Goal: Task Accomplishment & Management: Use online tool/utility

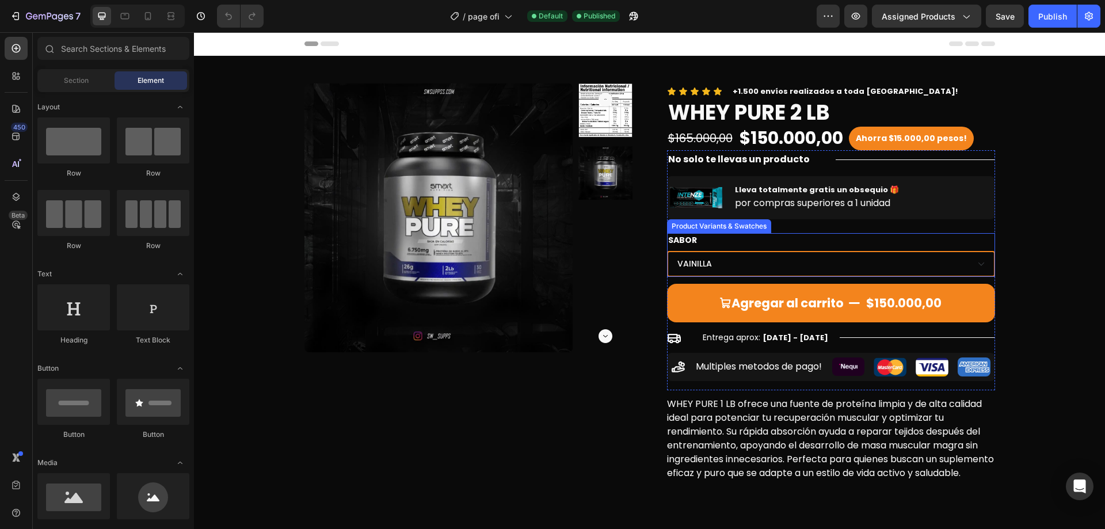
click at [846, 235] on div "SABOR VAINILLA CHOCOLATE FRESA FRUTILOOPS" at bounding box center [831, 255] width 328 height 44
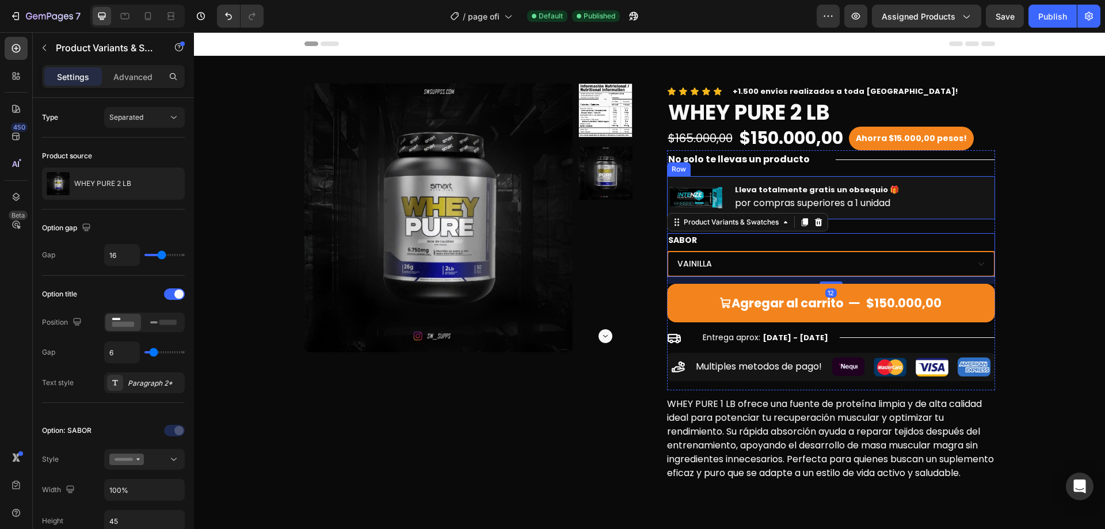
click at [869, 216] on div "Lleva totalmente gratis un obsequio 🎁 Text Block por compras superiores a 1 uni…" at bounding box center [816, 197] width 166 height 43
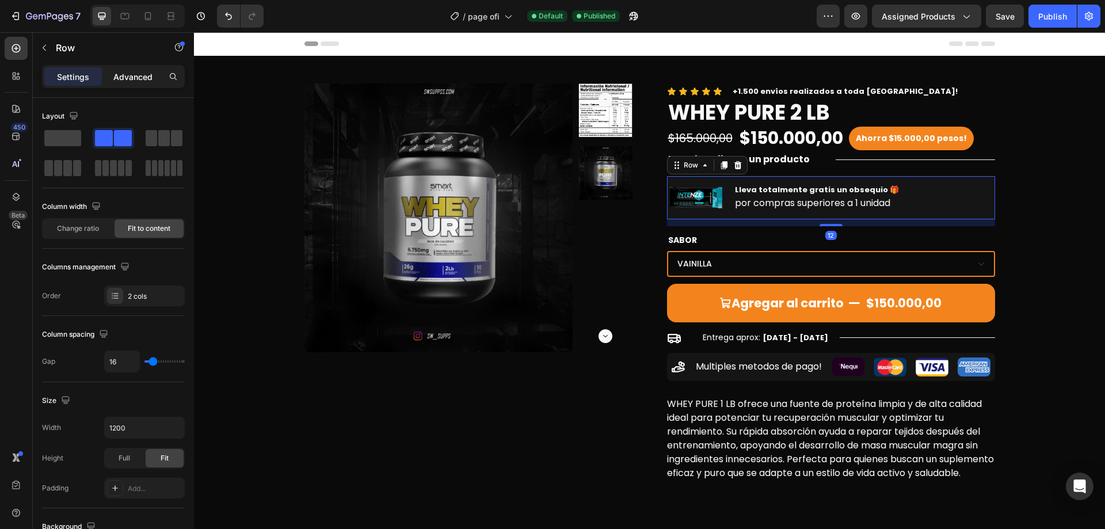
click at [140, 71] on p "Advanced" at bounding box center [132, 77] width 39 height 12
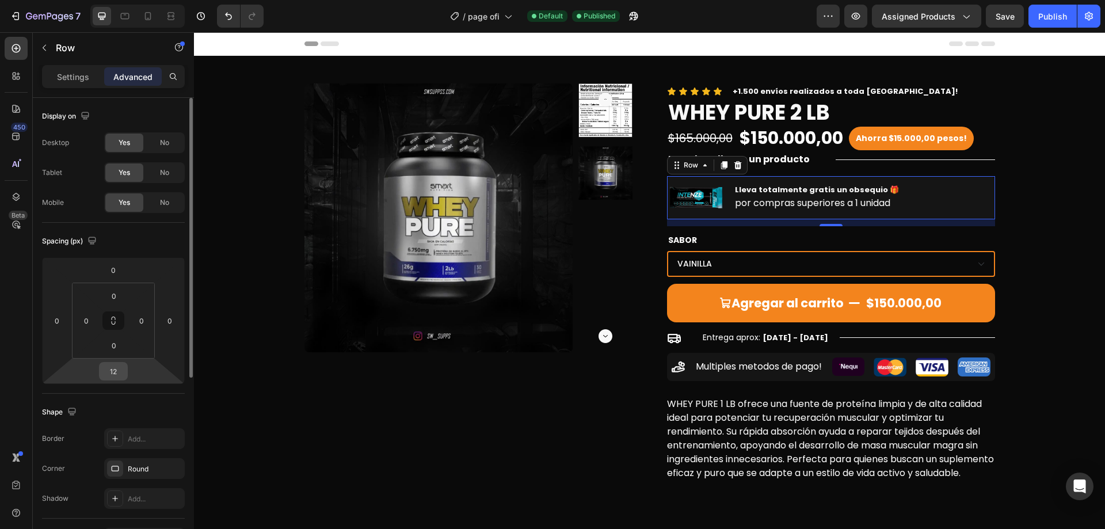
click at [119, 379] on input "12" at bounding box center [113, 370] width 23 height 17
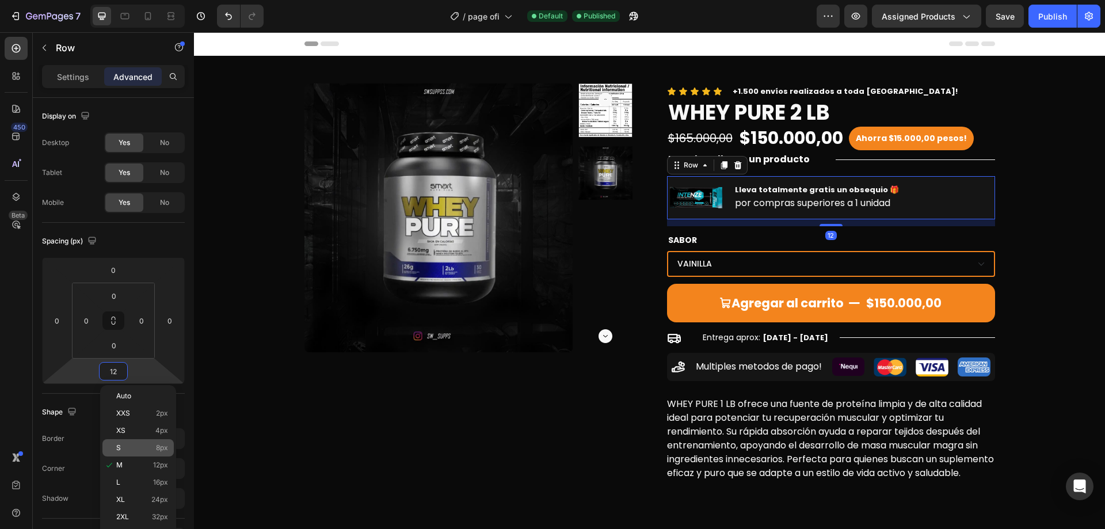
click at [159, 448] on span "8px" at bounding box center [162, 448] width 12 height 8
type input "8"
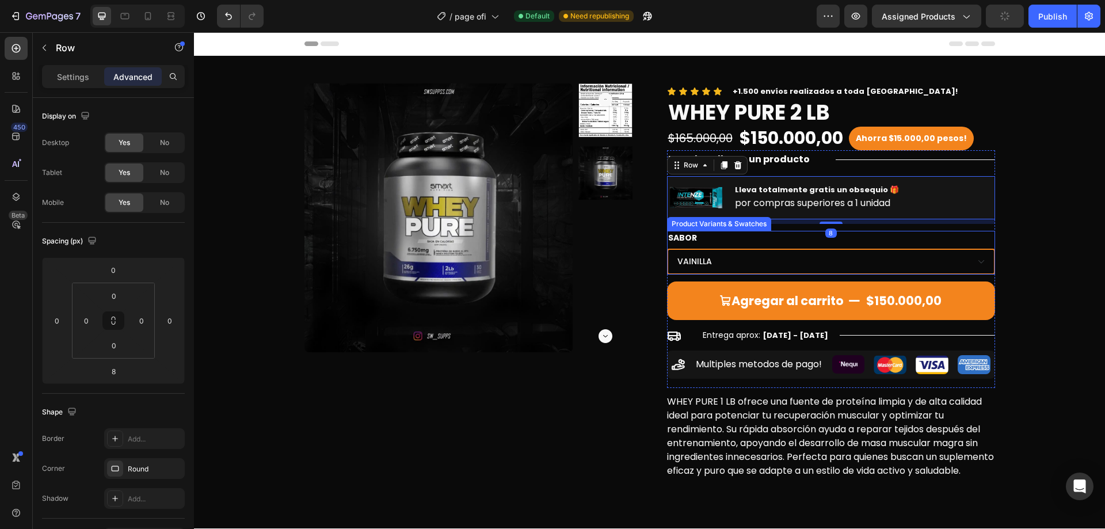
click at [1022, 272] on div "Product Images Icon Icon Icon Icon Icon Icon List +1.500 envíos realizados a to…" at bounding box center [649, 282] width 893 height 399
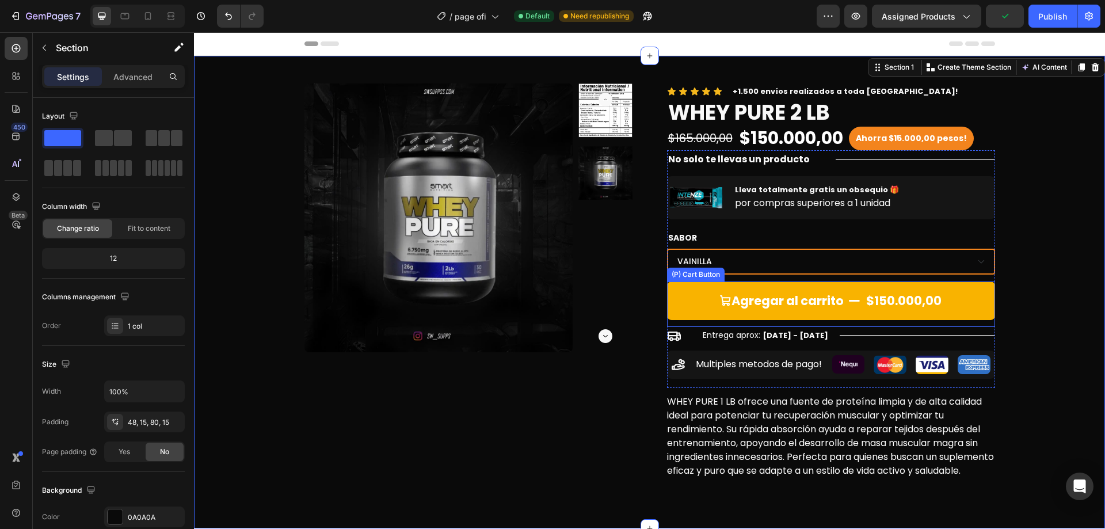
click at [754, 288] on button "Agregar al carrito $150.000,00" at bounding box center [831, 300] width 328 height 39
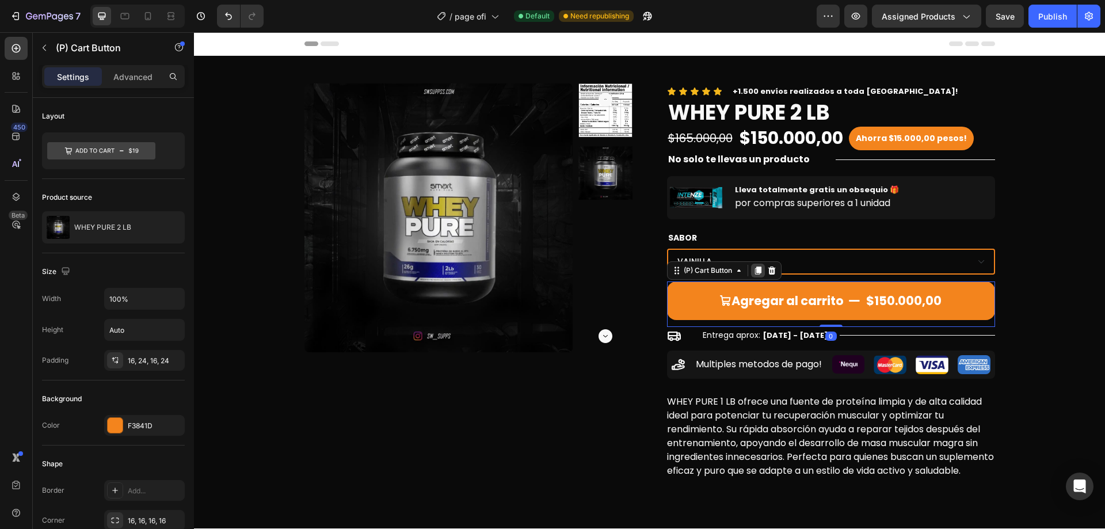
click at [753, 268] on icon at bounding box center [757, 270] width 9 height 9
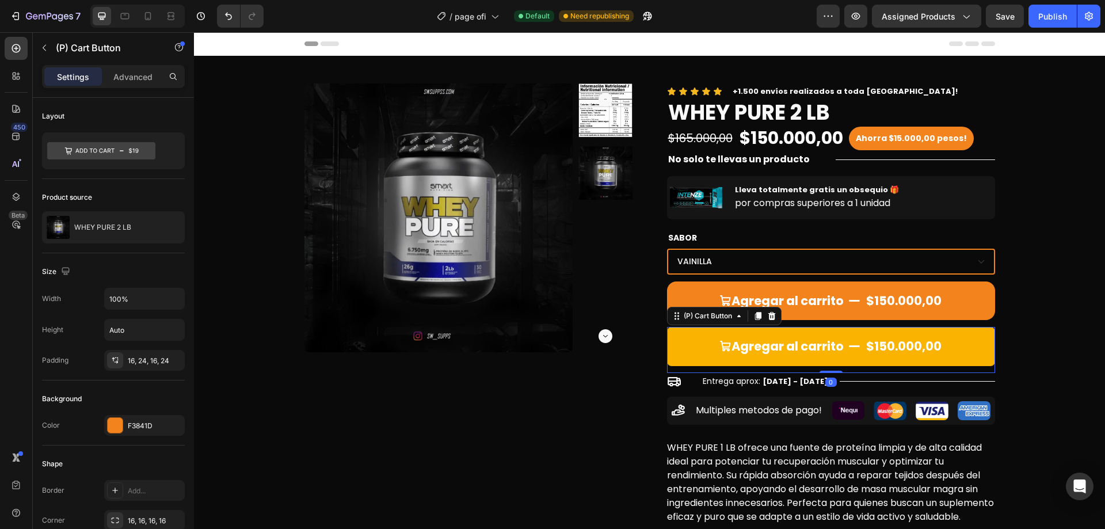
click at [788, 336] on button "Agregar al carrito $150.000,00" at bounding box center [831, 346] width 328 height 39
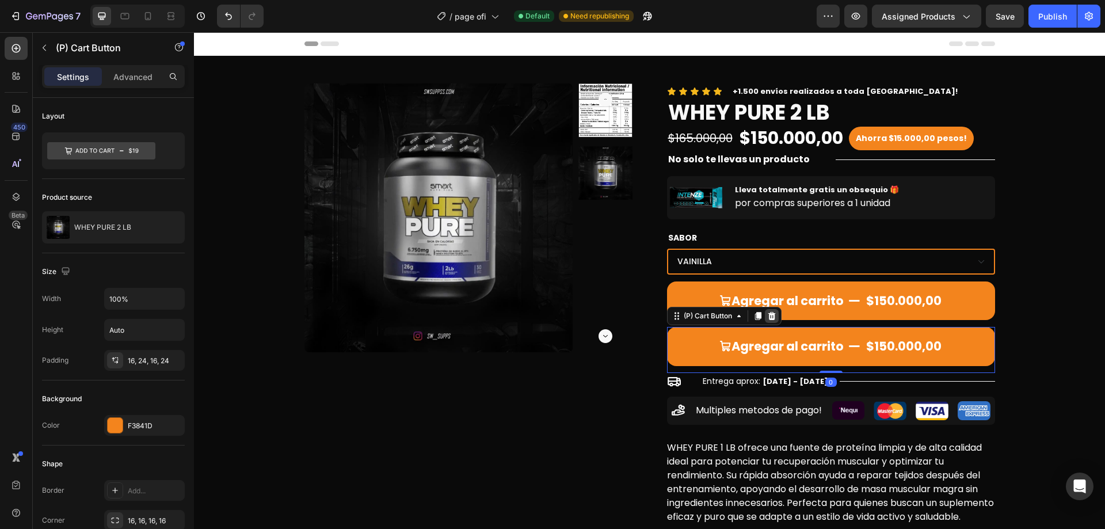
click at [767, 317] on icon at bounding box center [770, 316] width 7 height 8
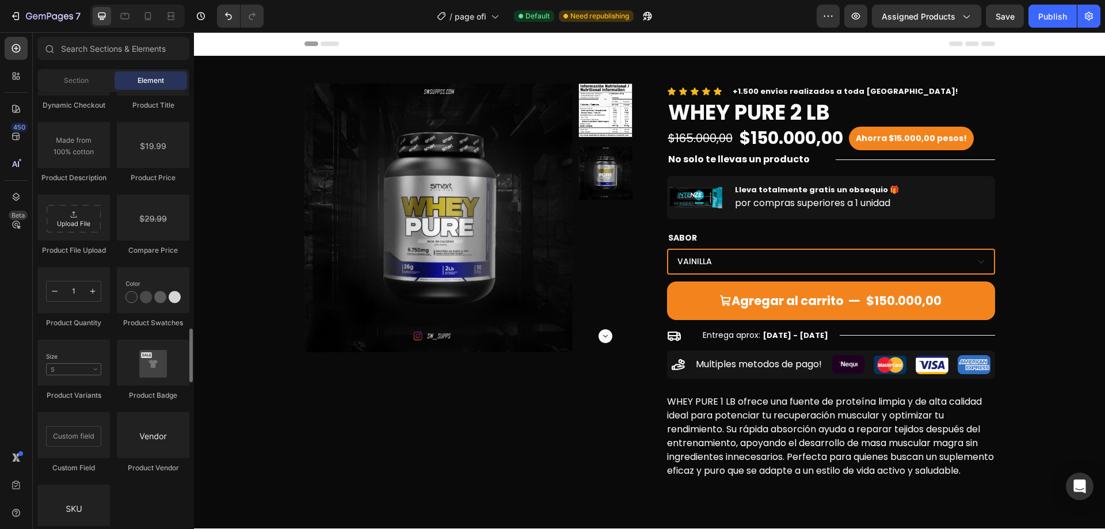
scroll to position [1956, 0]
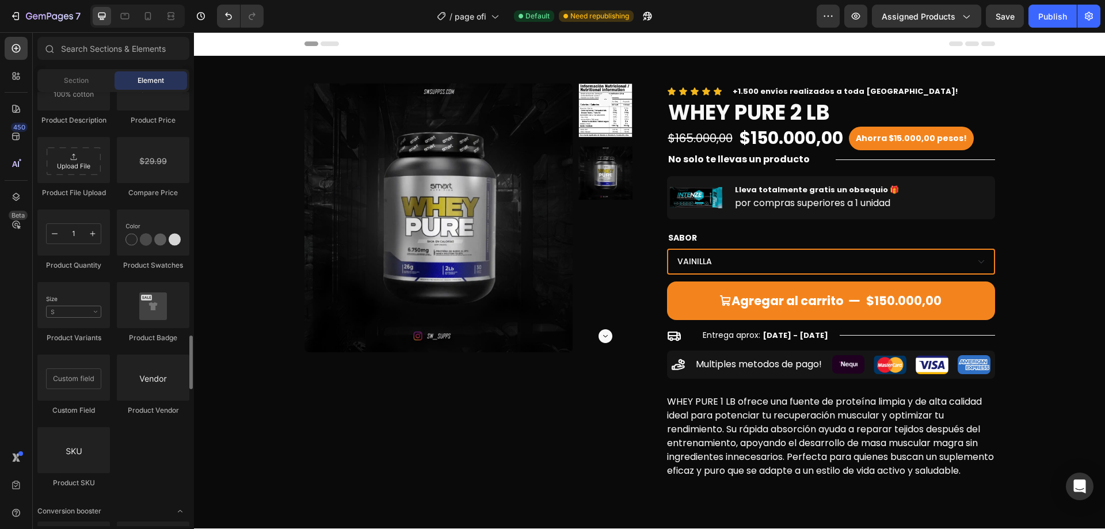
click at [129, 463] on div "Product Product Product Product List Related Products Sticky Add to Cart Add to…" at bounding box center [113, 62] width 152 height 872
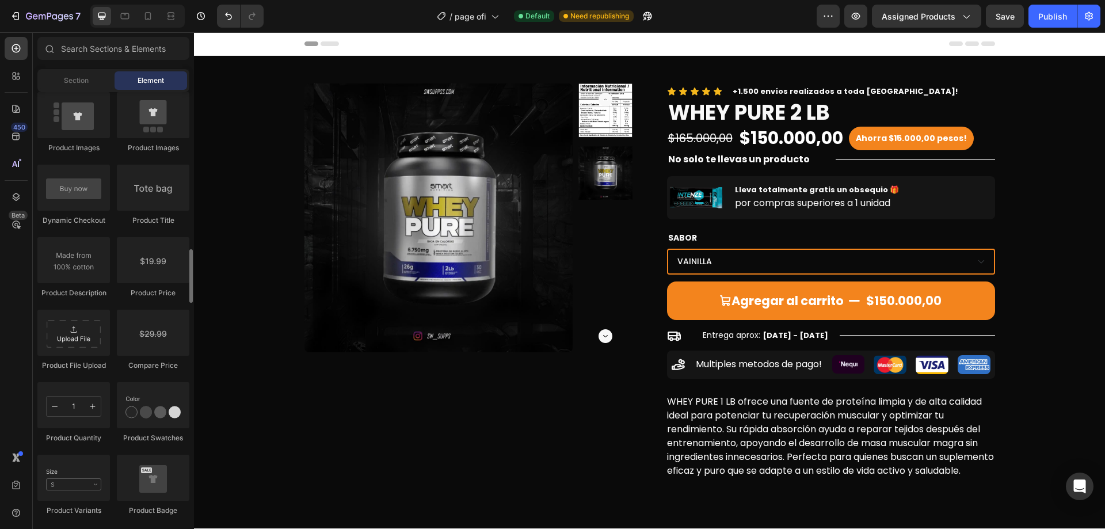
scroll to position [1553, 0]
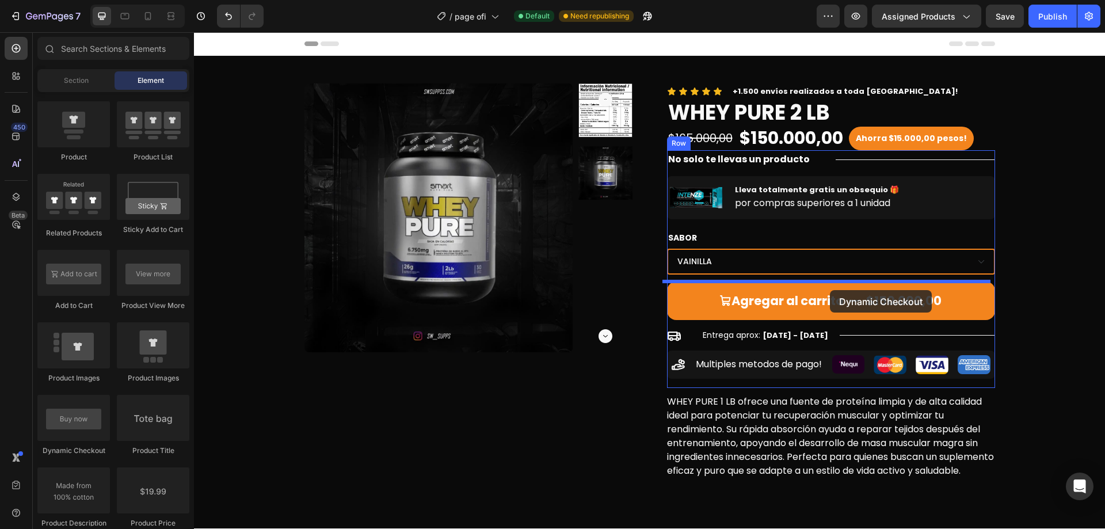
drag, startPoint x: 277, startPoint y: 450, endPoint x: 830, endPoint y: 290, distance: 575.1
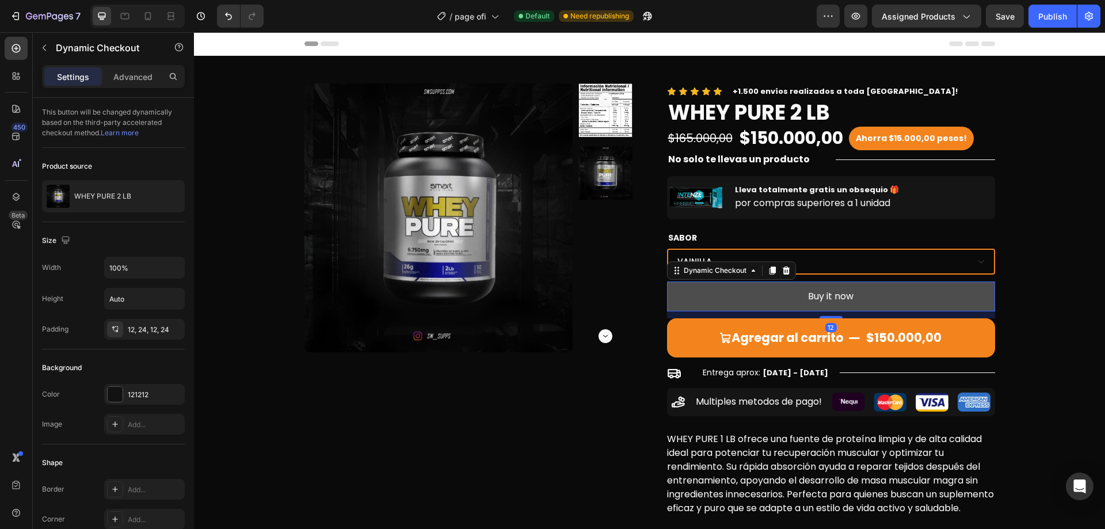
click at [893, 296] on button "Buy it now" at bounding box center [831, 296] width 328 height 30
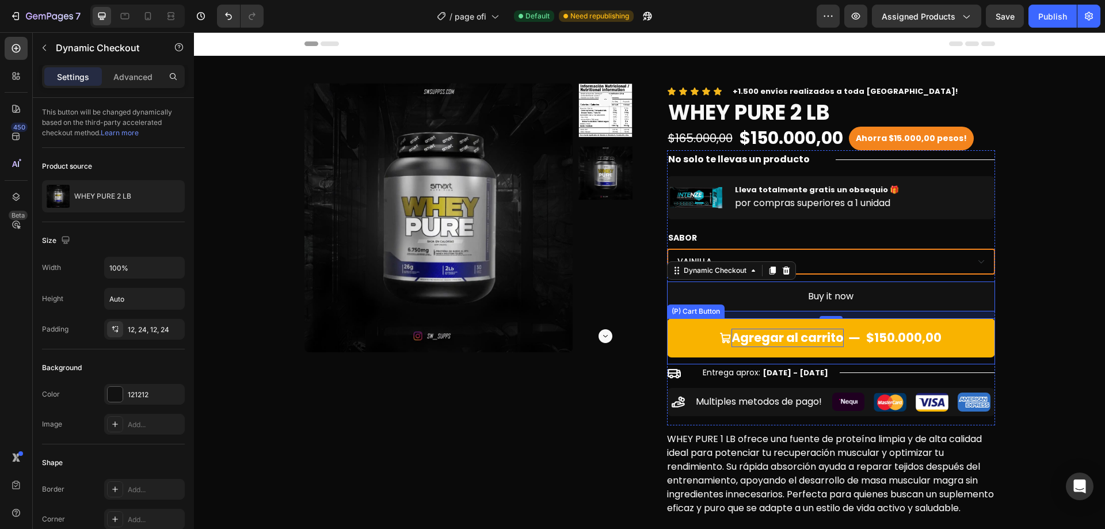
click at [775, 356] on button "Agregar al carrito $150.000,00" at bounding box center [831, 337] width 328 height 39
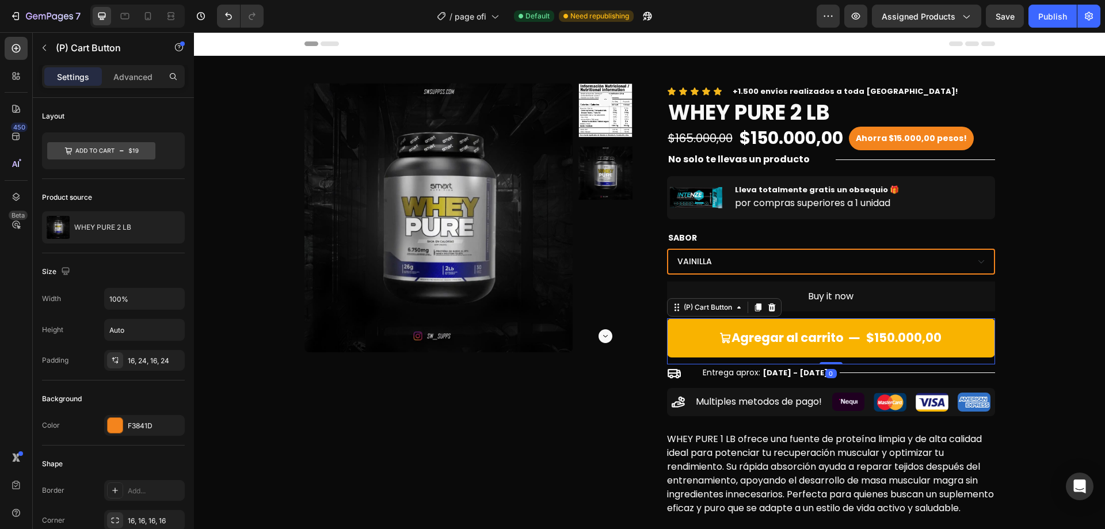
click at [687, 333] on button "Agregar al carrito $150.000,00" at bounding box center [831, 337] width 328 height 39
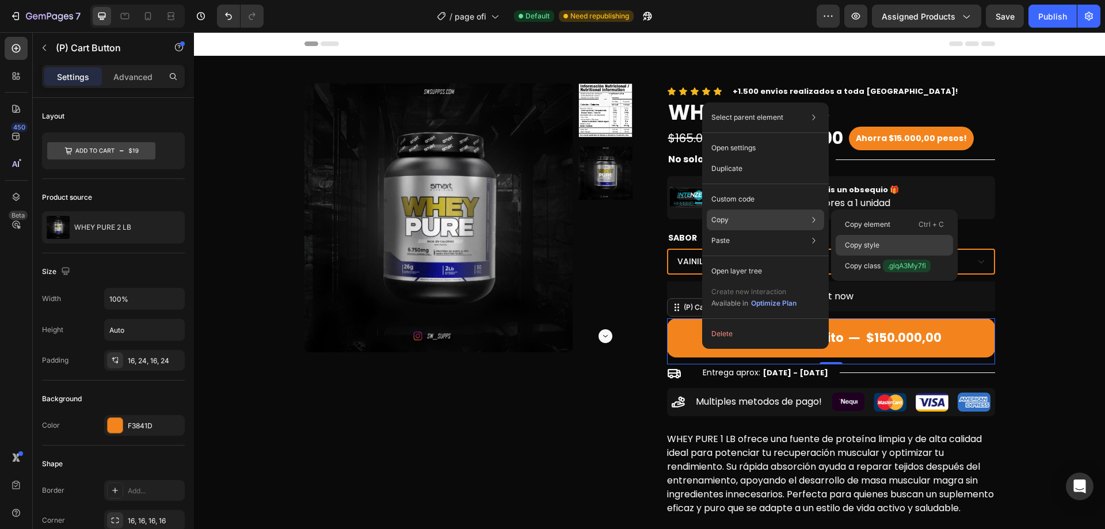
click at [873, 238] on div "Copy style" at bounding box center [893, 245] width 117 height 21
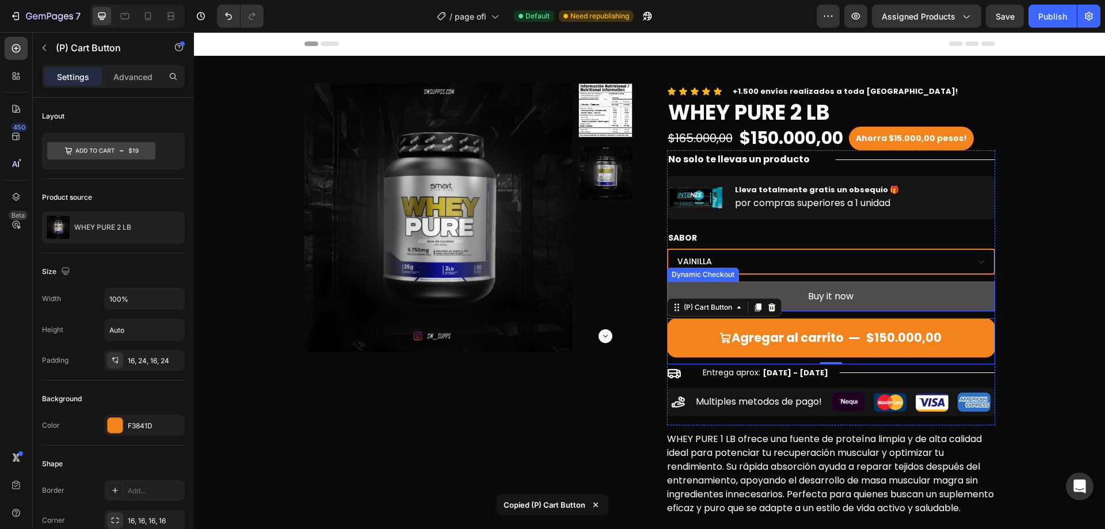
click at [929, 295] on button "Buy it now" at bounding box center [831, 296] width 328 height 30
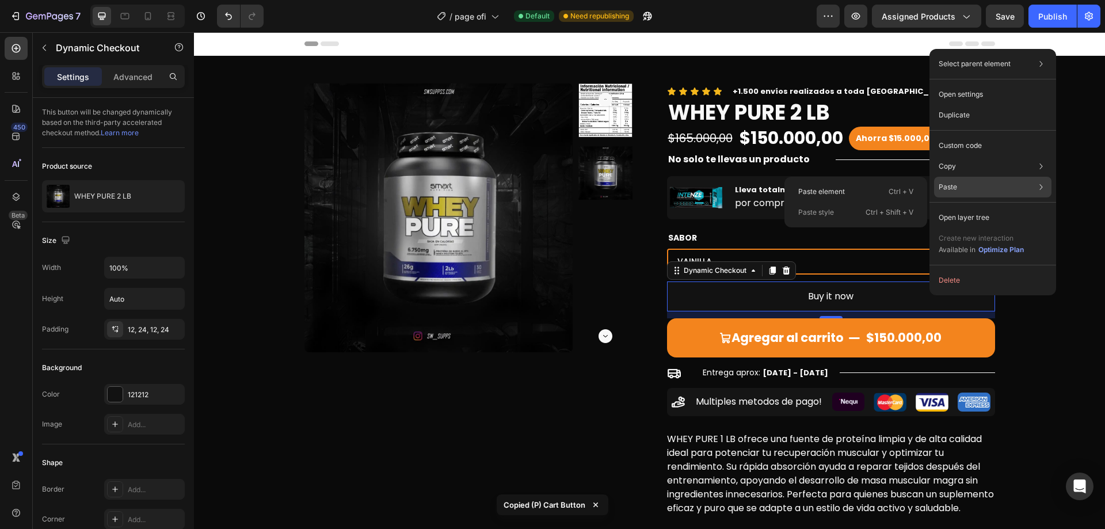
click at [899, 221] on div "Paste style Ctrl + Shift + V" at bounding box center [855, 212] width 133 height 21
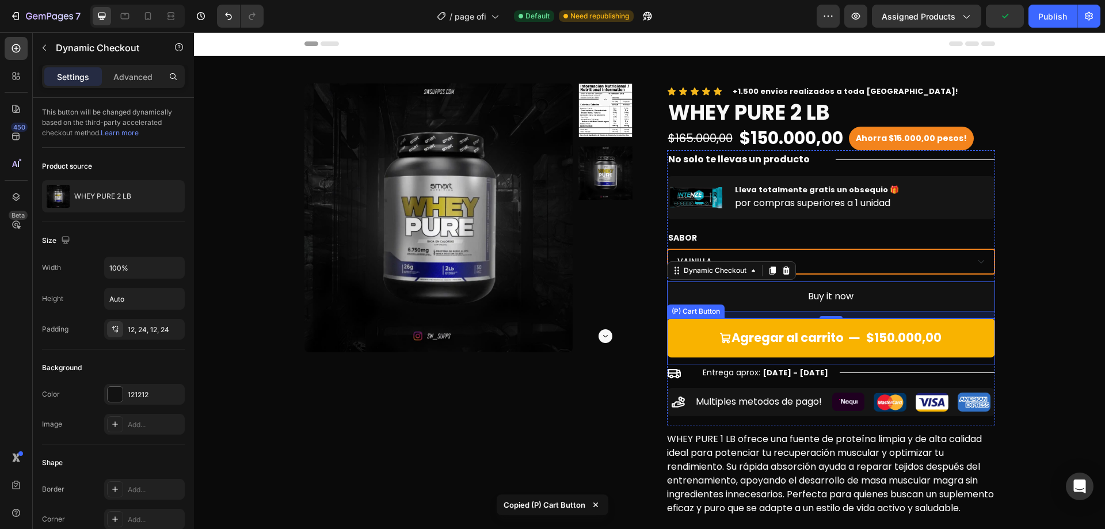
click at [854, 341] on icon "Agregar al carrito" at bounding box center [854, 338] width 12 height 12
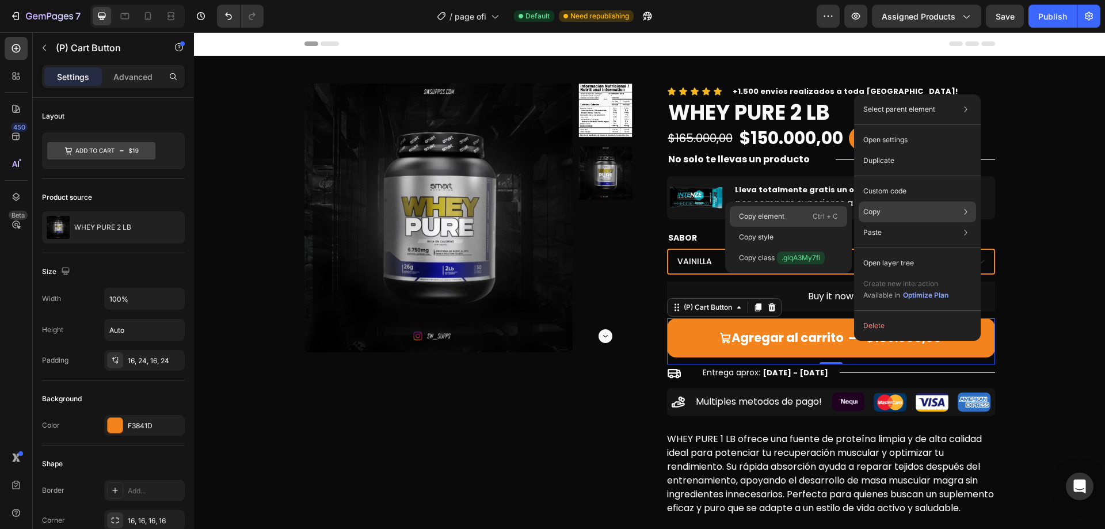
click at [832, 223] on div "Copy element Ctrl + C" at bounding box center [787, 216] width 117 height 21
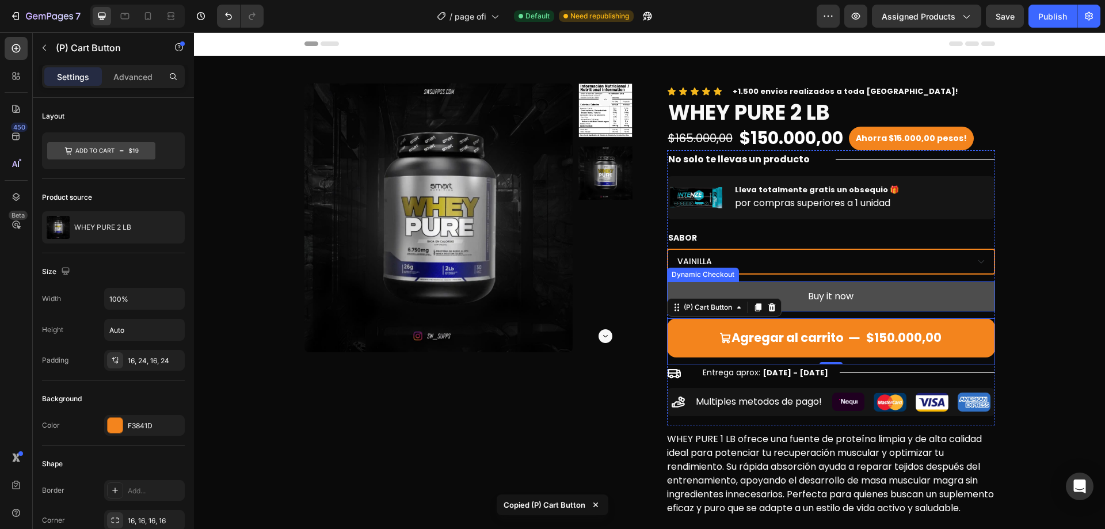
click at [799, 289] on button "Buy it now" at bounding box center [831, 296] width 328 height 30
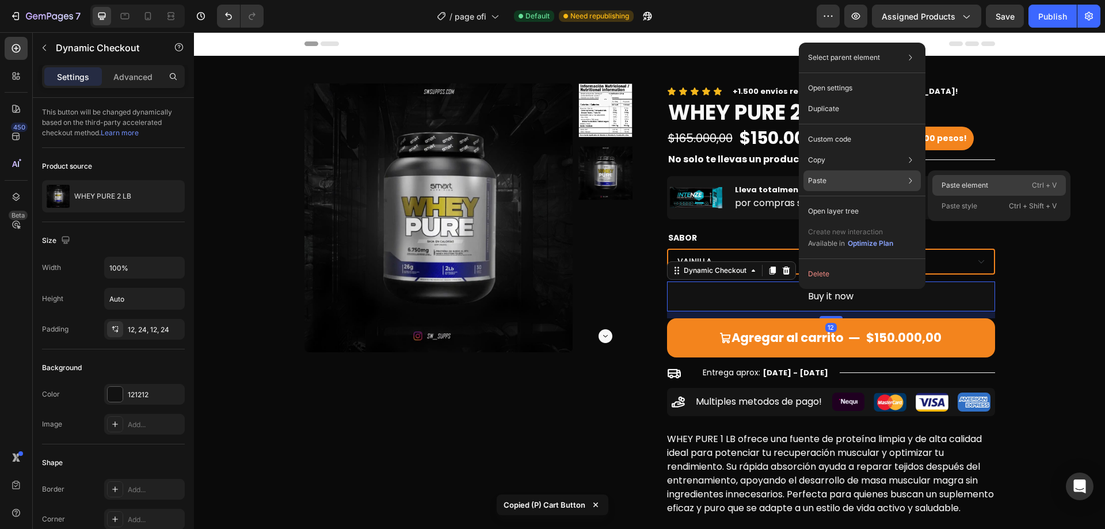
click at [960, 184] on p "Paste element" at bounding box center [964, 185] width 47 height 10
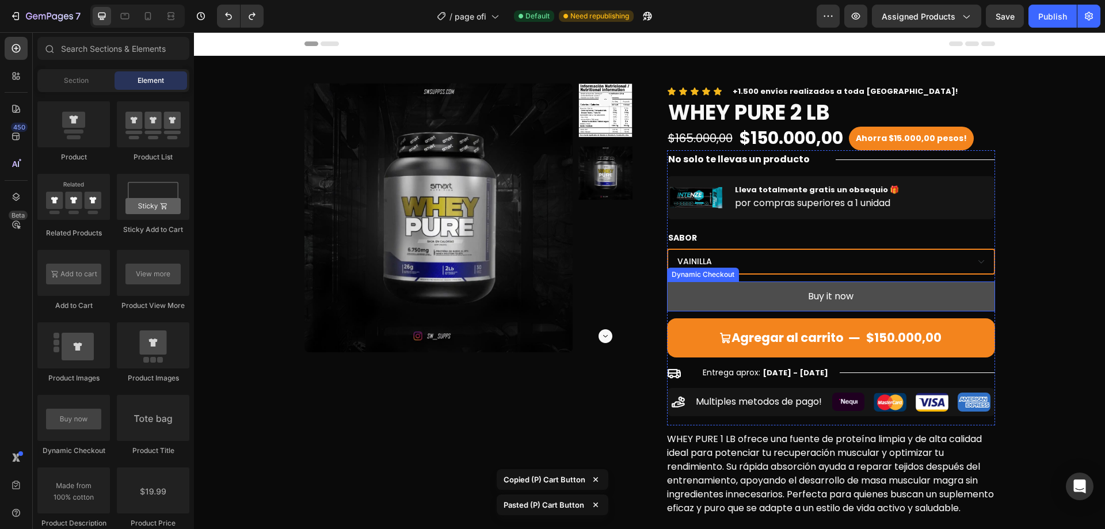
click at [878, 295] on button "Buy it now" at bounding box center [831, 296] width 328 height 30
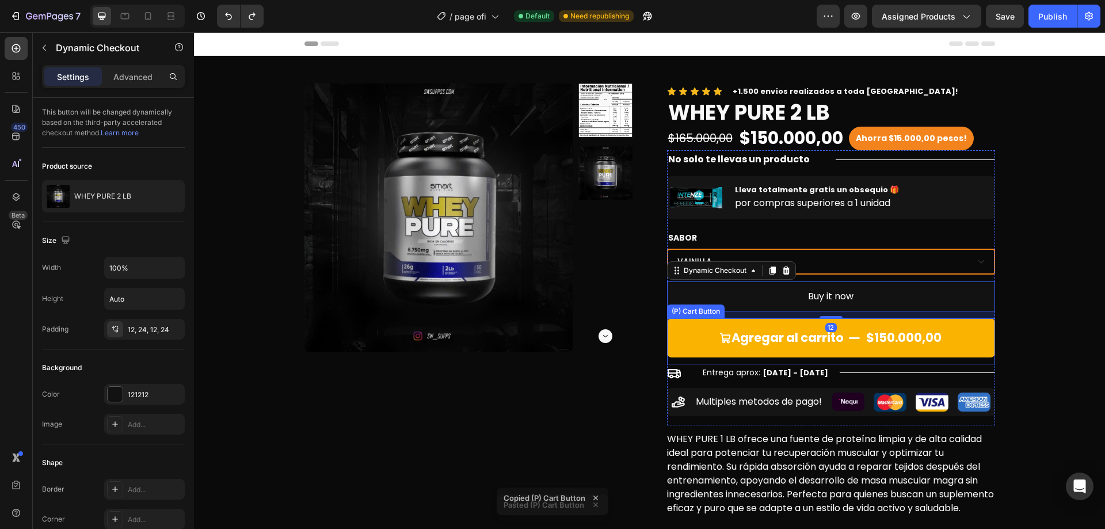
click at [881, 339] on div "$150.000,00" at bounding box center [904, 337] width 78 height 21
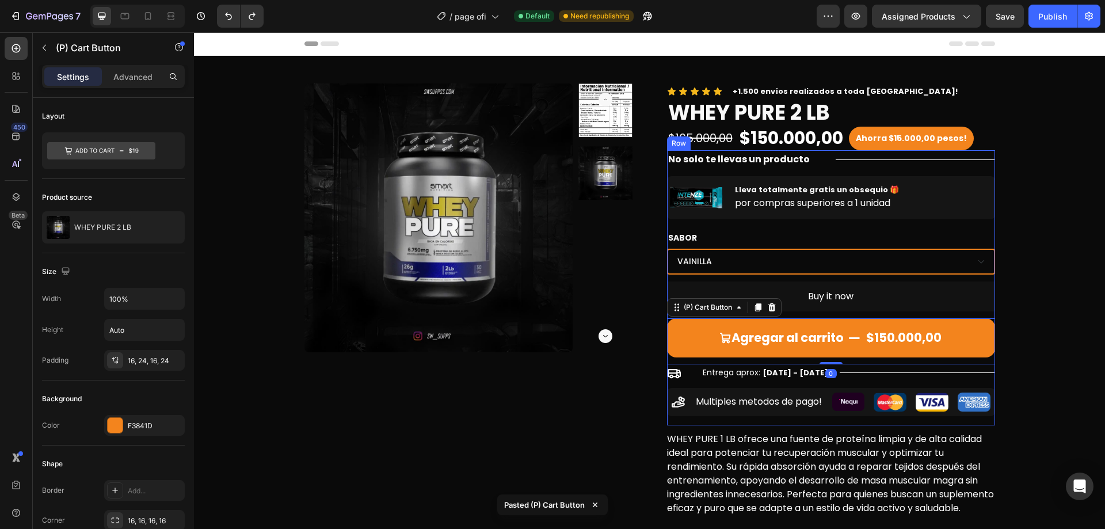
click at [885, 276] on div "No solo te llevas un producto Text Block Title Line Row Image Lleva totalmente …" at bounding box center [831, 287] width 328 height 275
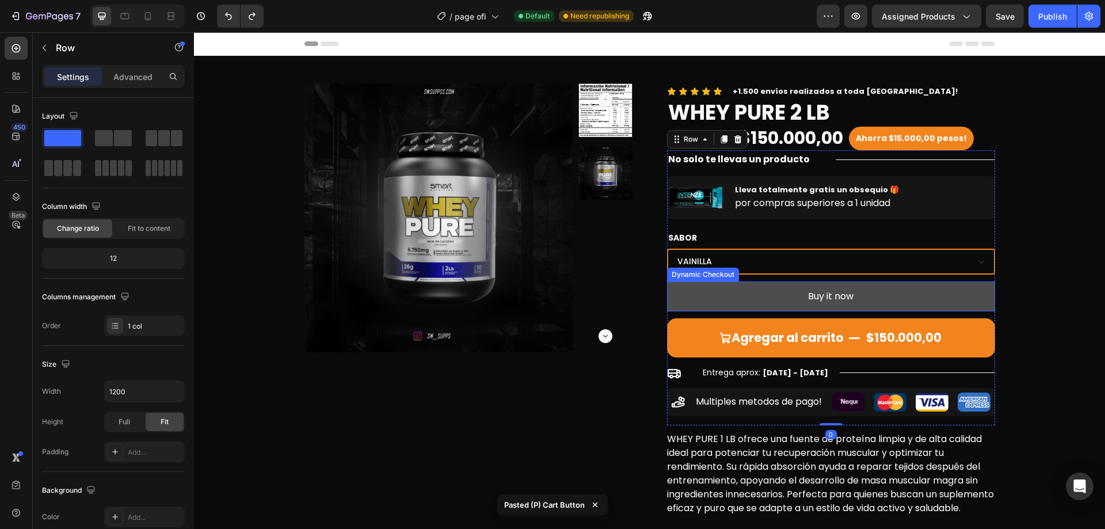
click at [898, 288] on button "Buy it now" at bounding box center [831, 296] width 328 height 30
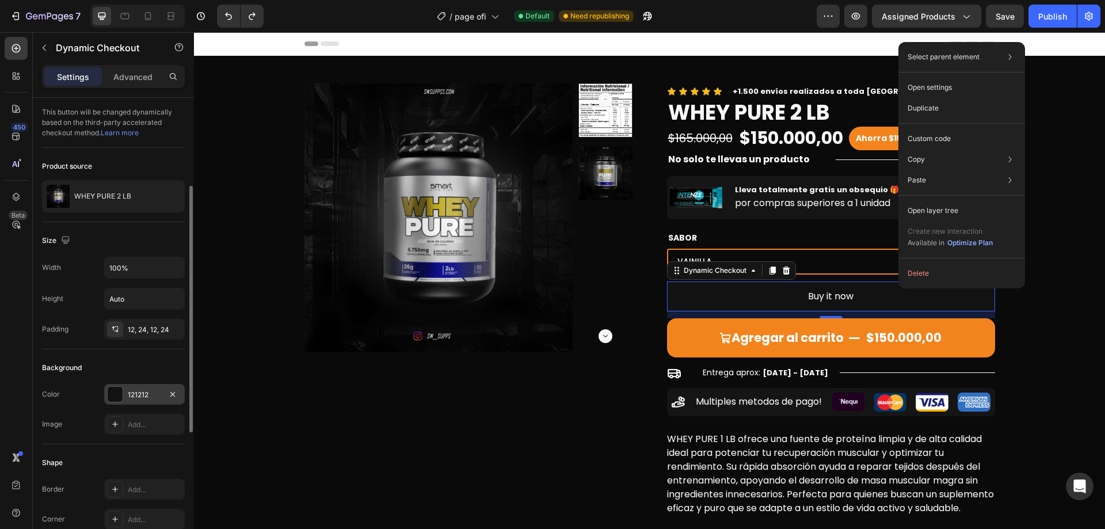
scroll to position [58, 0]
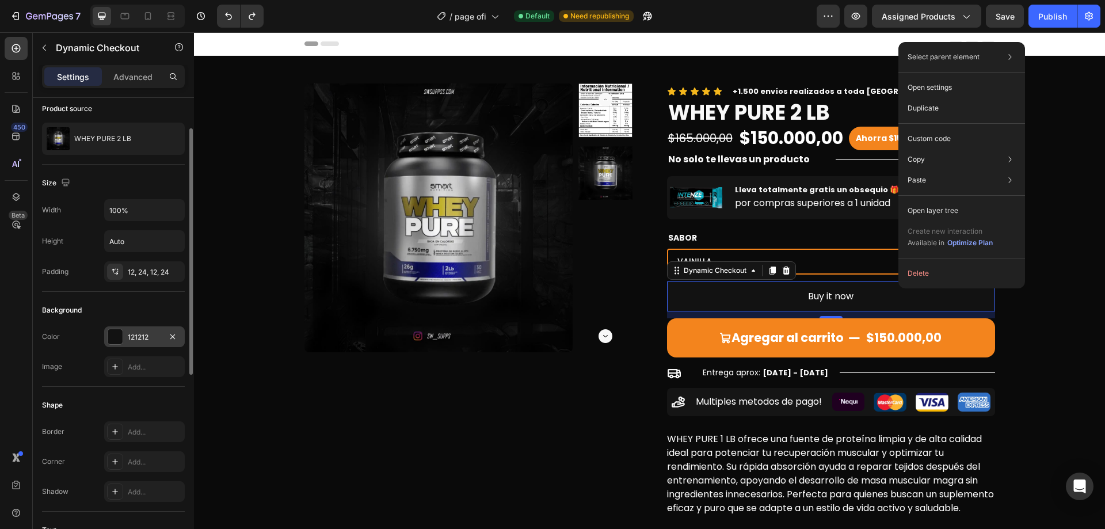
click at [142, 333] on div "121212" at bounding box center [144, 337] width 33 height 10
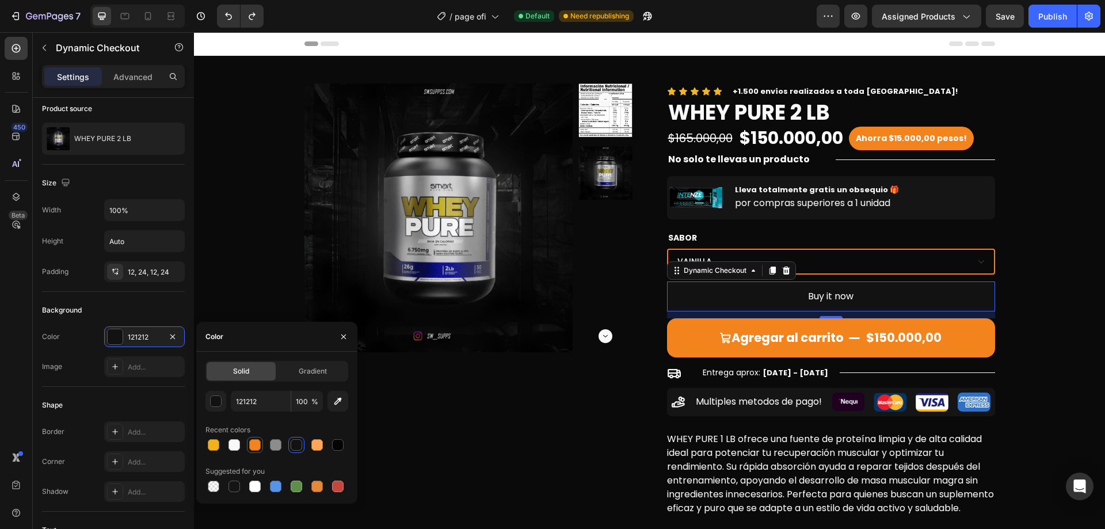
click at [255, 442] on div at bounding box center [255, 445] width 12 height 12
type input "F3841D"
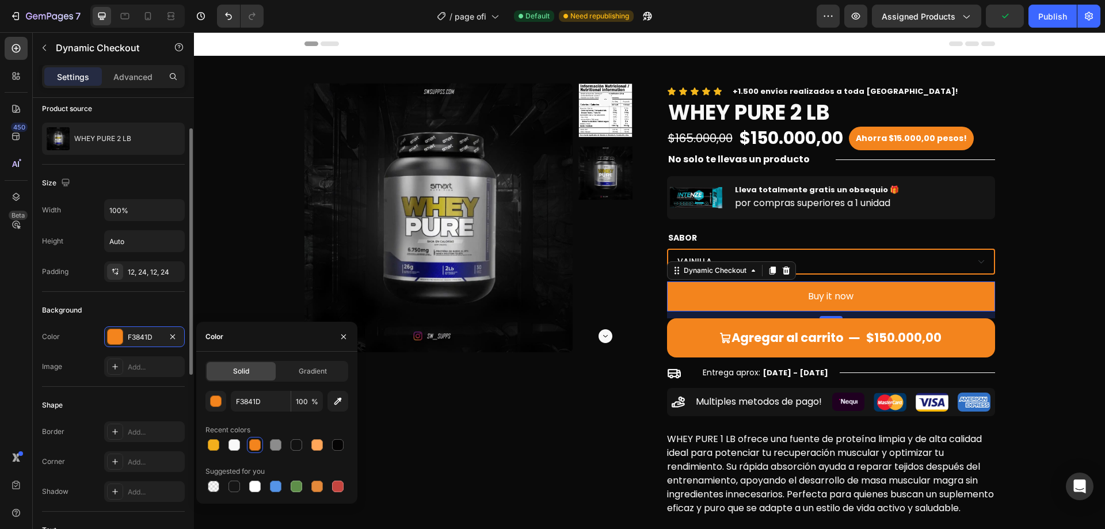
click at [142, 388] on div "Shape Border Add... Corner Add... Shadow Add..." at bounding box center [113, 449] width 143 height 125
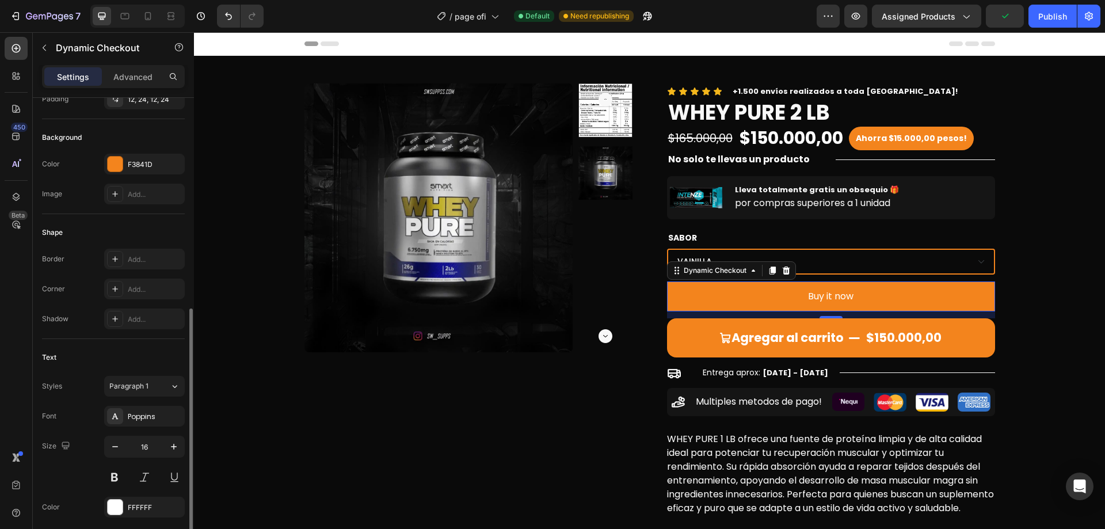
scroll to position [288, 0]
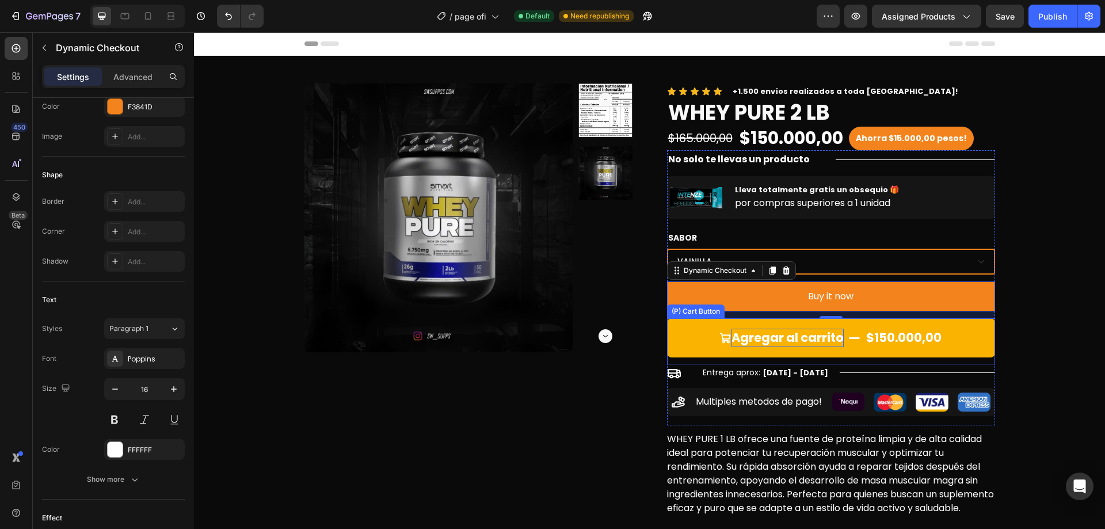
click at [738, 335] on div "Agregar al carrito" at bounding box center [787, 337] width 112 height 18
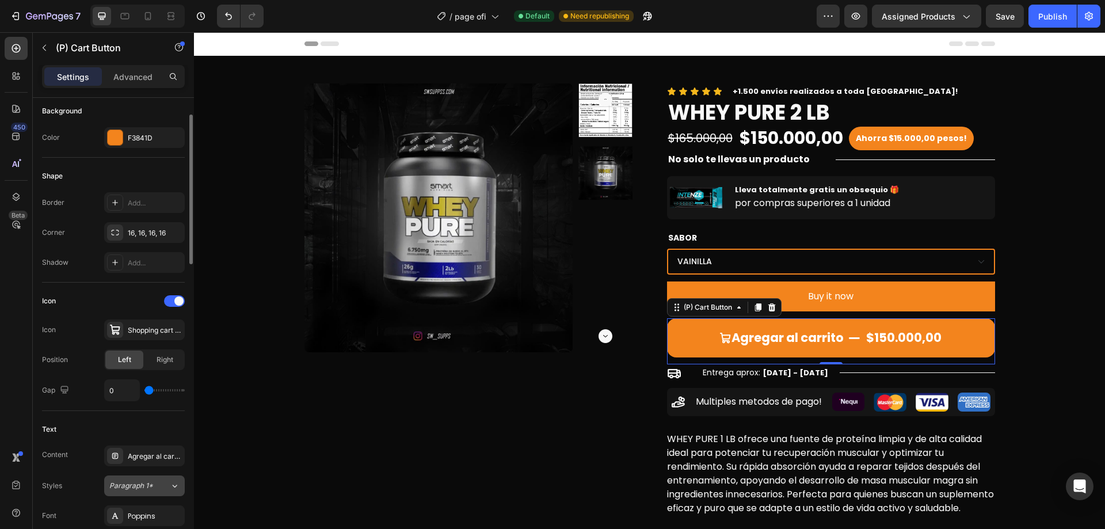
scroll to position [403, 0]
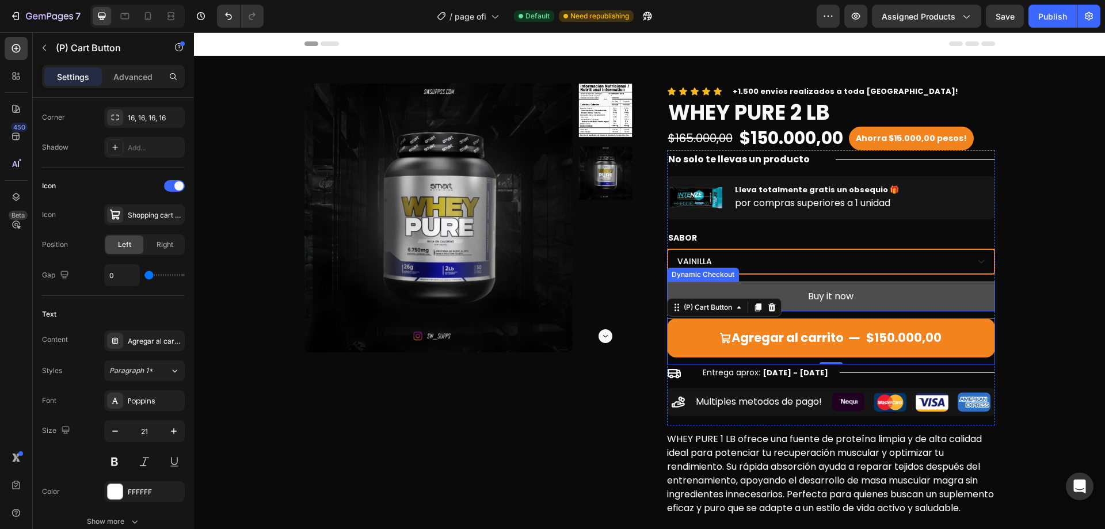
click at [780, 288] on button "Buy it now" at bounding box center [831, 296] width 328 height 30
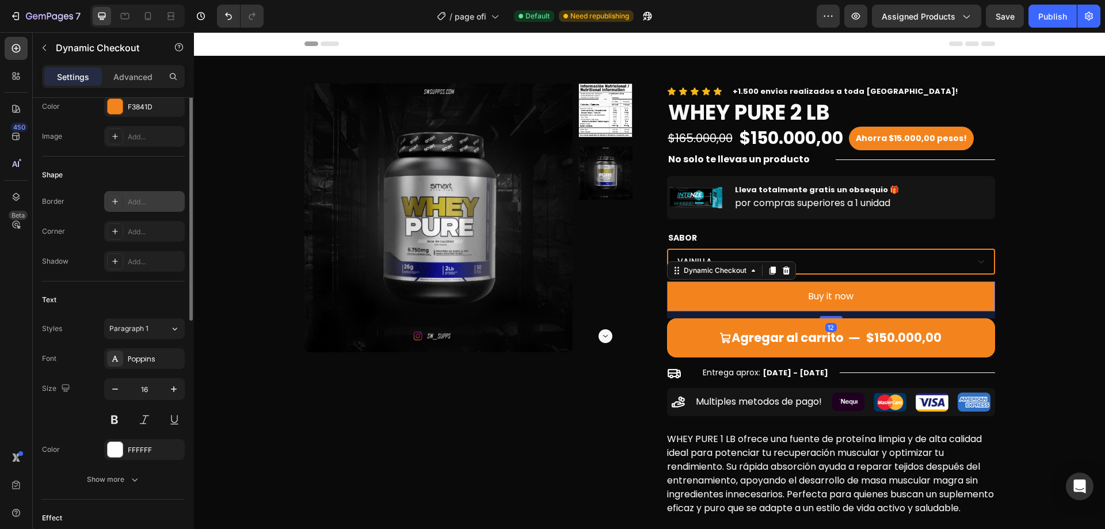
scroll to position [345, 0]
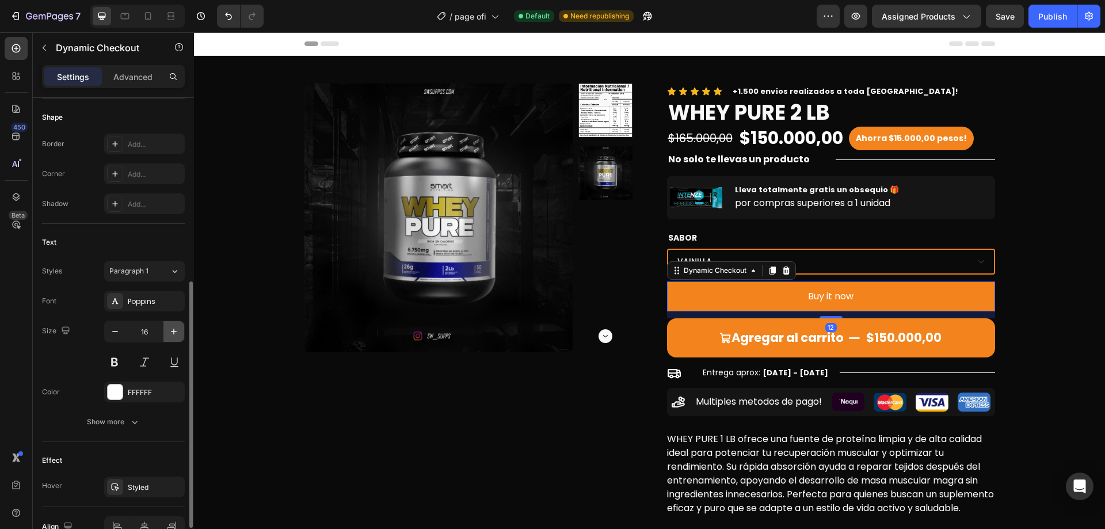
click at [175, 334] on icon "button" at bounding box center [174, 332] width 12 height 12
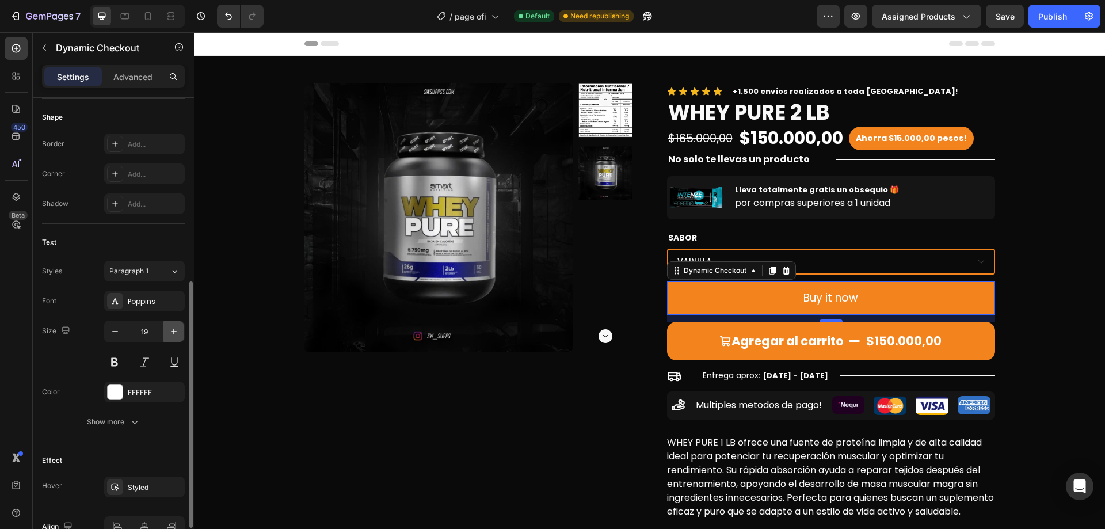
click at [176, 334] on icon "button" at bounding box center [174, 332] width 12 height 12
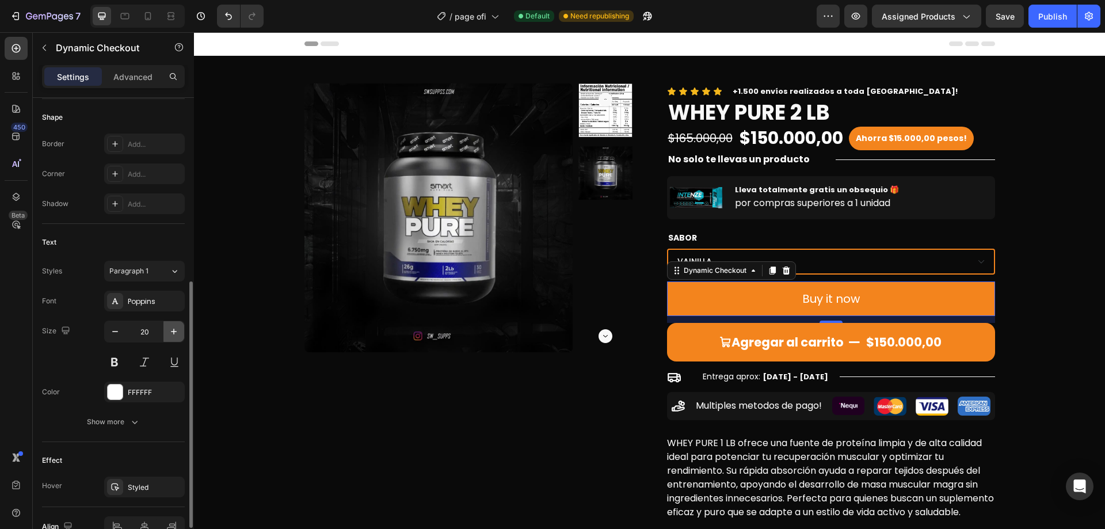
click at [176, 334] on icon "button" at bounding box center [174, 332] width 12 height 12
type input "21"
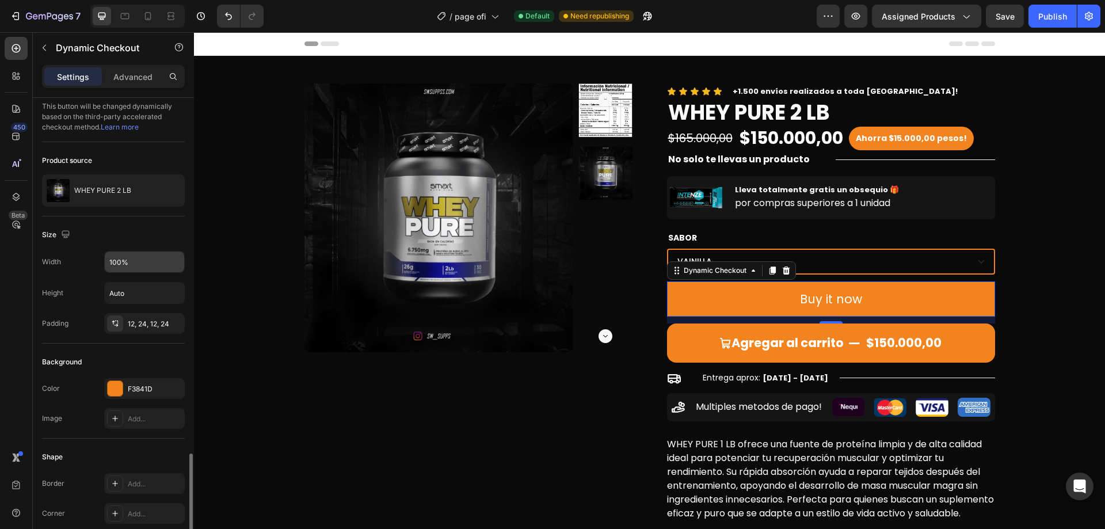
scroll to position [0, 0]
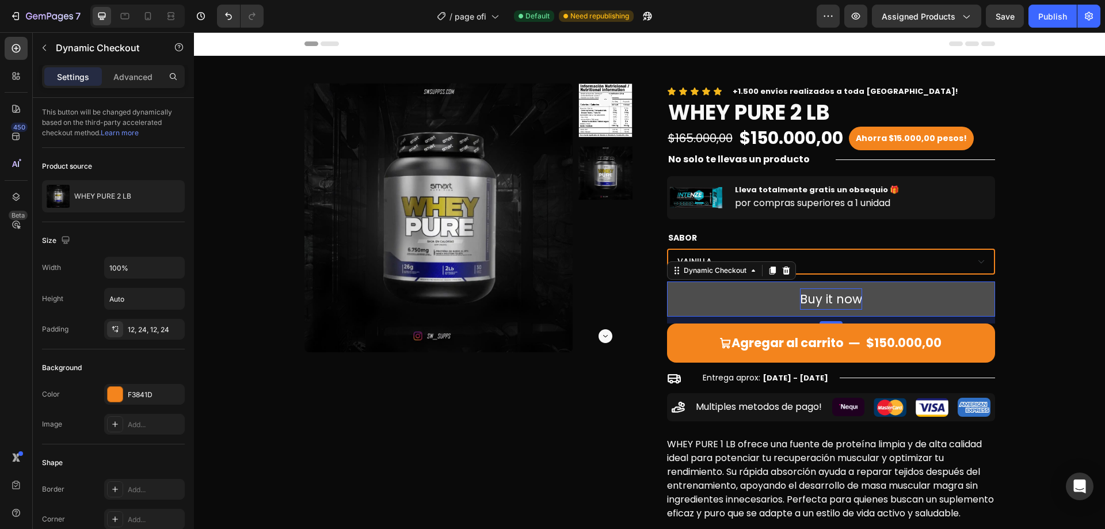
click at [839, 301] on div "Buy it now" at bounding box center [831, 299] width 62 height 22
click at [839, 301] on p "Buy it now" at bounding box center [831, 299] width 62 height 22
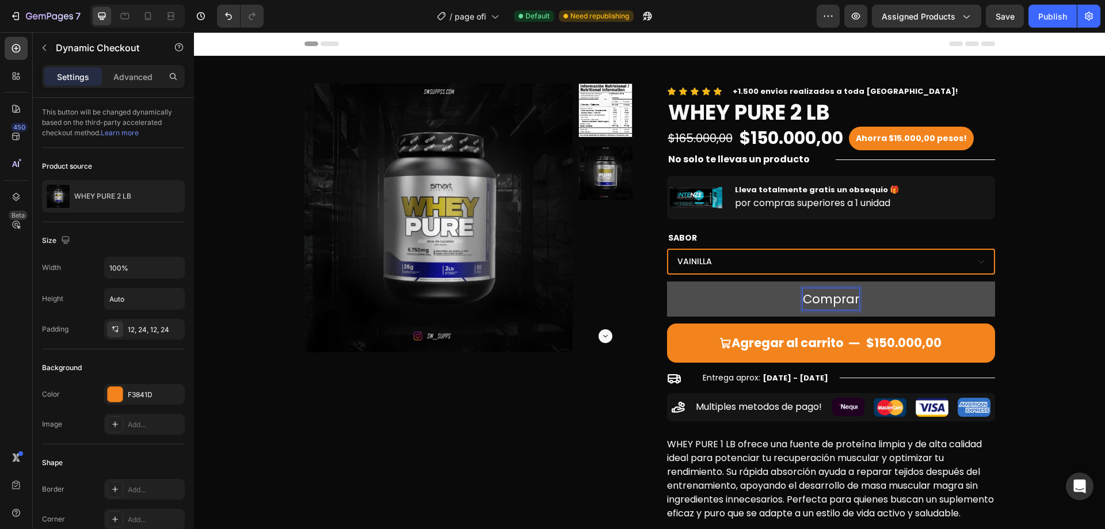
click at [667, 281] on button "Comprar" at bounding box center [831, 299] width 328 height 36
click at [748, 292] on button "Comprar ahora!" at bounding box center [831, 299] width 328 height 36
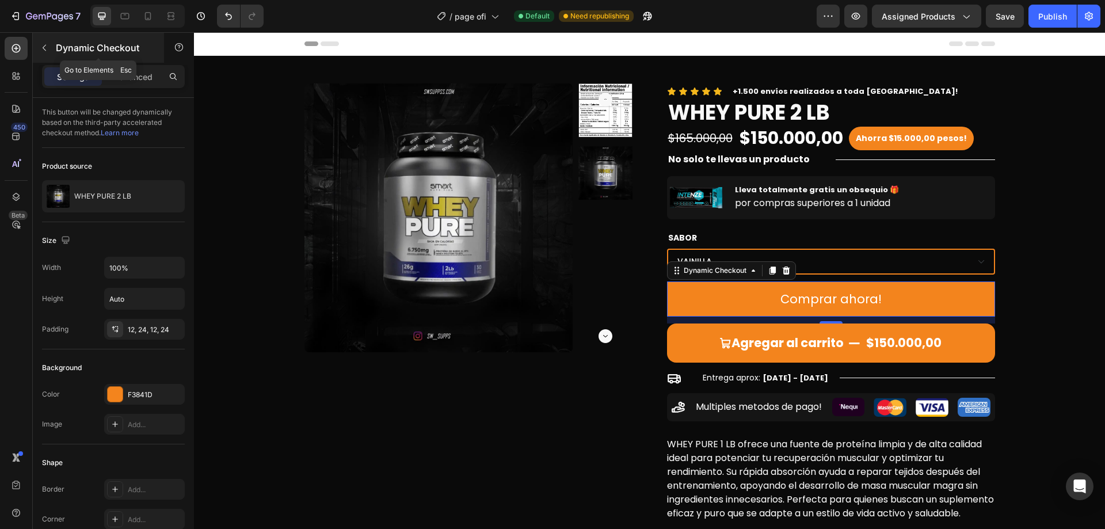
click at [112, 58] on div "Dynamic Checkout" at bounding box center [98, 48] width 131 height 30
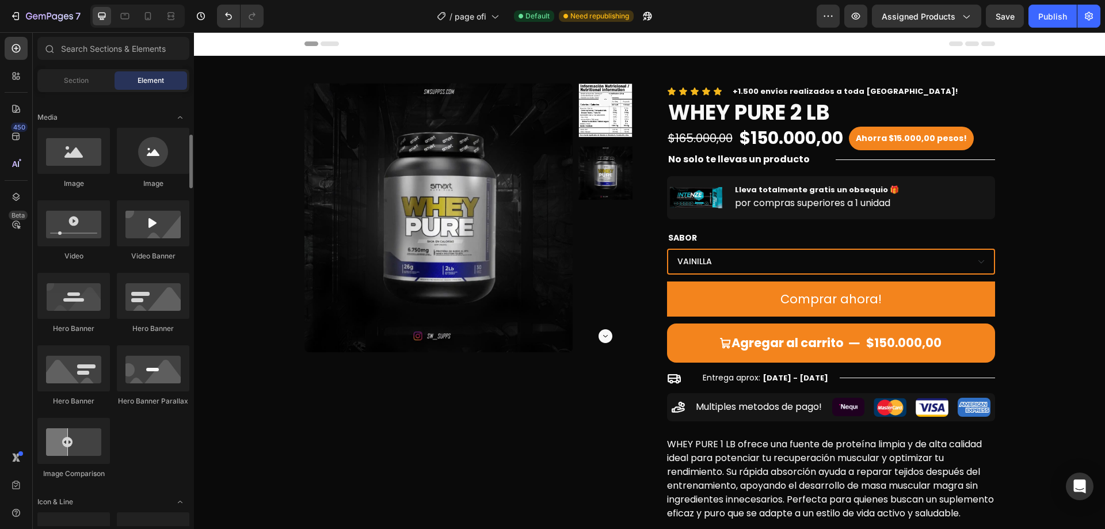
scroll to position [460, 0]
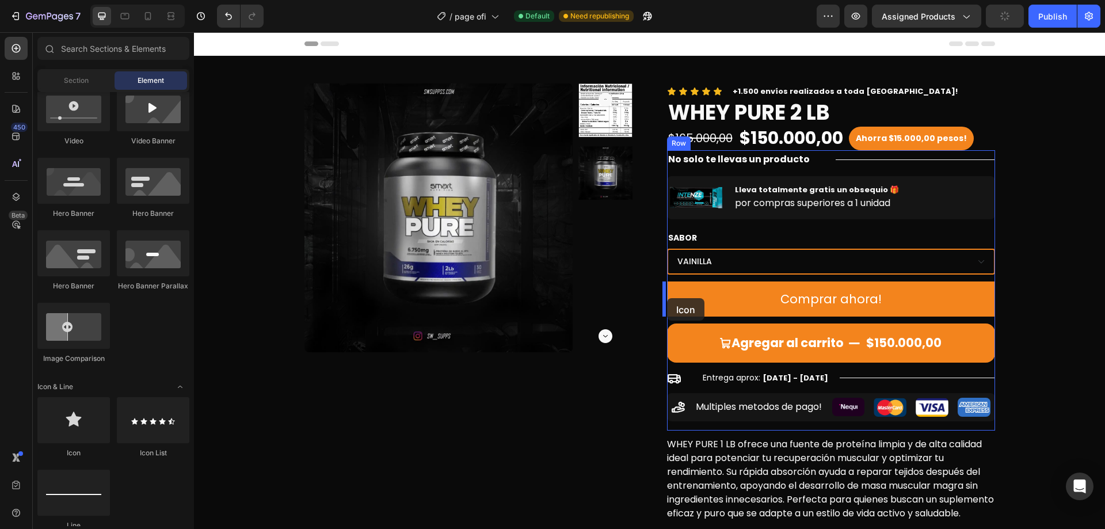
drag, startPoint x: 267, startPoint y: 454, endPoint x: 667, endPoint y: 298, distance: 429.4
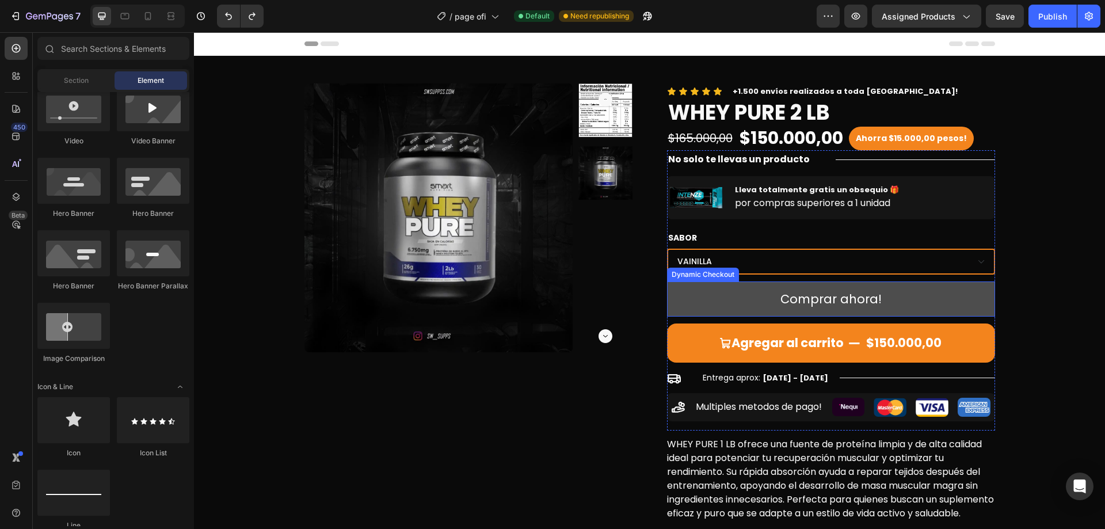
click at [729, 297] on button "Comprar ahora!" at bounding box center [831, 299] width 328 height 36
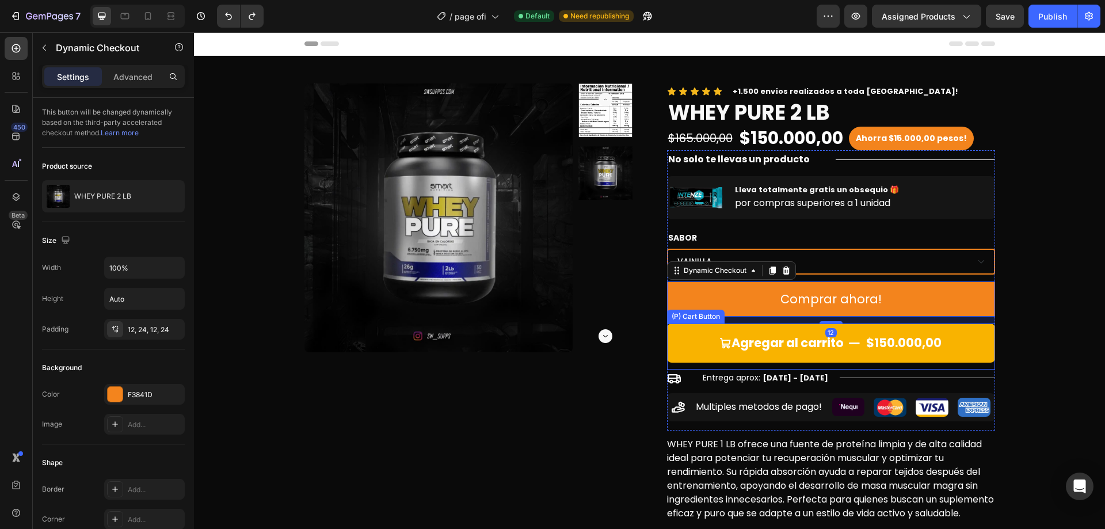
click at [682, 343] on button "Agregar al carrito $150.000,00" at bounding box center [831, 342] width 328 height 39
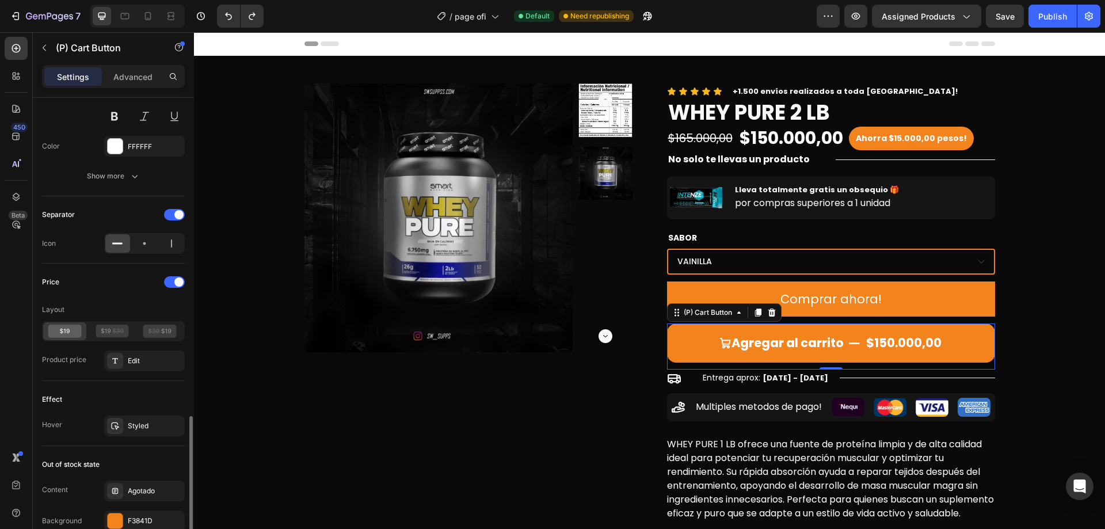
scroll to position [805, 0]
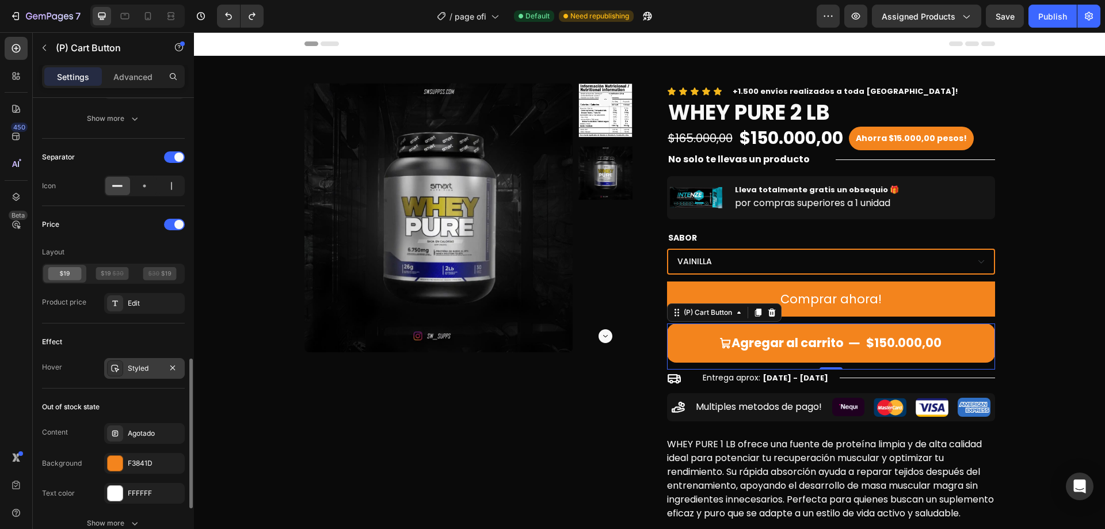
click at [136, 362] on div "Styled" at bounding box center [144, 368] width 81 height 21
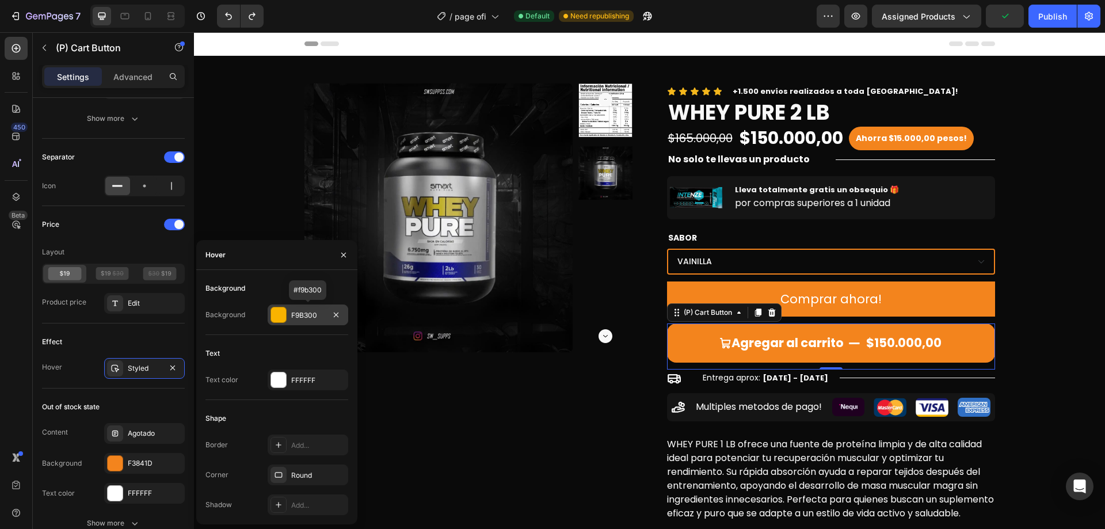
click at [312, 316] on div "F9B300" at bounding box center [307, 315] width 33 height 10
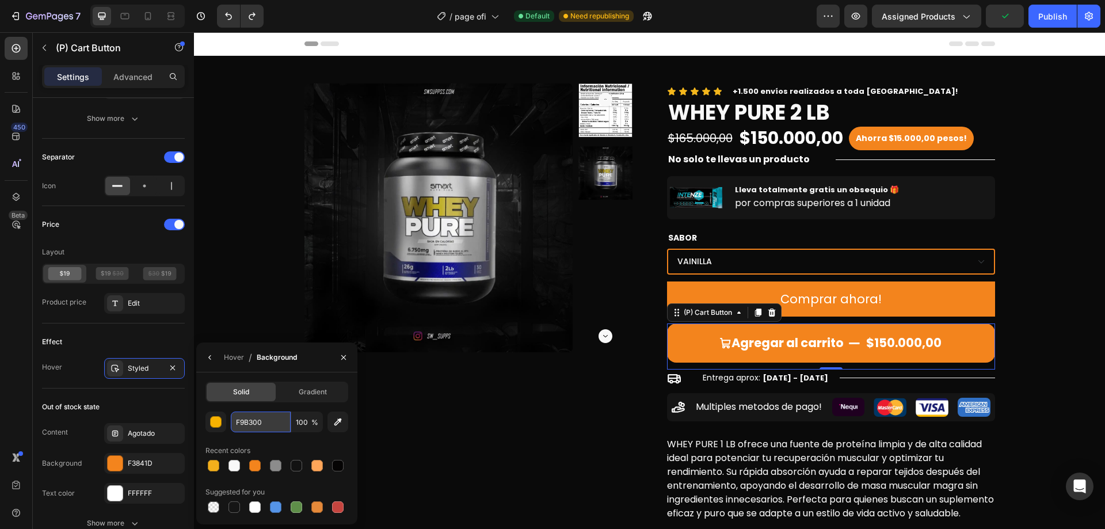
click at [261, 428] on input "F9B300" at bounding box center [261, 421] width 60 height 21
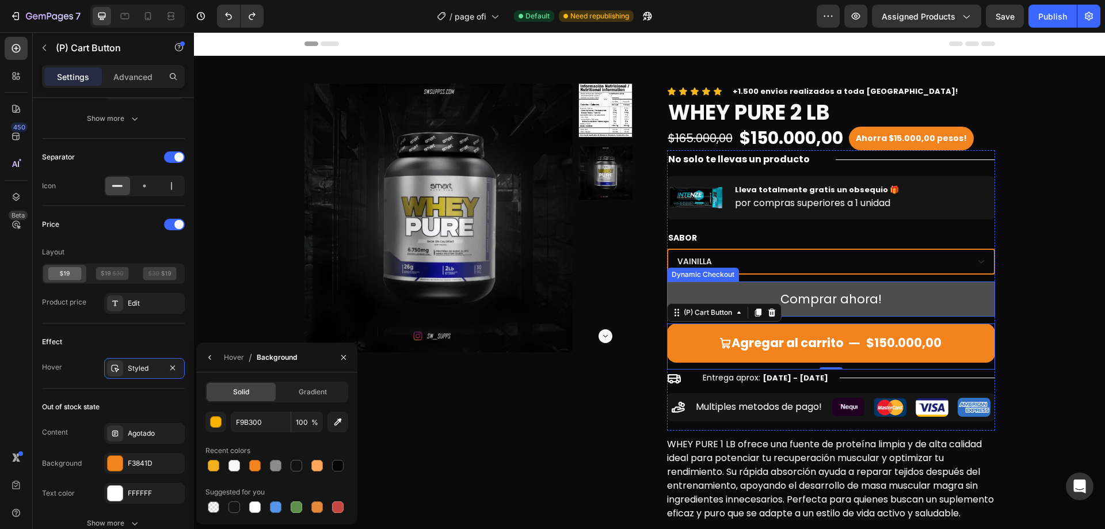
click at [742, 292] on button "Comprar ahora!" at bounding box center [831, 299] width 328 height 36
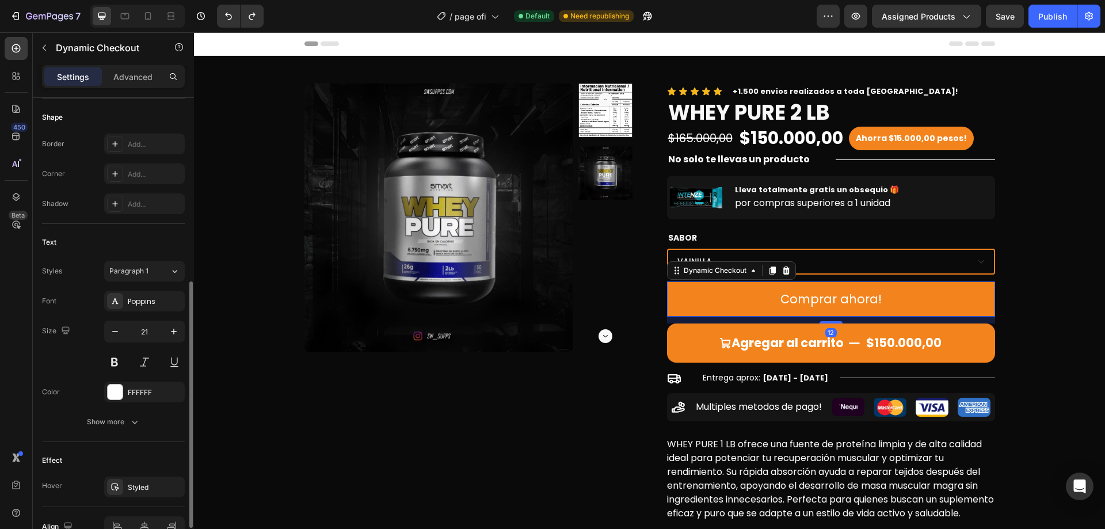
scroll to position [408, 0]
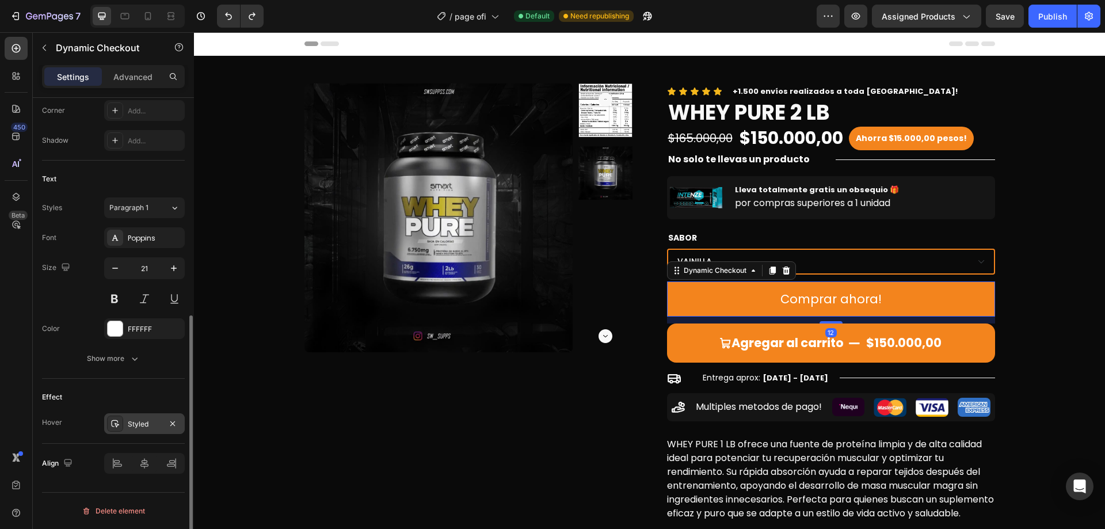
click at [155, 422] on div "Styled" at bounding box center [144, 424] width 33 height 10
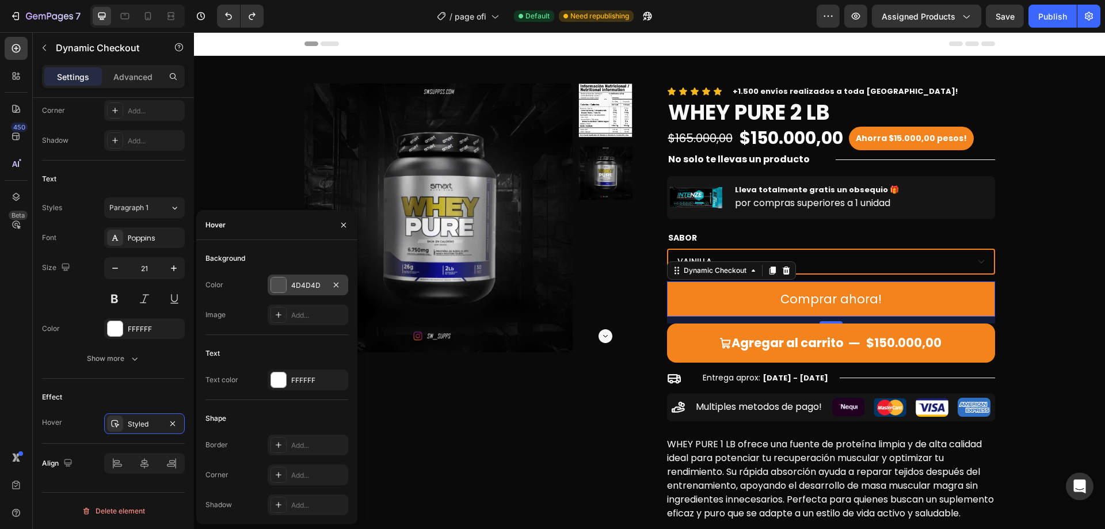
click at [290, 287] on div "4D4D4D" at bounding box center [308, 284] width 81 height 21
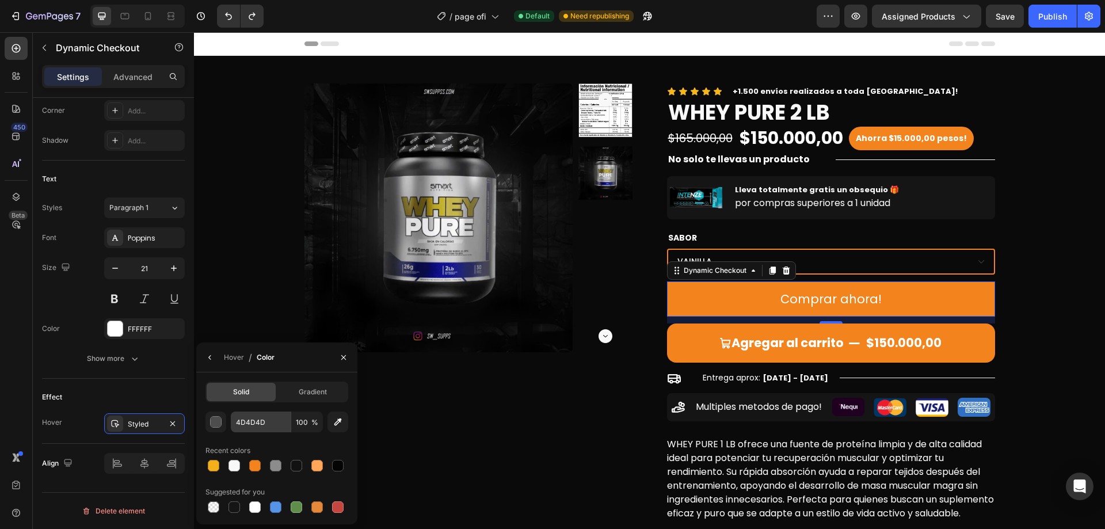
drag, startPoint x: 264, startPoint y: 433, endPoint x: 266, endPoint y: 423, distance: 9.4
click at [263, 432] on div "4D4D4D 100 % Recent colors Suggested for you" at bounding box center [276, 463] width 143 height 104
click at [266, 423] on input "4D4D4D" at bounding box center [261, 421] width 60 height 21
paste input "F9B300"
type input "F9B300"
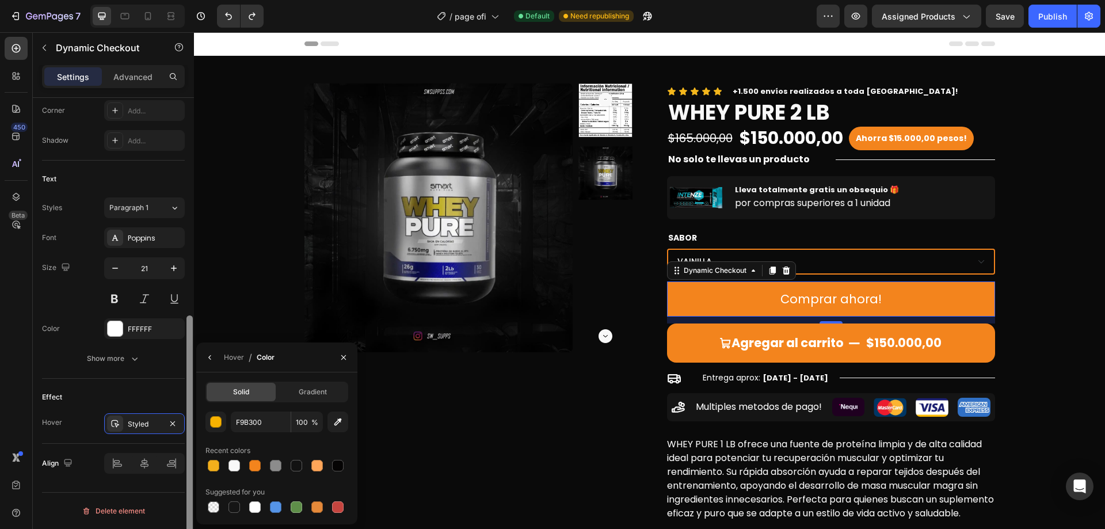
click at [166, 381] on div "Effect Hover Styled" at bounding box center [113, 411] width 143 height 65
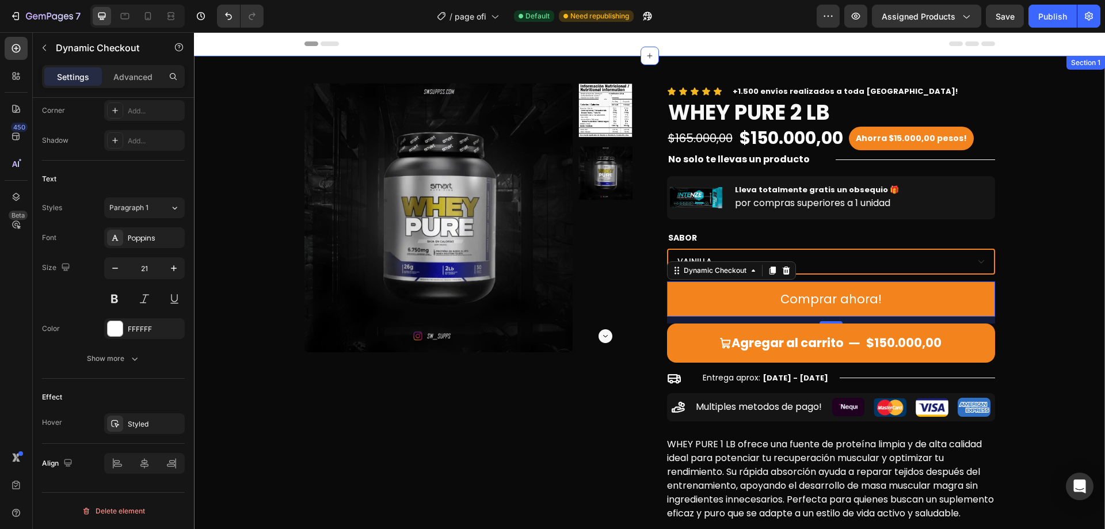
click at [1072, 332] on div "Product Images Icon Icon Icon Icon Icon Icon List +1.500 envíos realizados a to…" at bounding box center [649, 303] width 893 height 441
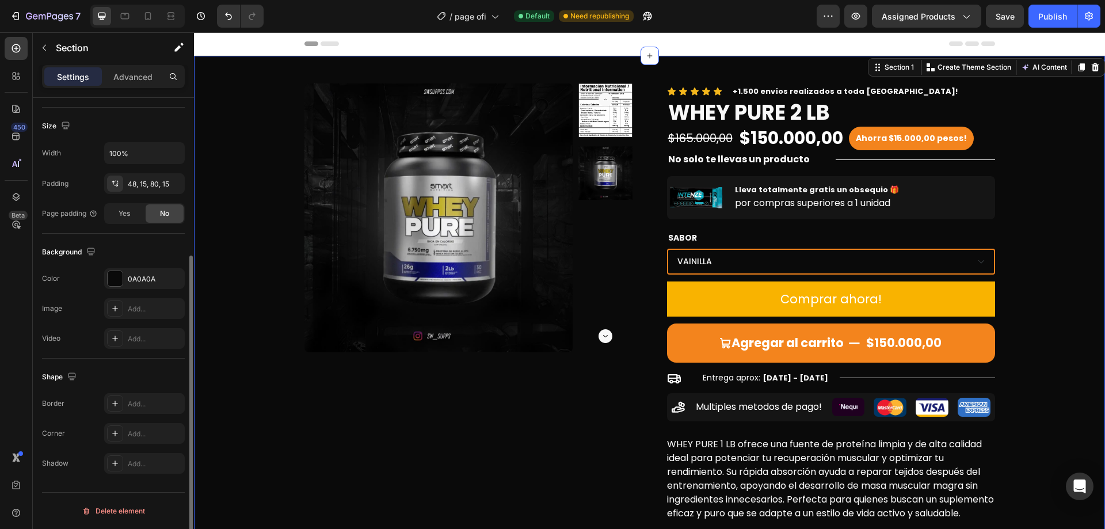
scroll to position [0, 0]
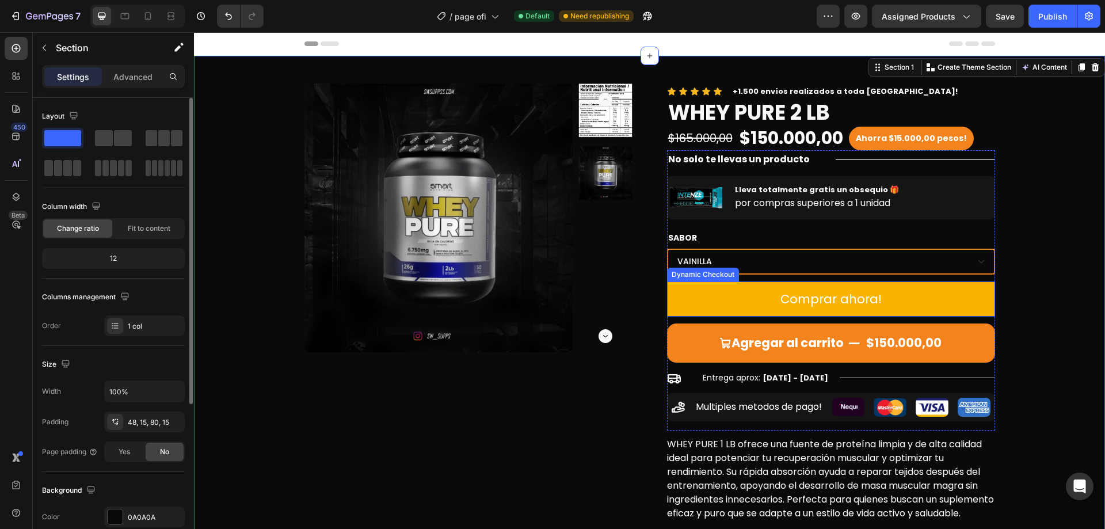
click at [949, 301] on button "Comprar ahora!" at bounding box center [831, 299] width 328 height 36
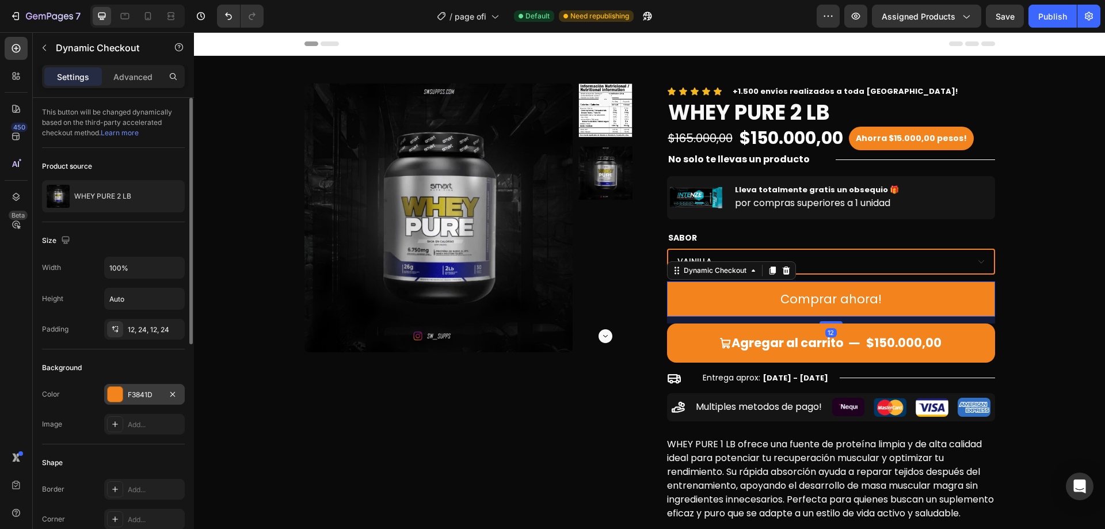
click at [128, 387] on div "F3841D" at bounding box center [144, 394] width 81 height 21
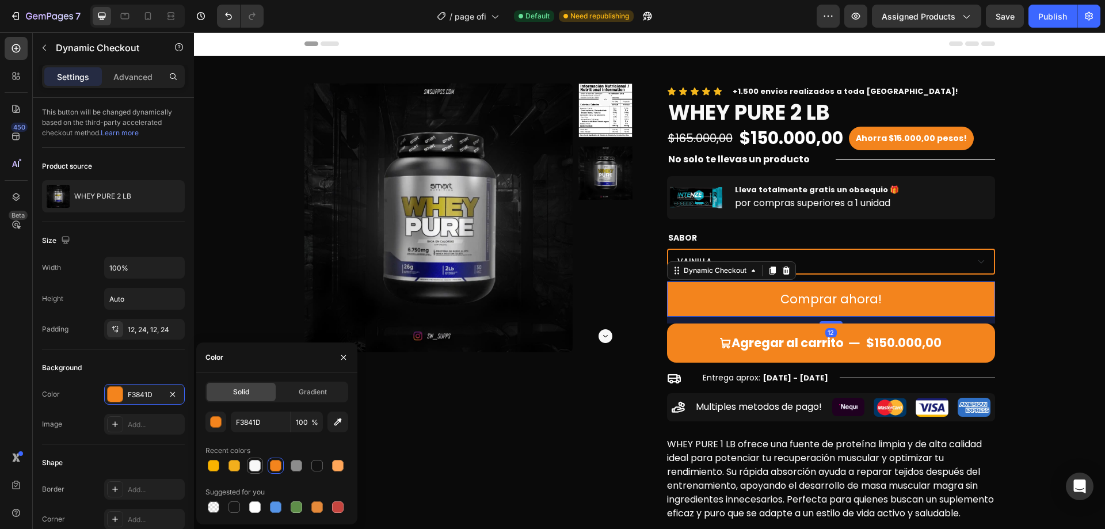
click at [257, 460] on div at bounding box center [255, 466] width 12 height 12
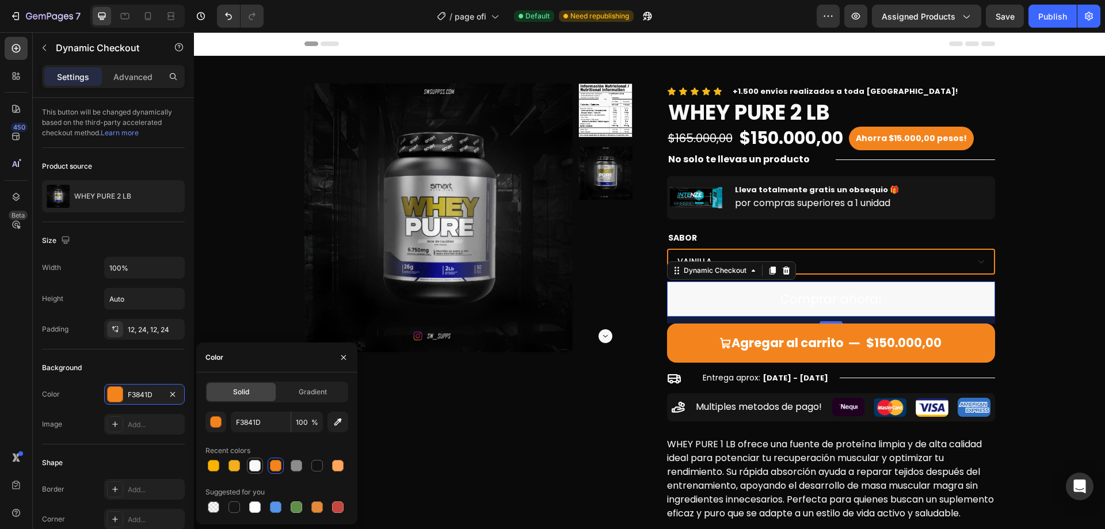
type input "F8F8F8"
click at [259, 467] on div at bounding box center [255, 466] width 12 height 12
click at [148, 369] on div "Background" at bounding box center [113, 367] width 143 height 18
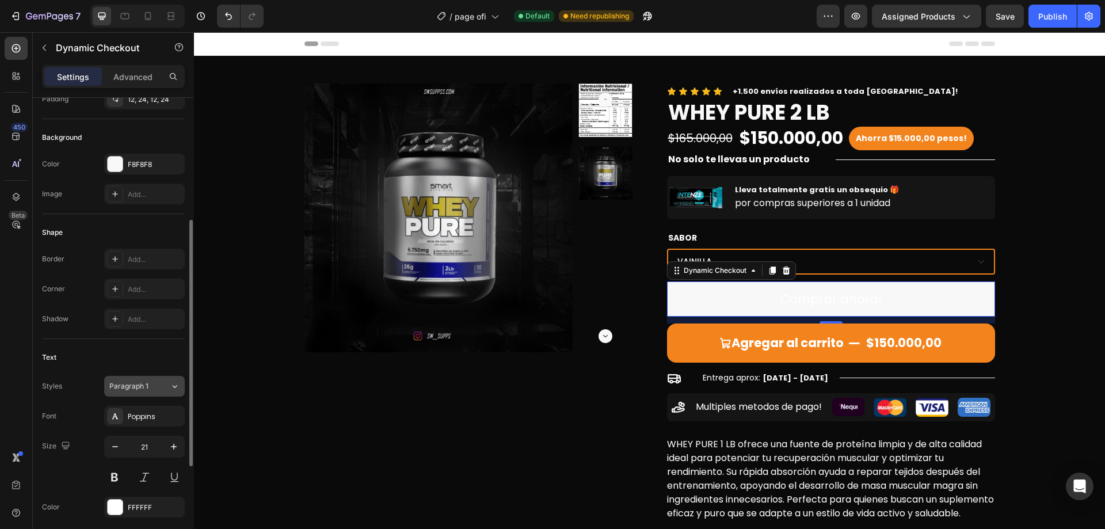
scroll to position [345, 0]
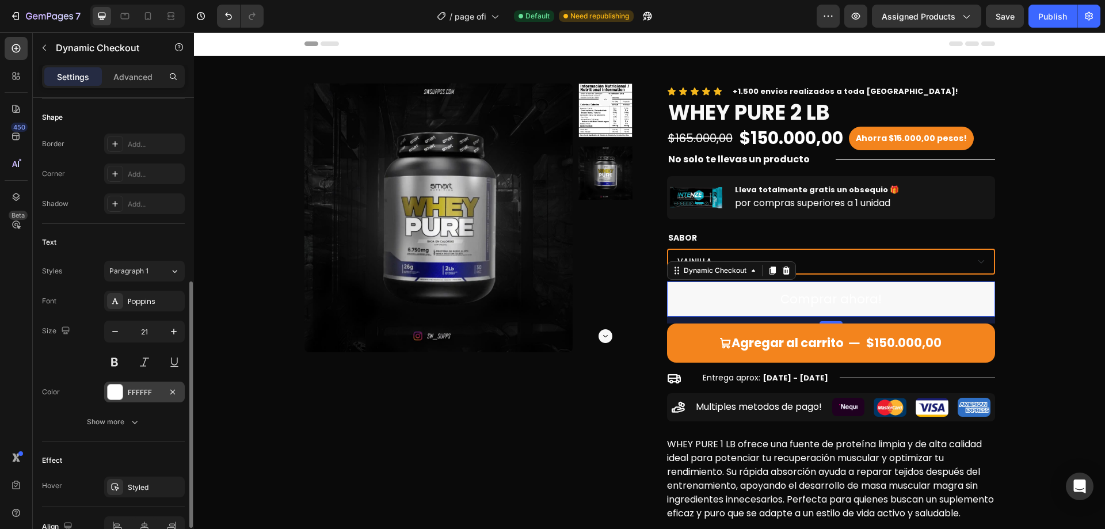
click at [142, 389] on div "FFFFFF" at bounding box center [144, 392] width 33 height 10
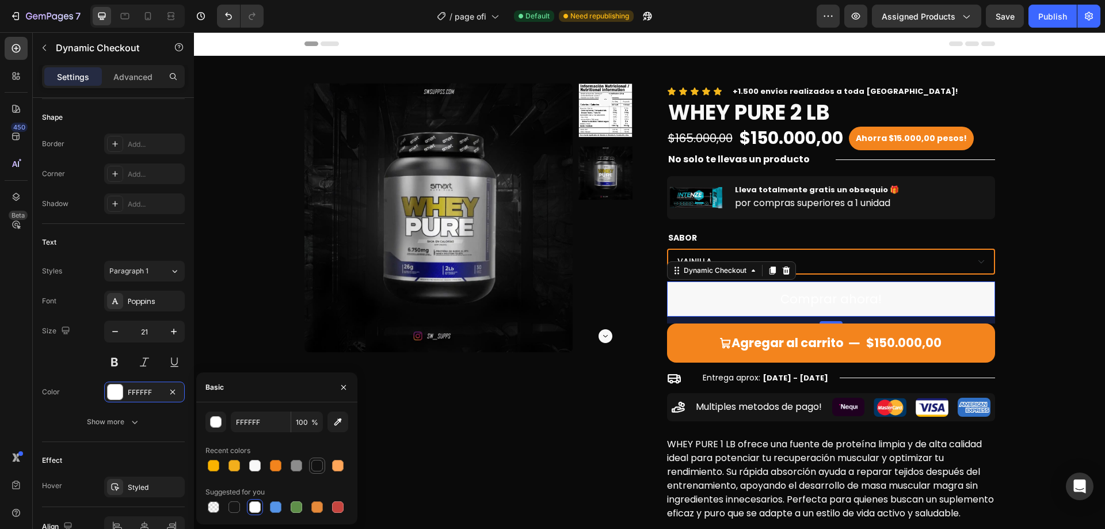
click at [315, 460] on div at bounding box center [317, 466] width 12 height 12
click at [217, 422] on div "button" at bounding box center [217, 423] width 12 height 12
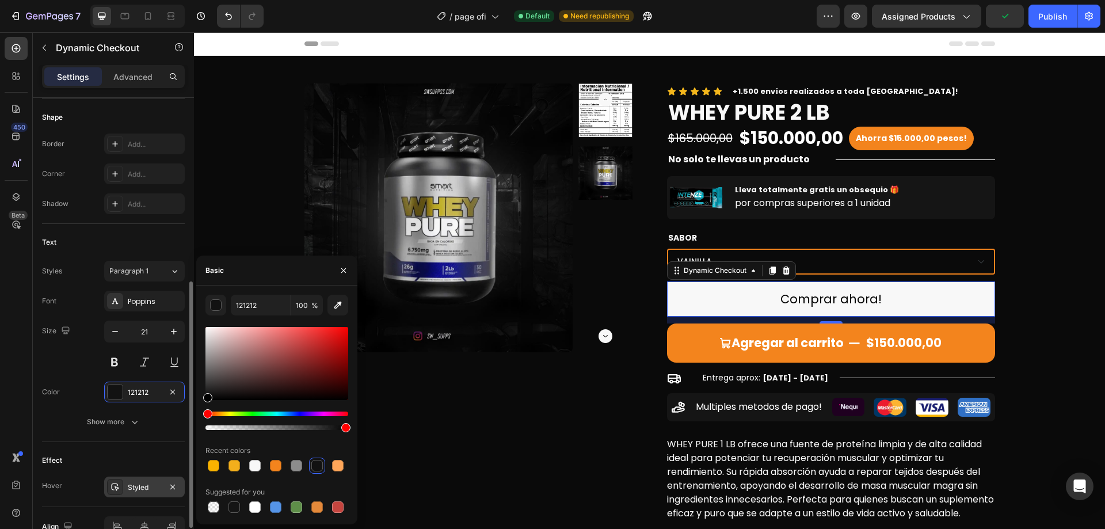
drag, startPoint x: 220, startPoint y: 383, endPoint x: 148, endPoint y: 494, distance: 132.0
click at [151, 491] on div "450 Beta Sections(18) Elements(84) Section Element Hero Section Product Detail …" at bounding box center [97, 280] width 194 height 496
type input "000000"
click at [68, 450] on div "Effect Hover Styled" at bounding box center [113, 474] width 143 height 65
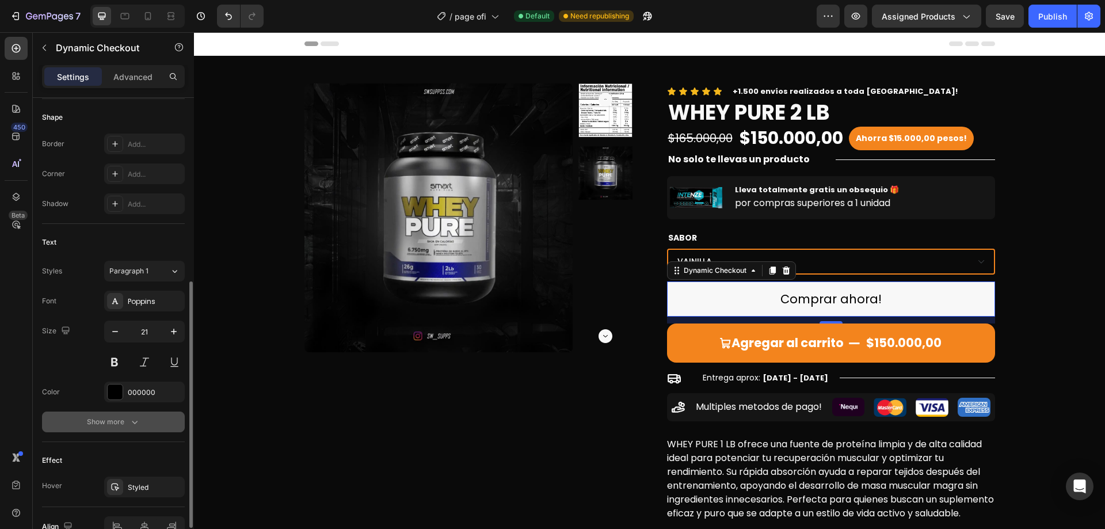
click at [112, 415] on button "Show more" at bounding box center [113, 421] width 143 height 21
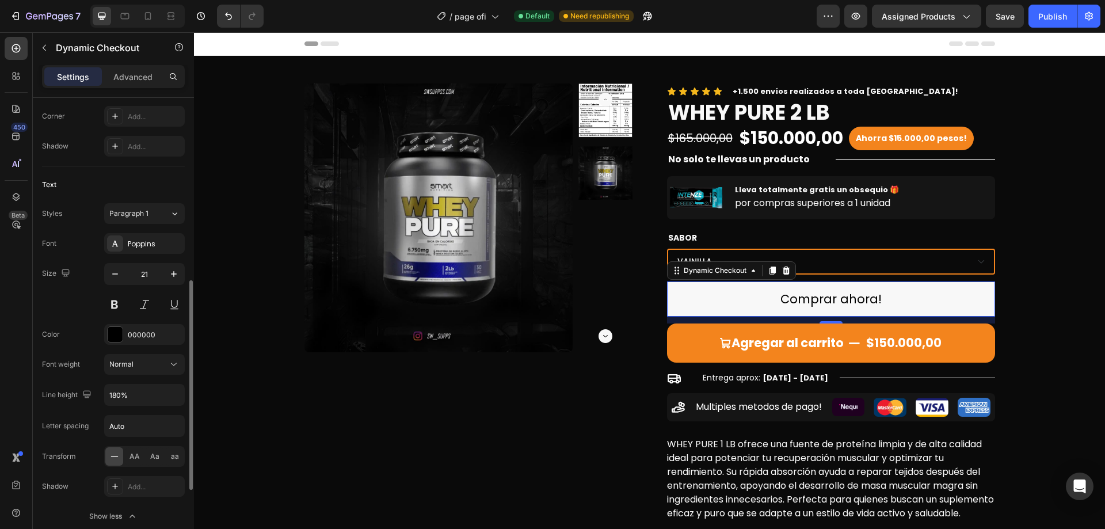
scroll to position [460, 0]
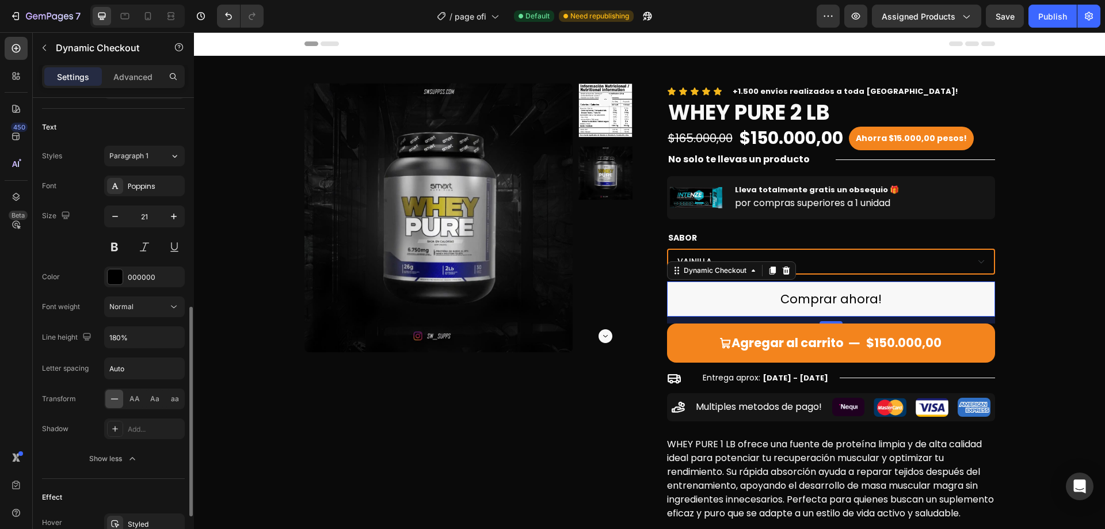
click at [153, 317] on div "Font Poppins Size 21 Color 000000 Font weight Normal Line height 180% Letter sp…" at bounding box center [113, 321] width 143 height 293
click at [156, 308] on div "Normal" at bounding box center [138, 306] width 59 height 10
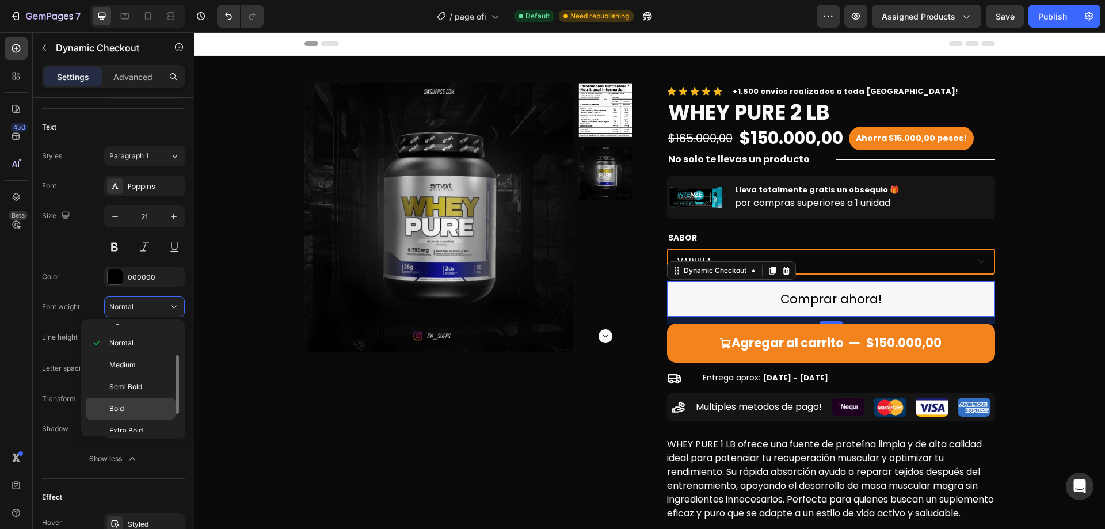
click at [143, 406] on p "Bold" at bounding box center [139, 408] width 61 height 10
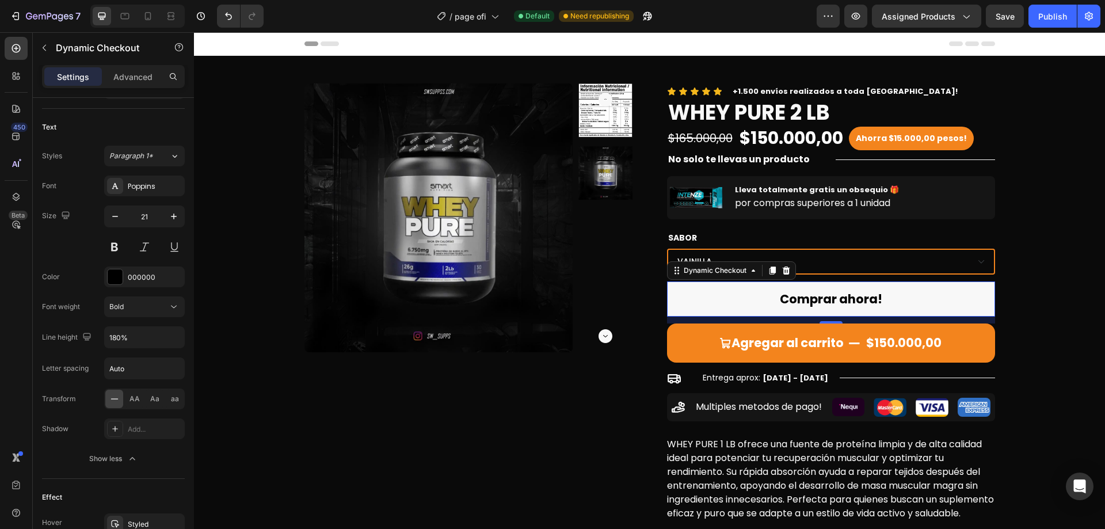
click at [0, 391] on div "450 Beta" at bounding box center [16, 280] width 33 height 496
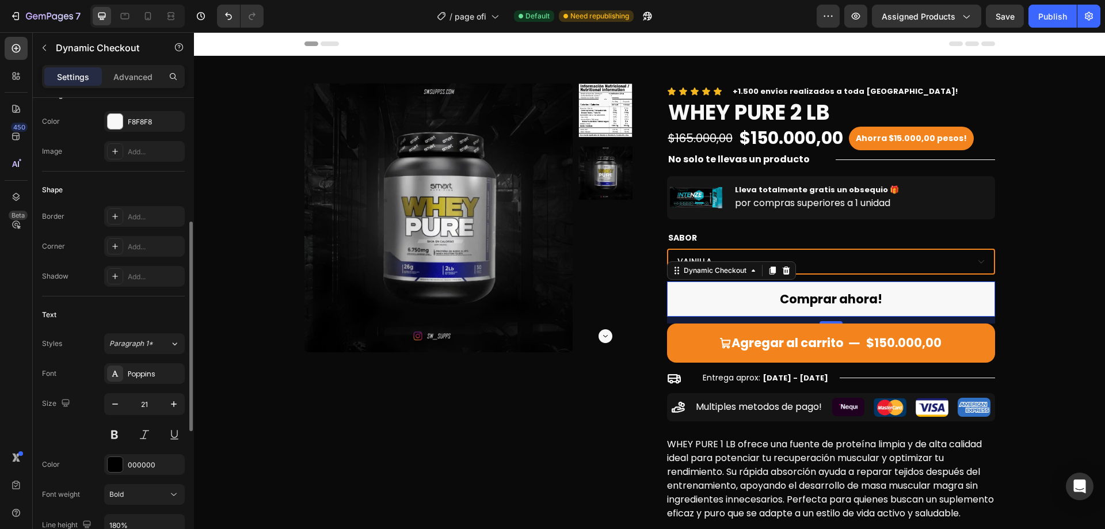
scroll to position [215, 0]
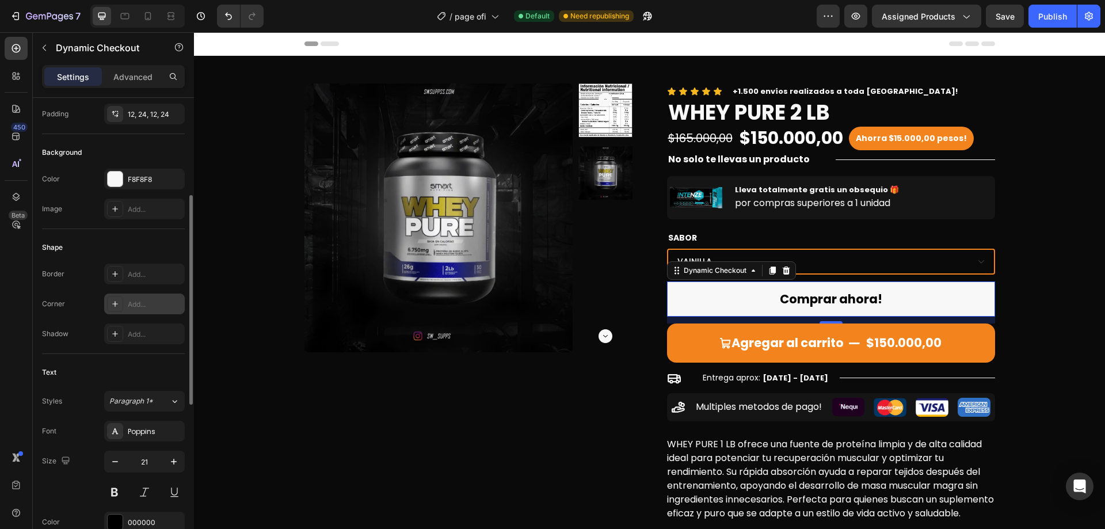
click at [141, 310] on div "Add..." at bounding box center [144, 303] width 81 height 21
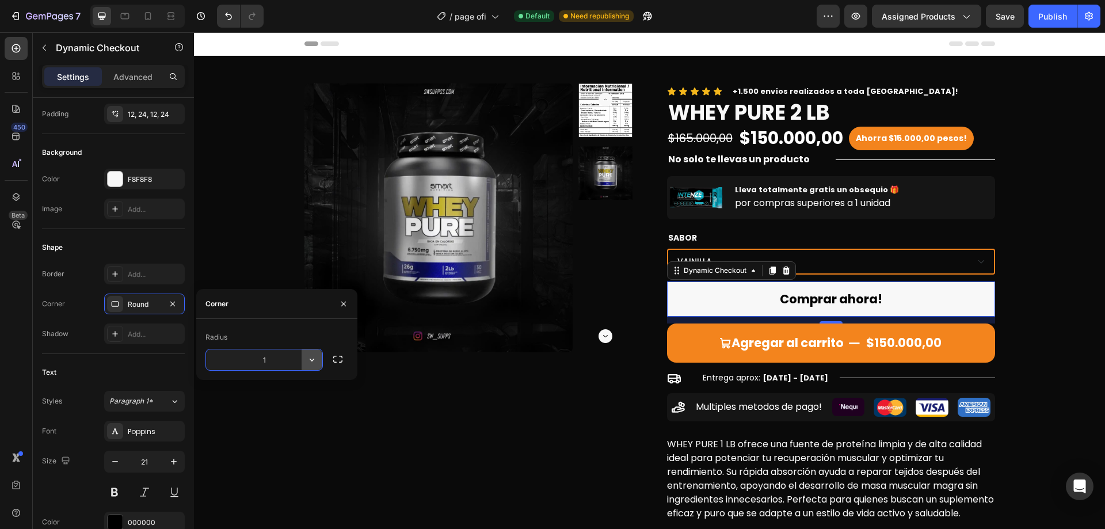
type input "16"
click at [1031, 322] on div "Product Images Icon Icon Icon Icon Icon Icon List +1.500 envíos realizados a to…" at bounding box center [649, 303] width 893 height 441
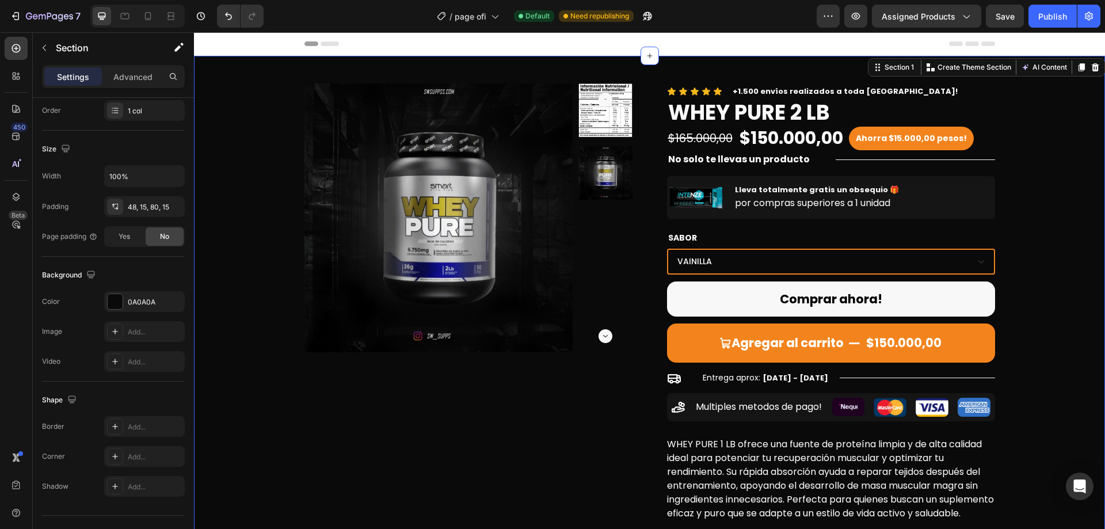
scroll to position [0, 0]
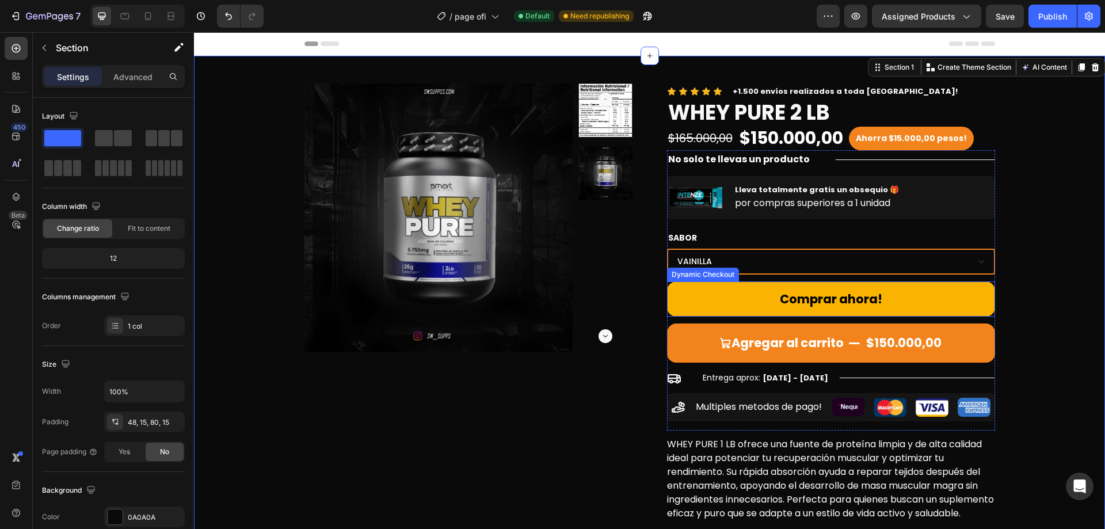
click at [959, 291] on button "Comprar ahora!" at bounding box center [831, 299] width 328 height 36
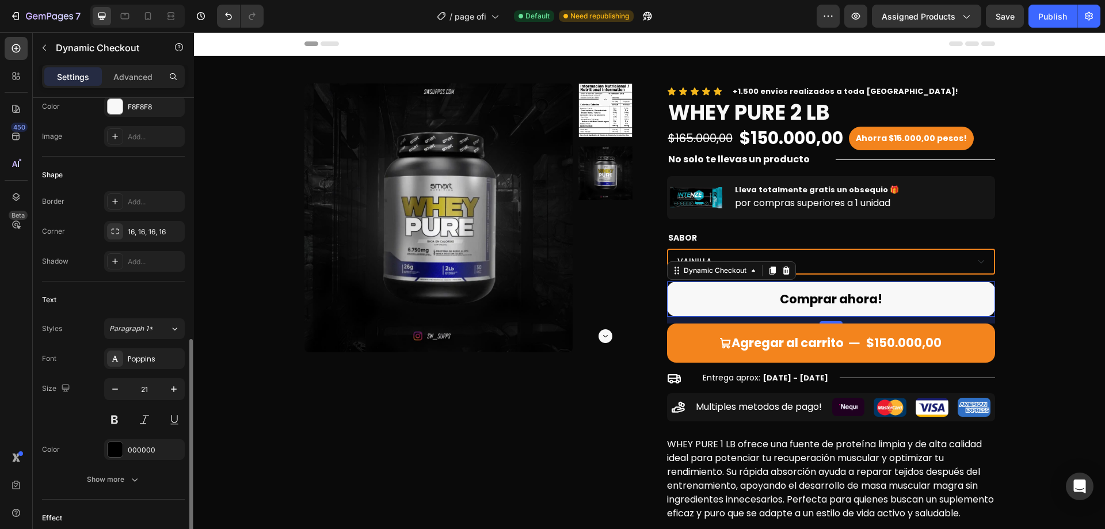
scroll to position [345, 0]
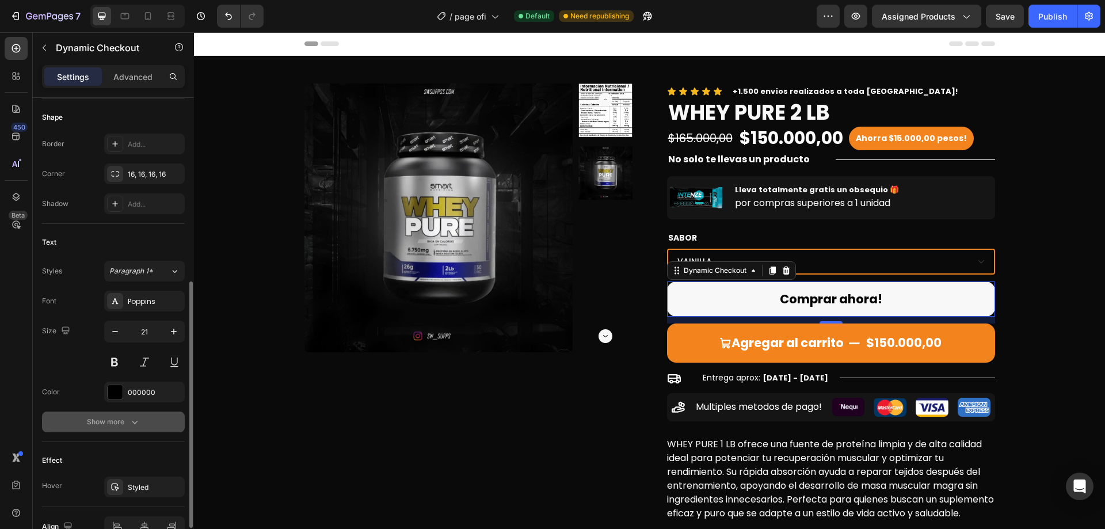
click at [125, 423] on div "Show more" at bounding box center [114, 422] width 54 height 12
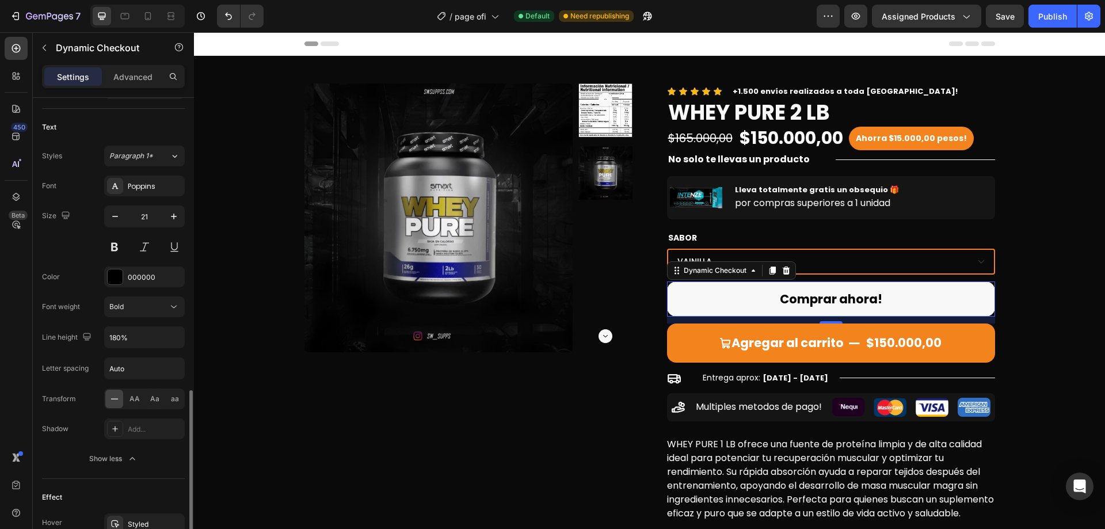
scroll to position [560, 0]
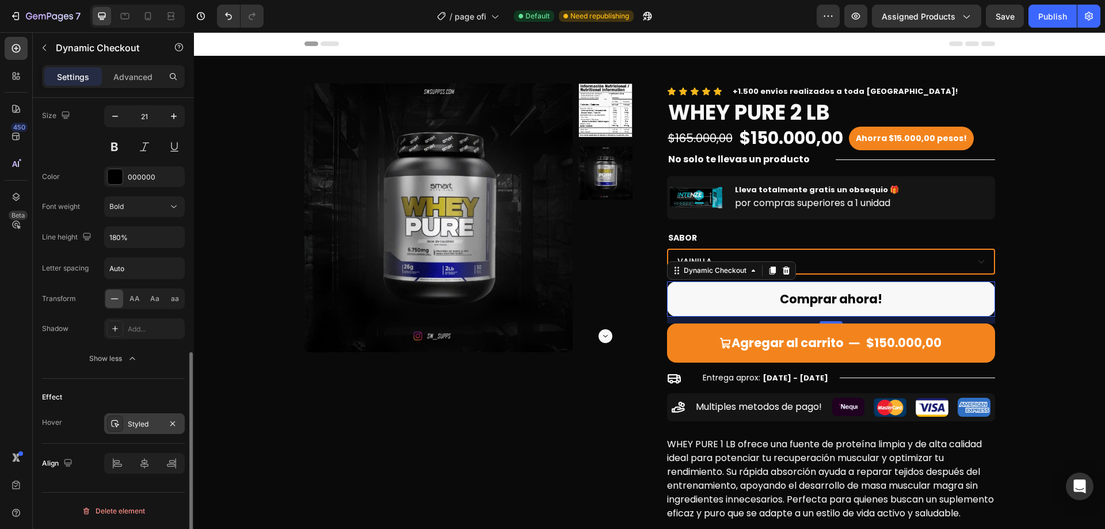
click at [144, 426] on div "Styled" at bounding box center [144, 424] width 33 height 10
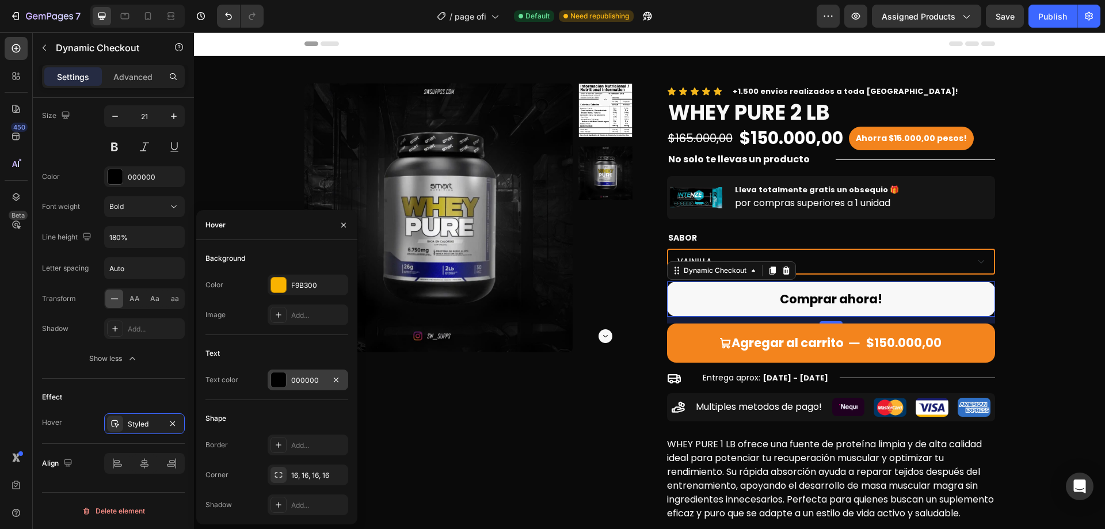
click at [320, 372] on div "000000" at bounding box center [308, 379] width 81 height 21
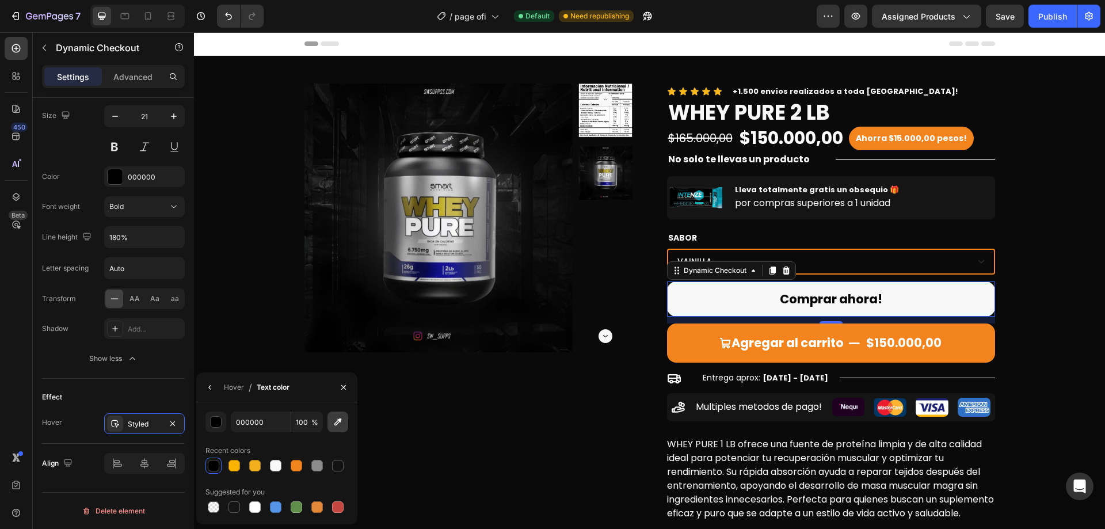
click at [338, 422] on icon "button" at bounding box center [338, 422] width 12 height 12
click at [145, 386] on div "Effect Hover Styled" at bounding box center [113, 411] width 143 height 65
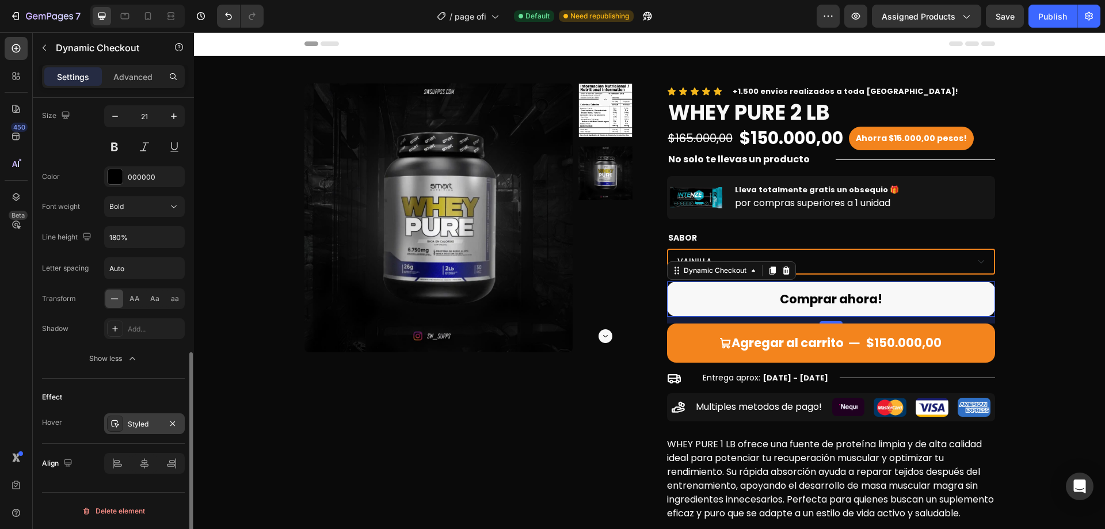
click at [119, 419] on icon at bounding box center [114, 423] width 9 height 9
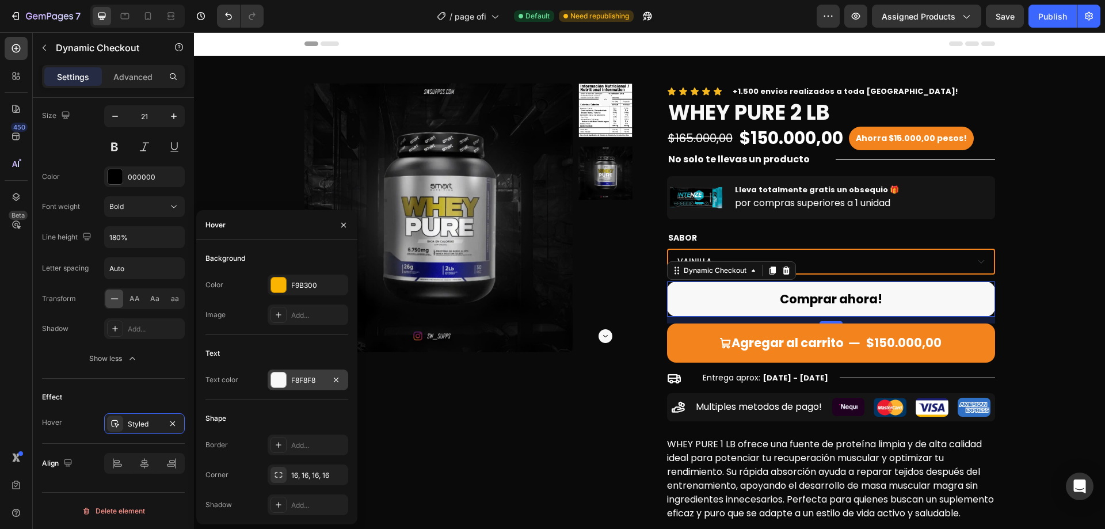
click at [315, 378] on div "F8F8F8" at bounding box center [307, 380] width 33 height 10
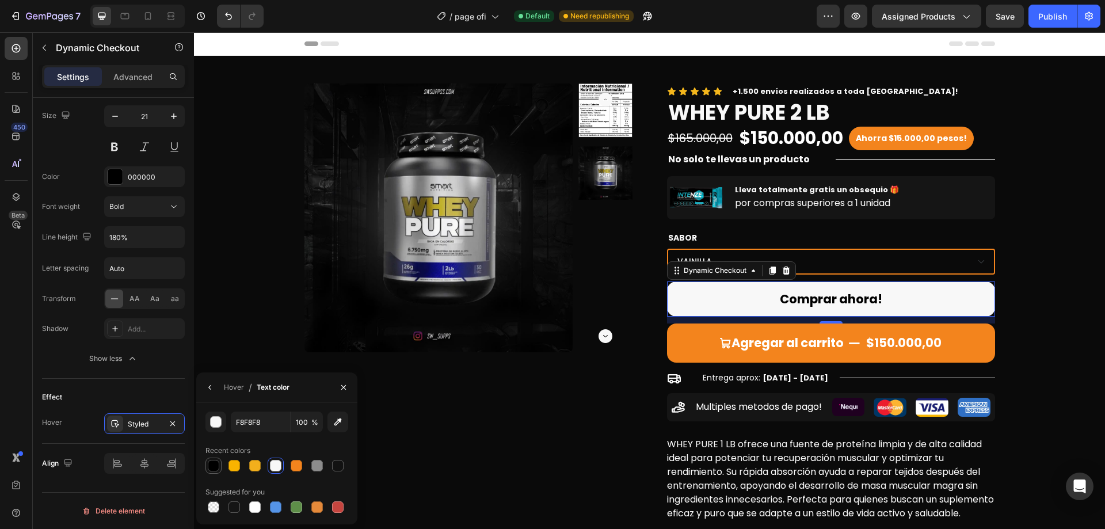
click at [217, 467] on div at bounding box center [214, 466] width 12 height 12
type input "000000"
click at [238, 383] on div "Hover" at bounding box center [234, 387] width 20 height 10
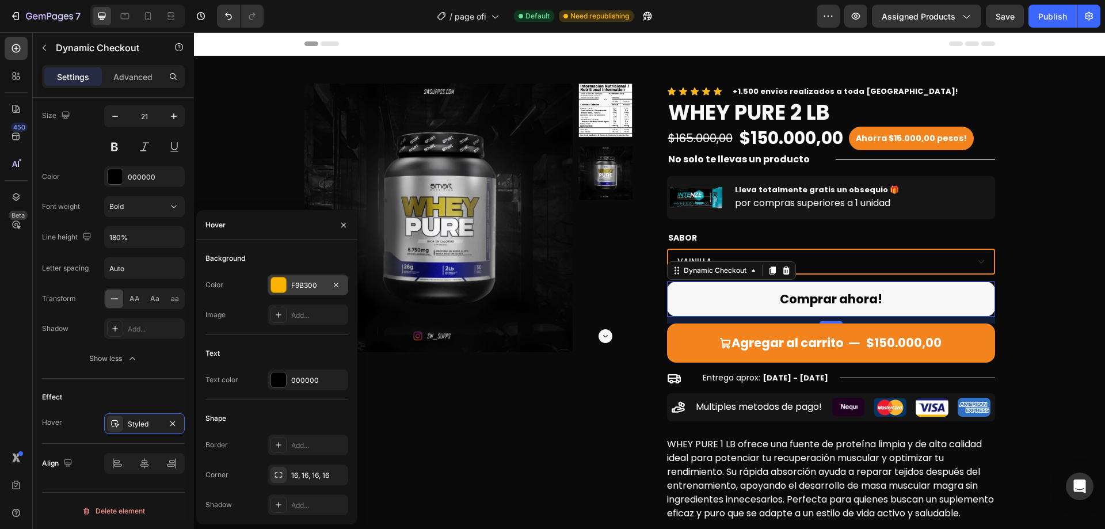
click at [292, 282] on div "F9B300" at bounding box center [307, 285] width 33 height 10
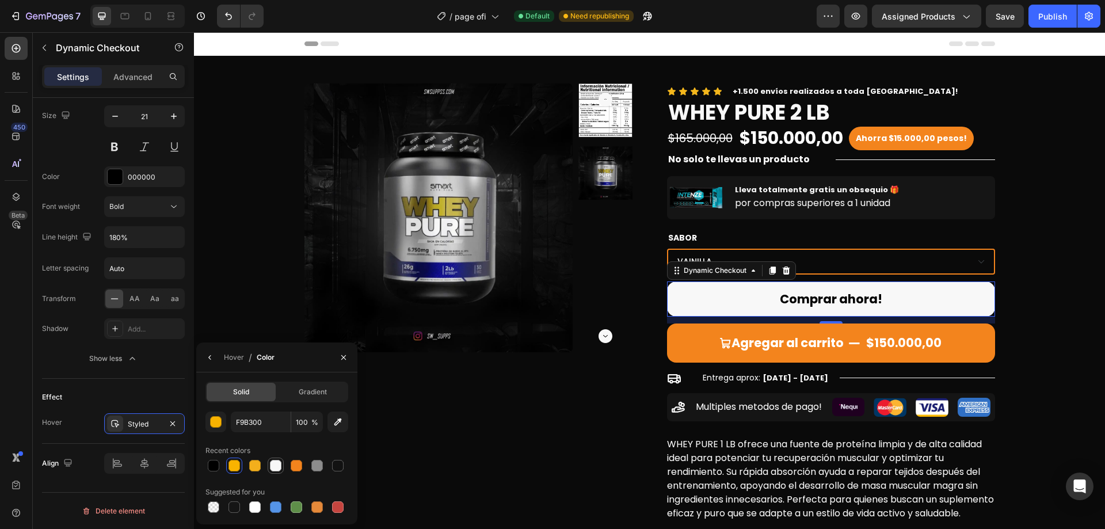
click at [269, 467] on div at bounding box center [276, 466] width 14 height 14
type input "F8F8F8"
click at [1027, 308] on div "Product Images Icon Icon Icon Icon Icon Icon List +1.500 envíos realizados a to…" at bounding box center [649, 303] width 893 height 441
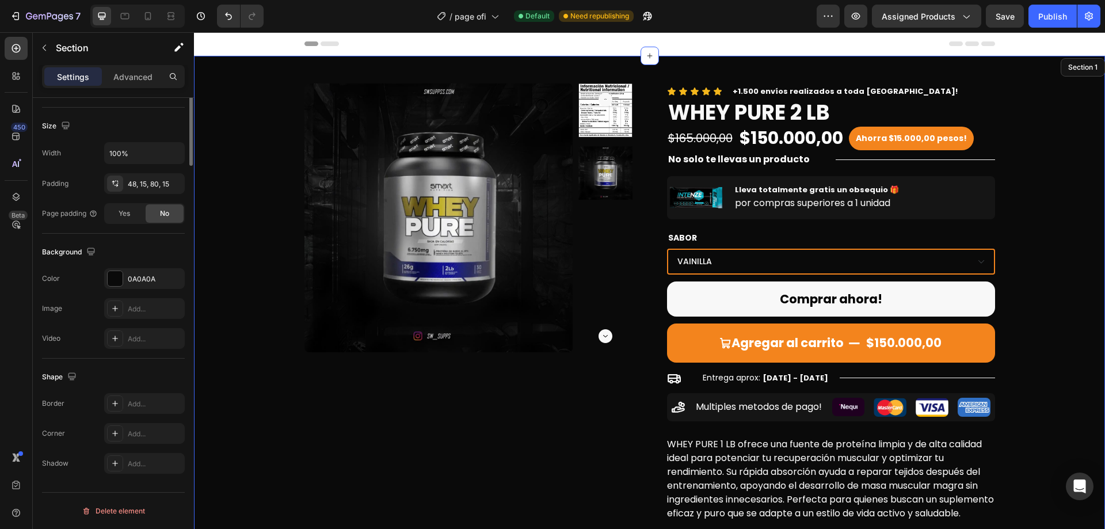
scroll to position [0, 0]
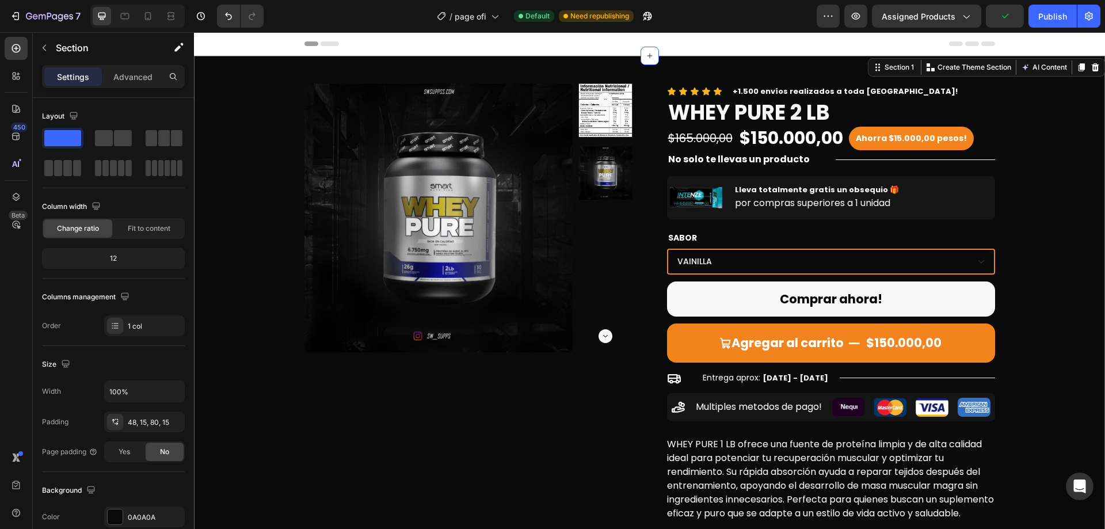
click at [1079, 321] on div "Product Images Icon Icon Icon Icon Icon Icon List +1.500 envíos realizados a to…" at bounding box center [649, 303] width 893 height 441
click at [979, 310] on button "Comprar ahora!" at bounding box center [831, 299] width 328 height 36
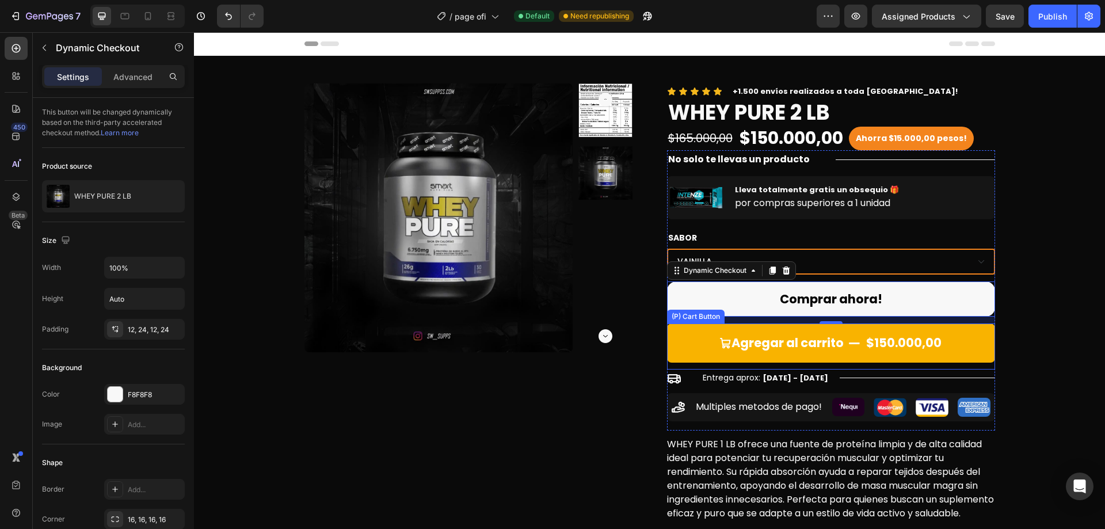
click at [699, 325] on button "Agregar al carrito $150.000,00" at bounding box center [831, 342] width 328 height 39
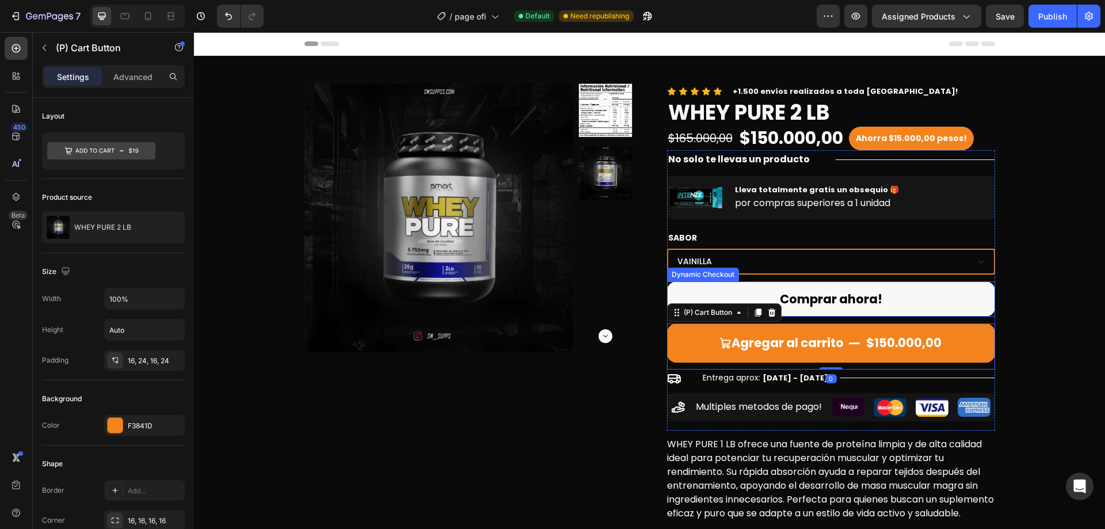
click at [725, 296] on button "Comprar ahora!" at bounding box center [831, 299] width 328 height 36
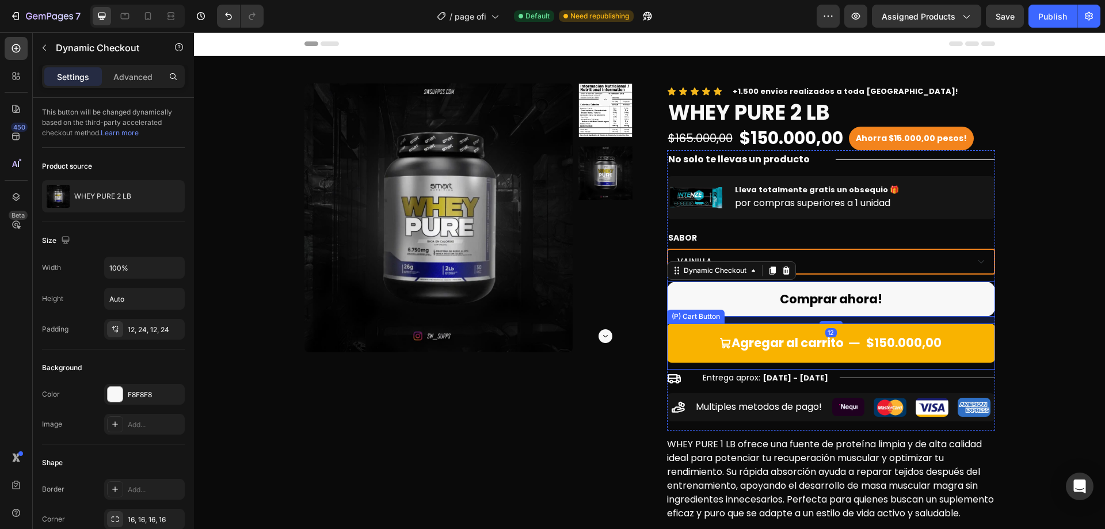
click at [679, 343] on button "Agregar al carrito $150.000,00" at bounding box center [831, 342] width 328 height 39
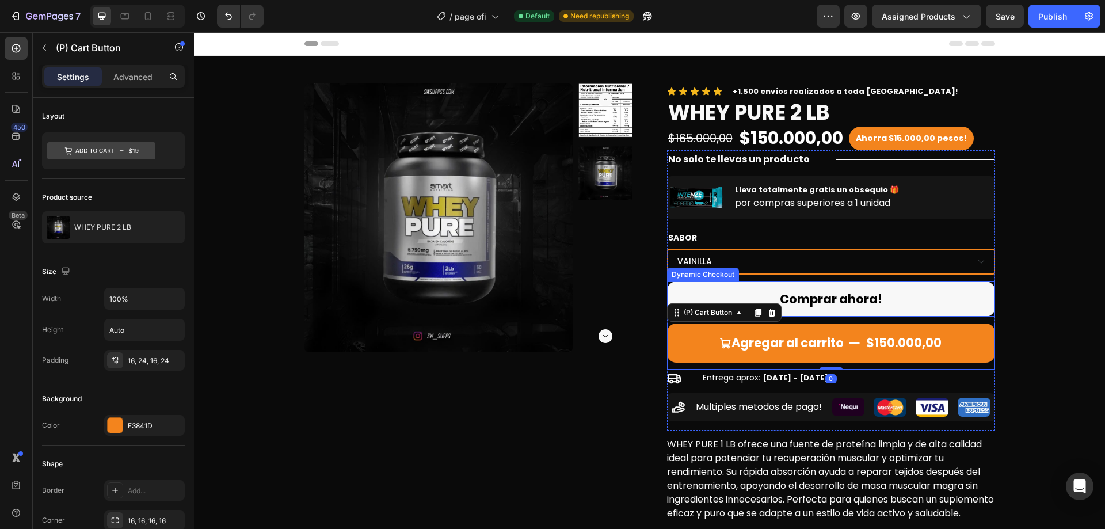
click at [732, 292] on button "Comprar ahora!" at bounding box center [831, 299] width 328 height 36
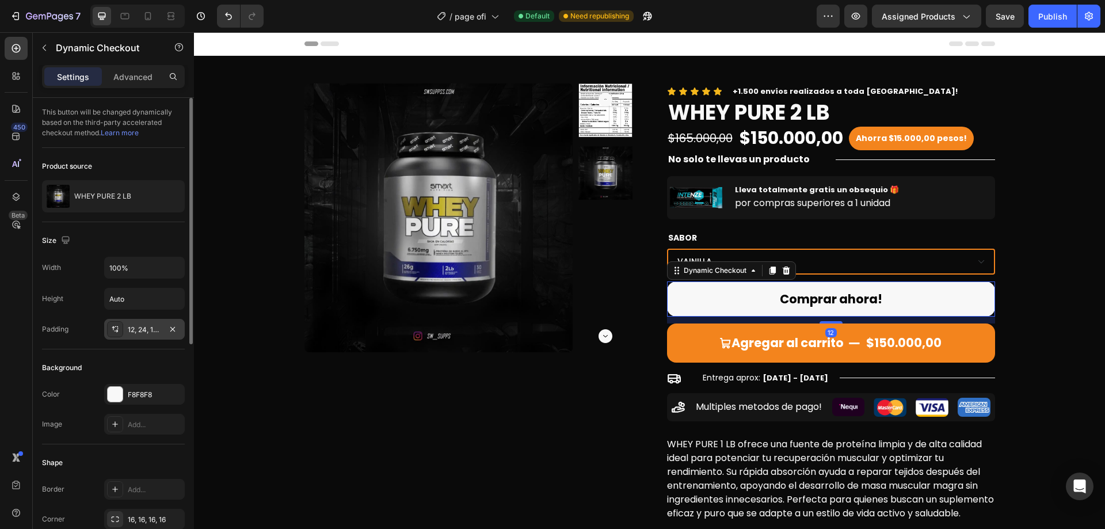
click at [161, 324] on div "12, 24, 12, 24" at bounding box center [144, 329] width 33 height 10
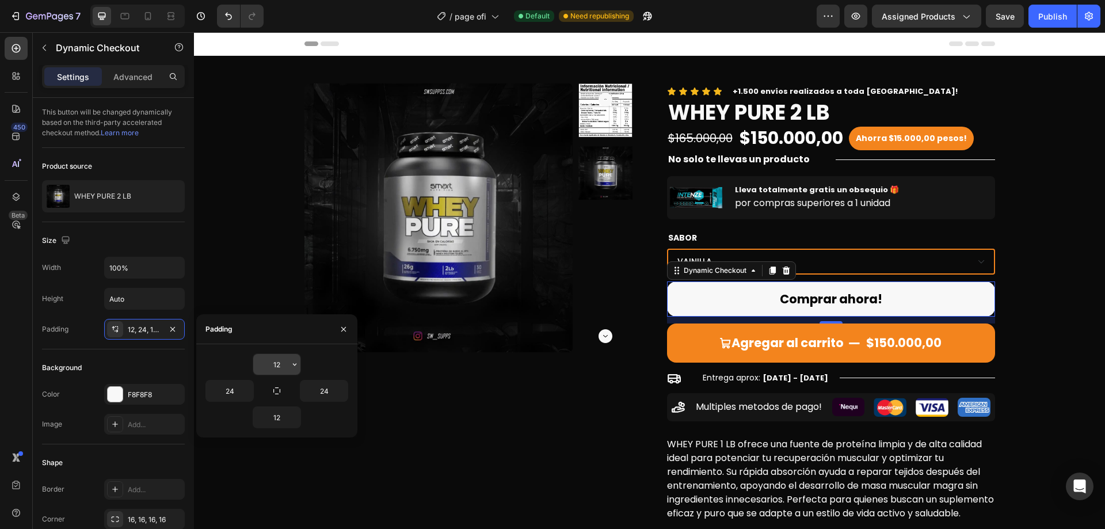
click at [292, 362] on icon "button" at bounding box center [294, 364] width 9 height 9
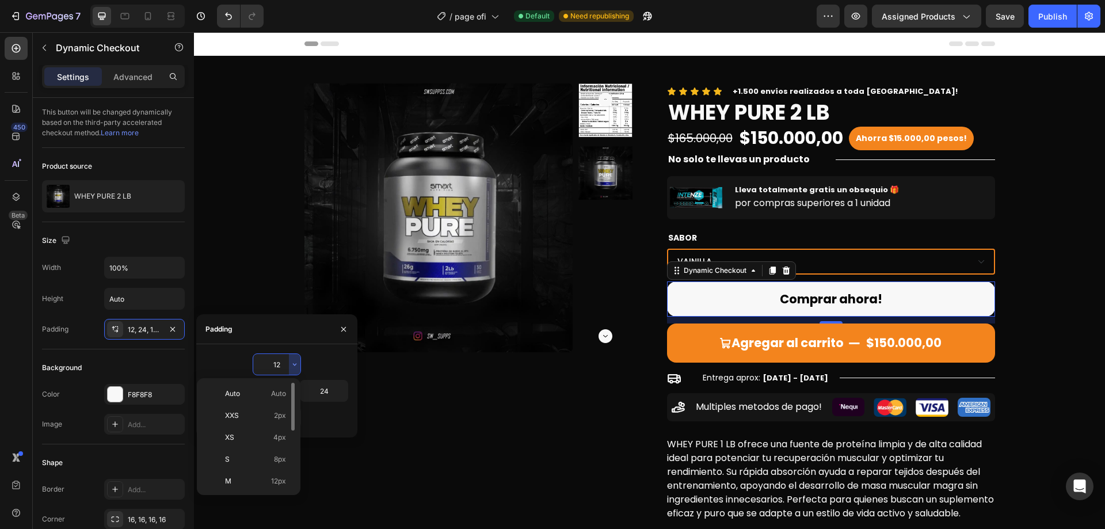
scroll to position [58, 0]
click at [277, 449] on span "16px" at bounding box center [278, 445] width 15 height 10
type input "16"
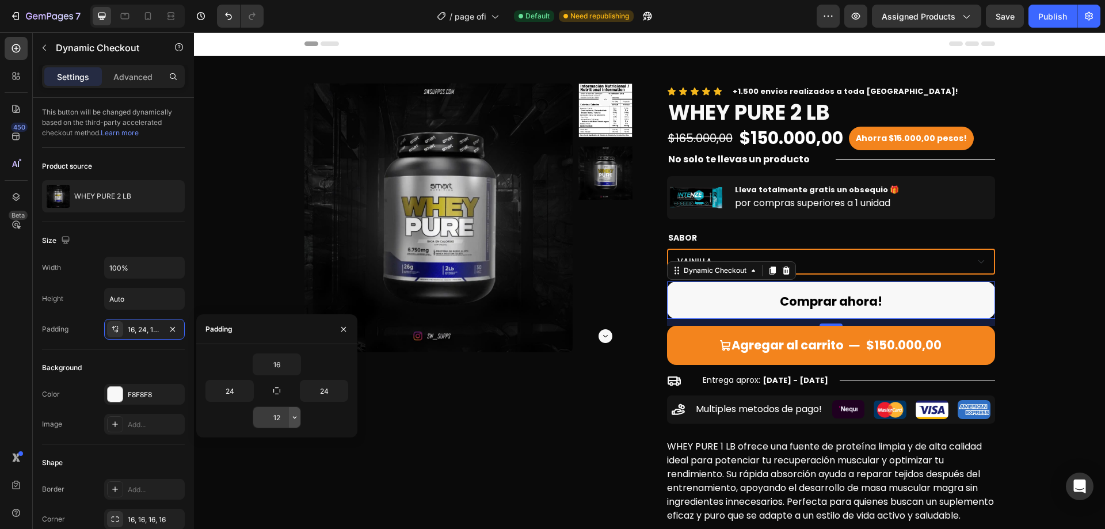
click at [295, 417] on icon "button" at bounding box center [294, 416] width 9 height 9
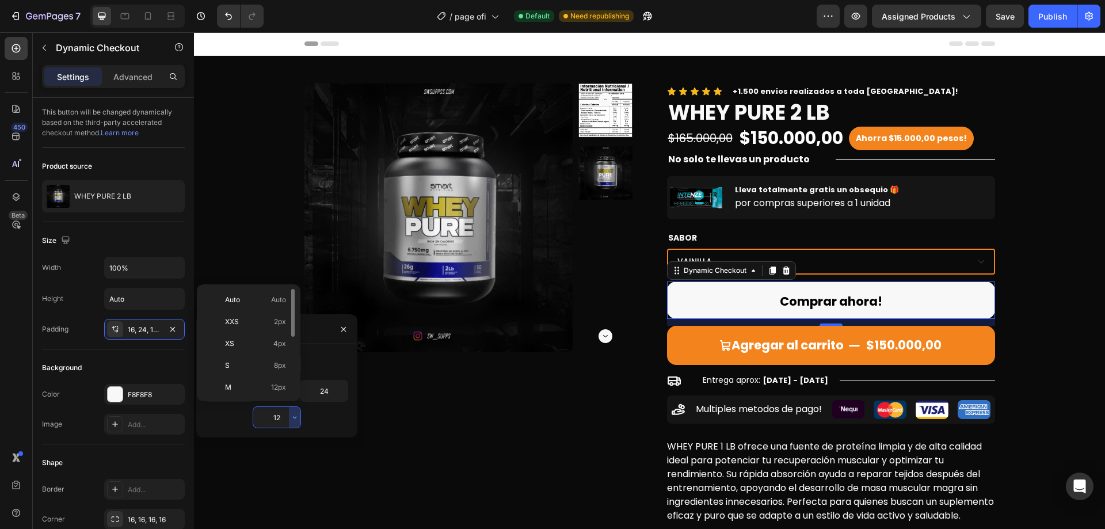
scroll to position [115, 0]
click at [277, 299] on span "16px" at bounding box center [278, 294] width 15 height 10
type input "16"
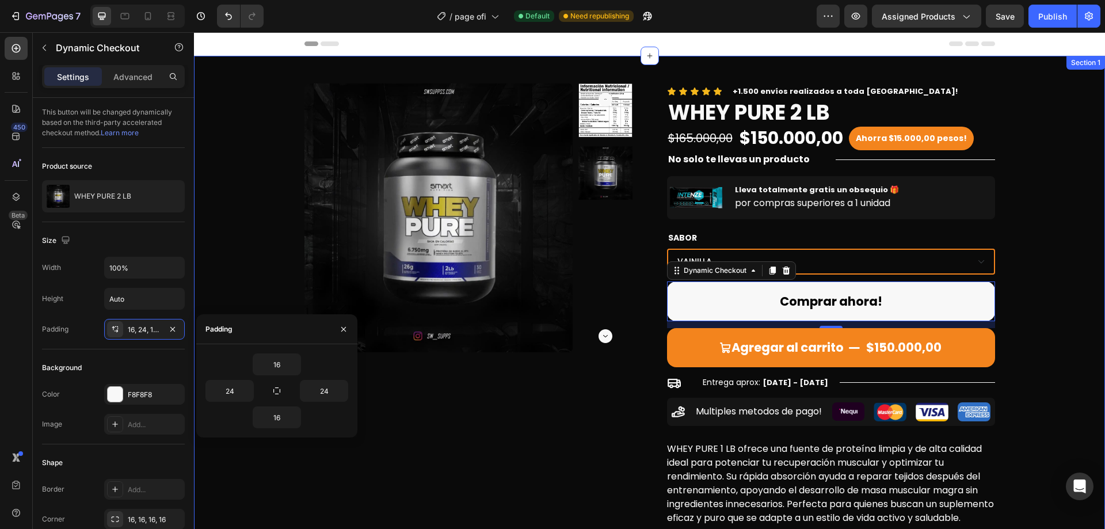
click at [1057, 295] on div "Product Images Icon Icon Icon Icon Icon Icon List +1.500 envíos realizados a to…" at bounding box center [649, 306] width 893 height 446
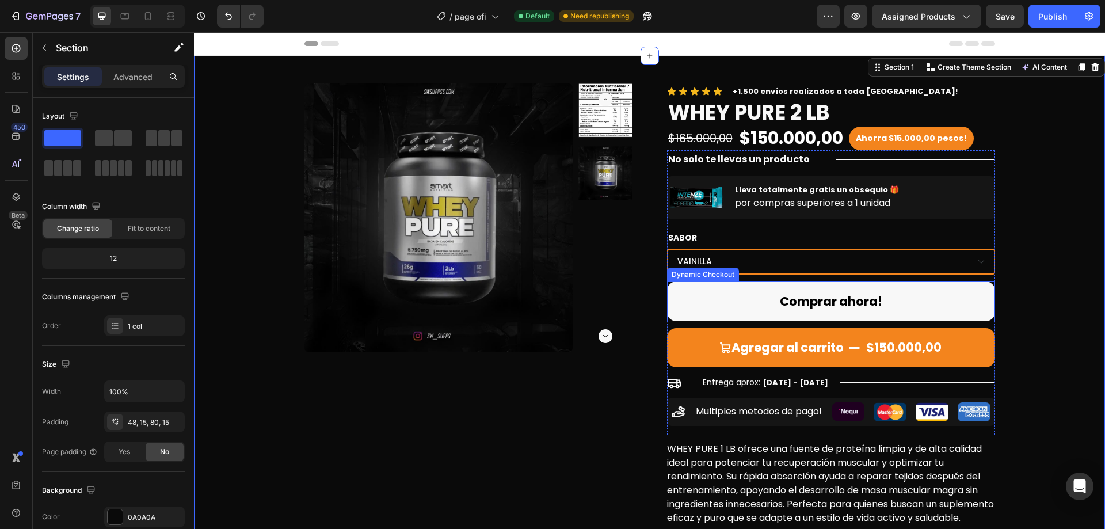
click at [933, 295] on button "Comprar ahora!" at bounding box center [831, 301] width 328 height 40
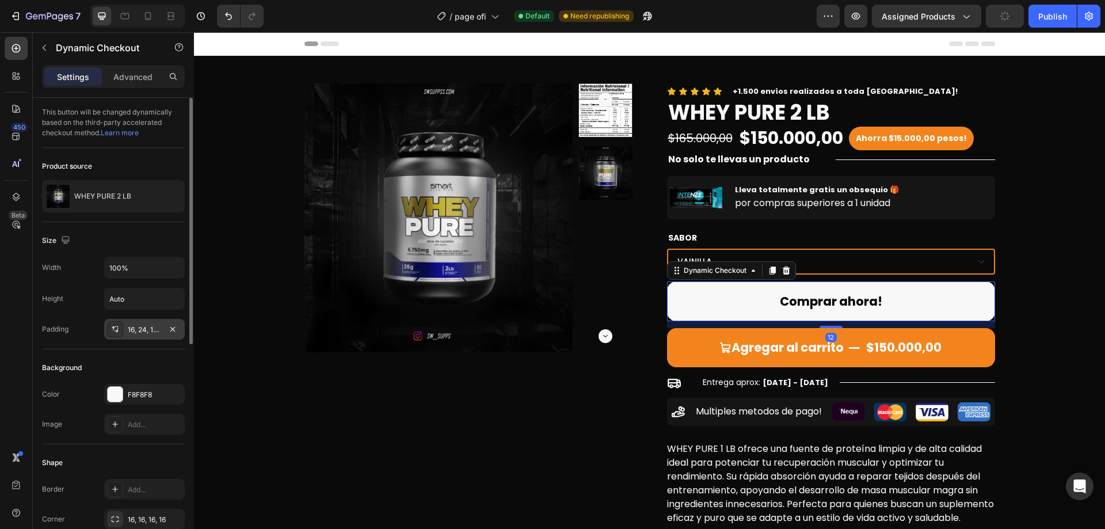
click at [151, 332] on div "16, 24, 16, 24" at bounding box center [144, 329] width 33 height 10
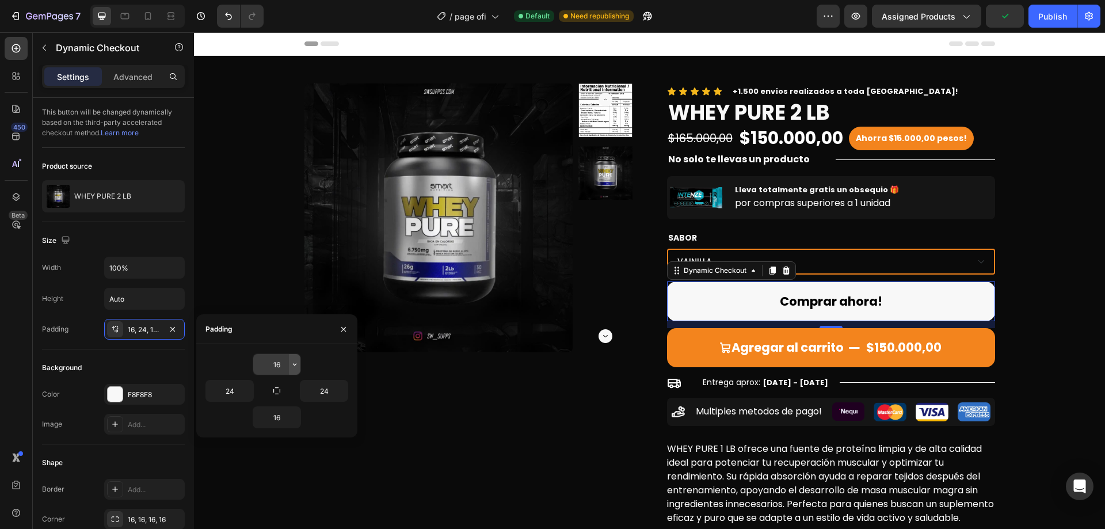
click at [296, 366] on icon "button" at bounding box center [294, 364] width 9 height 9
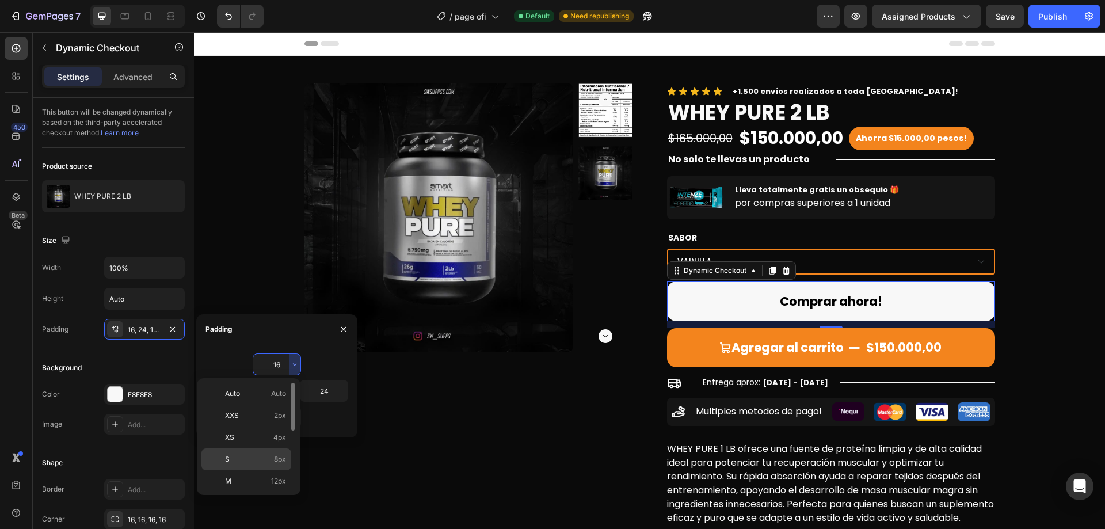
click at [279, 457] on span "8px" at bounding box center [280, 459] width 12 height 10
type input "8"
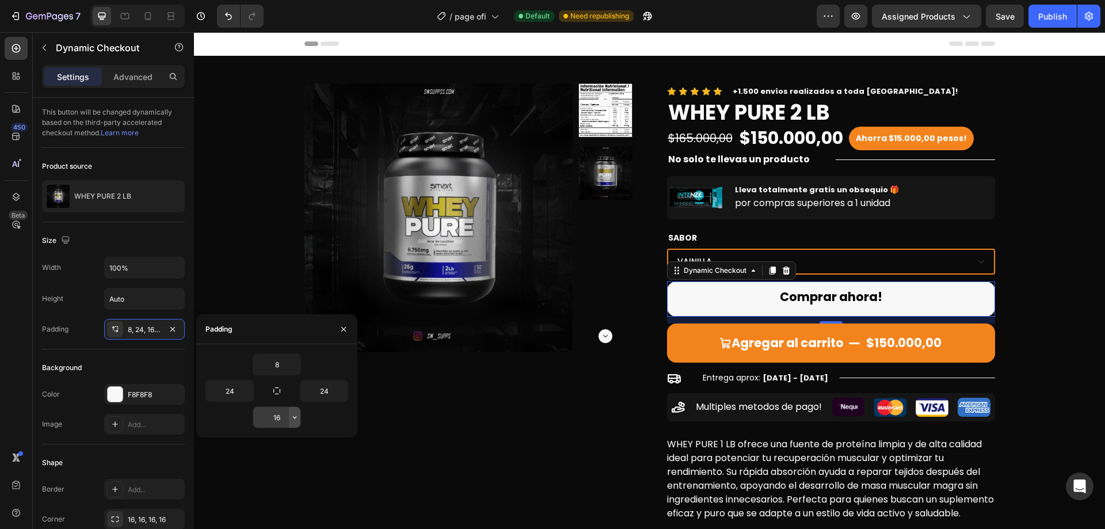
click at [292, 418] on icon "button" at bounding box center [294, 416] width 9 height 9
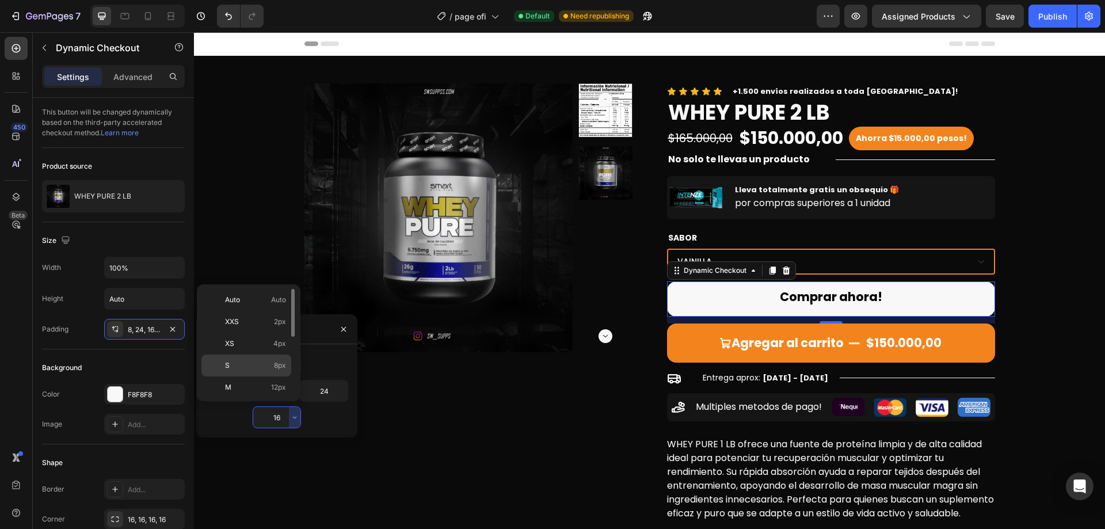
click at [275, 370] on span "8px" at bounding box center [280, 365] width 12 height 10
type input "8"
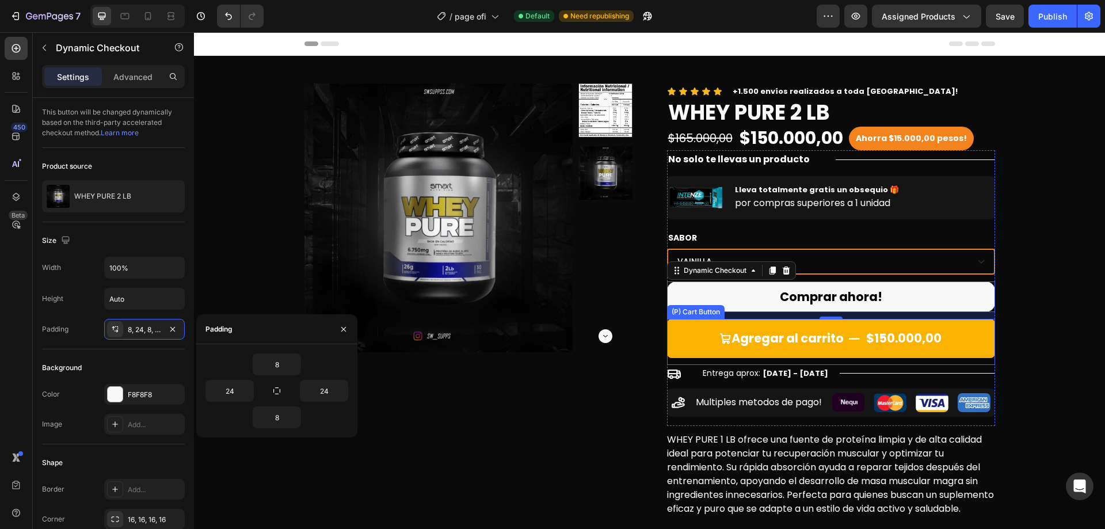
click at [678, 344] on button "Agregar al carrito $150.000,00" at bounding box center [831, 338] width 328 height 39
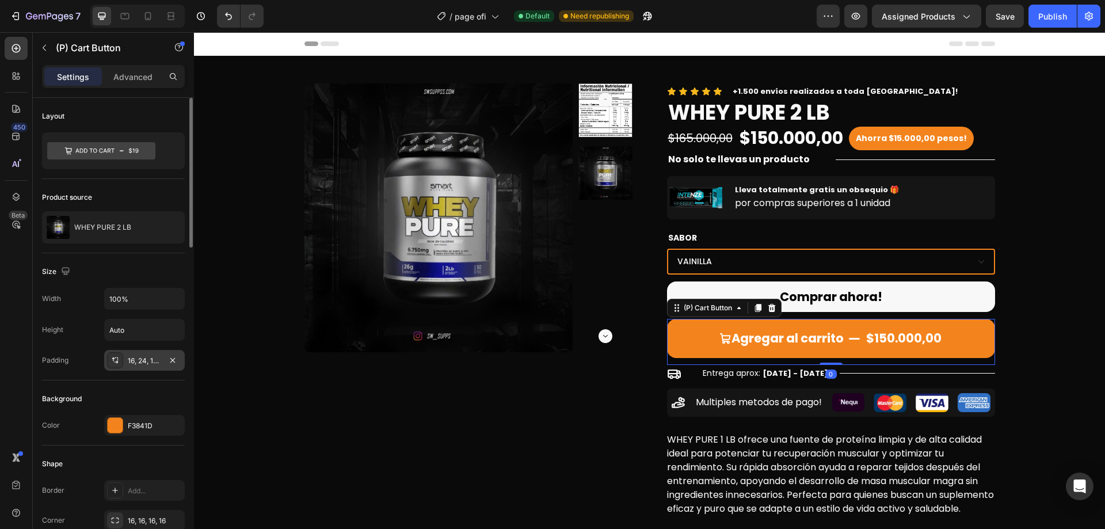
click at [148, 362] on div "16, 24, 16, 24" at bounding box center [144, 361] width 33 height 10
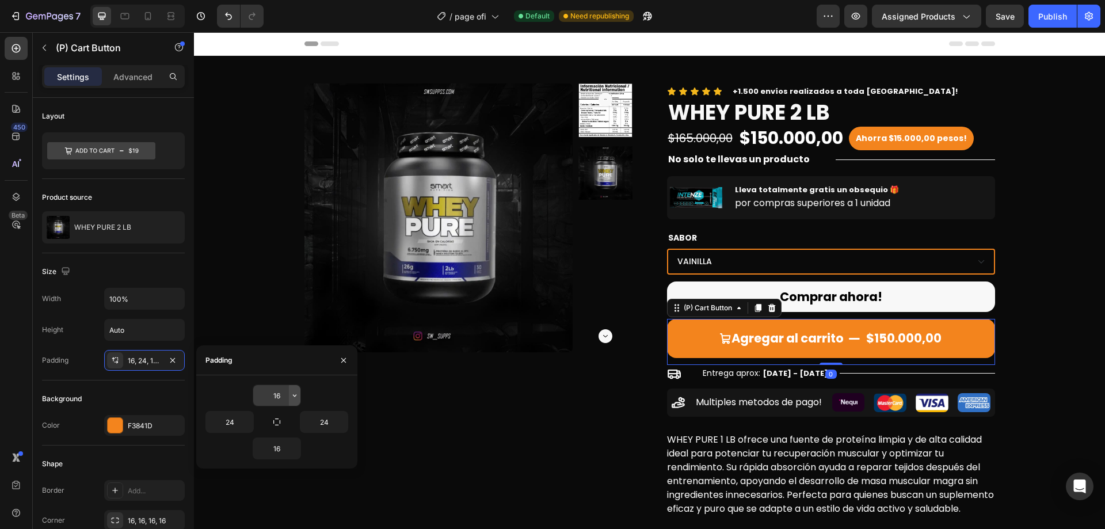
click at [292, 397] on icon "button" at bounding box center [294, 395] width 9 height 9
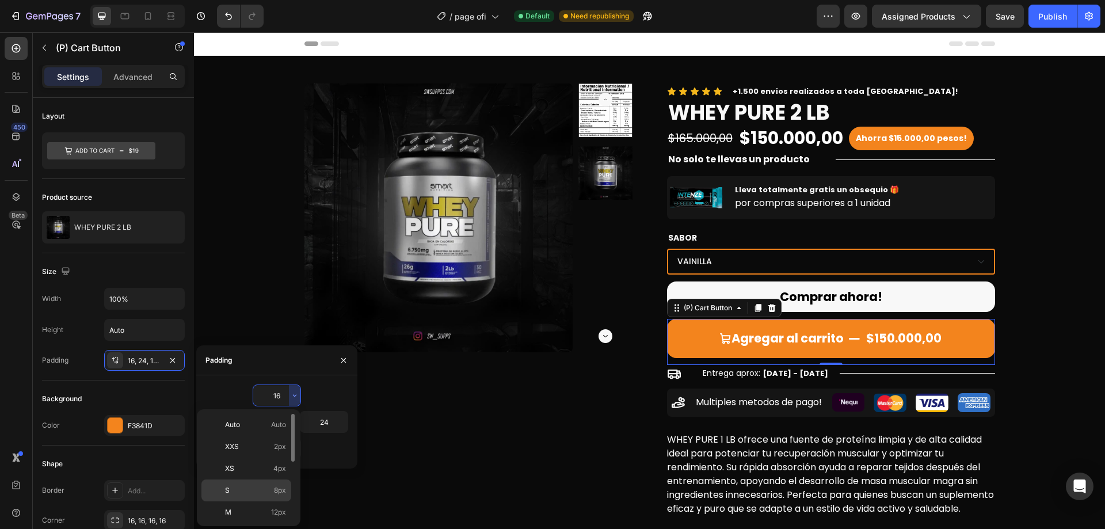
click at [278, 492] on span "8px" at bounding box center [280, 490] width 12 height 10
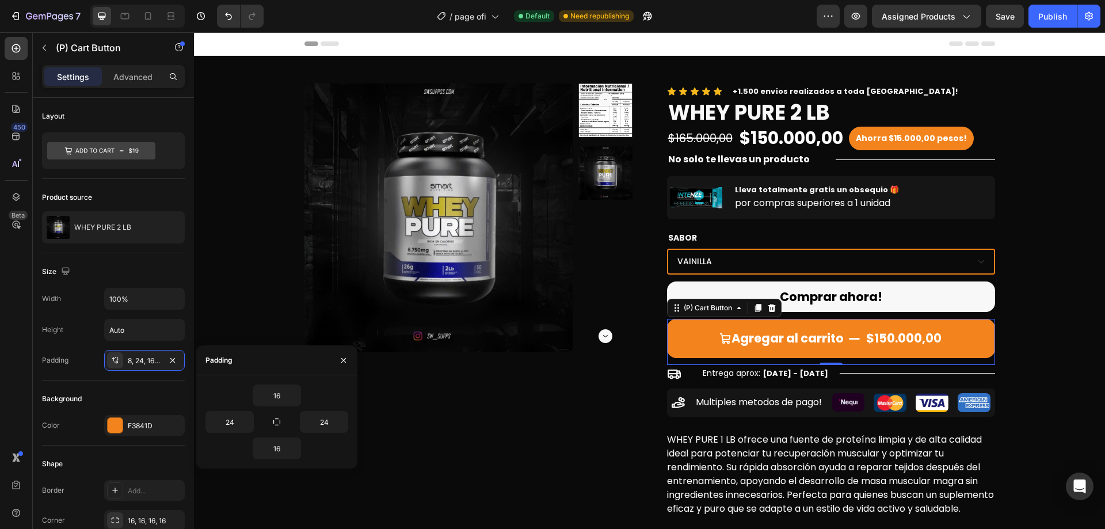
type input "8"
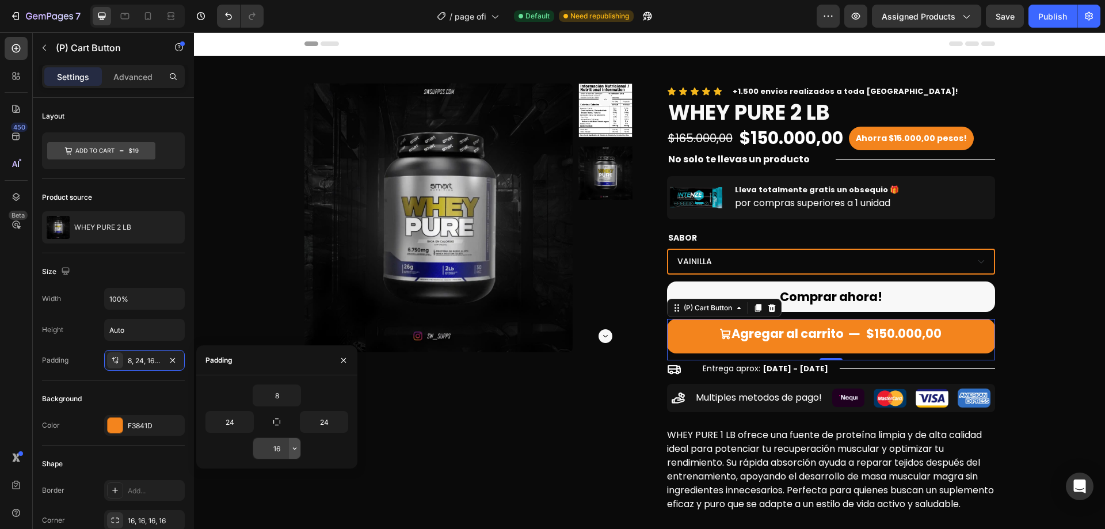
click at [298, 451] on icon "button" at bounding box center [294, 448] width 9 height 9
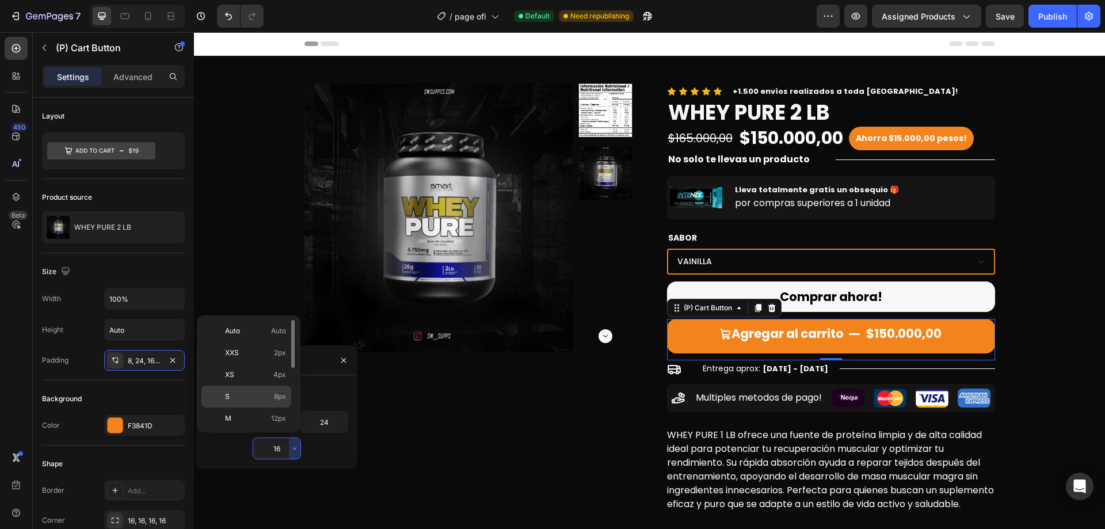
click at [268, 397] on p "S 8px" at bounding box center [255, 396] width 61 height 10
type input "8"
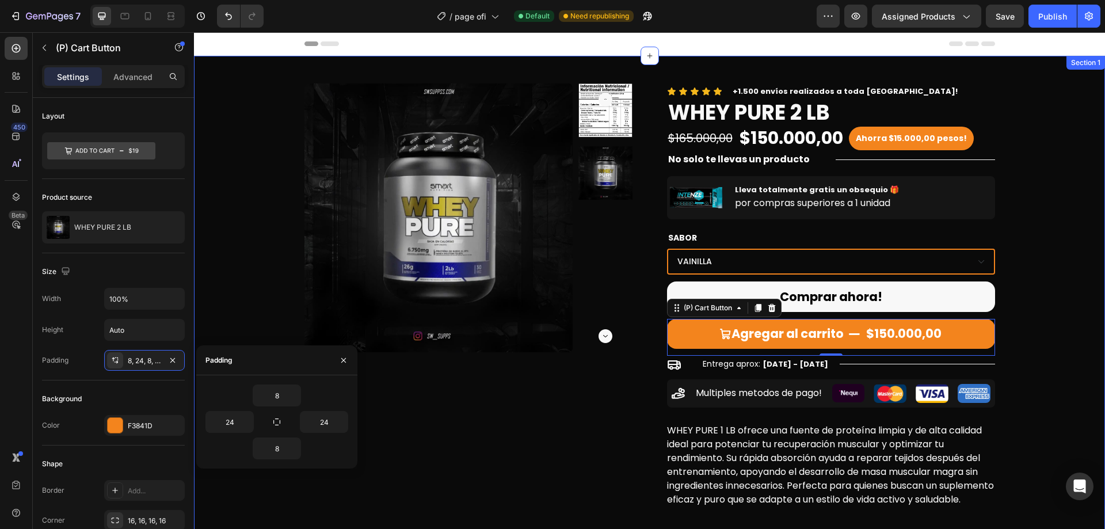
click at [1092, 303] on div "Product Images Icon Icon Icon Icon Icon Icon List +1.500 envíos realizados a to…" at bounding box center [649, 306] width 911 height 501
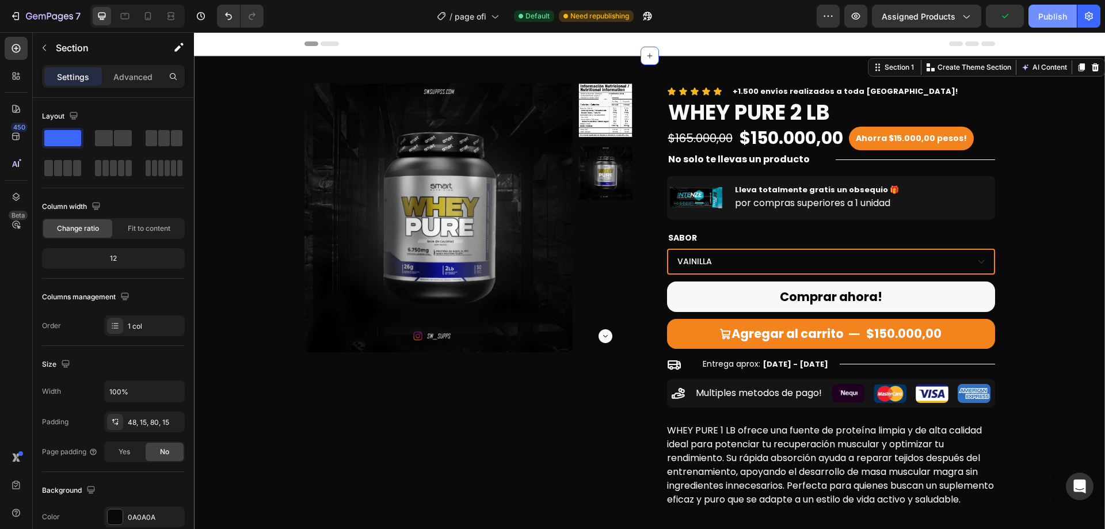
click at [1045, 16] on div "Publish" at bounding box center [1052, 16] width 29 height 12
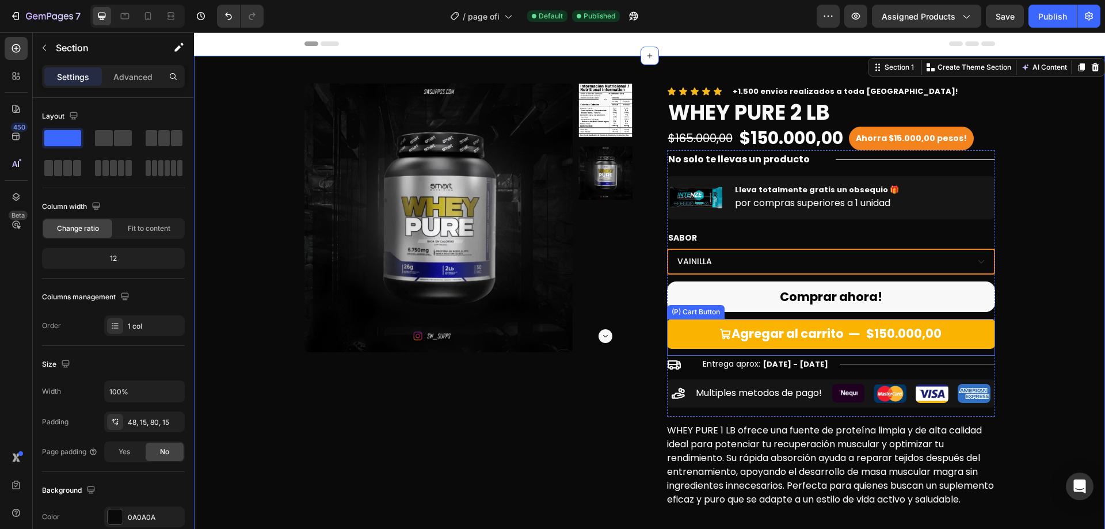
click at [915, 325] on div "$150.000,00" at bounding box center [904, 333] width 78 height 21
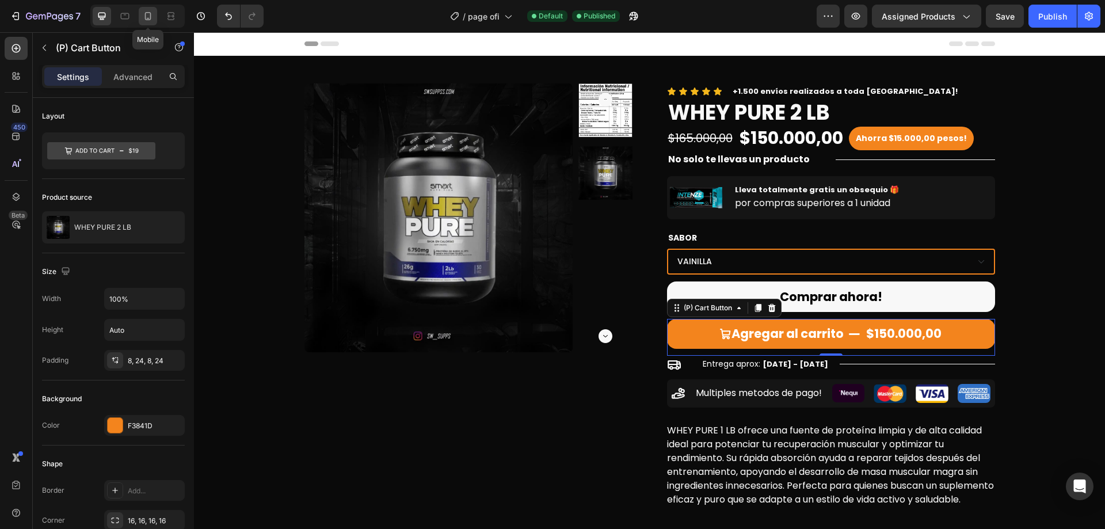
click at [154, 18] on div at bounding box center [148, 16] width 18 height 18
type input "8"
type input "14"
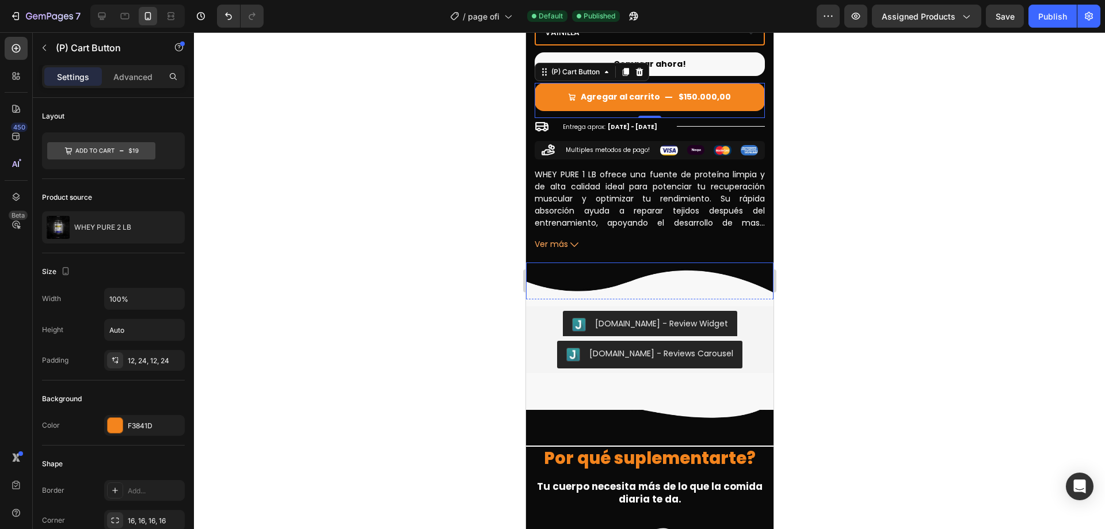
scroll to position [238, 0]
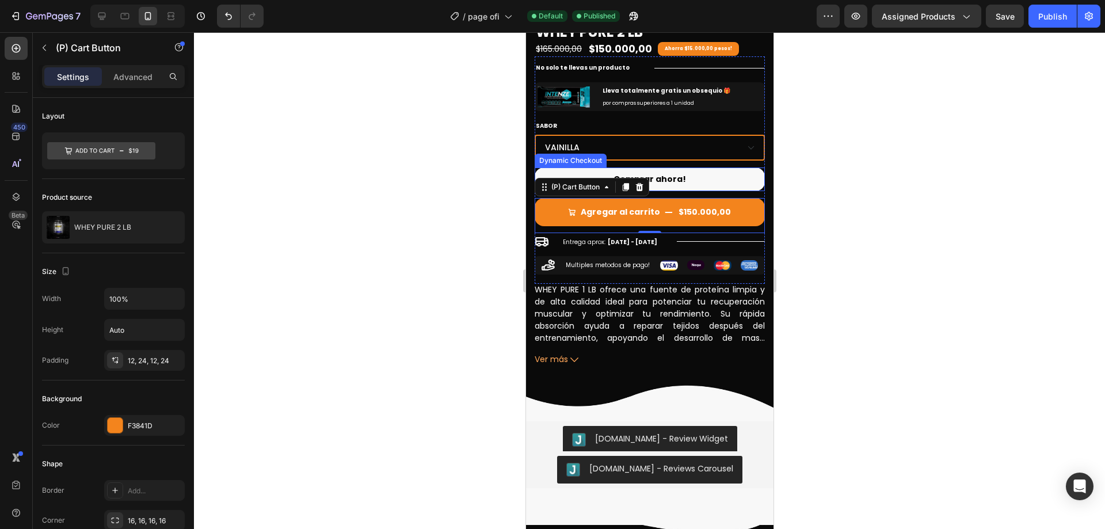
click at [721, 175] on button "Comprar ahora!" at bounding box center [649, 179] width 230 height 24
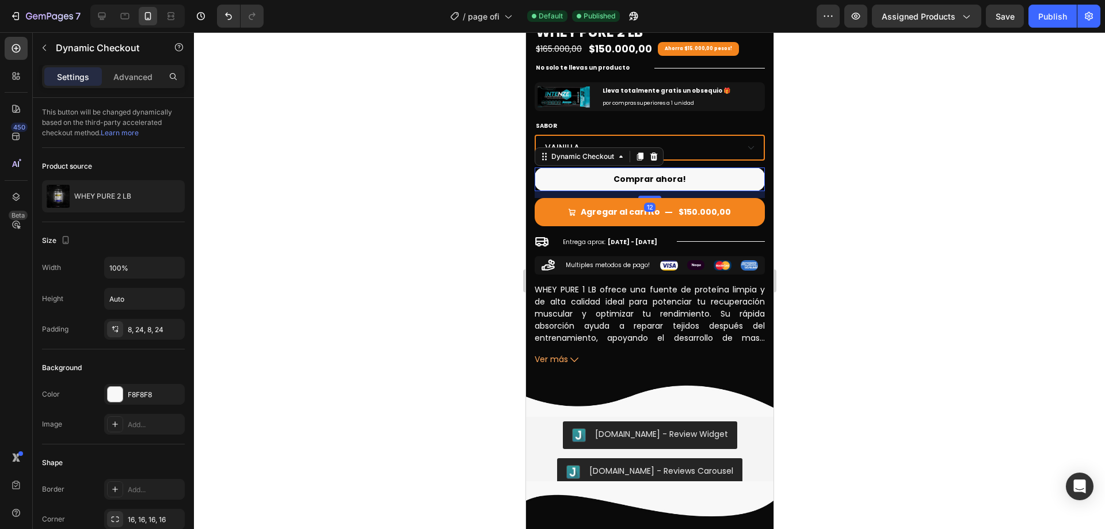
scroll to position [58, 0]
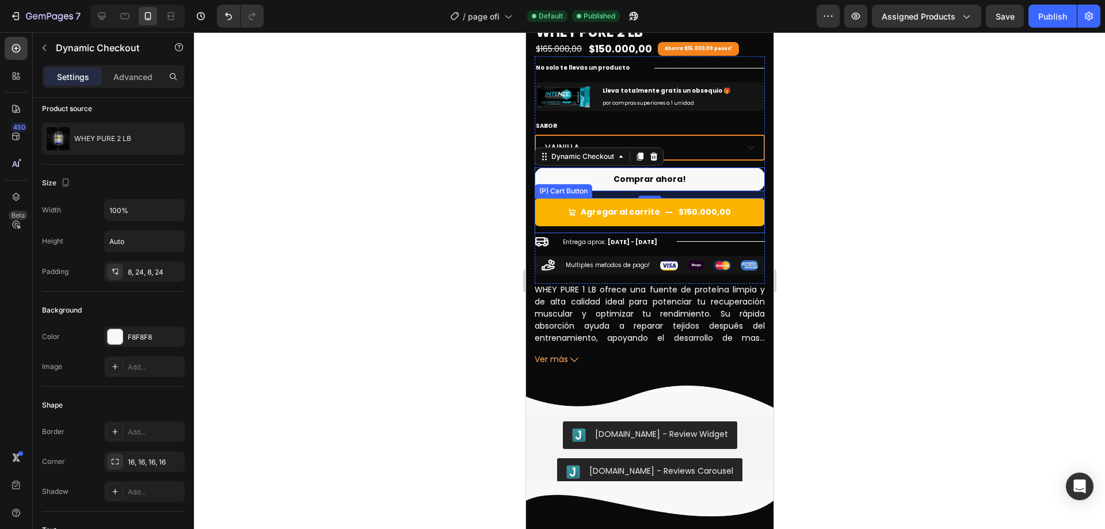
click at [747, 198] on button "Agregar al carrito $150.000,00" at bounding box center [649, 212] width 230 height 28
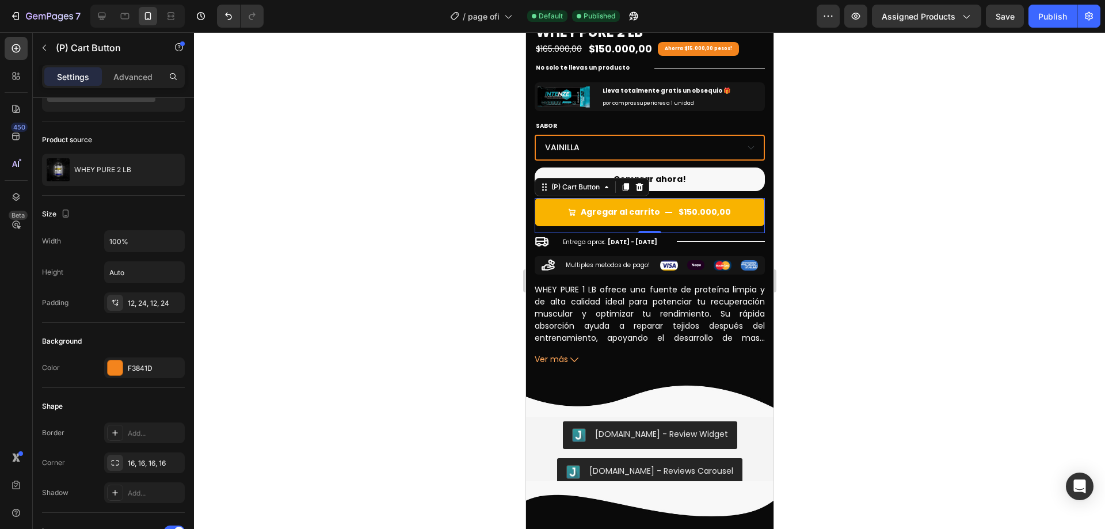
scroll to position [0, 0]
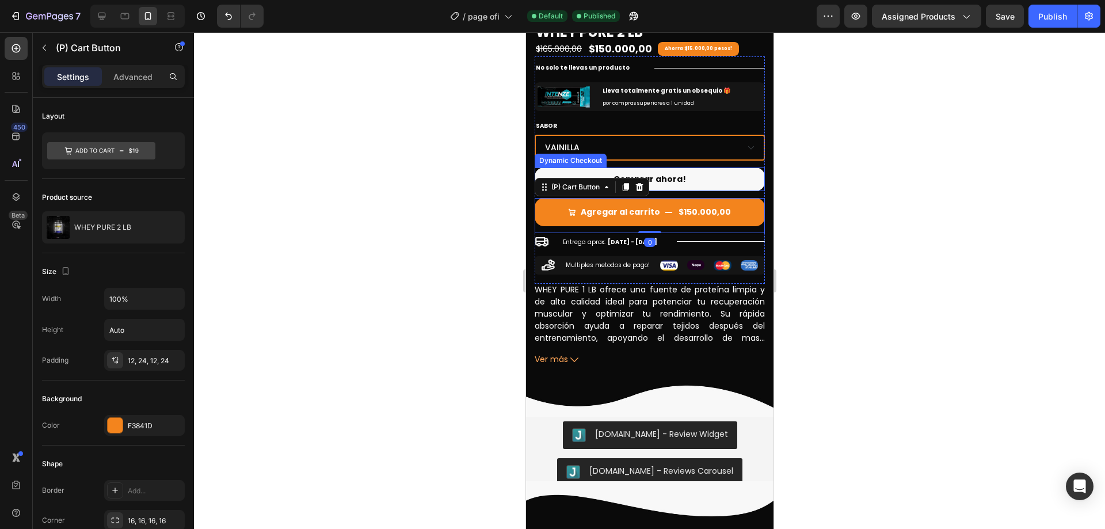
click at [716, 170] on button "Comprar ahora!" at bounding box center [649, 179] width 230 height 24
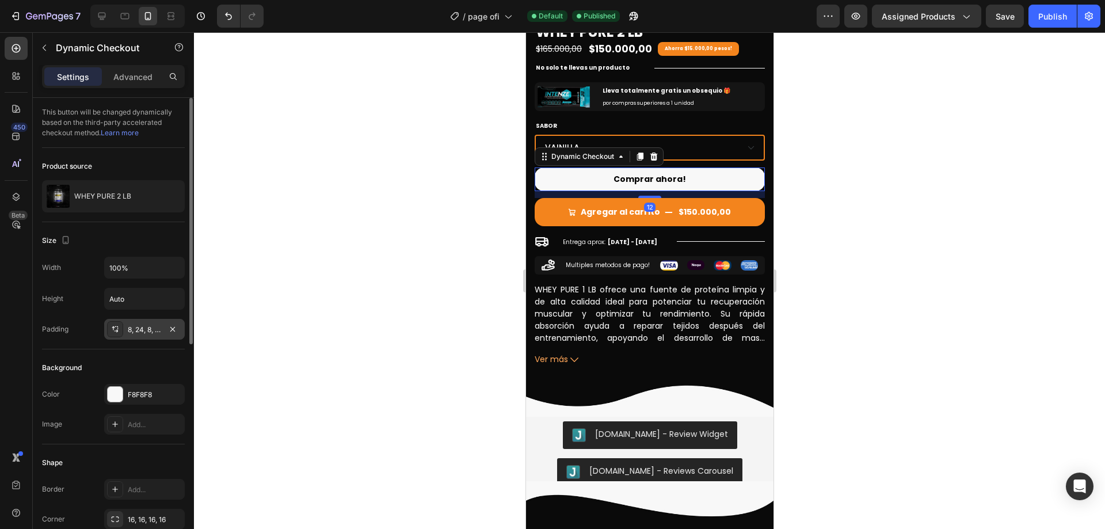
click at [150, 334] on div "8, 24, 8, 24" at bounding box center [144, 329] width 33 height 10
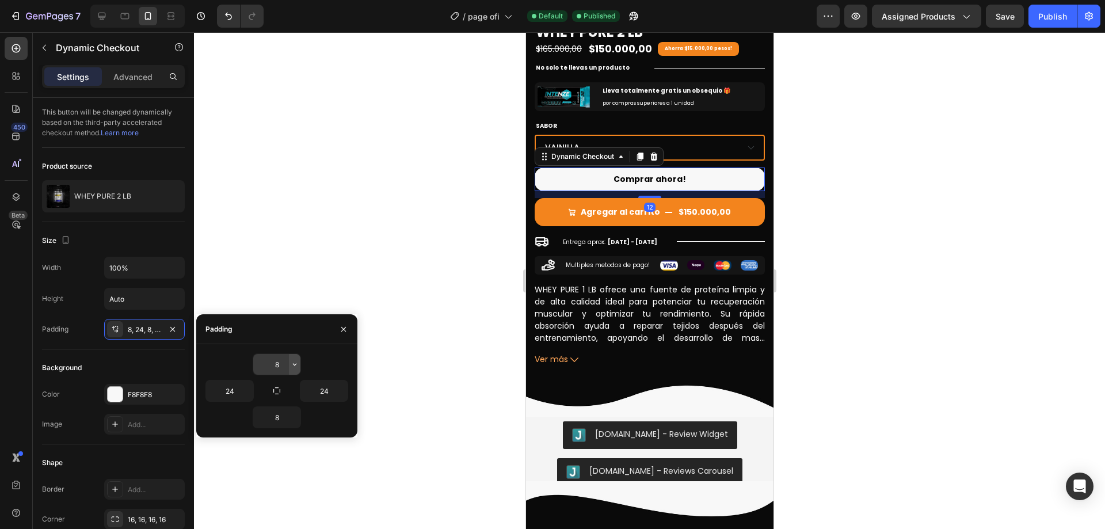
click at [290, 362] on icon "button" at bounding box center [294, 364] width 9 height 9
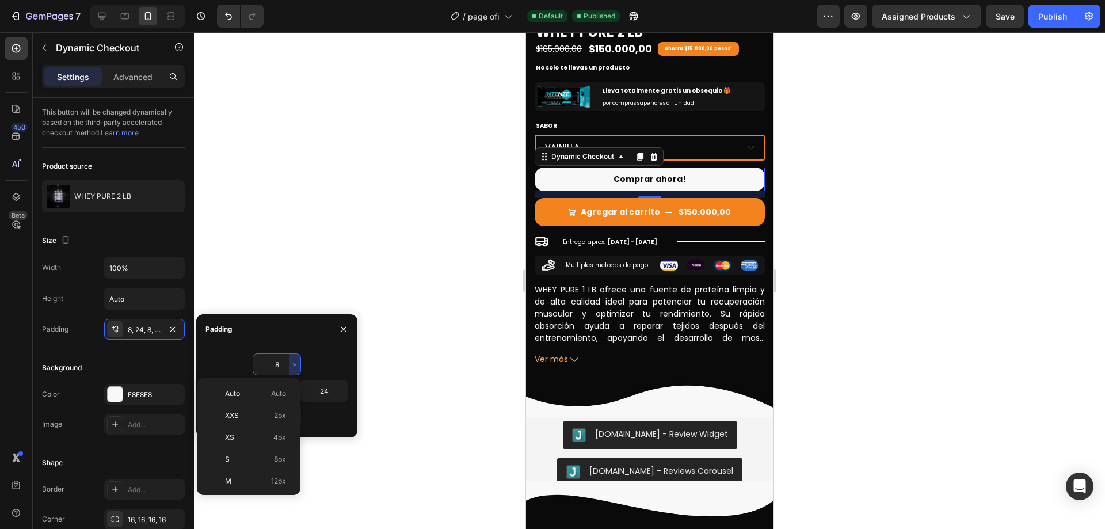
click at [277, 484] on span "12px" at bounding box center [278, 481] width 15 height 10
type input "12"
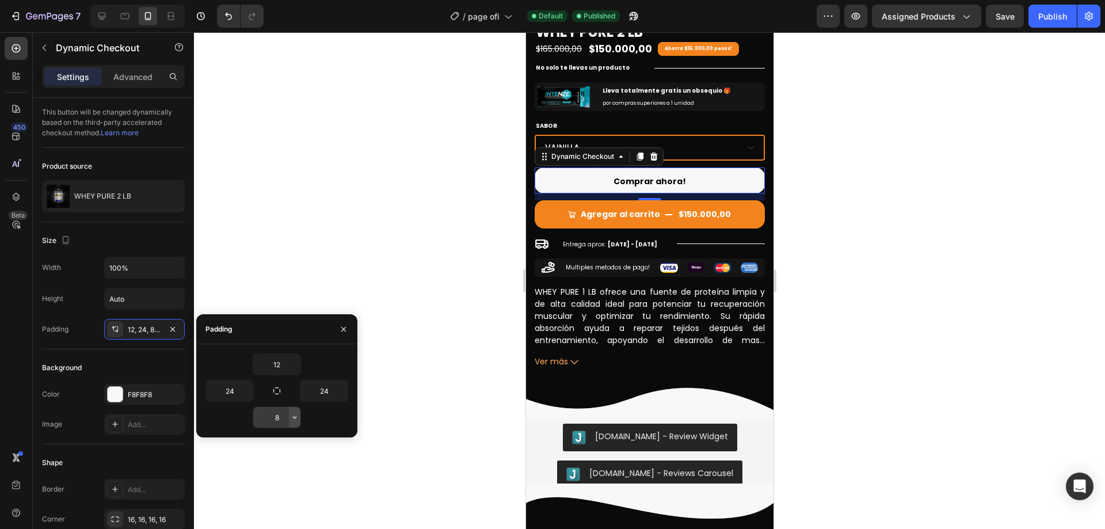
click at [293, 425] on button "button" at bounding box center [295, 417] width 12 height 21
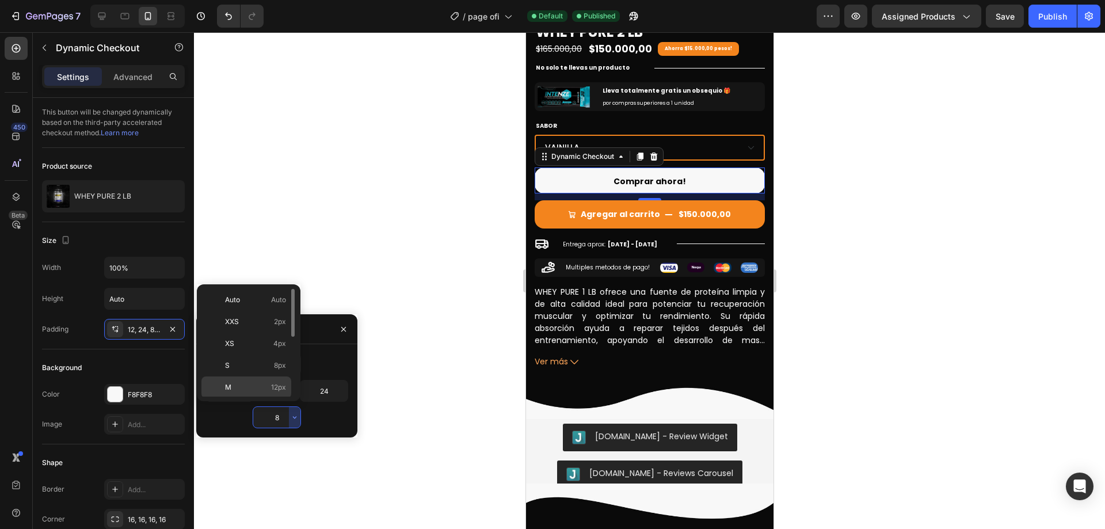
click at [274, 389] on span "12px" at bounding box center [278, 387] width 15 height 10
type input "12"
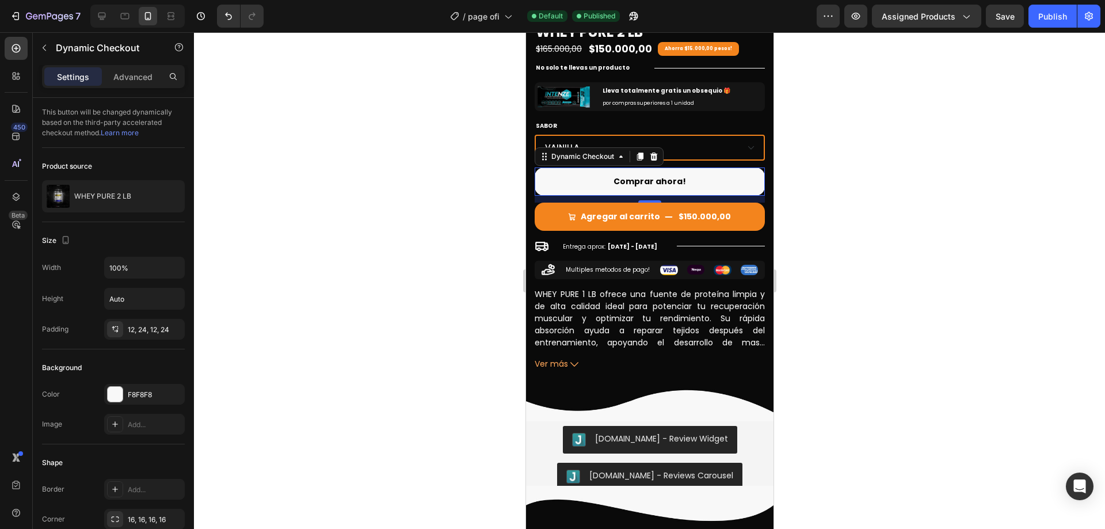
click at [901, 247] on div at bounding box center [649, 280] width 911 height 496
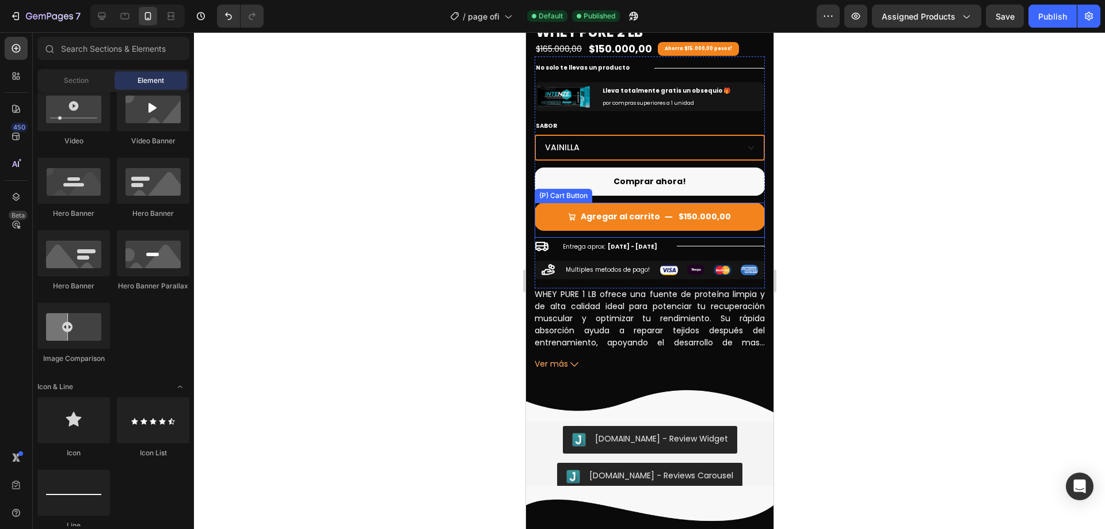
click at [708, 180] on button "Comprar ahora!" at bounding box center [649, 181] width 230 height 28
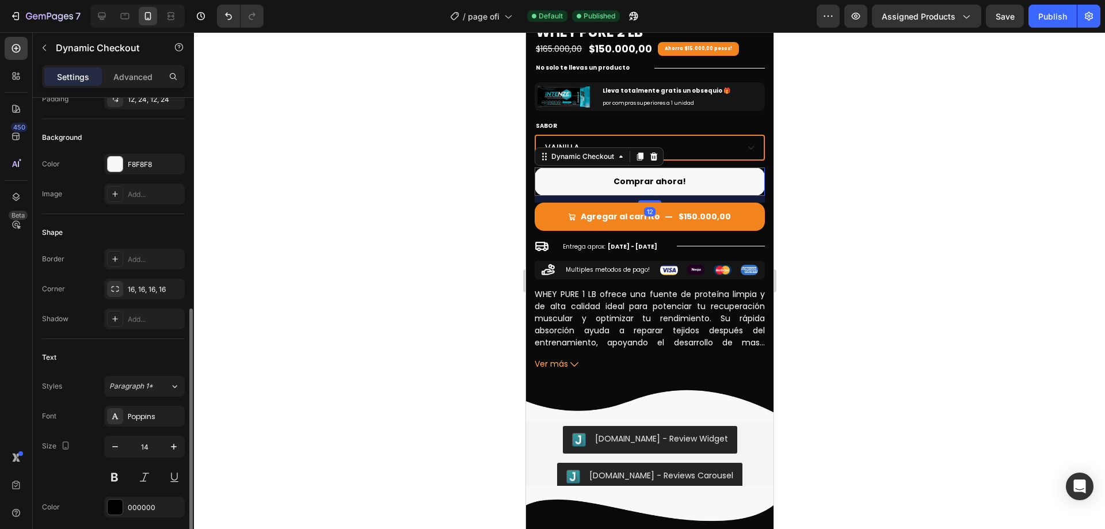
scroll to position [288, 0]
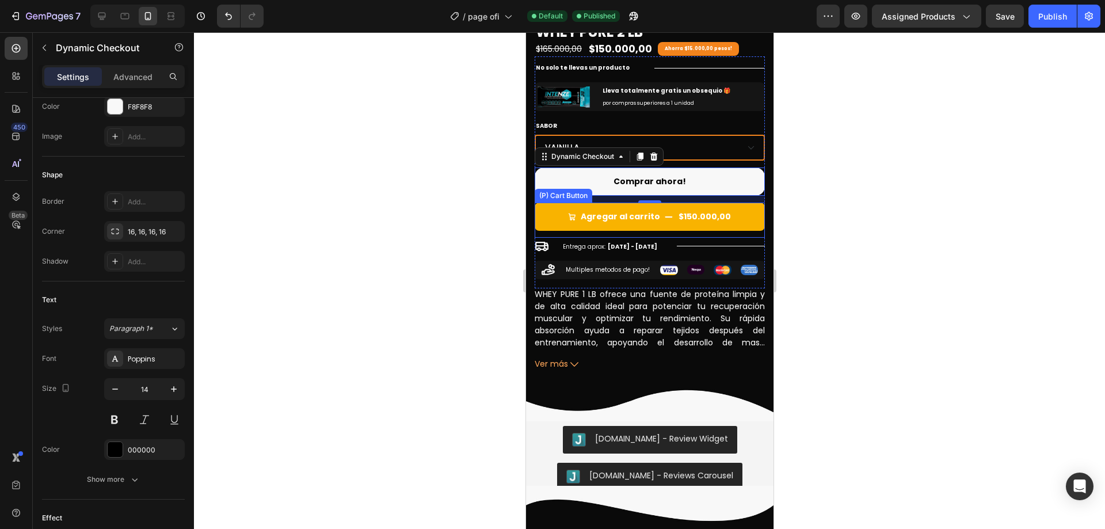
click at [727, 205] on button "Agregar al carrito $150.000,00" at bounding box center [649, 217] width 230 height 28
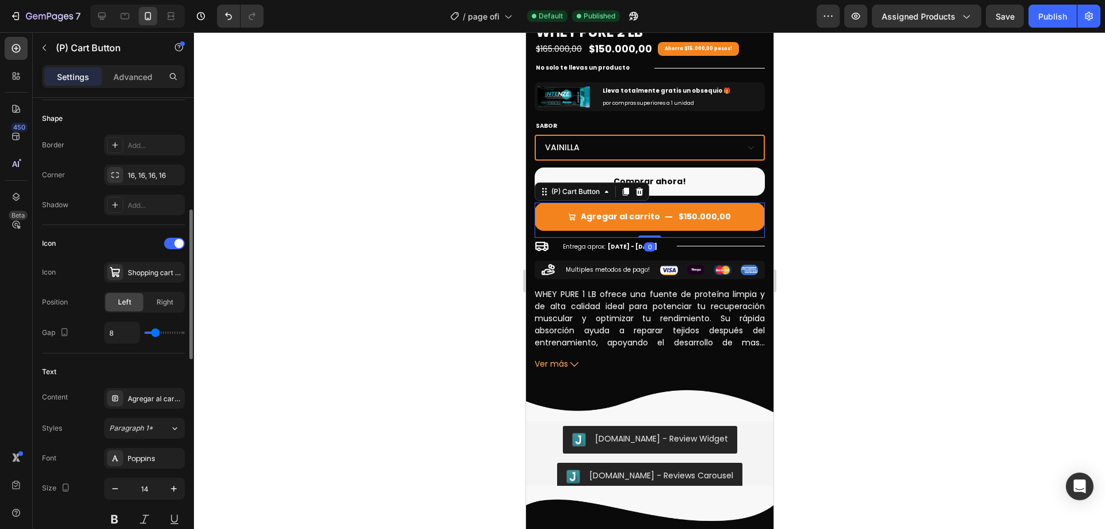
scroll to position [403, 0]
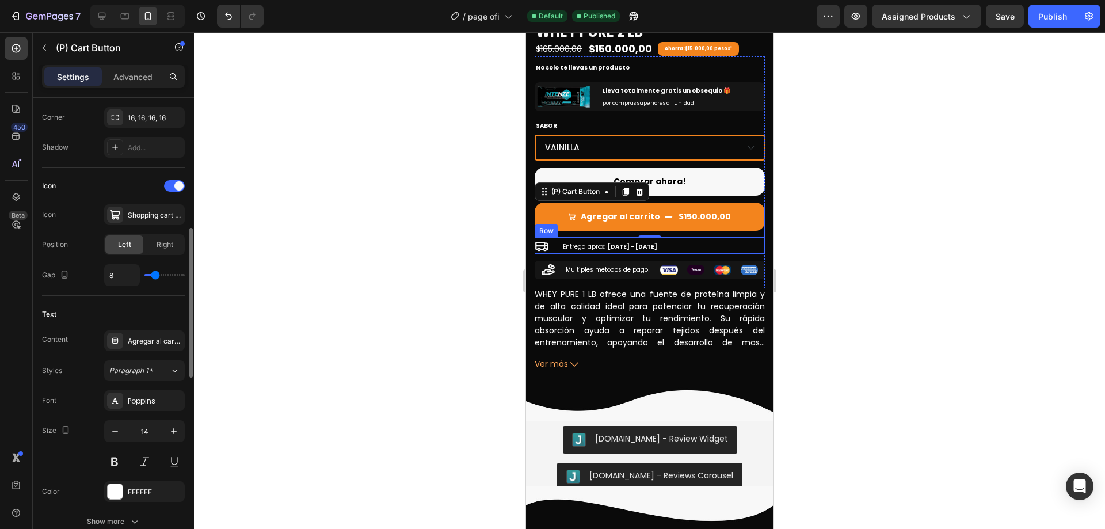
click at [855, 223] on div at bounding box center [649, 280] width 911 height 496
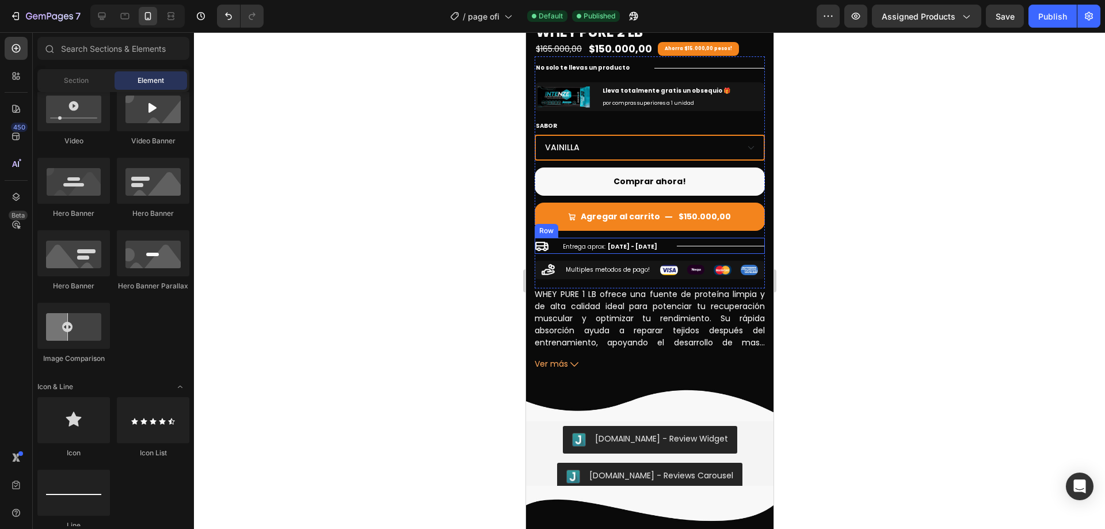
click at [941, 153] on div at bounding box center [649, 280] width 911 height 496
click at [1045, 13] on div "Publish" at bounding box center [1052, 16] width 29 height 12
click at [668, 238] on div "Icon Entrega aprox: [DATE] - [DATE] Delivery Date Title Line Row" at bounding box center [649, 246] width 230 height 16
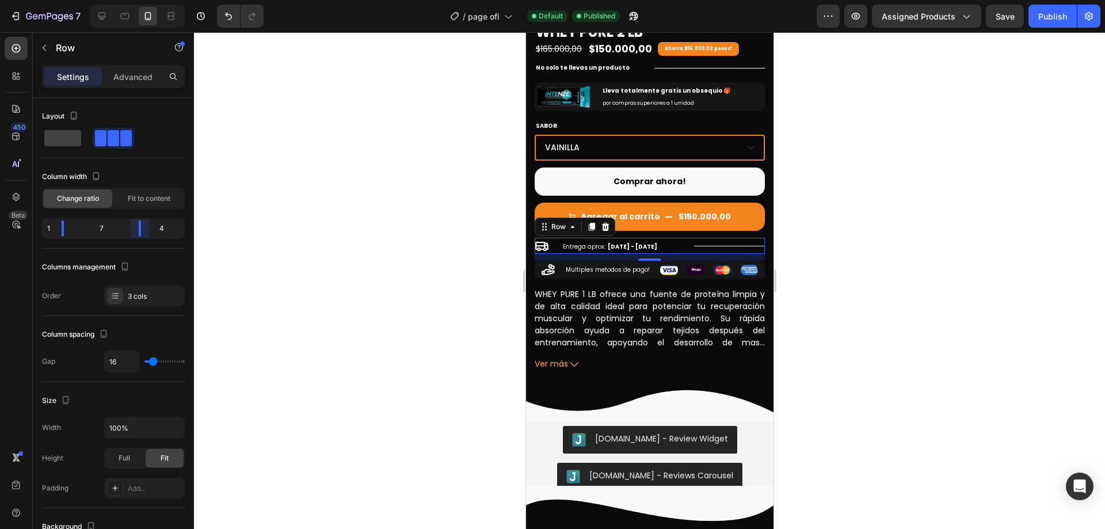
click at [136, 0] on body "7 Version history / page ofi Default Published Preview Assigned Products Save P…" at bounding box center [552, 0] width 1105 height 0
click at [1041, 20] on div "Publish" at bounding box center [1052, 16] width 29 height 12
click at [979, 232] on div at bounding box center [649, 280] width 911 height 496
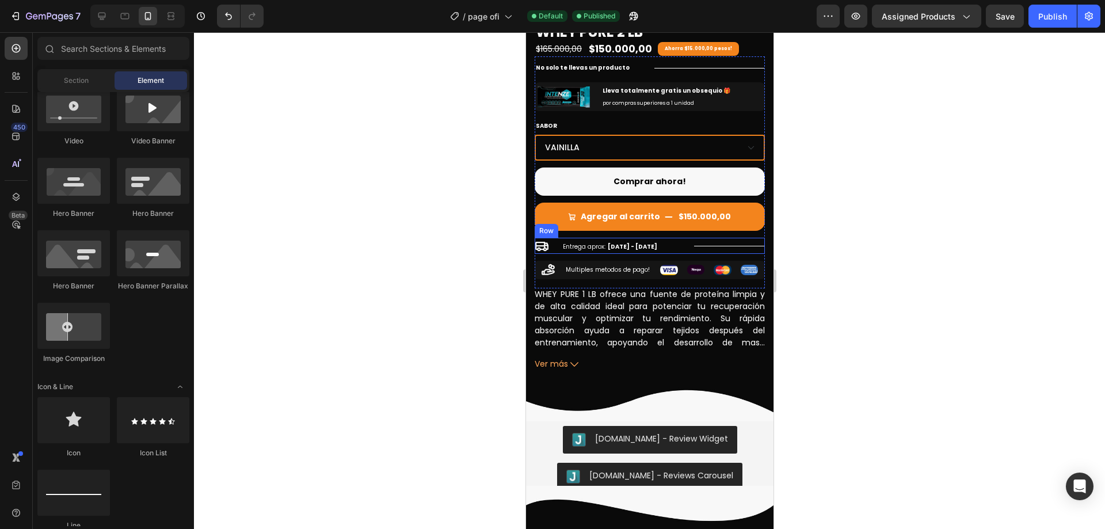
click at [681, 239] on div "Icon Entrega aprox: [DATE] - [DATE] Delivery Date Title Line Row" at bounding box center [649, 246] width 230 height 16
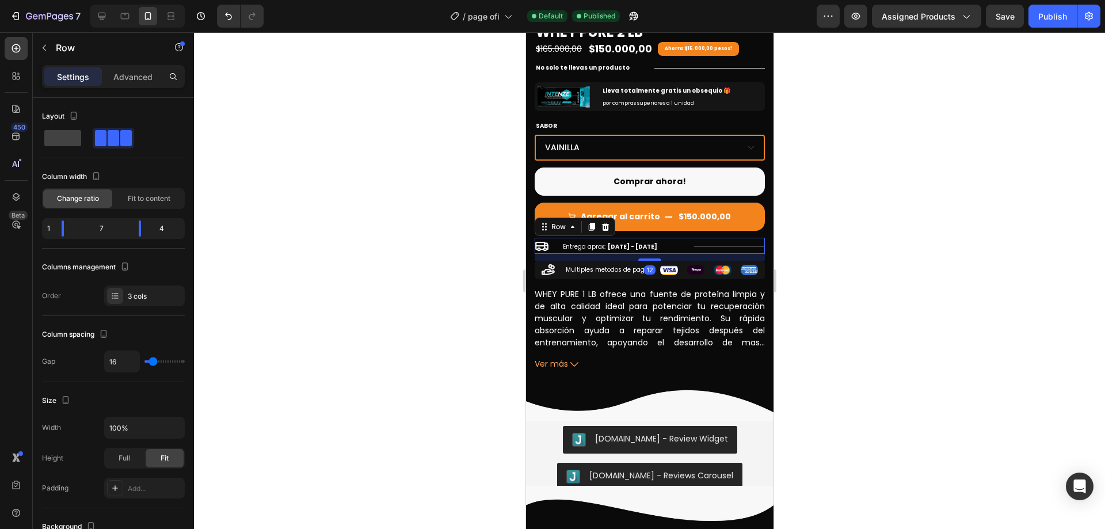
click at [921, 249] on div at bounding box center [649, 280] width 911 height 496
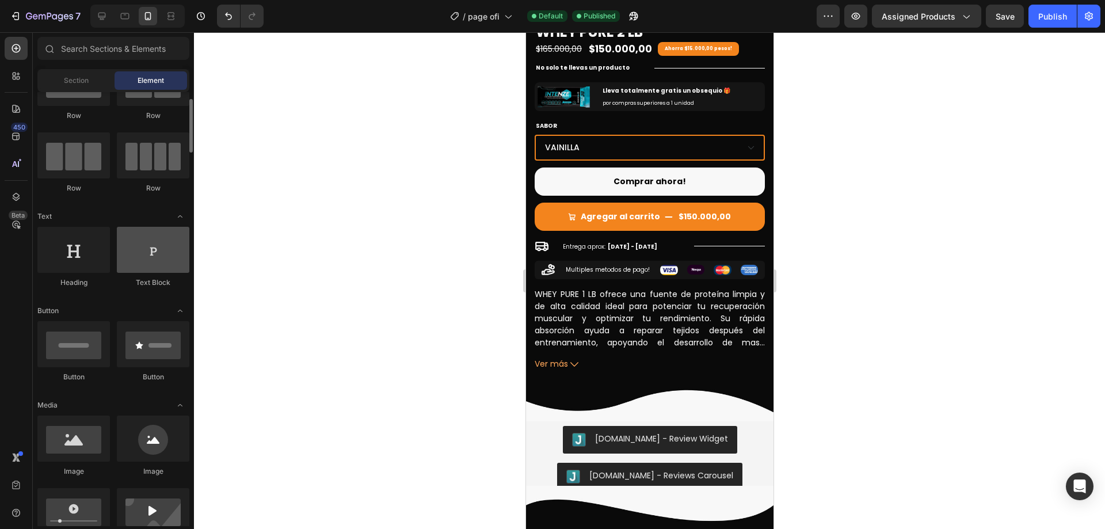
scroll to position [0, 0]
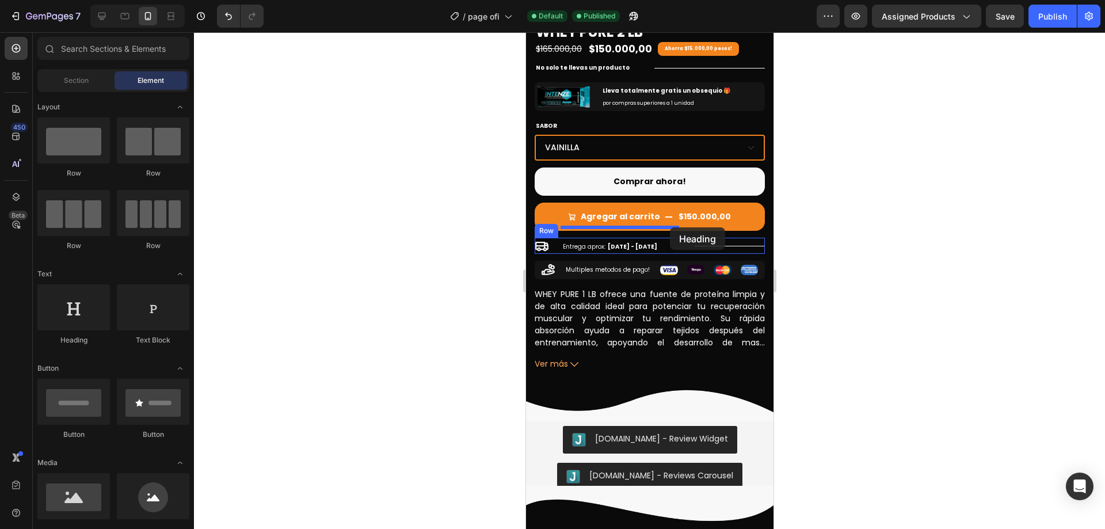
drag, startPoint x: 603, startPoint y: 347, endPoint x: 1335, endPoint y: 299, distance: 733.4
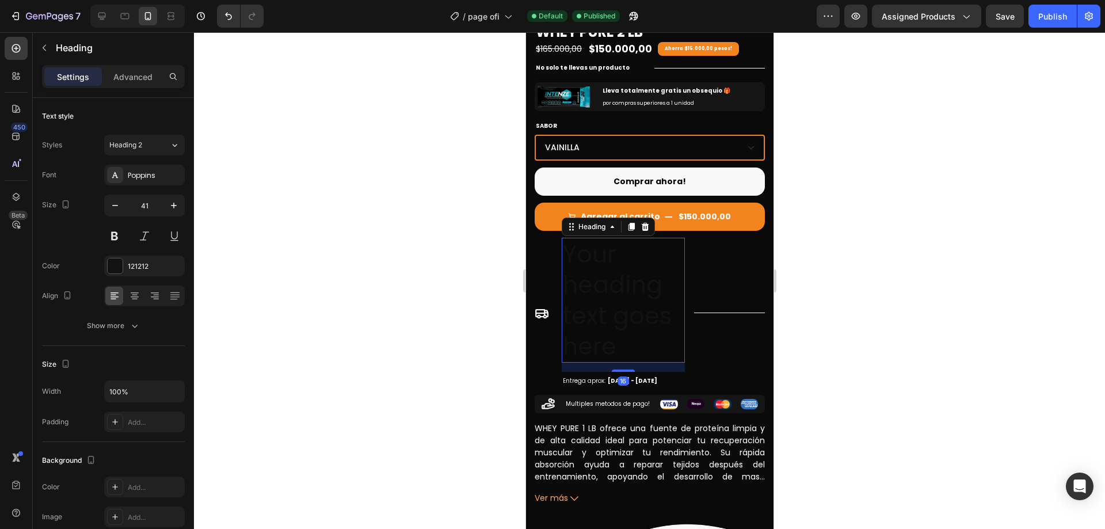
click at [870, 273] on div at bounding box center [649, 280] width 911 height 496
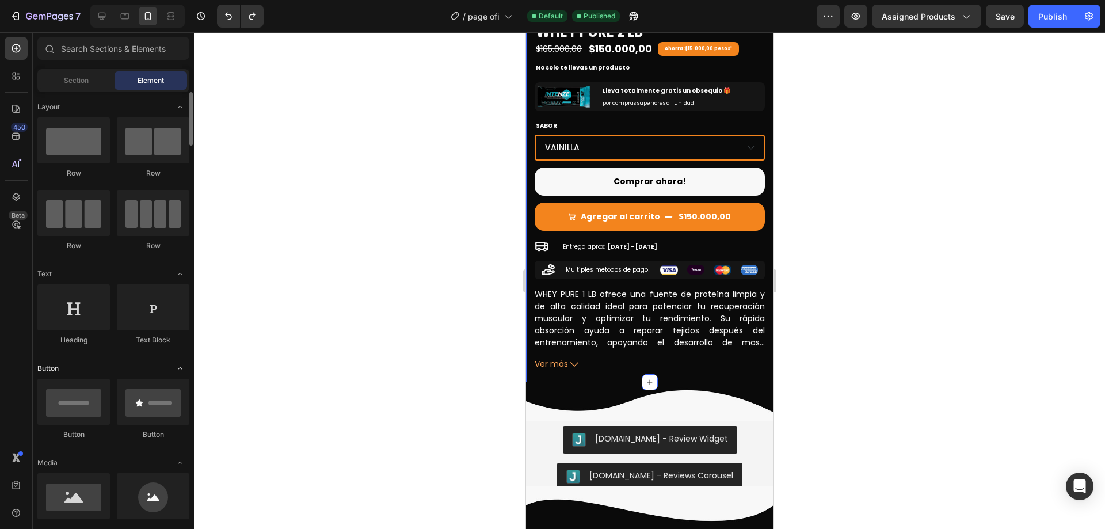
scroll to position [58, 0]
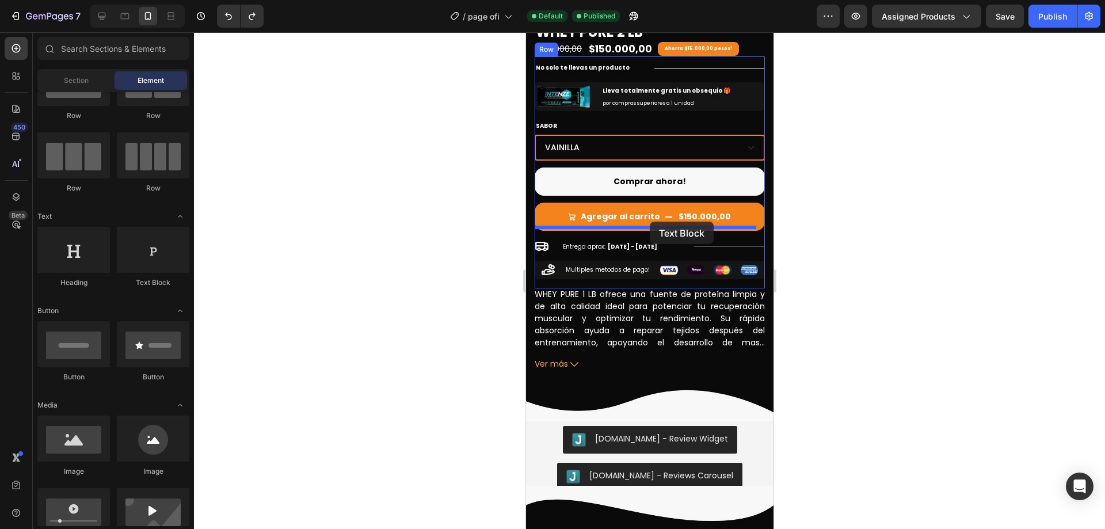
drag, startPoint x: 671, startPoint y: 297, endPoint x: 649, endPoint y: 221, distance: 78.6
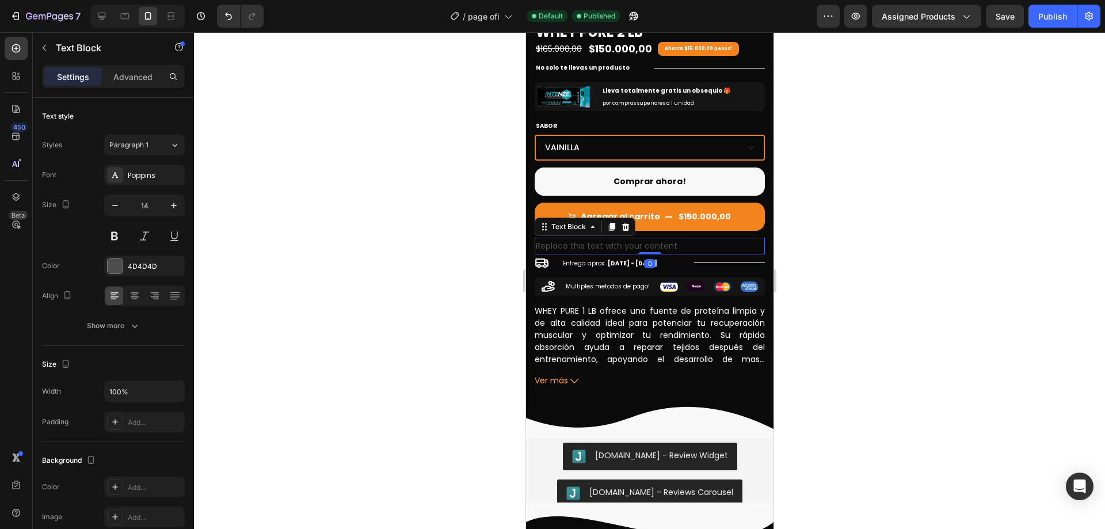
click at [851, 255] on div at bounding box center [649, 280] width 911 height 496
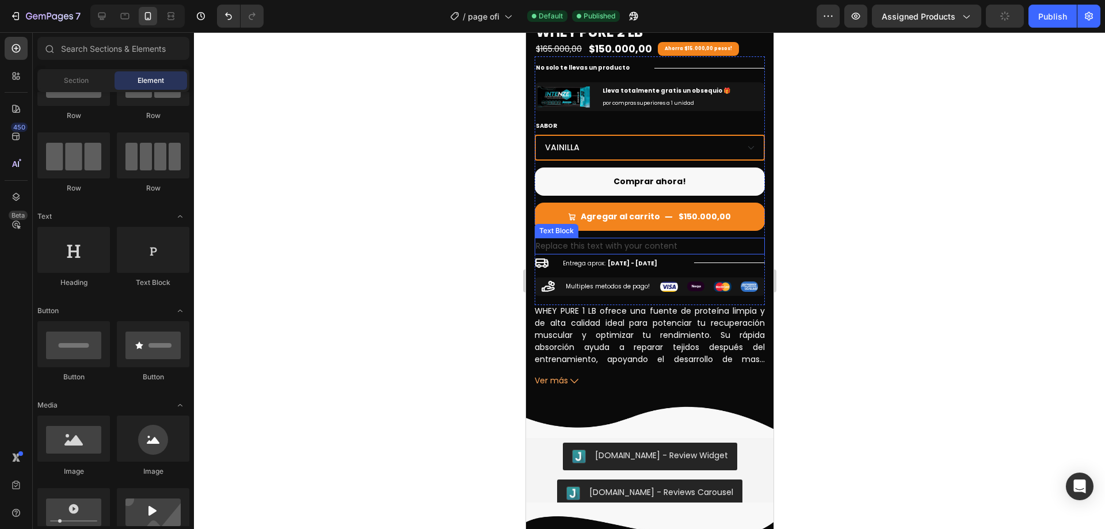
click at [678, 238] on div "Replace this text with your content" at bounding box center [649, 246] width 230 height 17
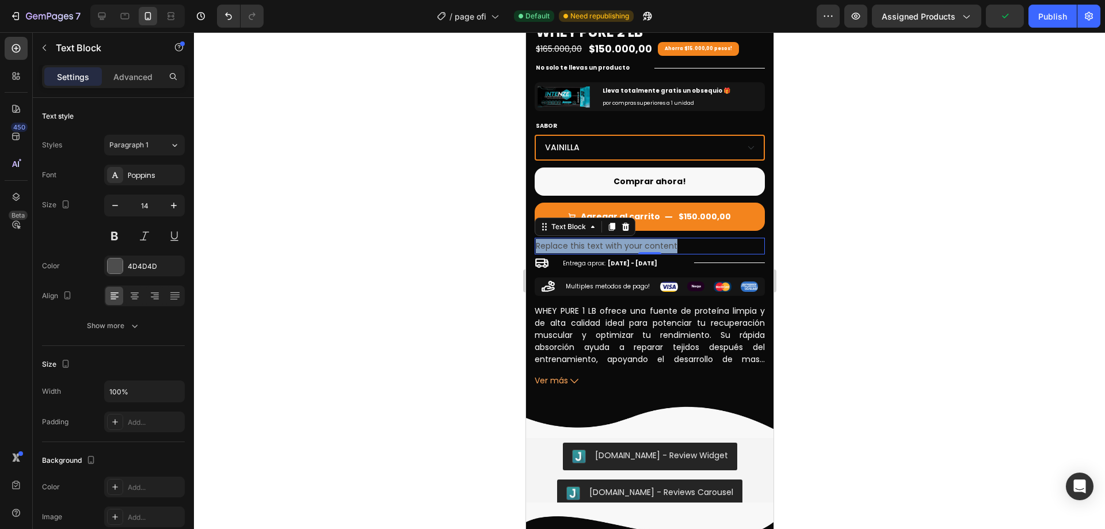
click at [678, 239] on p "Replace this text with your content" at bounding box center [649, 246] width 228 height 14
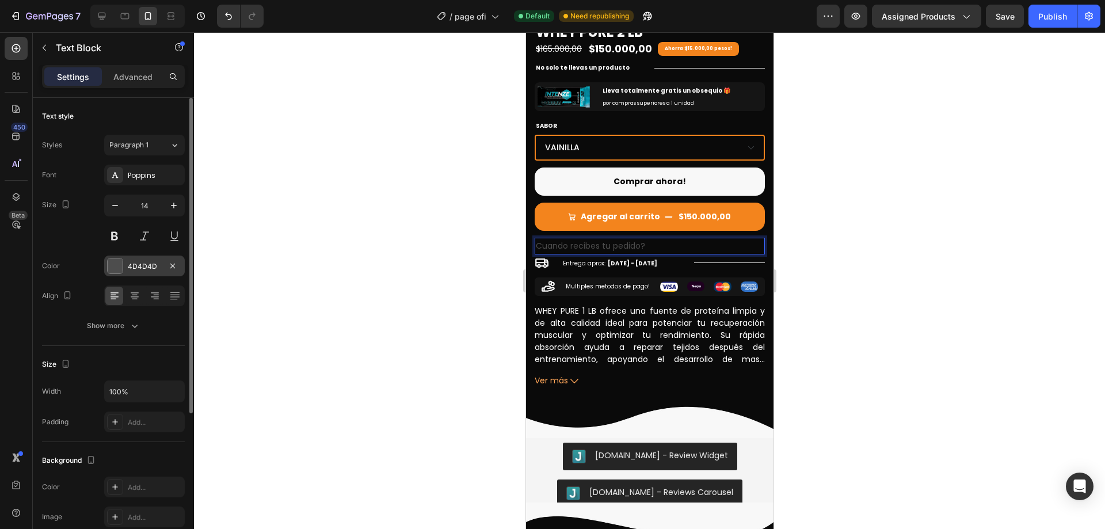
click at [143, 270] on div "4D4D4D" at bounding box center [144, 266] width 33 height 10
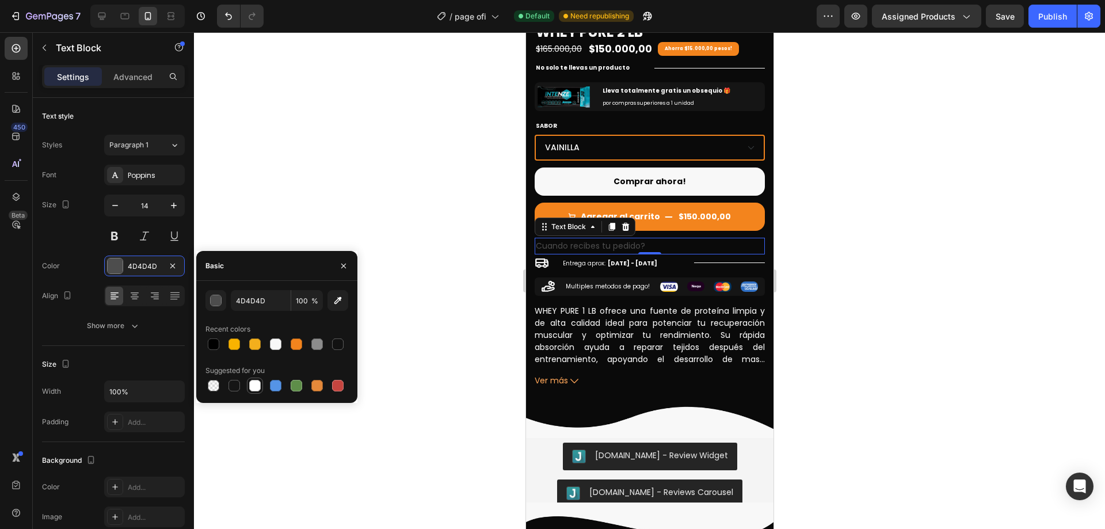
click at [255, 391] on div at bounding box center [255, 386] width 14 height 14
type input "FFFFFF"
click at [112, 350] on div "Size Width 100% Padding Add..." at bounding box center [113, 394] width 143 height 96
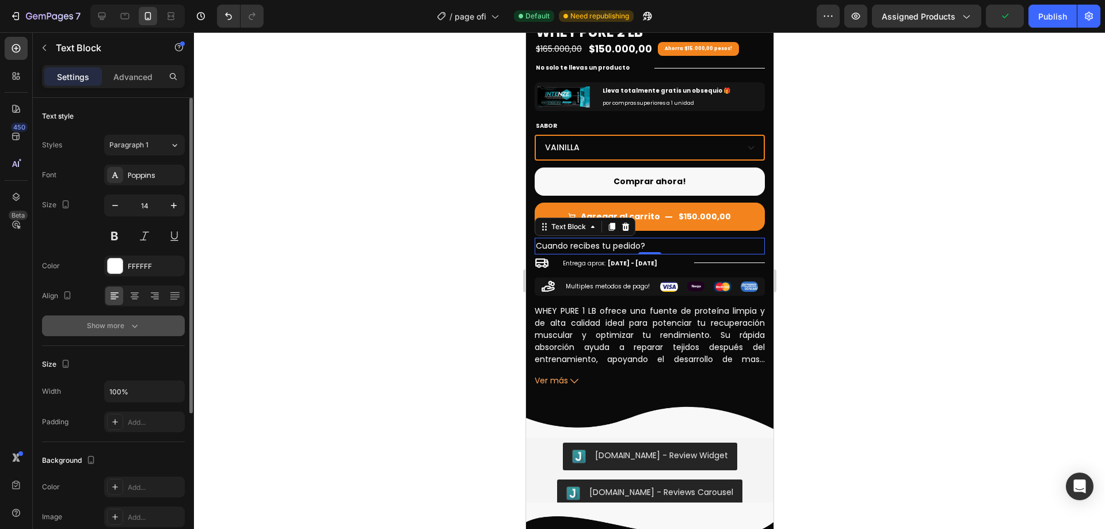
click at [137, 330] on icon "button" at bounding box center [135, 326] width 12 height 12
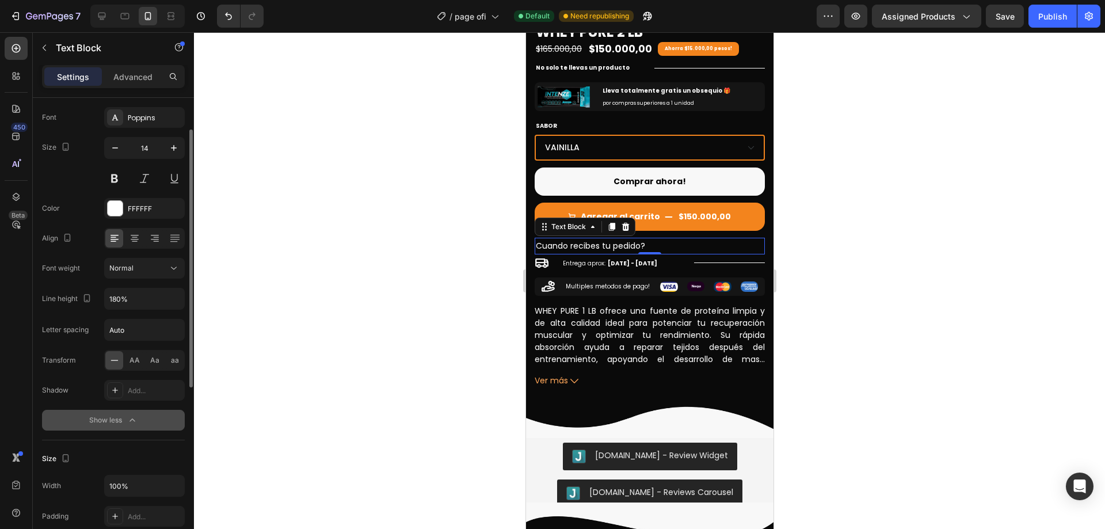
scroll to position [115, 0]
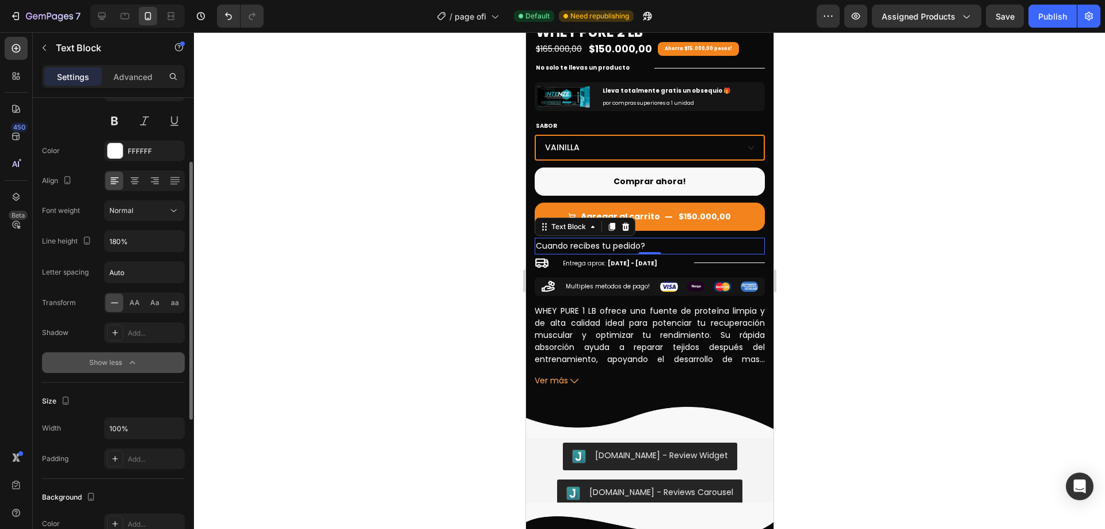
click at [166, 220] on button "Normal" at bounding box center [144, 210] width 81 height 21
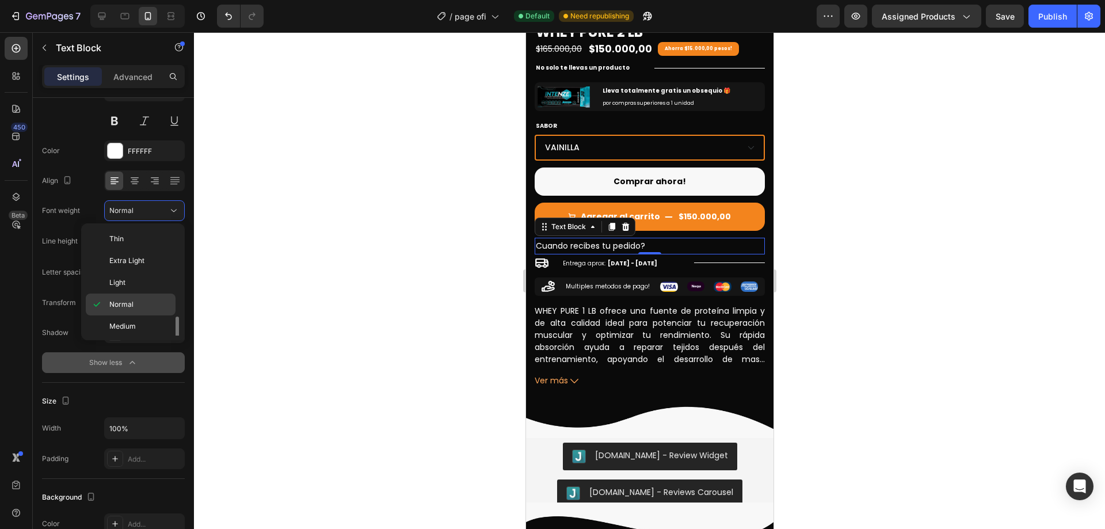
scroll to position [58, 0]
click at [143, 312] on p "Bold" at bounding box center [139, 312] width 61 height 10
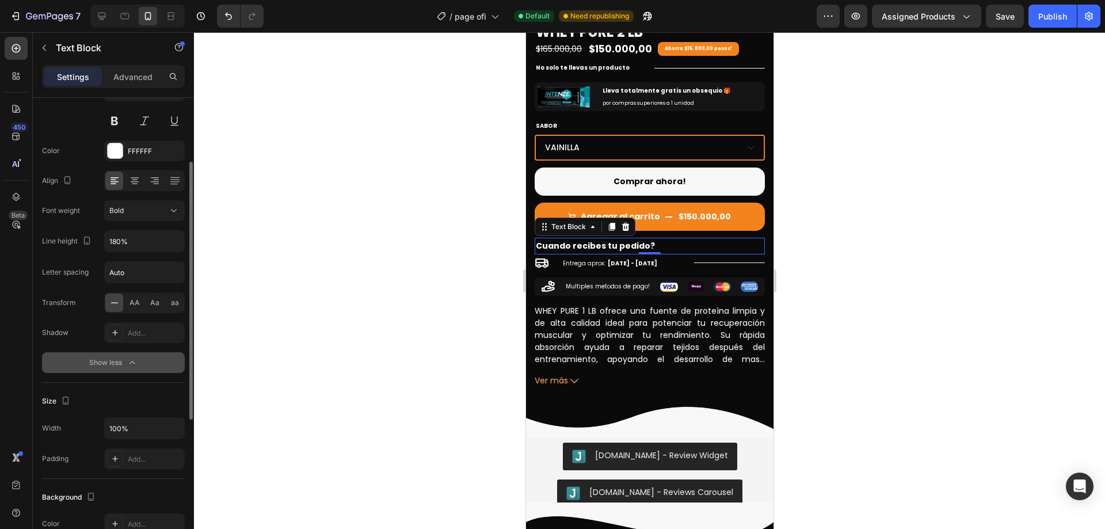
click at [109, 386] on div "Size Width 100% Padding Add..." at bounding box center [113, 431] width 143 height 96
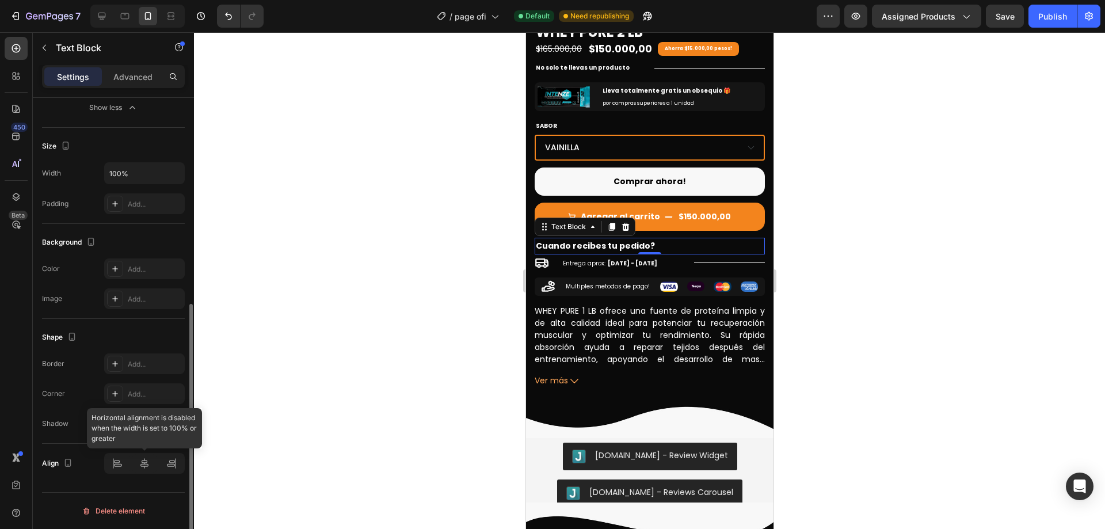
click at [149, 465] on div at bounding box center [144, 463] width 81 height 21
click at [148, 465] on div at bounding box center [144, 463] width 81 height 21
click at [144, 465] on div at bounding box center [144, 463] width 81 height 21
click at [142, 460] on div at bounding box center [144, 463] width 81 height 21
click at [143, 460] on div at bounding box center [144, 463] width 81 height 21
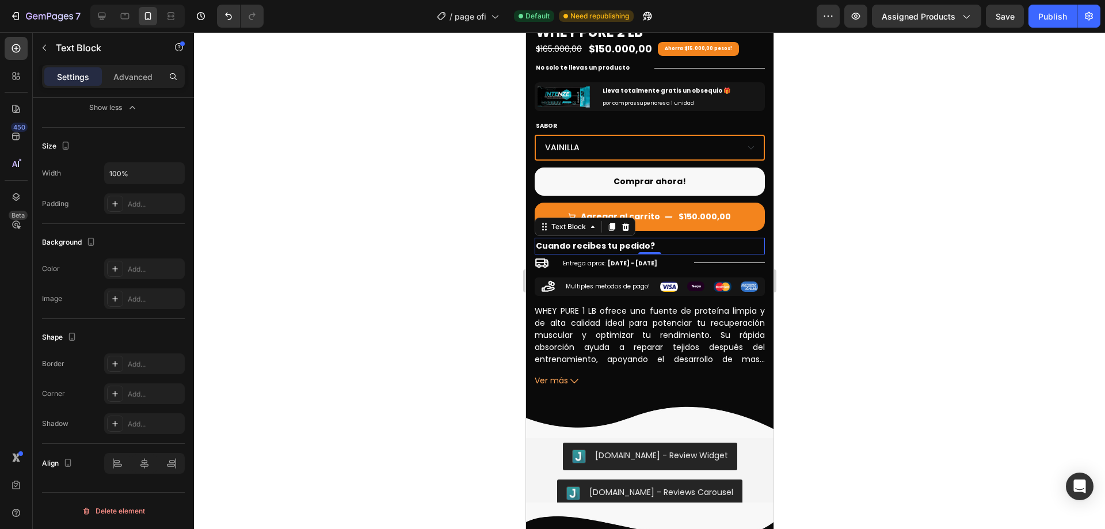
click at [81, 441] on div "Shape Border Add... Corner Add... Shadow Add..." at bounding box center [113, 381] width 143 height 125
click at [144, 465] on div at bounding box center [144, 463] width 81 height 21
click at [143, 464] on div at bounding box center [144, 463] width 81 height 21
click at [923, 252] on div at bounding box center [649, 280] width 911 height 496
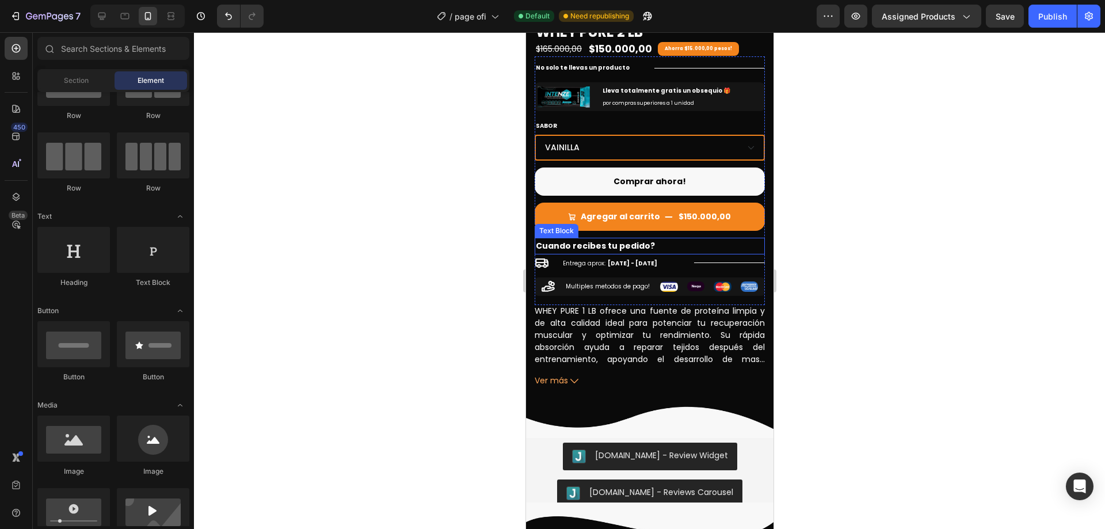
click at [742, 239] on p "Cuando recibes tu pedido?" at bounding box center [649, 246] width 228 height 14
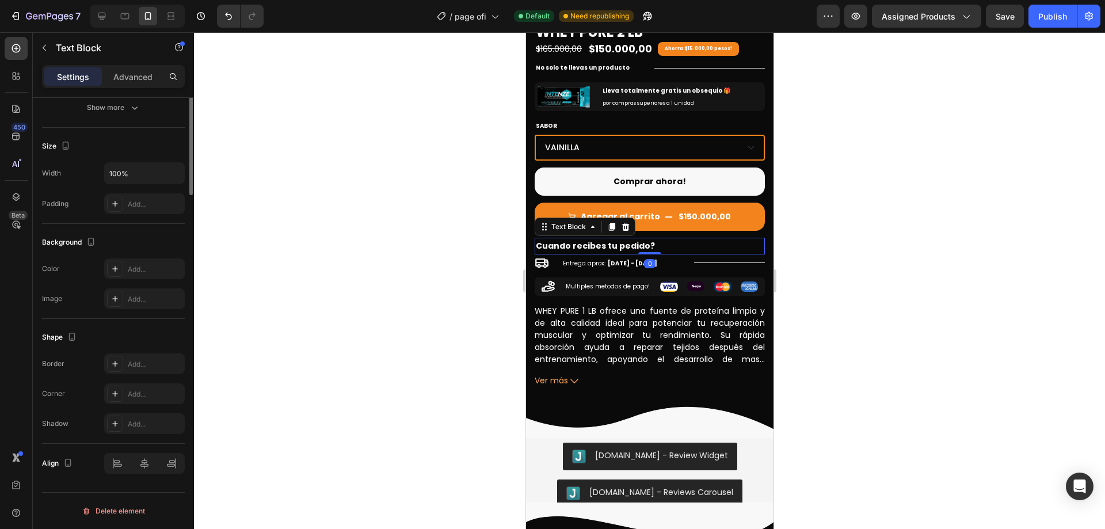
scroll to position [0, 0]
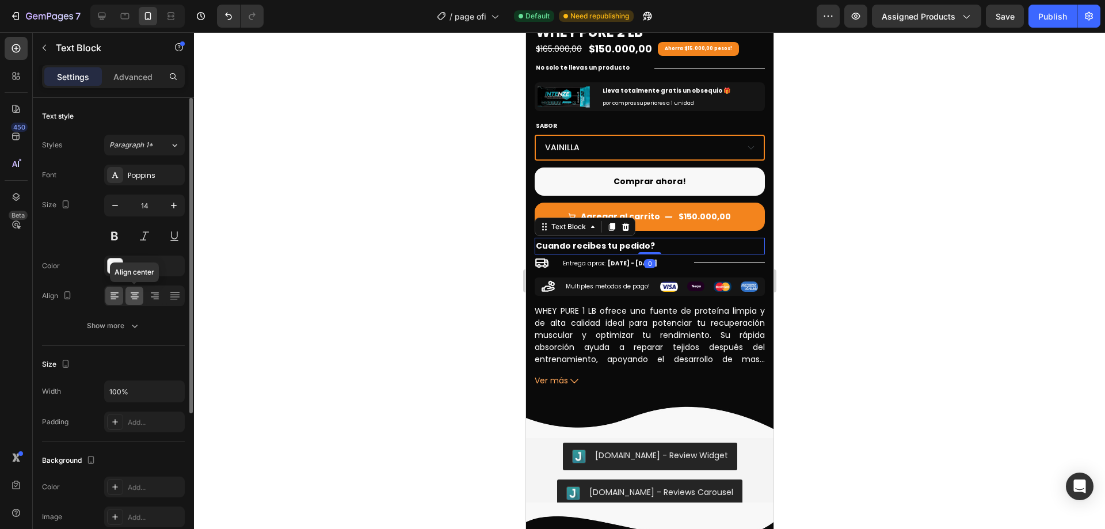
click at [136, 296] on icon at bounding box center [135, 296] width 8 height 1
click at [998, 228] on div at bounding box center [649, 280] width 911 height 496
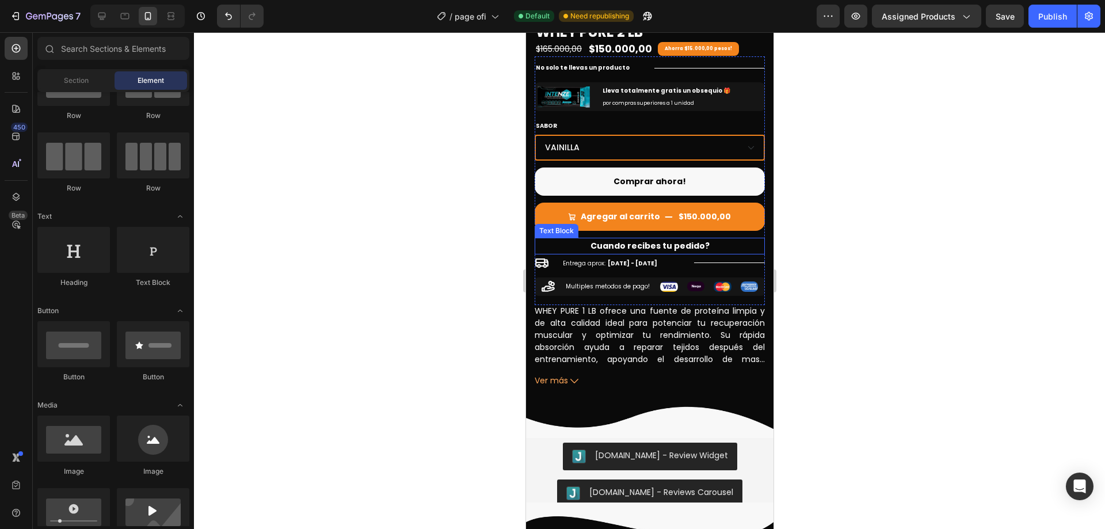
click at [717, 239] on p "Cuando recibes tu pedido?" at bounding box center [649, 246] width 228 height 14
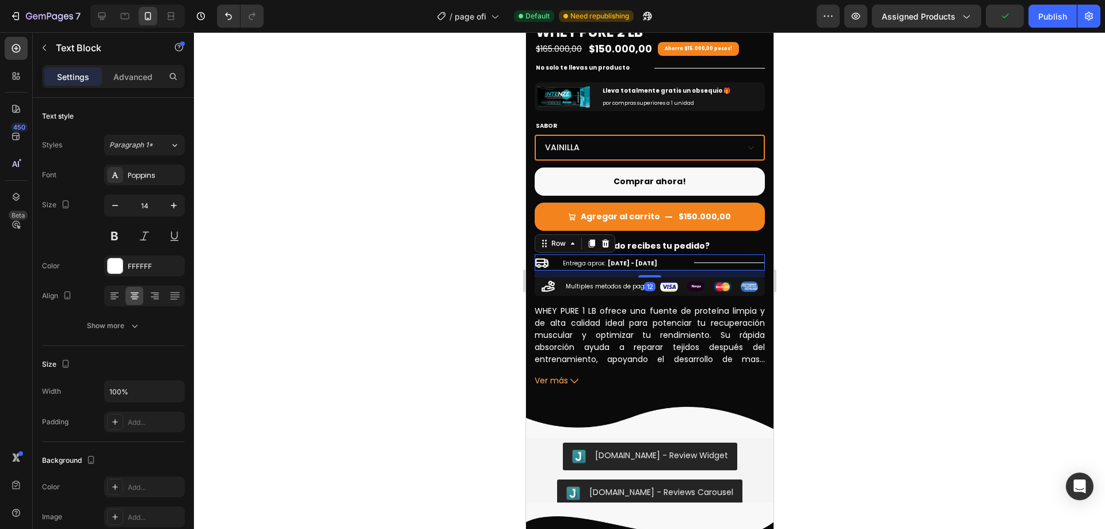
click at [679, 254] on div "Icon Entrega aprox: [DATE] - [DATE] Delivery Date Title Line Row 12" at bounding box center [649, 262] width 230 height 16
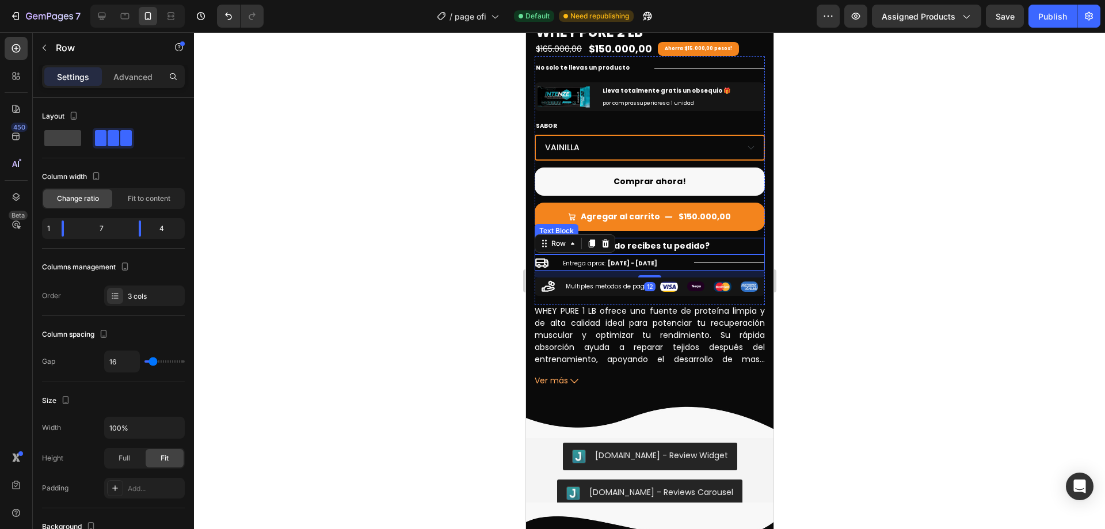
click at [683, 239] on p "Cuando recibes tu pedido?" at bounding box center [649, 246] width 228 height 14
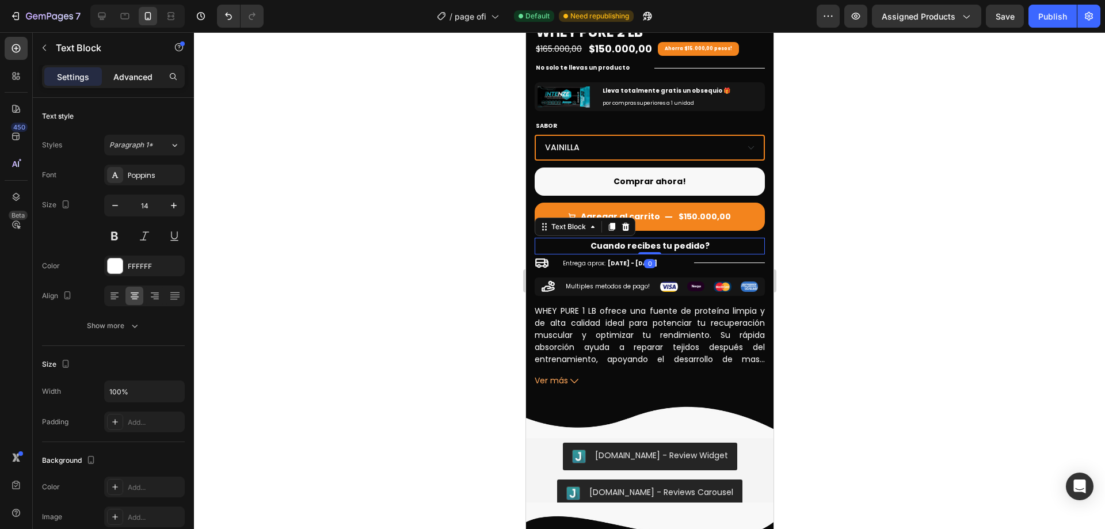
click at [129, 81] on p "Advanced" at bounding box center [132, 77] width 39 height 12
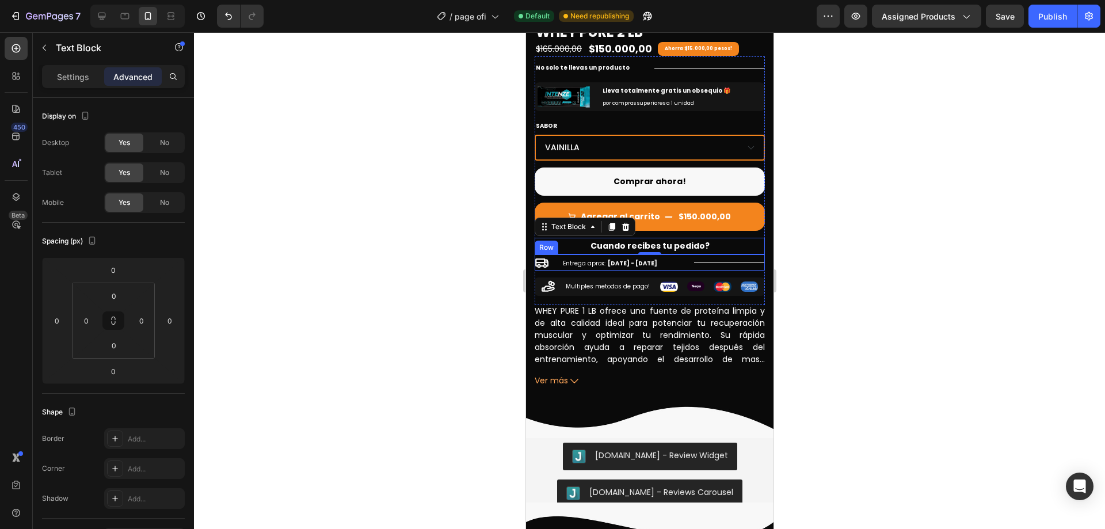
click at [678, 256] on div "Icon Entrega aprox: [DATE] - [DATE] Delivery Date Title Line Row" at bounding box center [649, 262] width 230 height 16
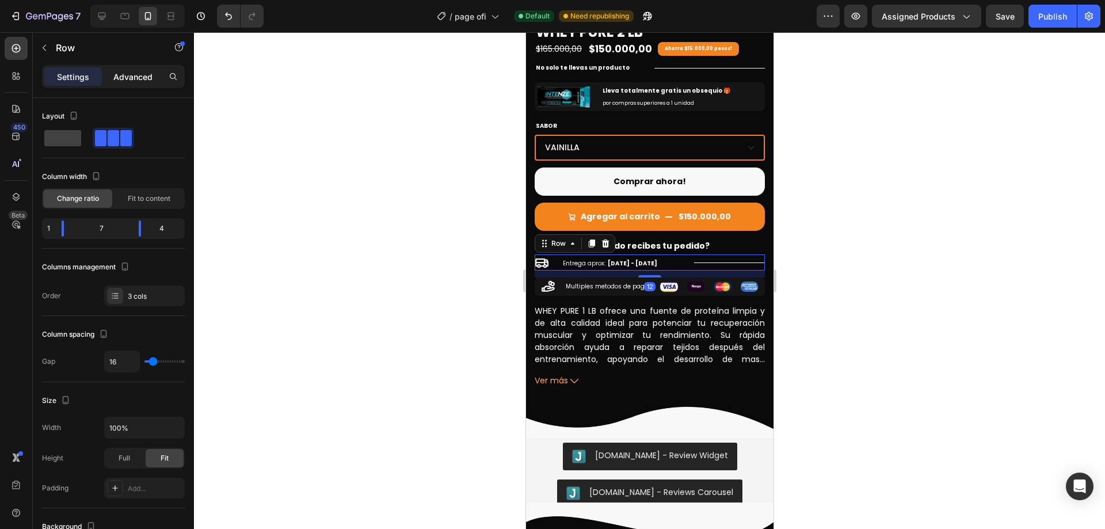
click at [134, 82] on p "Advanced" at bounding box center [132, 77] width 39 height 12
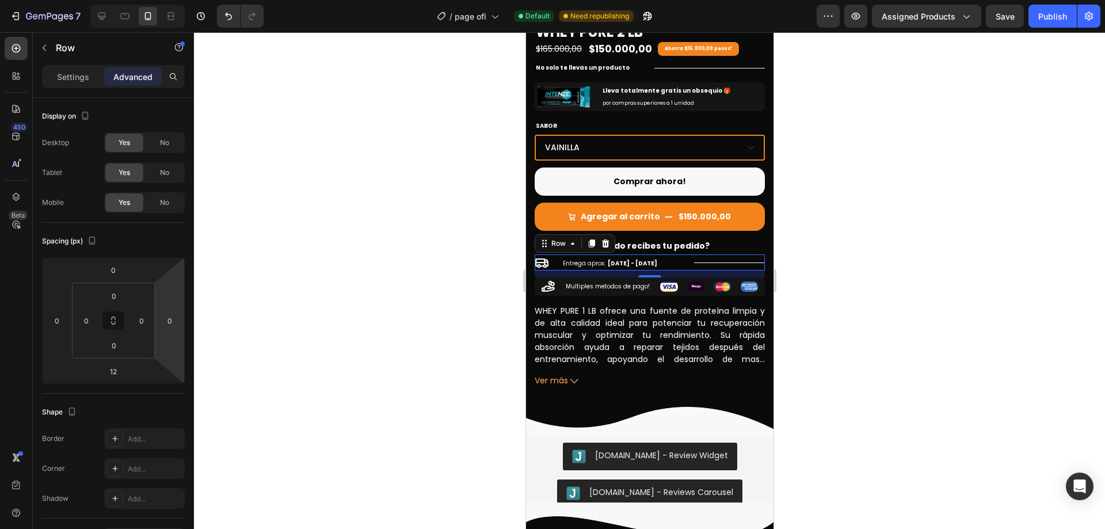
click at [889, 219] on div at bounding box center [649, 280] width 911 height 496
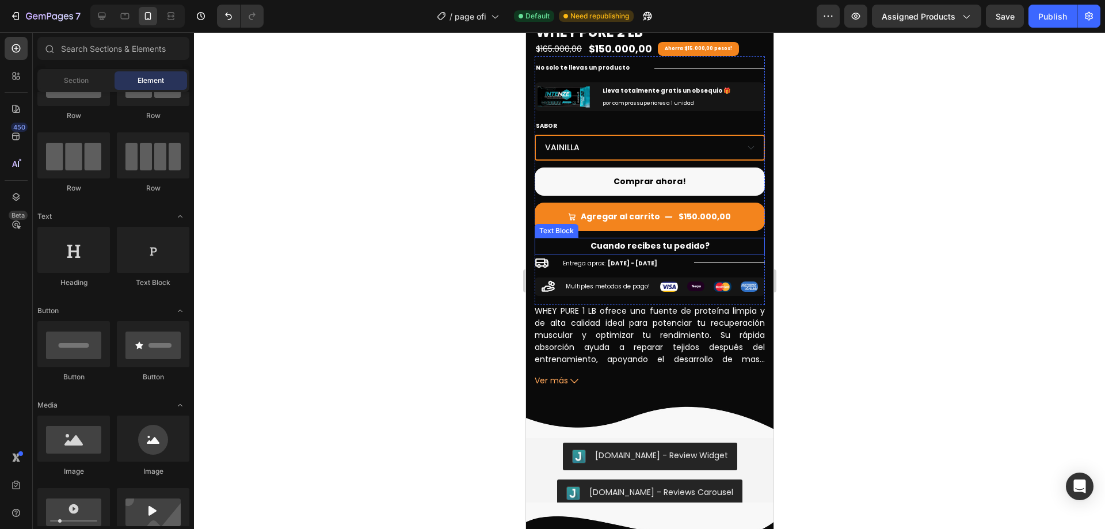
click at [742, 239] on p "Cuando recibes tu pedido?" at bounding box center [649, 246] width 228 height 14
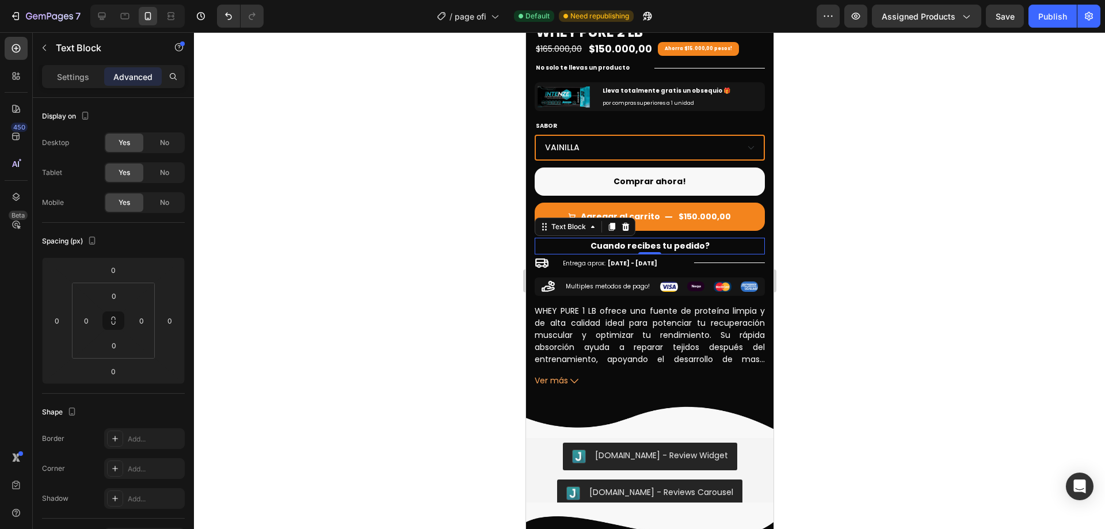
click at [905, 239] on div at bounding box center [649, 280] width 911 height 496
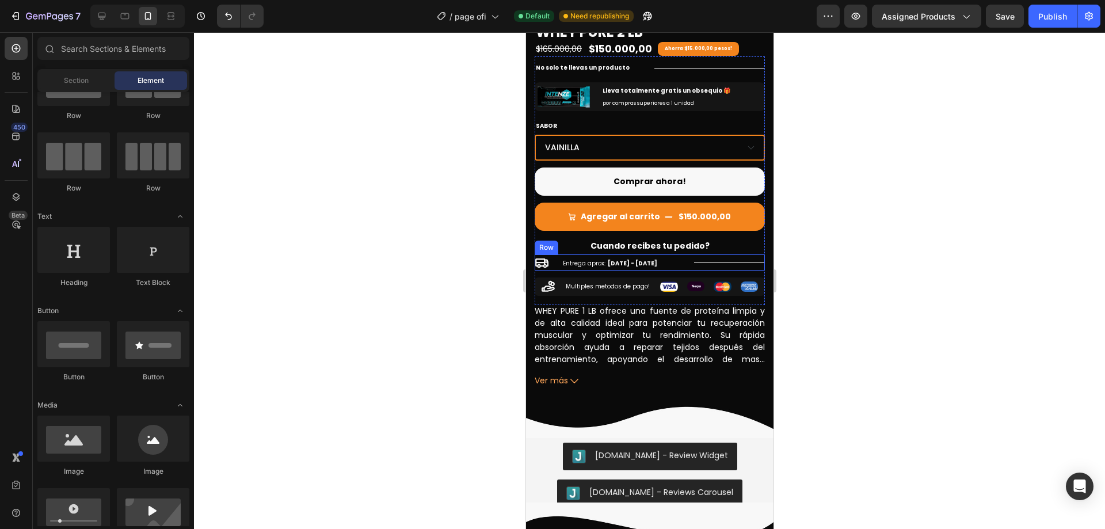
click at [683, 255] on div "Icon Entrega aprox: [DATE] - [DATE] Delivery Date Title Line Row" at bounding box center [649, 262] width 230 height 16
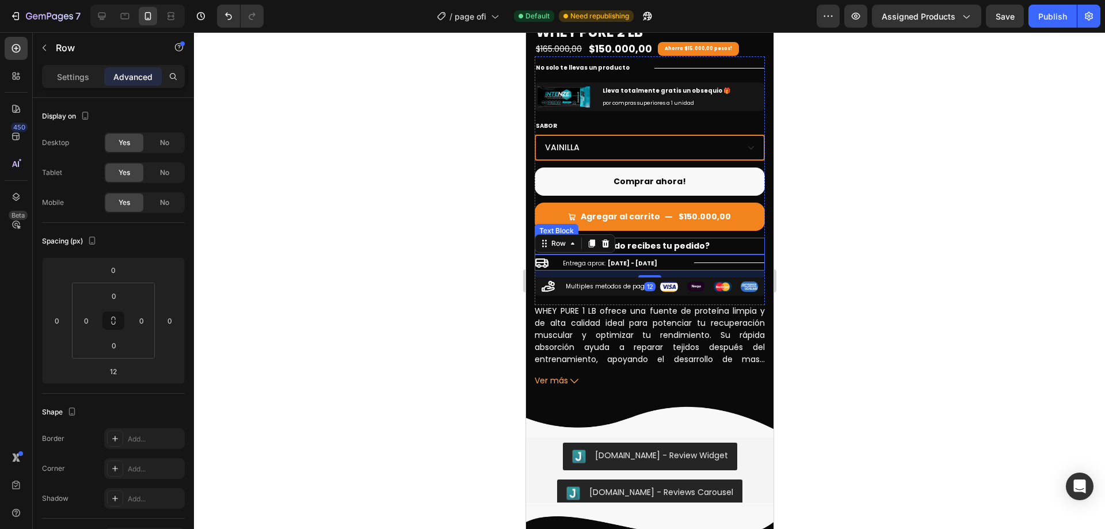
click at [668, 239] on p "Cuando recibes tu pedido?" at bounding box center [649, 246] width 228 height 14
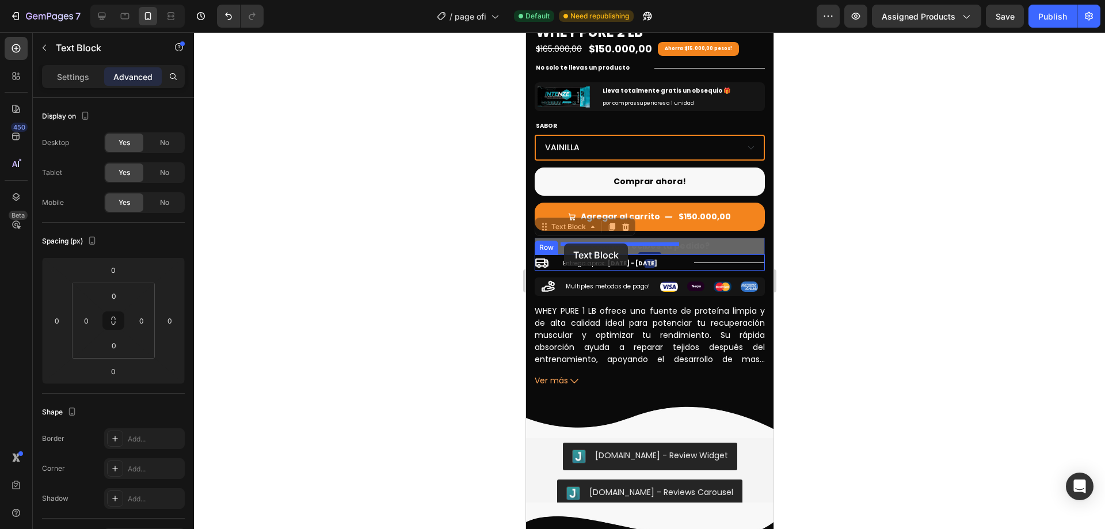
drag, startPoint x: 557, startPoint y: 219, endPoint x: 563, endPoint y: 243, distance: 25.5
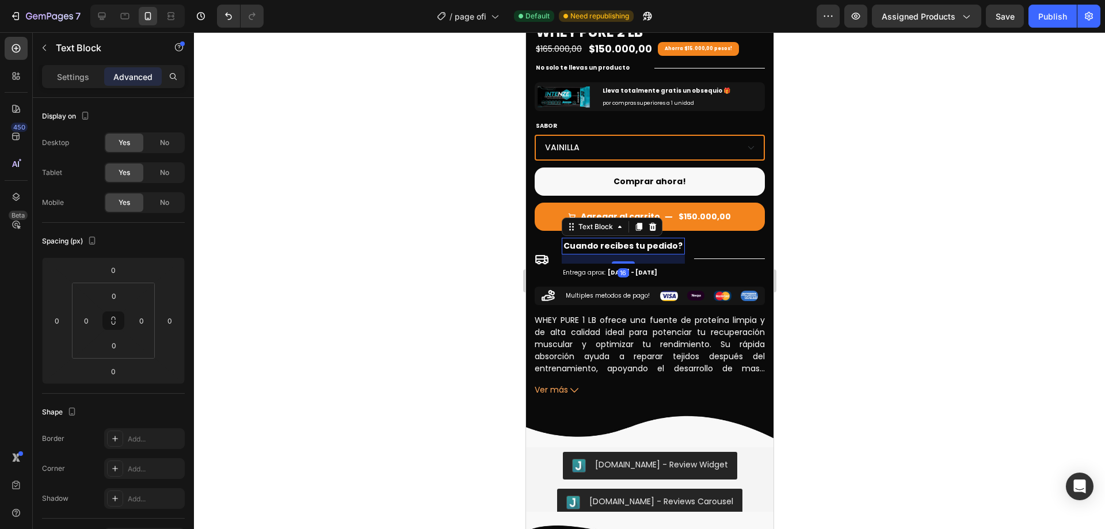
click at [857, 234] on div at bounding box center [649, 280] width 911 height 496
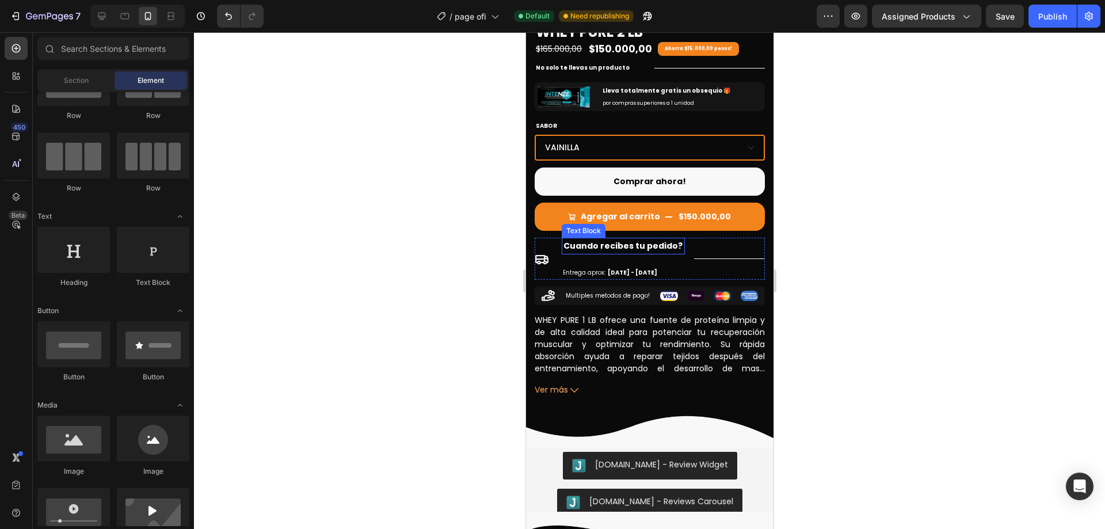
click at [667, 241] on p "Cuando recibes tu pedido?" at bounding box center [622, 246] width 121 height 14
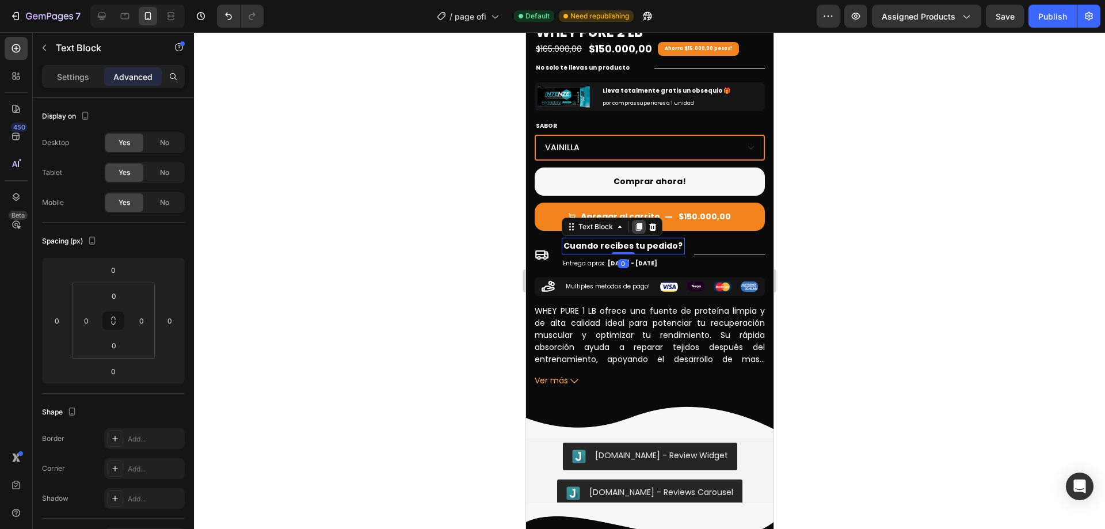
drag, startPoint x: 628, startPoint y: 251, endPoint x: 631, endPoint y: 221, distance: 30.0
click at [631, 238] on div "Cuando recibes tu pedido? Text Block 0" at bounding box center [623, 246] width 124 height 17
click at [891, 242] on div at bounding box center [649, 280] width 911 height 496
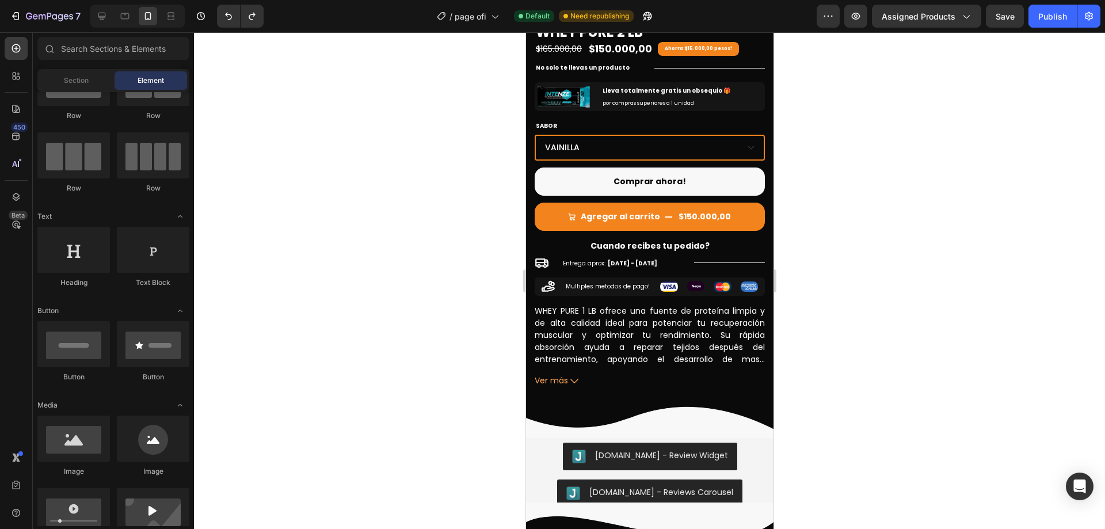
click at [834, 238] on div at bounding box center [649, 280] width 911 height 496
click at [717, 239] on p "Cuando recibes tu pedido?" at bounding box center [649, 246] width 228 height 14
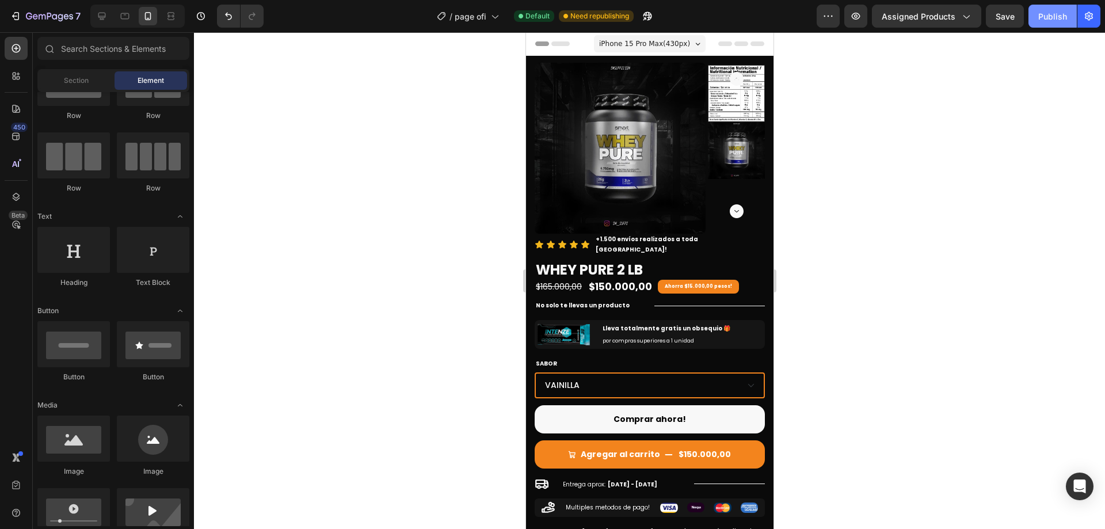
click at [1051, 16] on div "Publish" at bounding box center [1052, 16] width 29 height 12
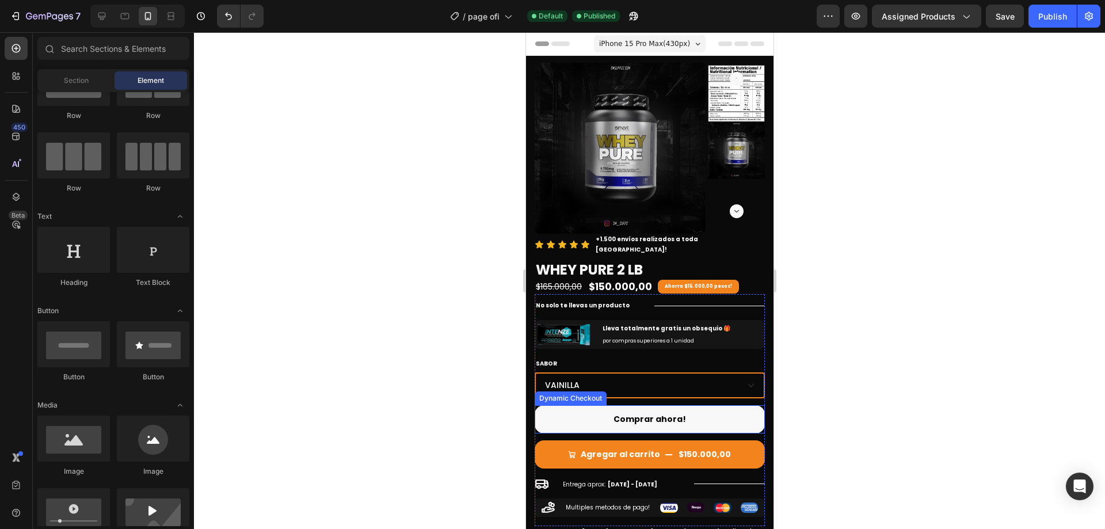
click at [691, 411] on button "Comprar ahora!" at bounding box center [649, 419] width 230 height 28
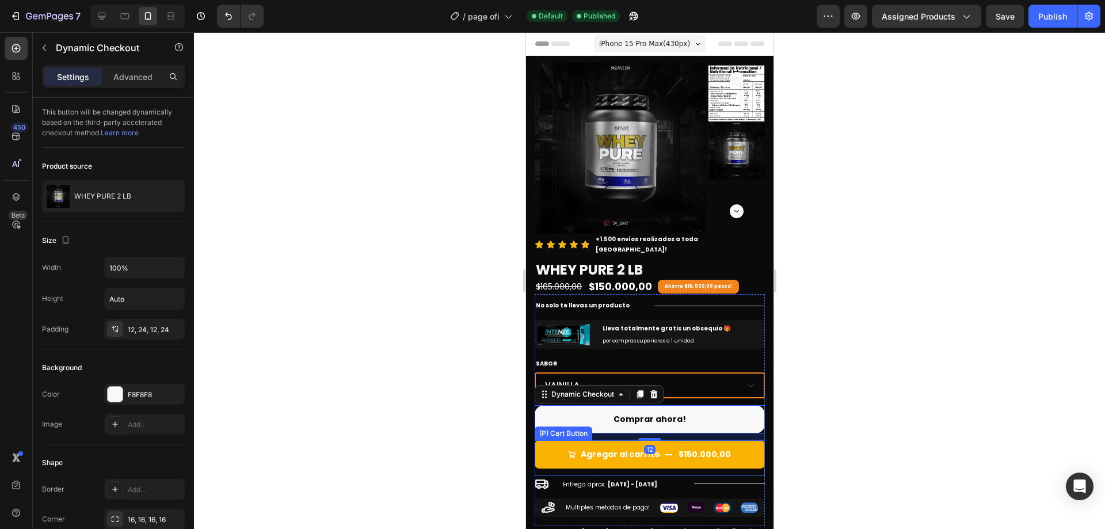
click at [746, 454] on button "Agregar al carrito $150.000,00" at bounding box center [649, 454] width 230 height 28
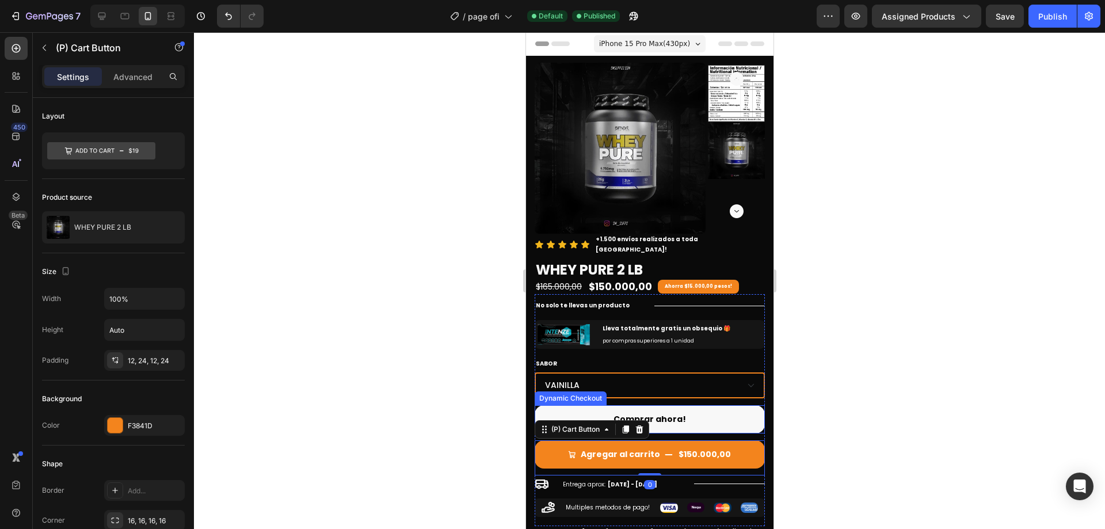
click at [734, 411] on button "Comprar ahora!" at bounding box center [649, 419] width 230 height 28
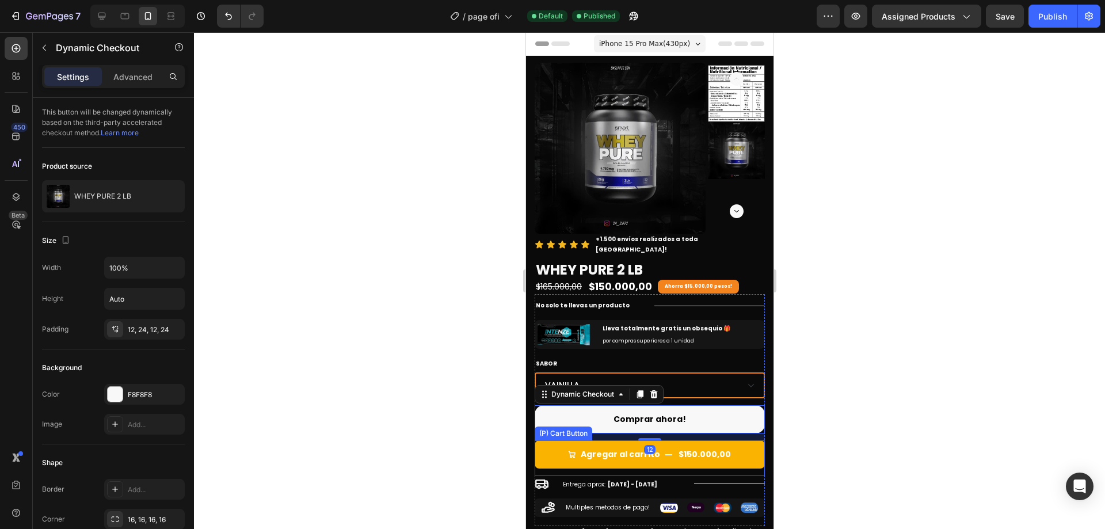
click at [730, 440] on button "Agregar al carrito $150.000,00" at bounding box center [649, 454] width 230 height 28
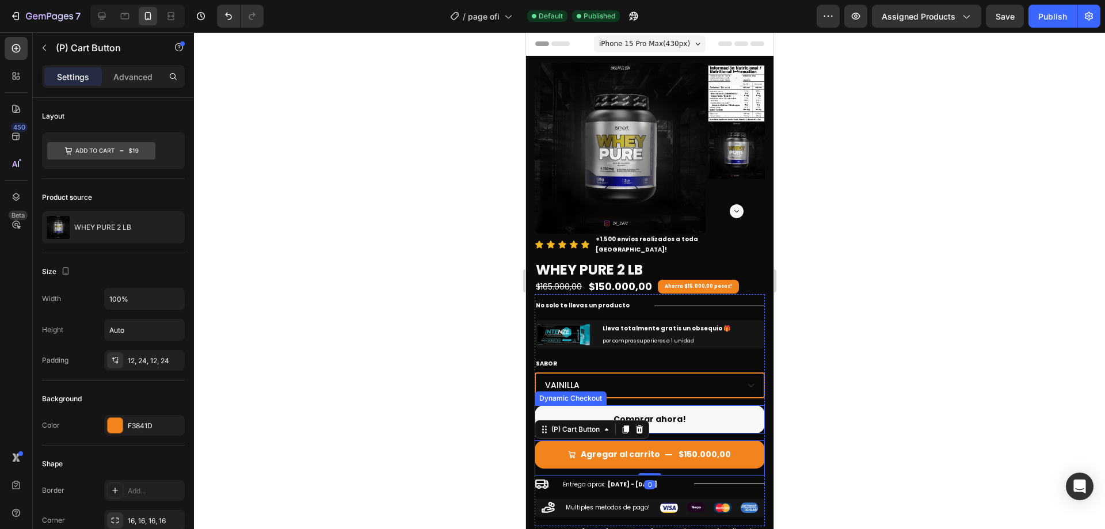
click at [605, 405] on button "Comprar ahora!" at bounding box center [649, 419] width 230 height 28
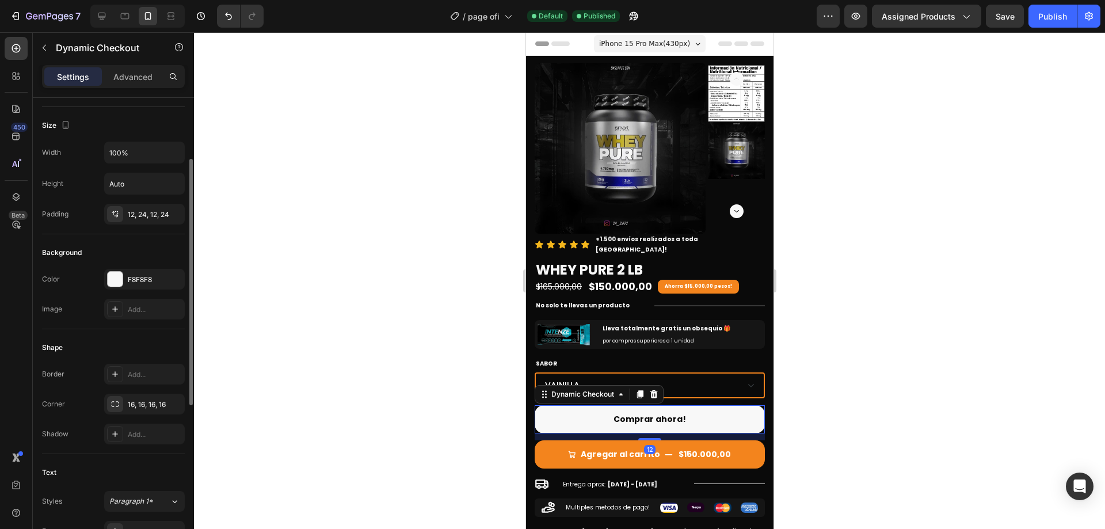
scroll to position [173, 0]
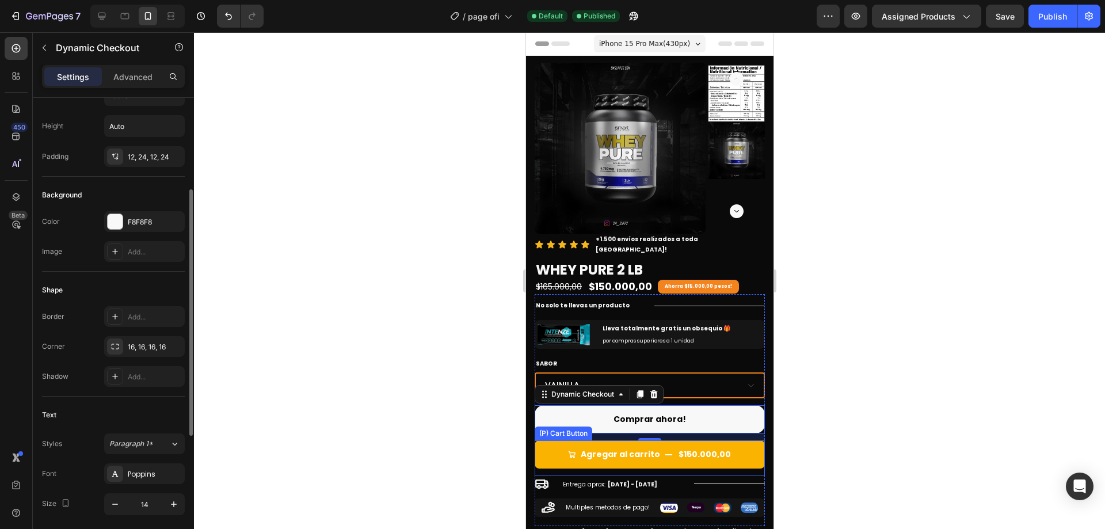
click at [694, 447] on div "$150.000,00" at bounding box center [704, 454] width 55 height 14
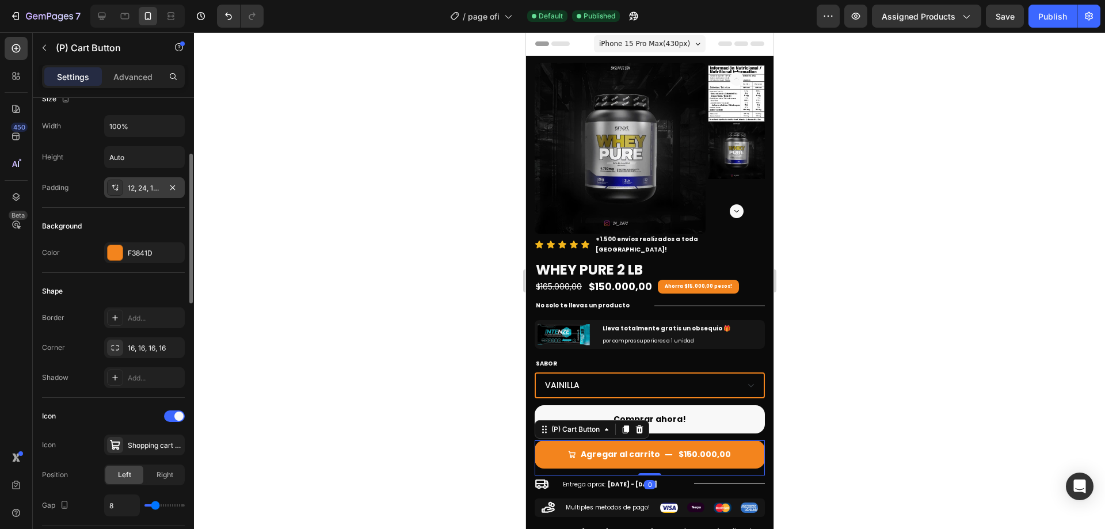
scroll to position [230, 0]
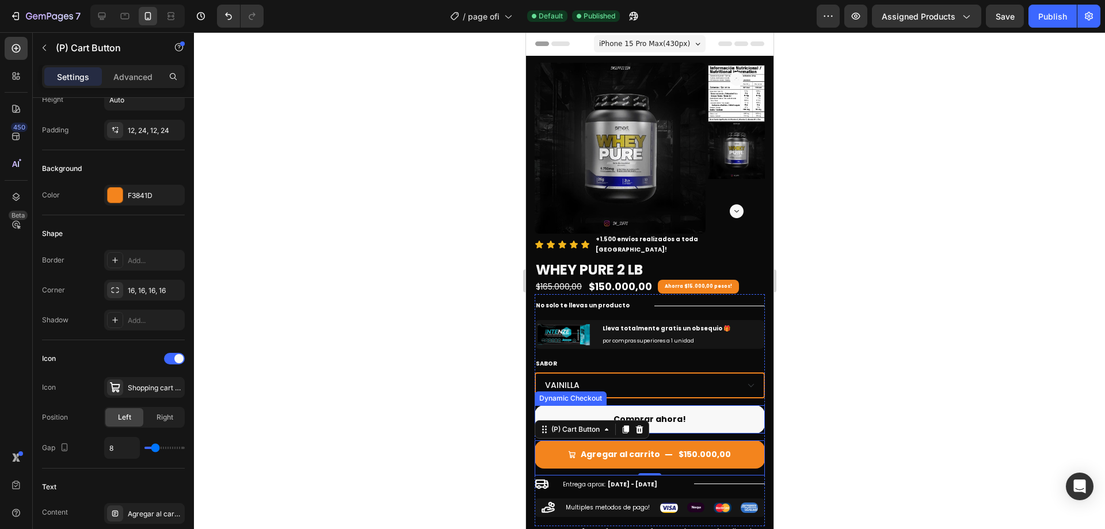
click at [691, 405] on button "Comprar ahora!" at bounding box center [649, 419] width 230 height 28
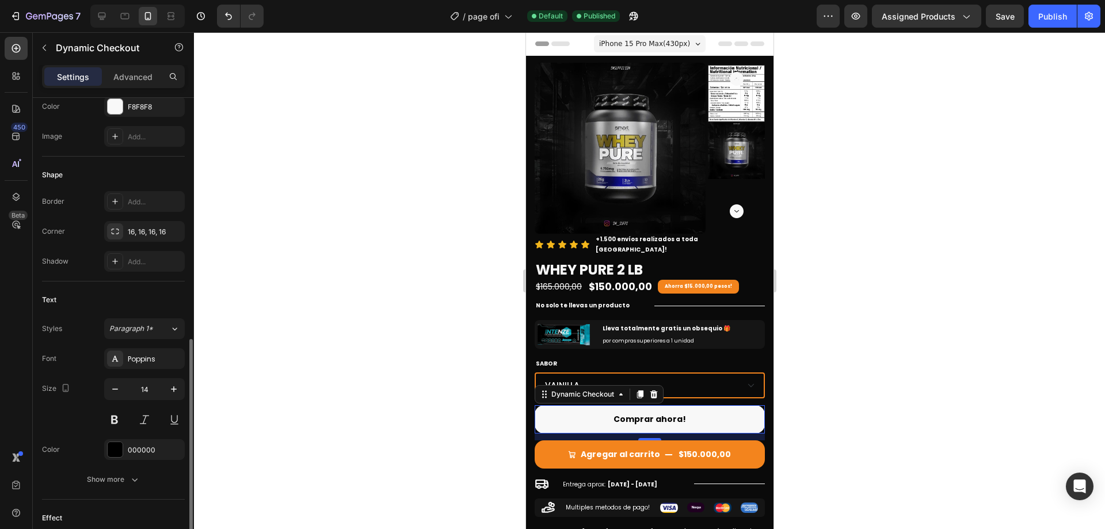
scroll to position [403, 0]
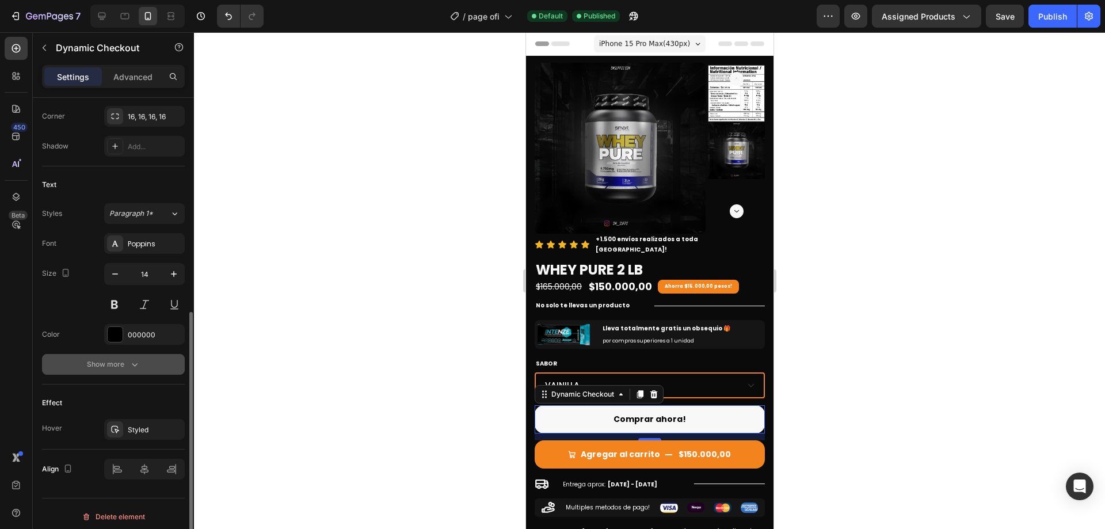
click at [125, 371] on button "Show more" at bounding box center [113, 364] width 143 height 21
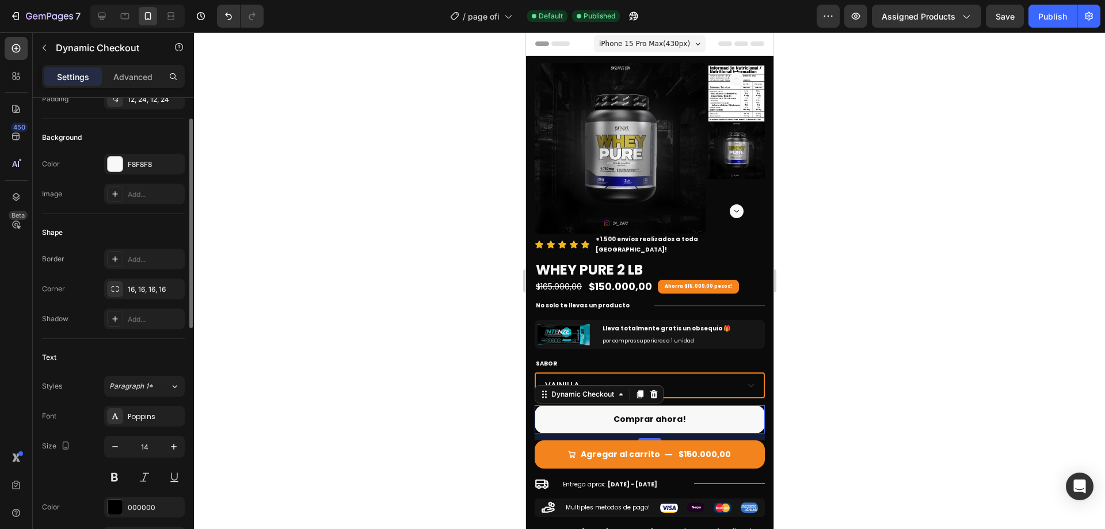
scroll to position [115, 0]
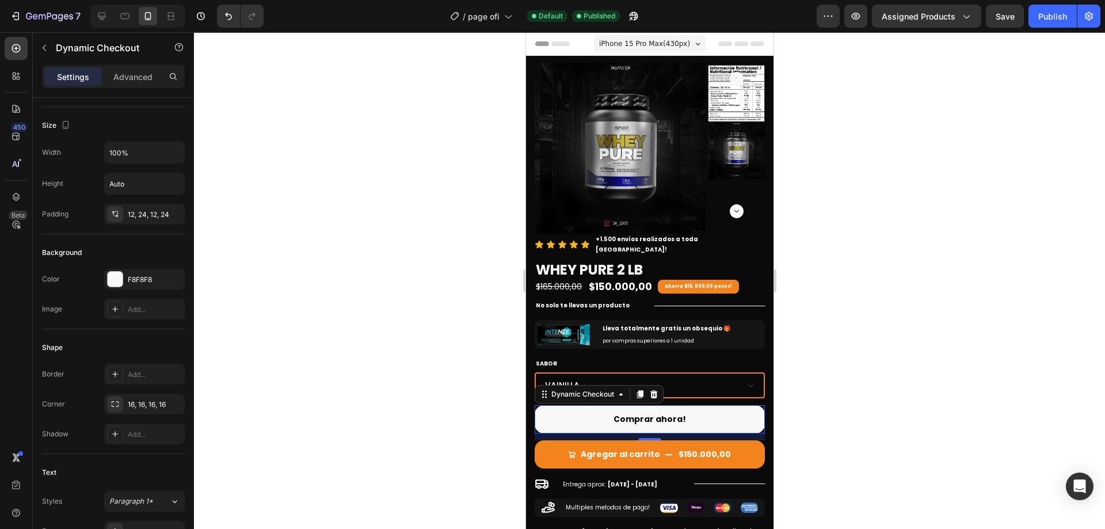
click at [962, 359] on div at bounding box center [649, 280] width 911 height 496
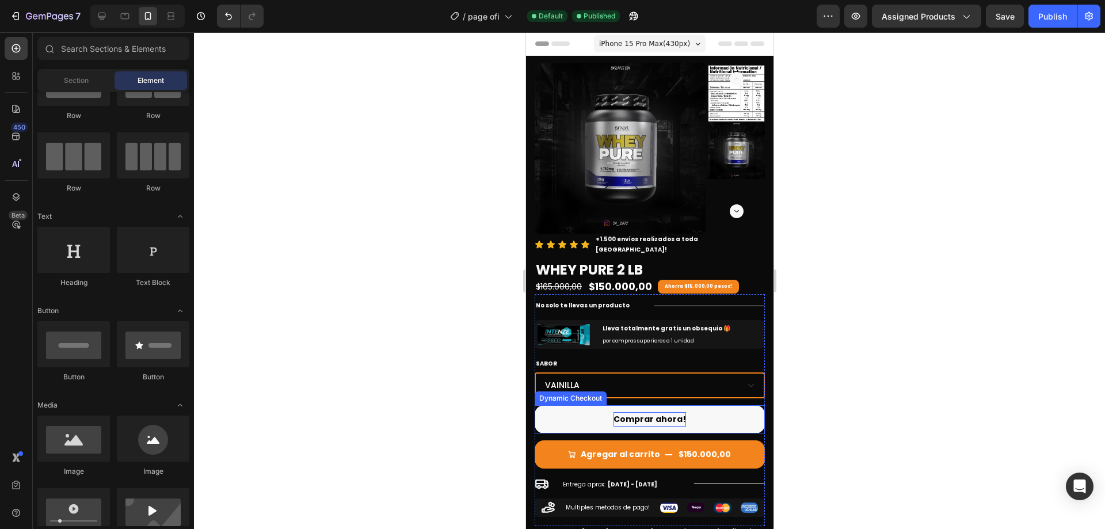
click at [659, 412] on p "Comprar ahora!" at bounding box center [649, 419] width 72 height 14
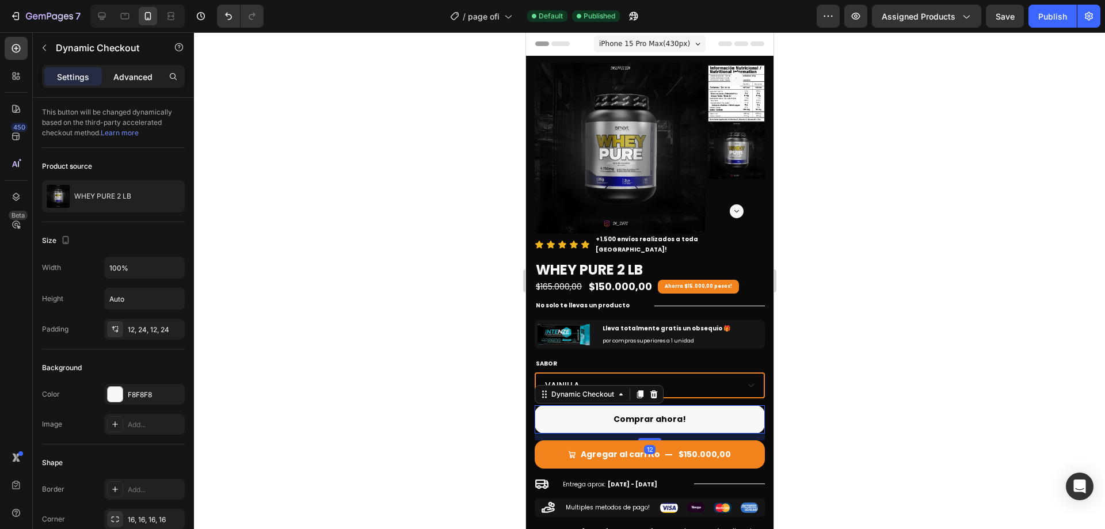
click at [121, 80] on p "Advanced" at bounding box center [132, 77] width 39 height 12
click at [127, 76] on p "Advanced" at bounding box center [132, 77] width 39 height 12
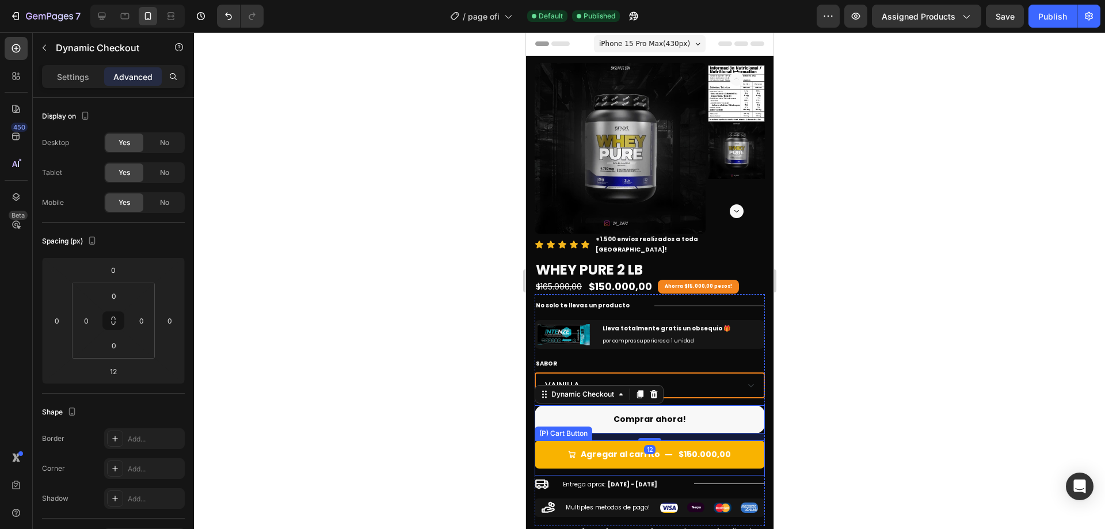
click at [706, 447] on div "$150.000,00" at bounding box center [704, 454] width 55 height 14
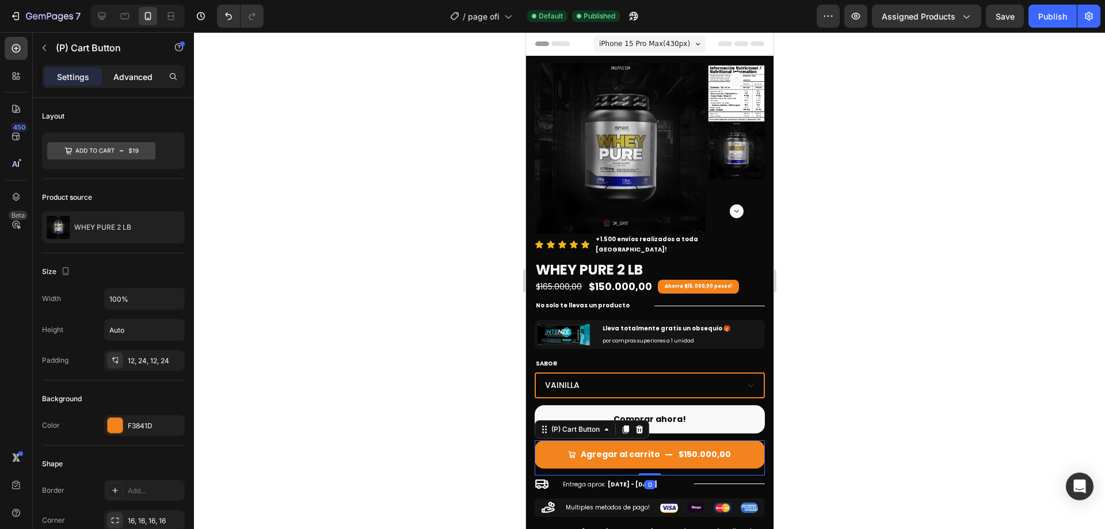
click at [136, 82] on p "Advanced" at bounding box center [132, 77] width 39 height 12
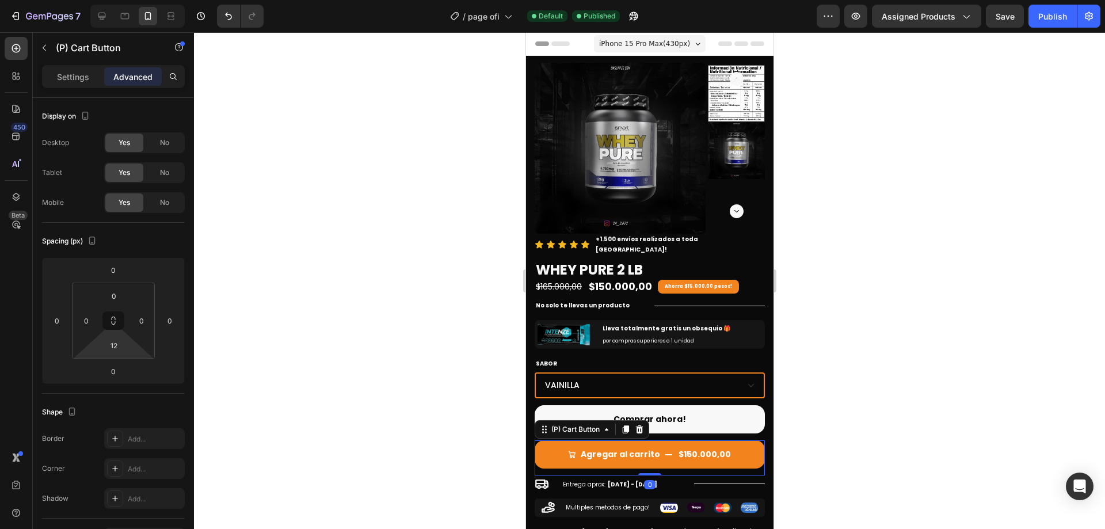
scroll to position [58, 0]
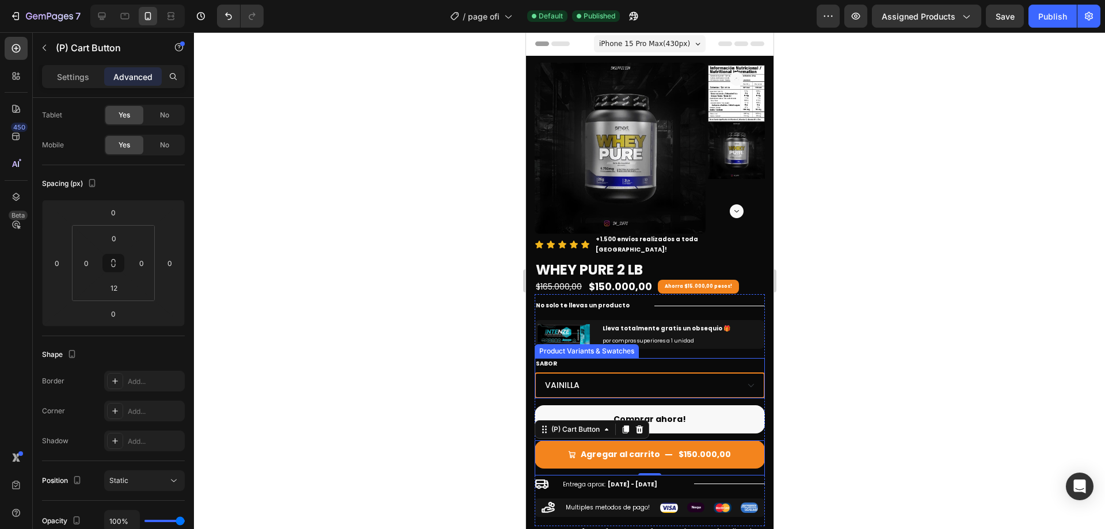
click at [689, 372] on select "VAINILLA CHOCOLATE FRESA FRUTILOOPS" at bounding box center [649, 385] width 230 height 26
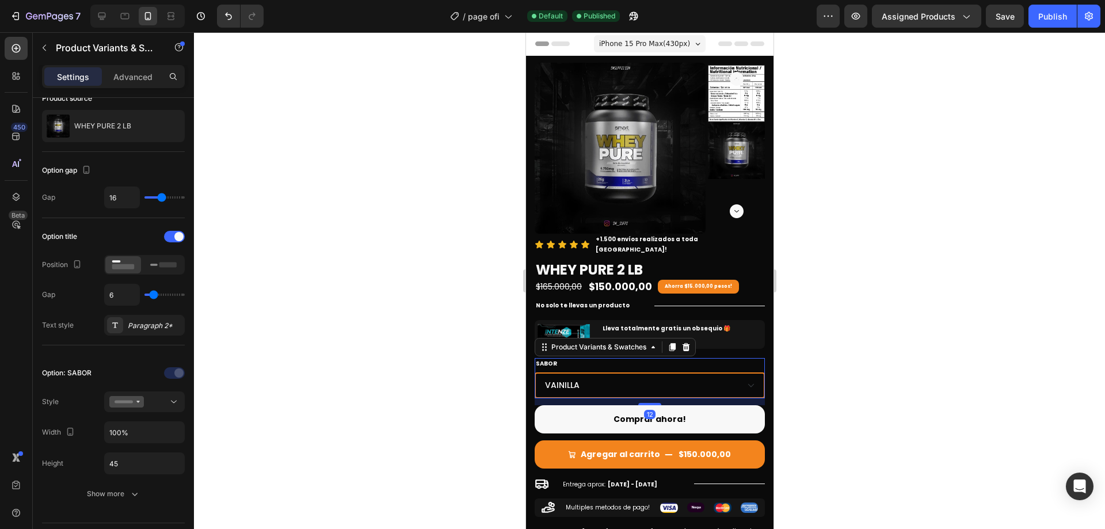
scroll to position [0, 0]
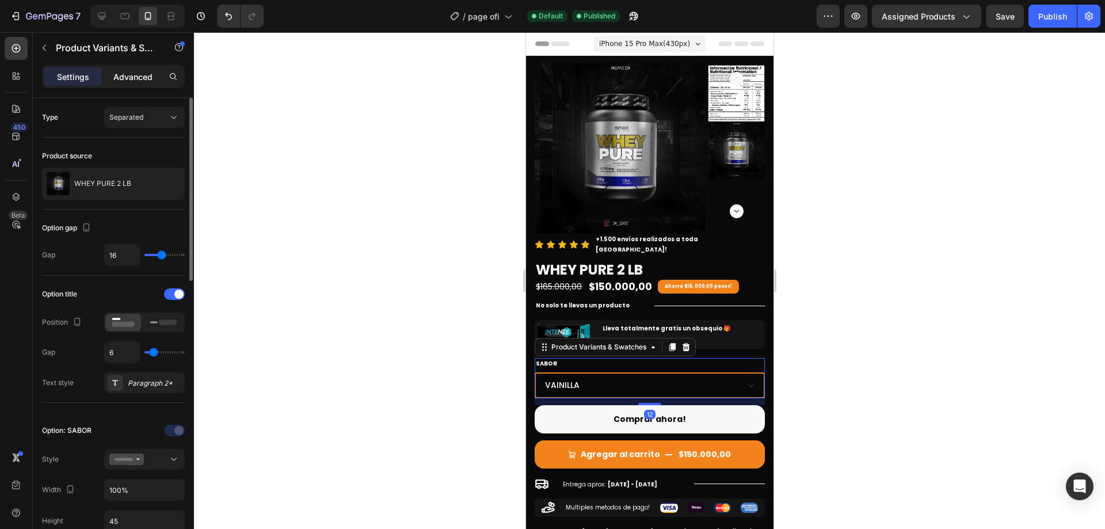
click at [128, 85] on div "Advanced" at bounding box center [133, 76] width 58 height 18
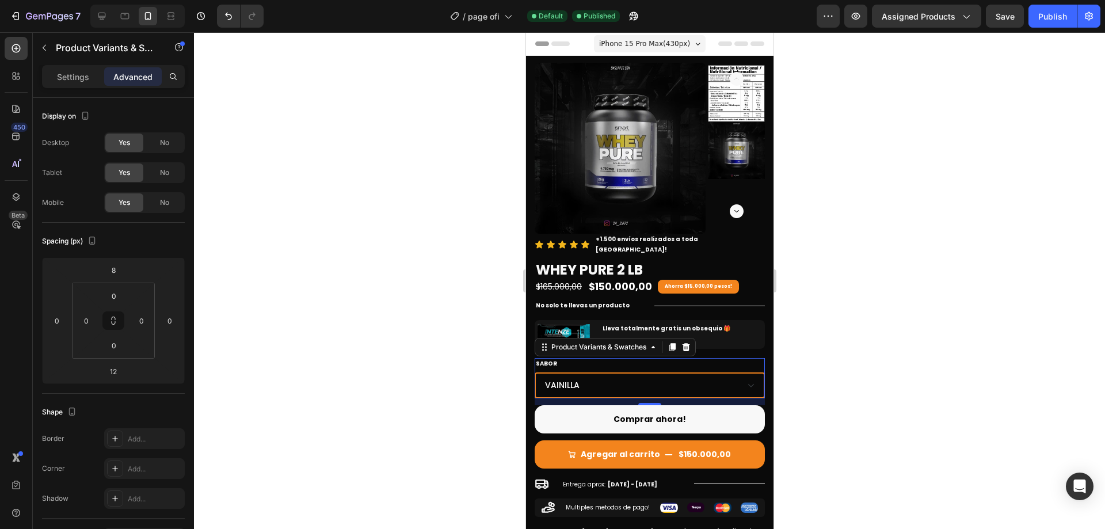
click at [878, 291] on div at bounding box center [649, 280] width 911 height 496
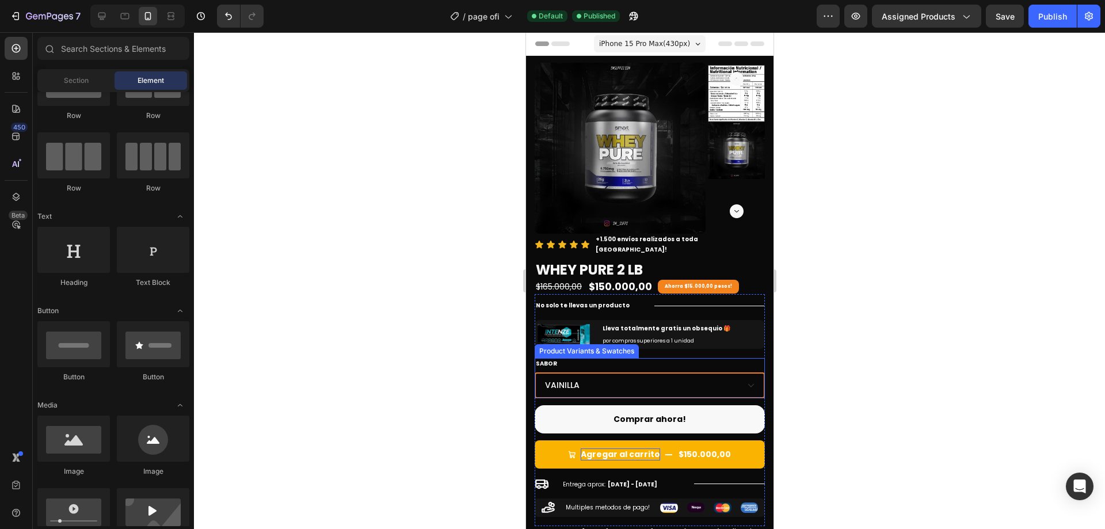
scroll to position [58, 0]
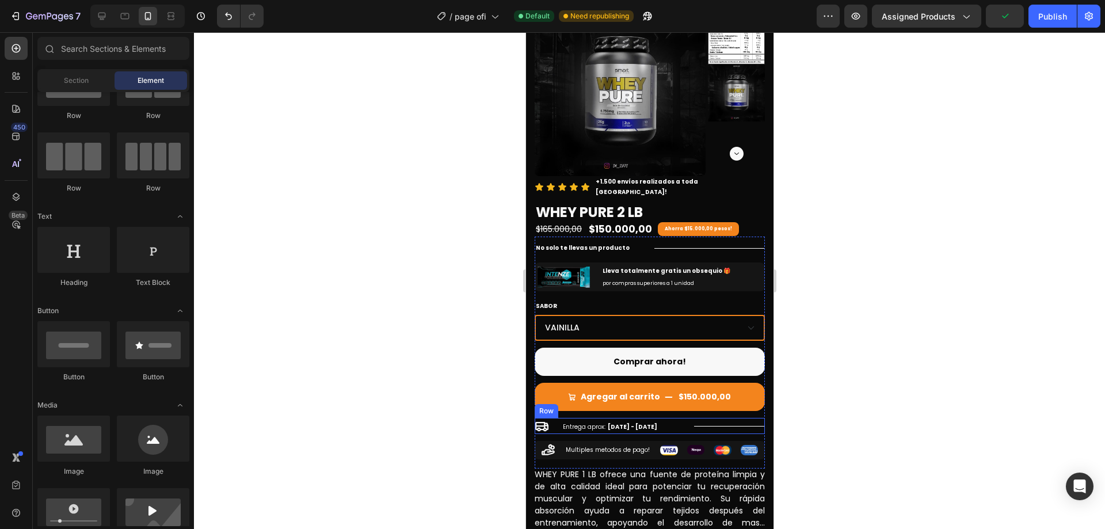
click at [684, 419] on div "Icon Entrega aprox: [DATE] - [DATE] Delivery Date Title Line Row" at bounding box center [649, 426] width 230 height 16
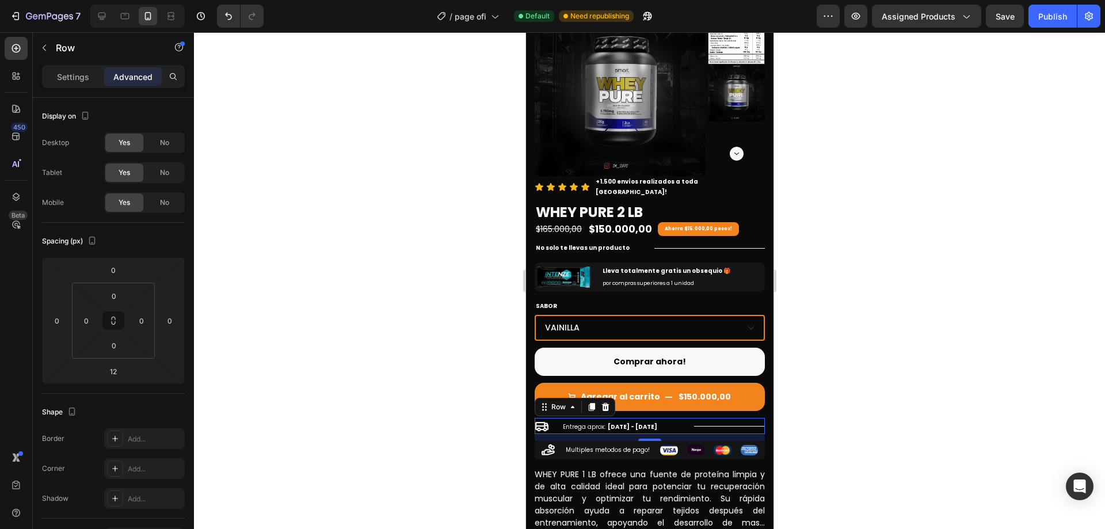
click at [976, 270] on div at bounding box center [649, 280] width 911 height 496
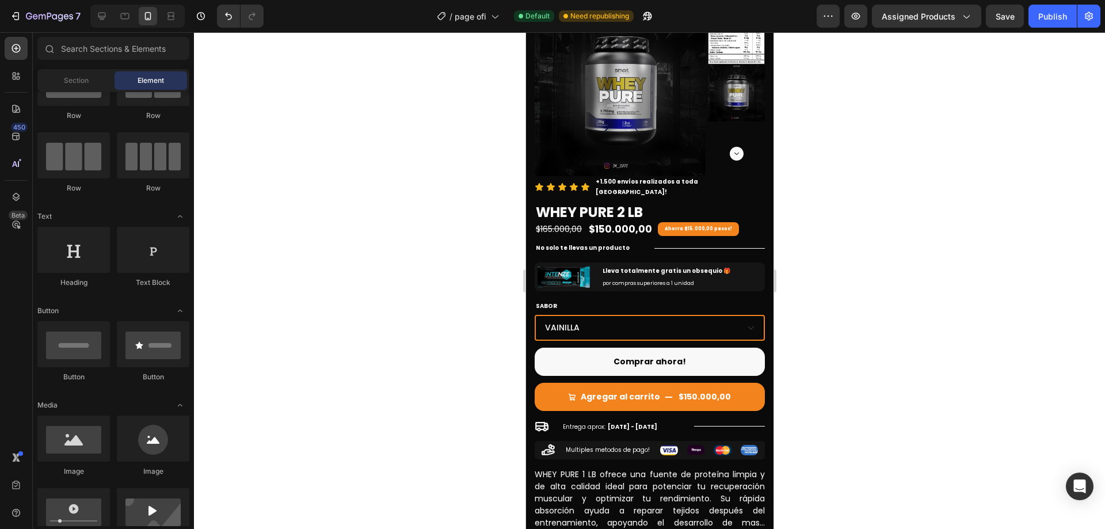
scroll to position [115, 0]
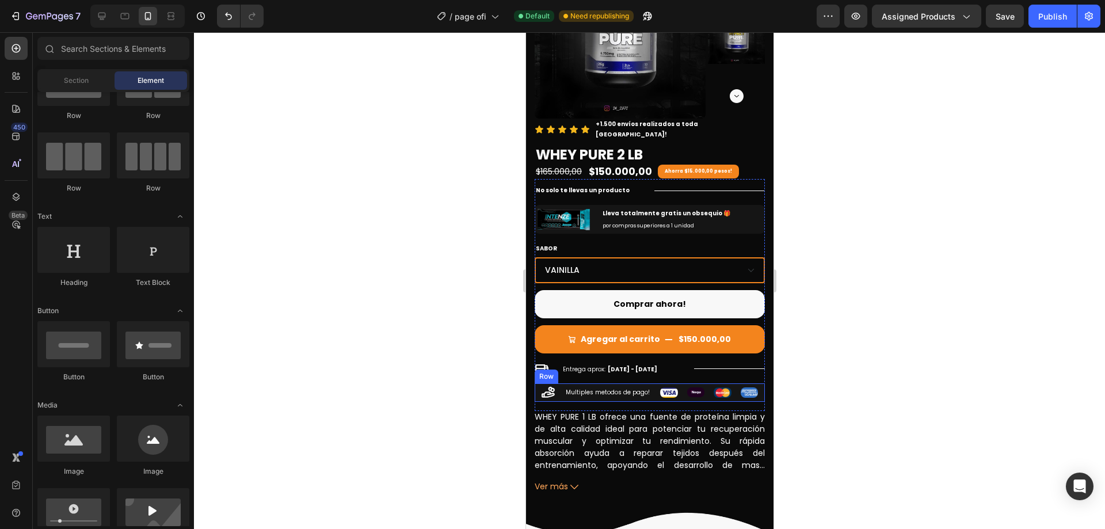
click at [648, 384] on div "Icon Multiples metodos de pago! Text Block Image Image Image Image Row Row" at bounding box center [649, 392] width 230 height 18
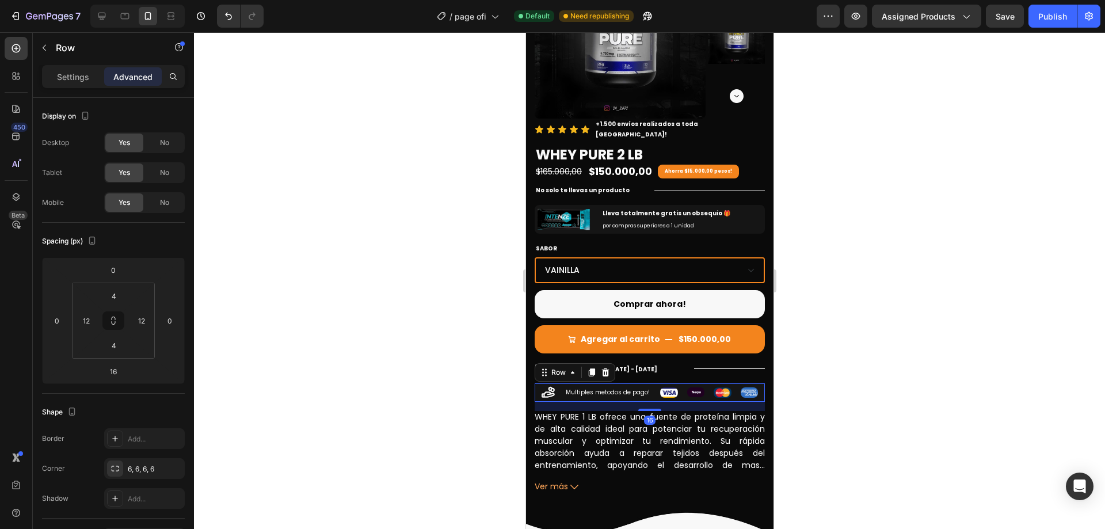
click at [927, 334] on div at bounding box center [649, 280] width 911 height 496
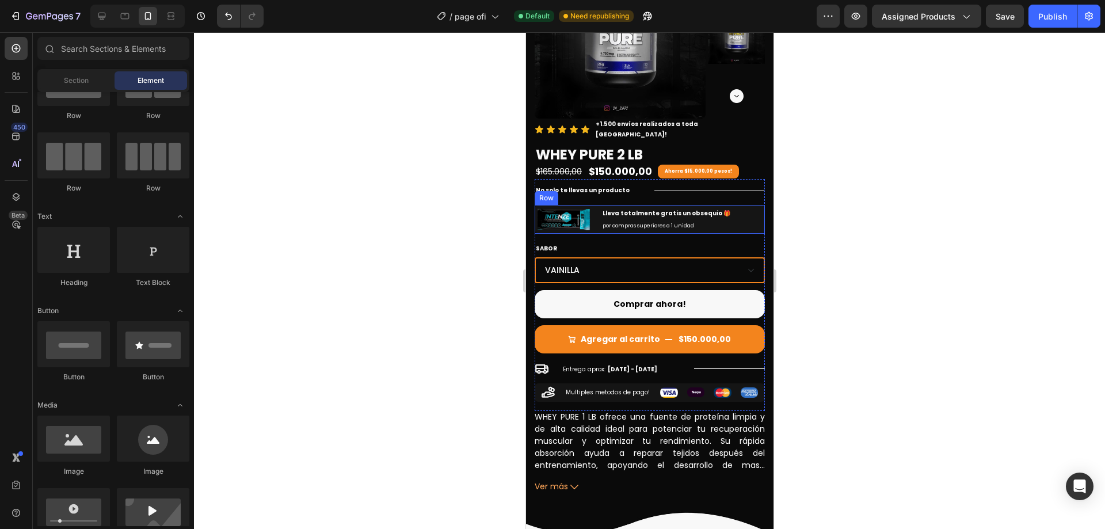
click at [728, 206] on div "Image Lleva totalmente gratis un obsequio 🎁 Text Block por compras superiores a…" at bounding box center [649, 219] width 230 height 29
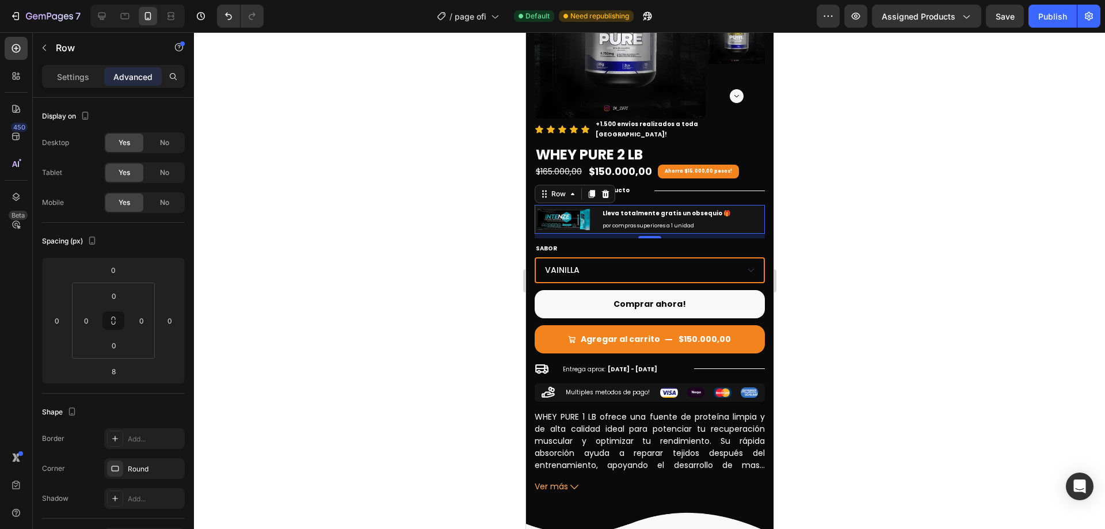
click at [990, 205] on div at bounding box center [649, 280] width 911 height 496
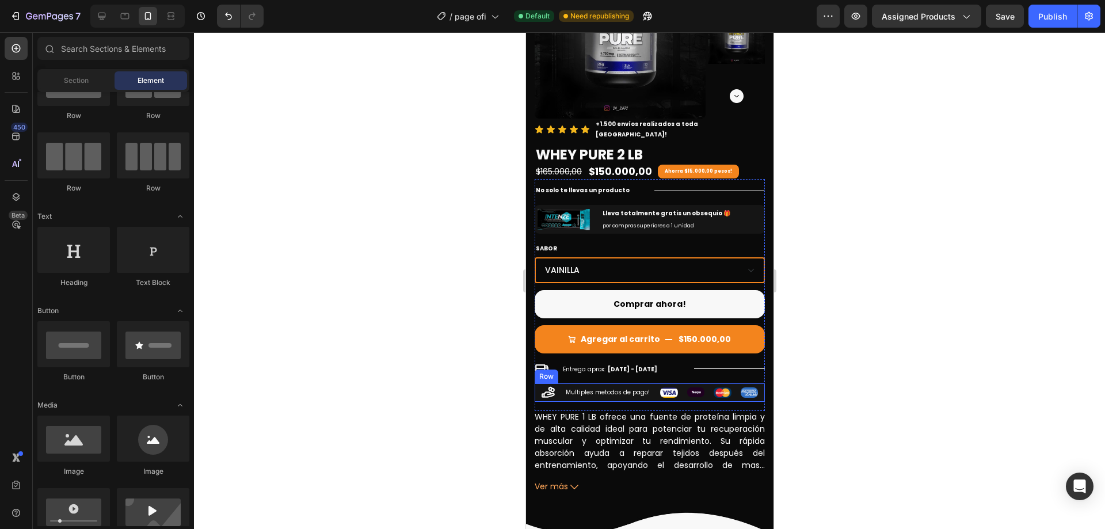
click at [651, 385] on div "Icon Multiples metodos de pago! Text Block Image Image Image Image Row Row" at bounding box center [649, 392] width 230 height 18
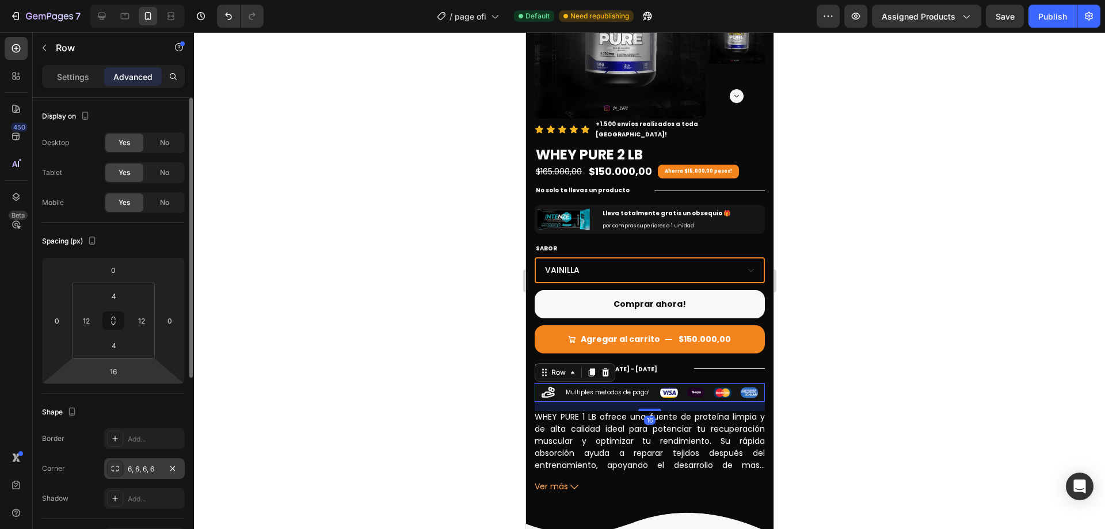
scroll to position [58, 0]
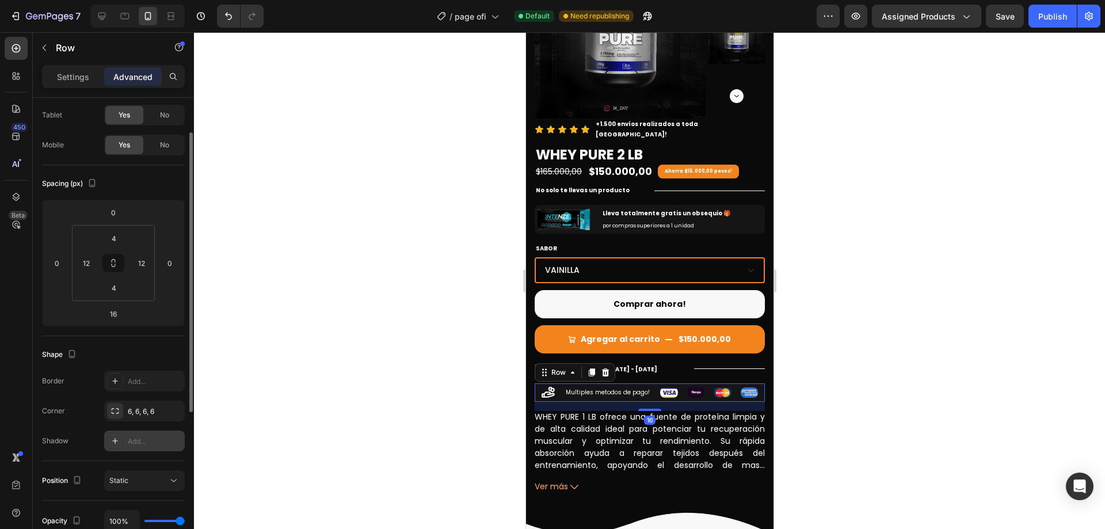
click at [114, 440] on icon at bounding box center [114, 440] width 9 height 9
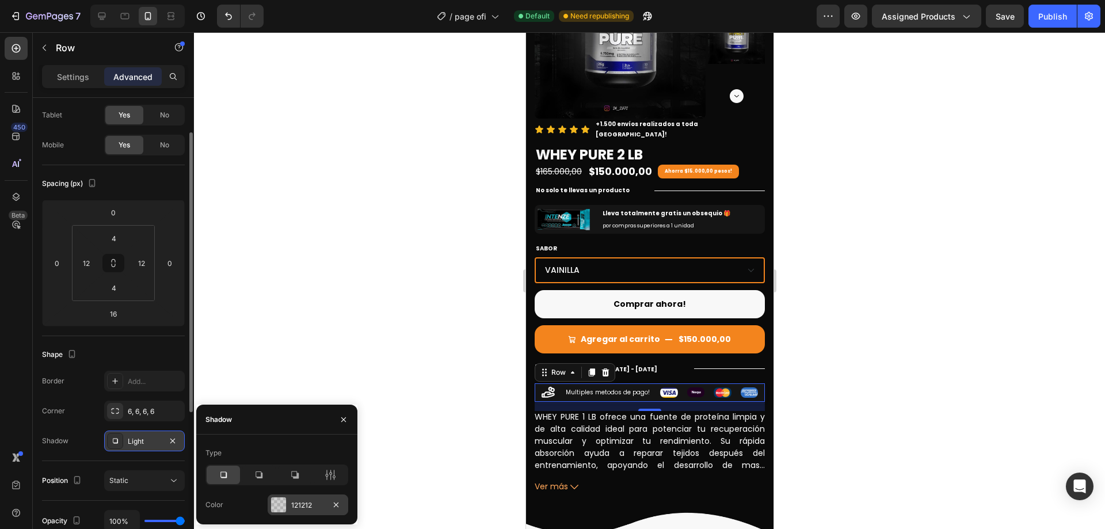
click at [284, 503] on div at bounding box center [278, 504] width 15 height 15
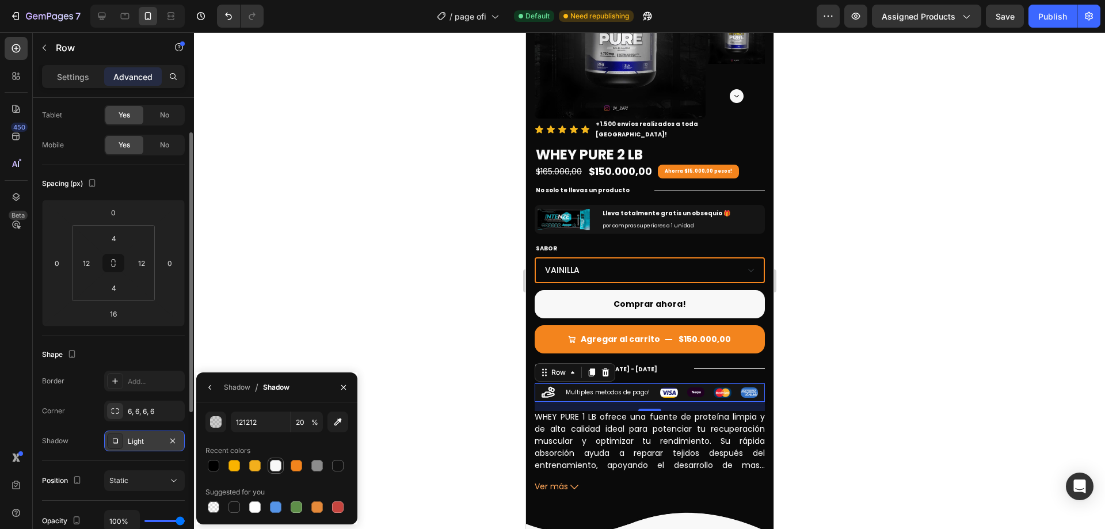
click at [272, 462] on div at bounding box center [276, 466] width 12 height 12
type input "F8F8F8"
type input "100"
click at [297, 464] on div at bounding box center [297, 466] width 12 height 12
type input "F3841D"
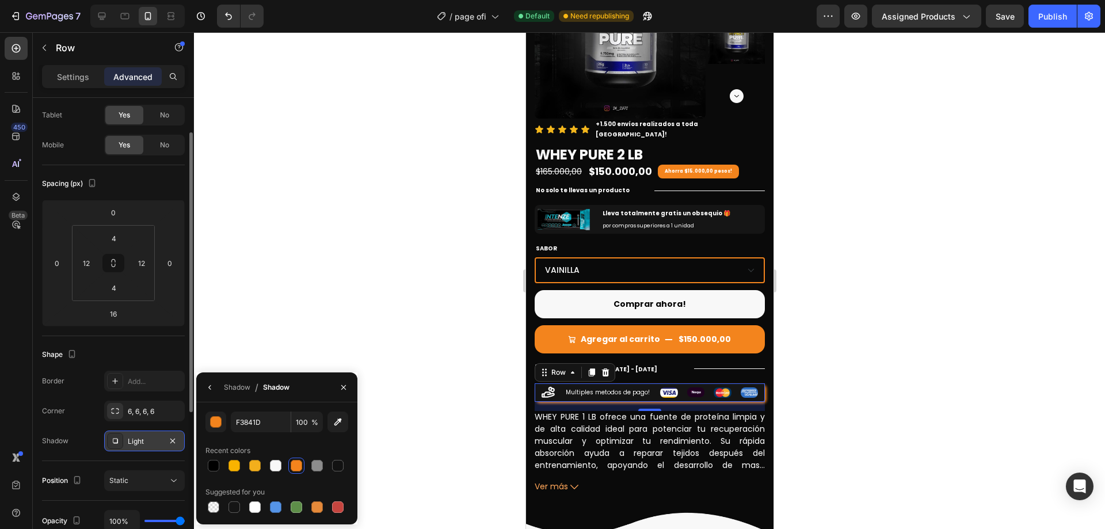
click at [302, 445] on div "Recent colors" at bounding box center [276, 450] width 143 height 18
click at [73, 429] on div "Border Add... Corner 6, 6, 6, 6 Shadow Light" at bounding box center [113, 410] width 143 height 81
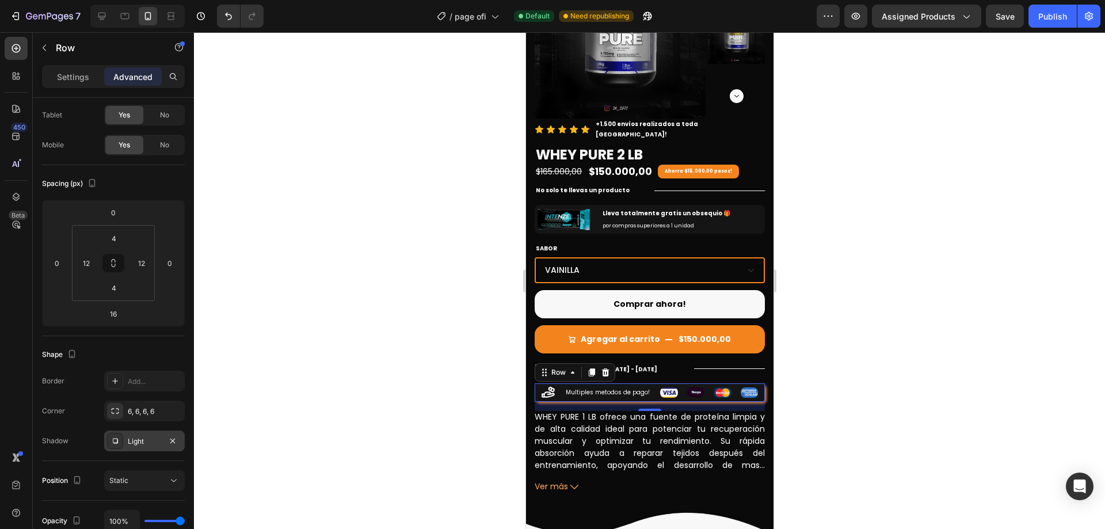
click at [127, 436] on div "Light" at bounding box center [144, 440] width 81 height 21
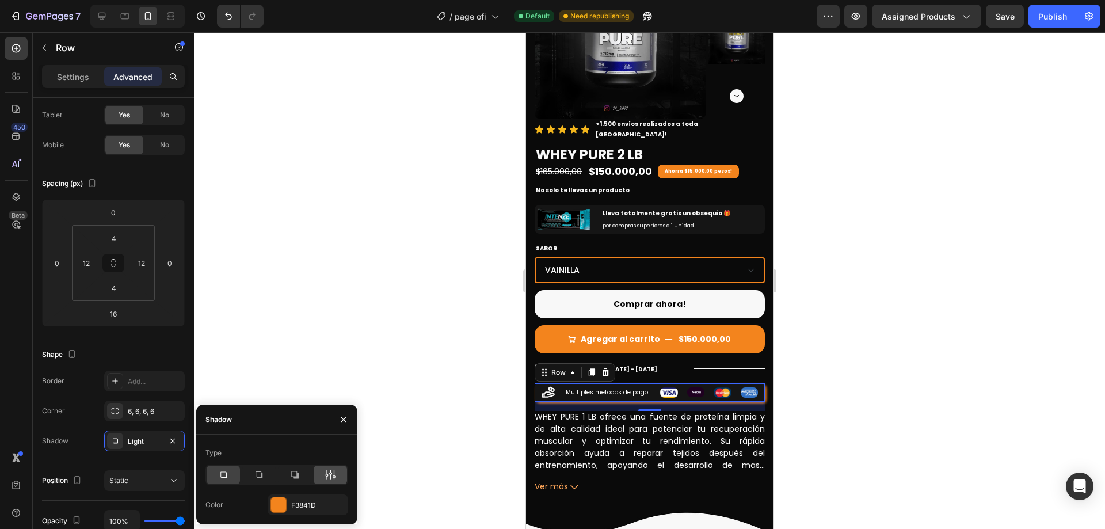
click at [322, 478] on div at bounding box center [330, 474] width 33 height 18
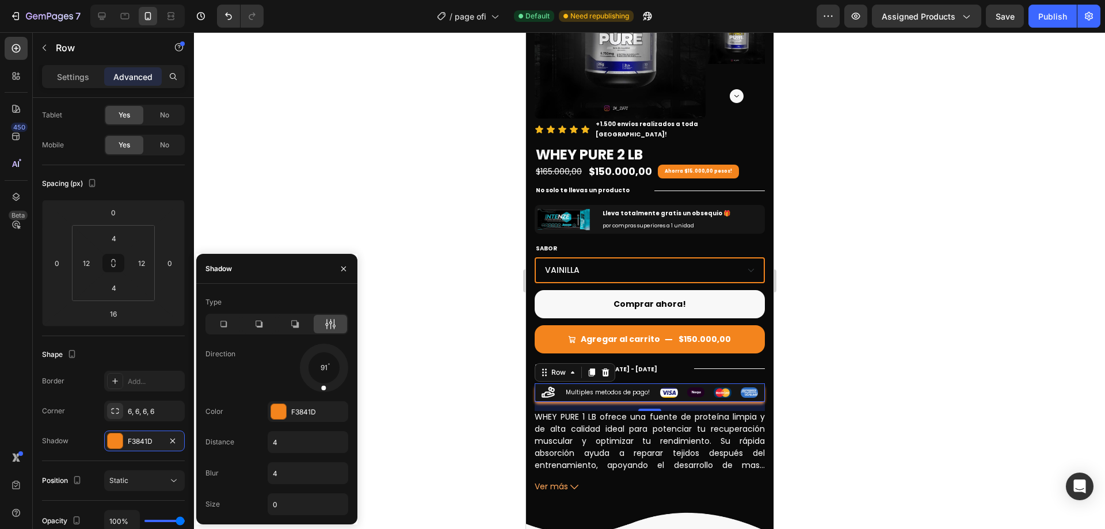
click at [322, 389] on div at bounding box center [323, 367] width 51 height 51
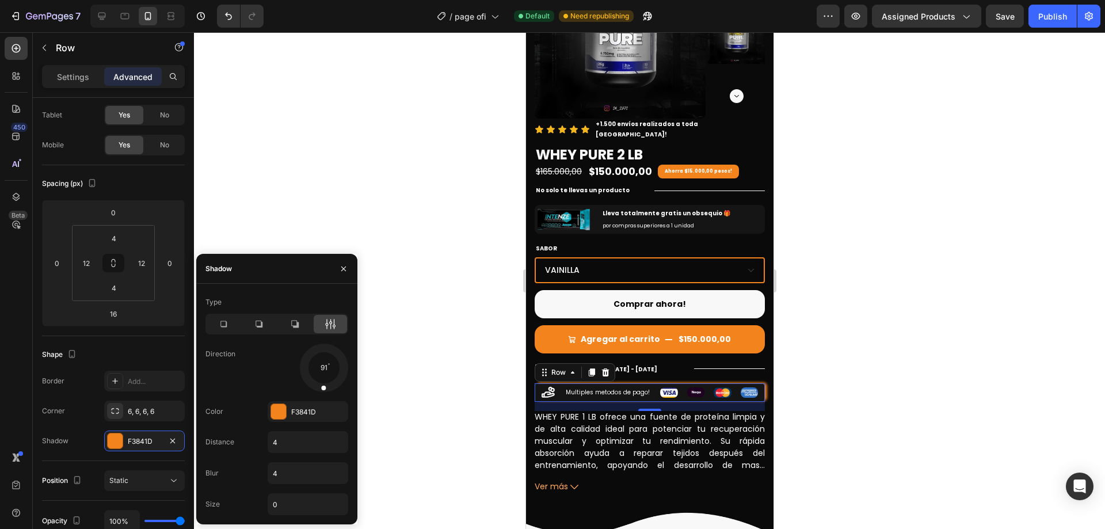
click at [327, 364] on div at bounding box center [323, 367] width 51 height 51
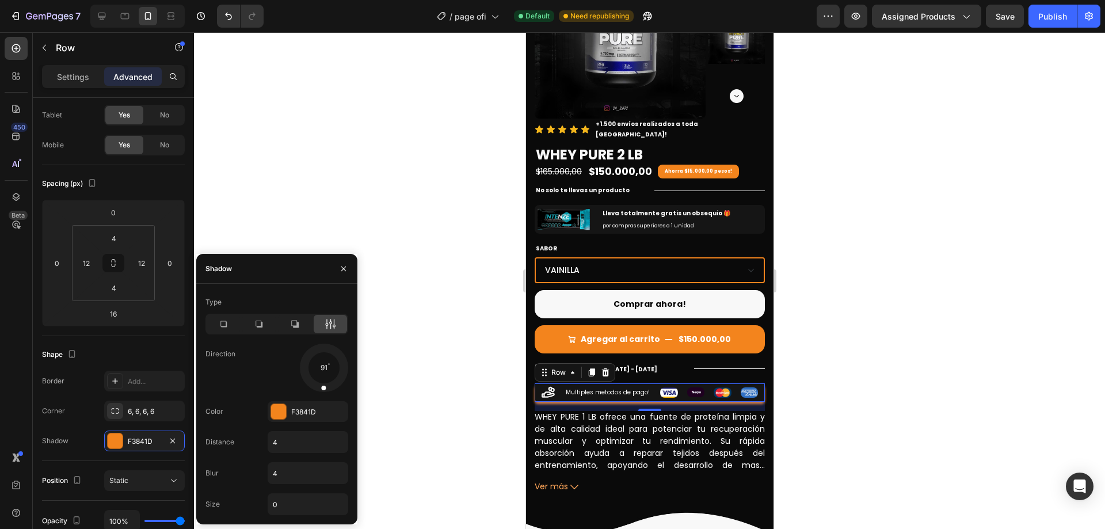
drag, startPoint x: 339, startPoint y: 364, endPoint x: 322, endPoint y: 388, distance: 30.0
click at [322, 388] on div at bounding box center [323, 380] width 7 height 26
click at [296, 407] on div "F3841D" at bounding box center [307, 412] width 33 height 10
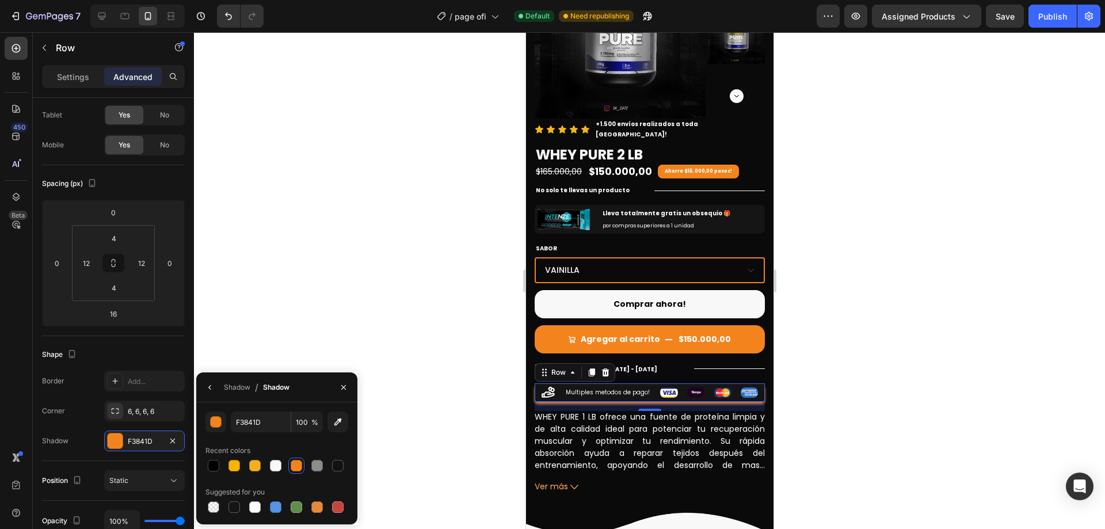
click at [312, 423] on span "%" at bounding box center [314, 422] width 7 height 10
click at [304, 423] on input "100" at bounding box center [307, 421] width 32 height 21
type input "50"
click at [992, 324] on div at bounding box center [649, 280] width 911 height 496
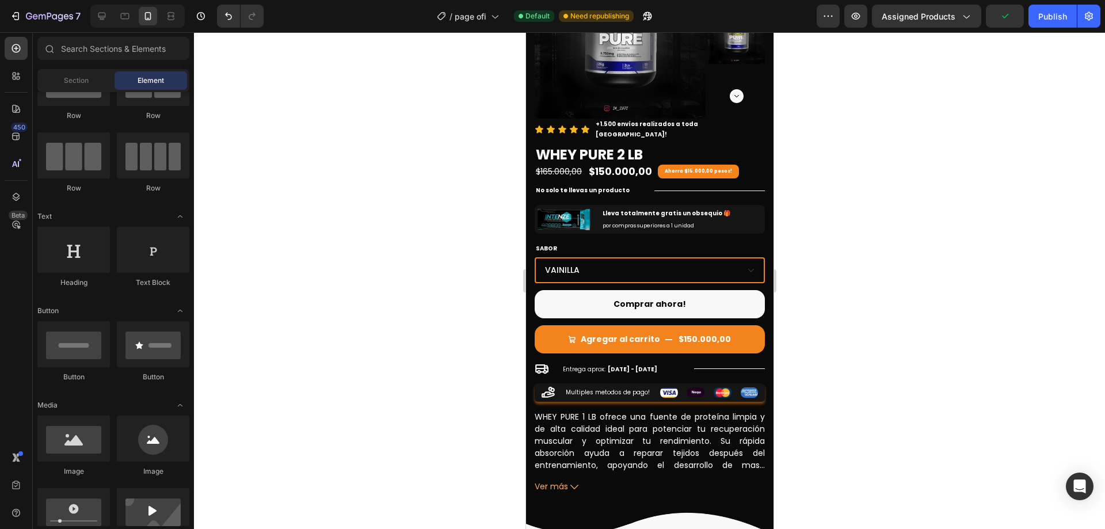
click at [992, 324] on div at bounding box center [649, 280] width 911 height 496
click at [650, 387] on div "Icon Multiples metodos de pago! Text Block Image Image Image Image Row Row" at bounding box center [649, 392] width 230 height 18
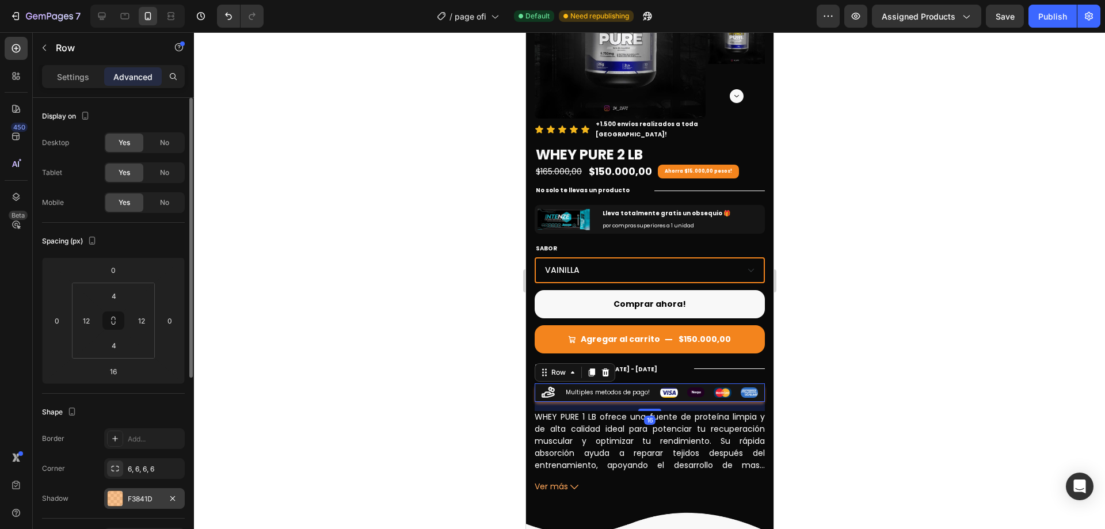
click at [149, 491] on div "F3841D" at bounding box center [144, 498] width 81 height 21
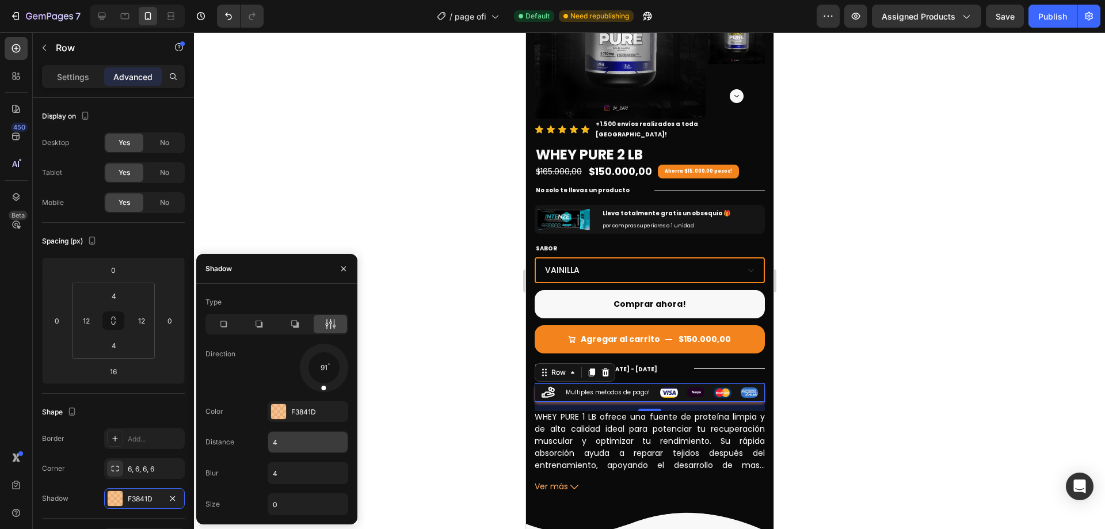
click at [300, 448] on input "4" at bounding box center [307, 441] width 79 height 21
click at [305, 476] on input "4" at bounding box center [307, 473] width 79 height 21
click at [170, 496] on icon "button" at bounding box center [172, 498] width 9 height 9
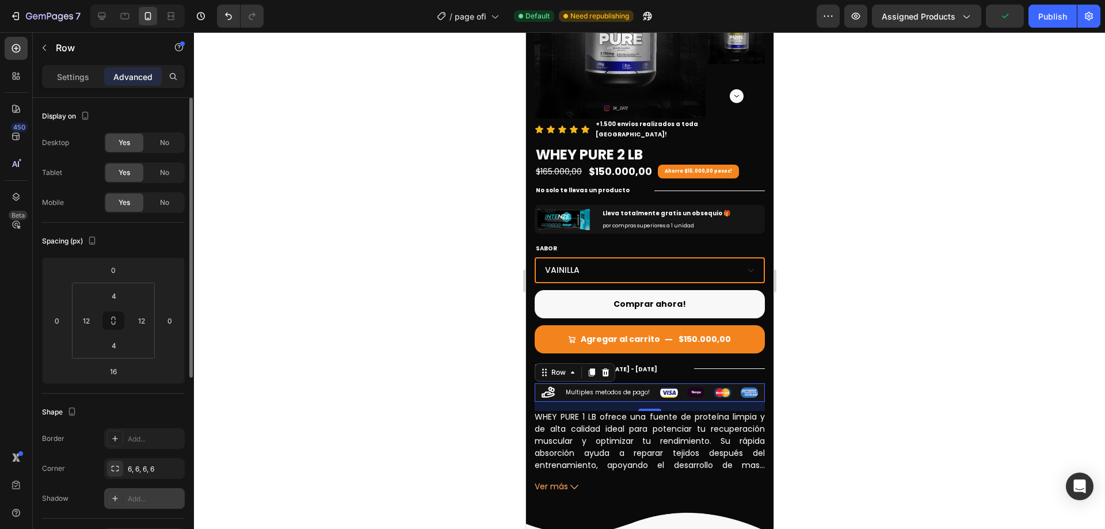
click at [148, 396] on div "Shape Border Add... Corner 6, 6, 6, 6 Shadow Add..." at bounding box center [113, 455] width 143 height 125
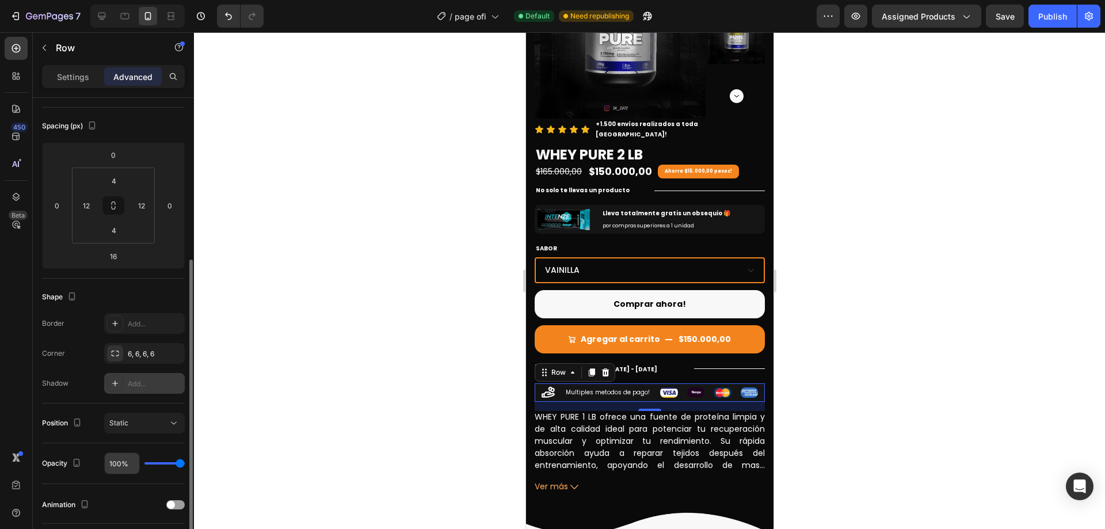
scroll to position [173, 0]
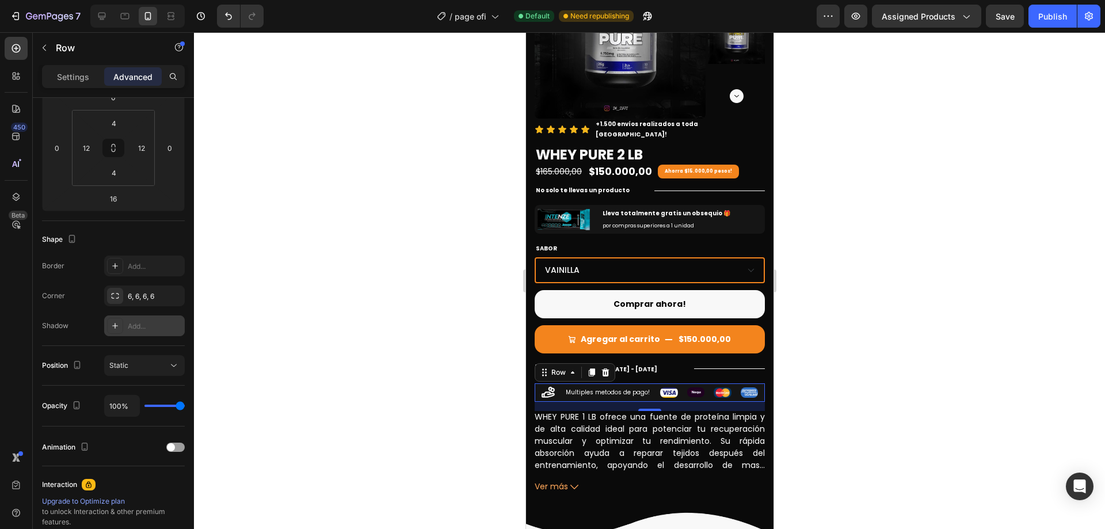
click at [966, 269] on div at bounding box center [649, 280] width 911 height 496
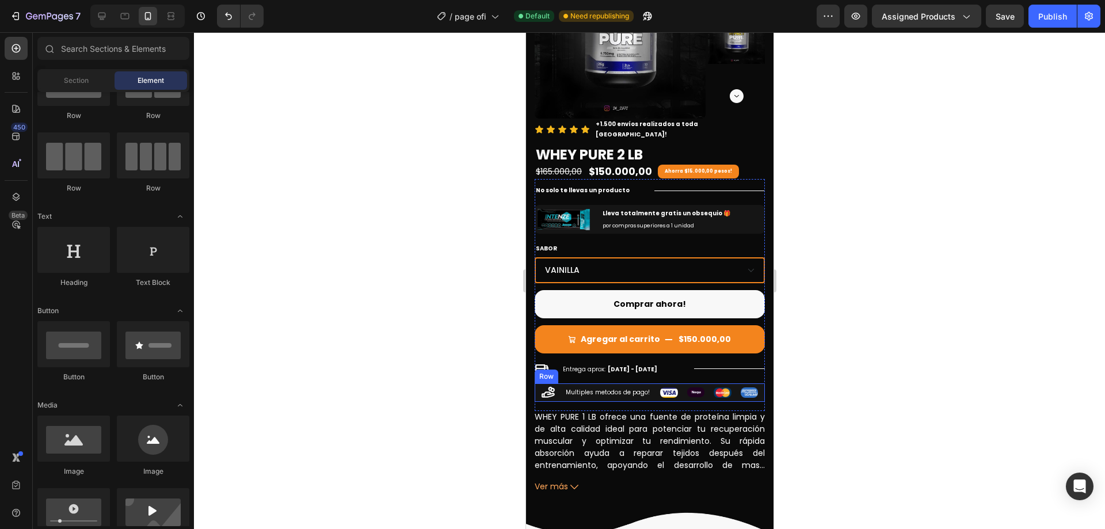
click at [648, 386] on div "Icon Multiples metodos de pago! Text Block Image Image Image Image Row Row" at bounding box center [649, 392] width 230 height 18
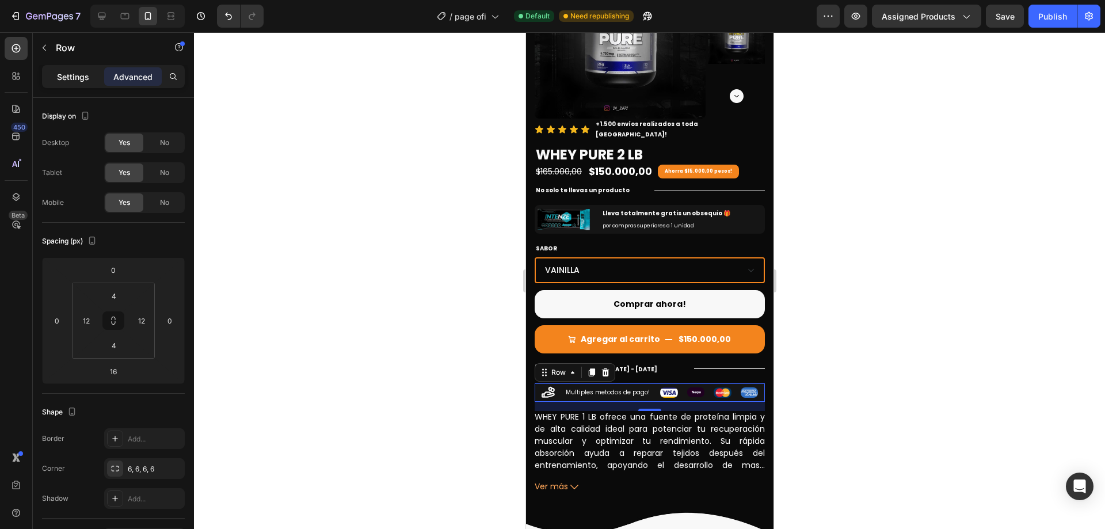
click at [89, 71] on div "Settings" at bounding box center [73, 76] width 58 height 18
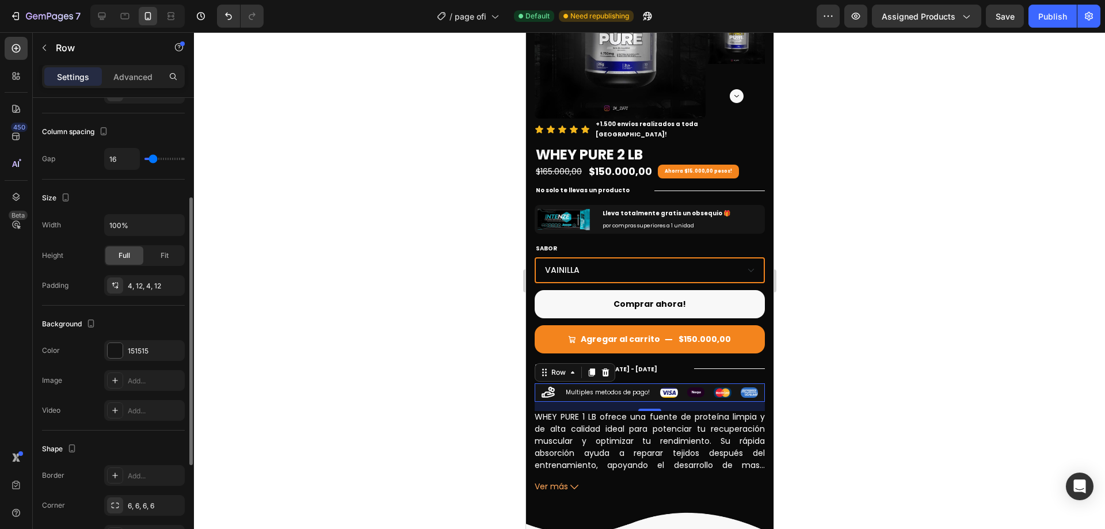
scroll to position [230, 0]
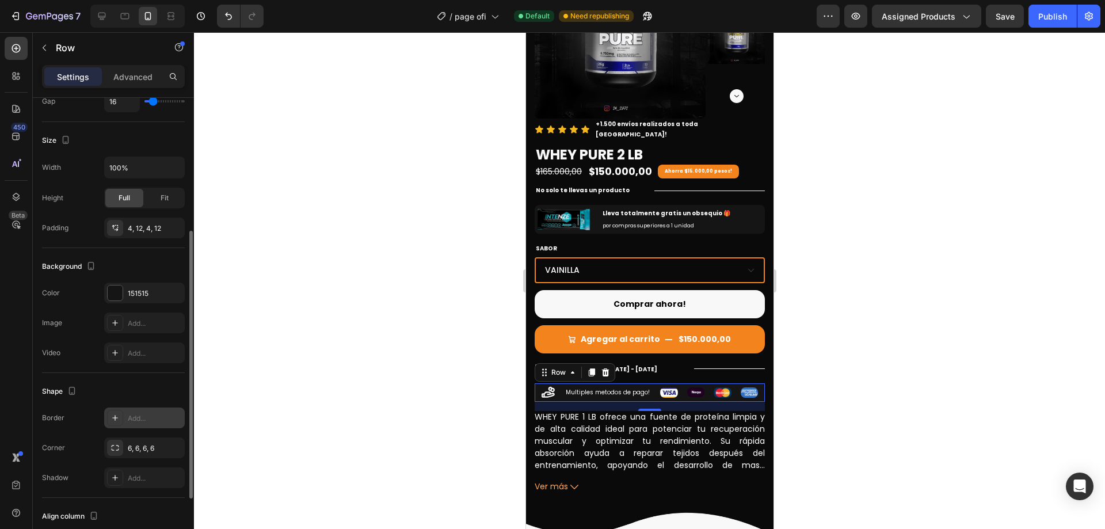
click at [127, 415] on div "Add..." at bounding box center [144, 417] width 81 height 21
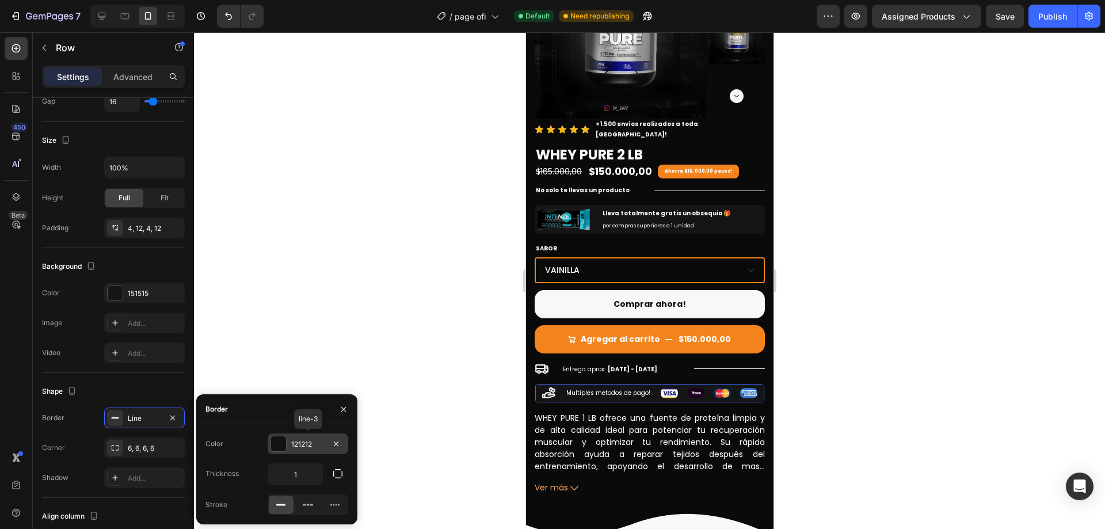
click at [299, 446] on div "121212" at bounding box center [307, 444] width 33 height 10
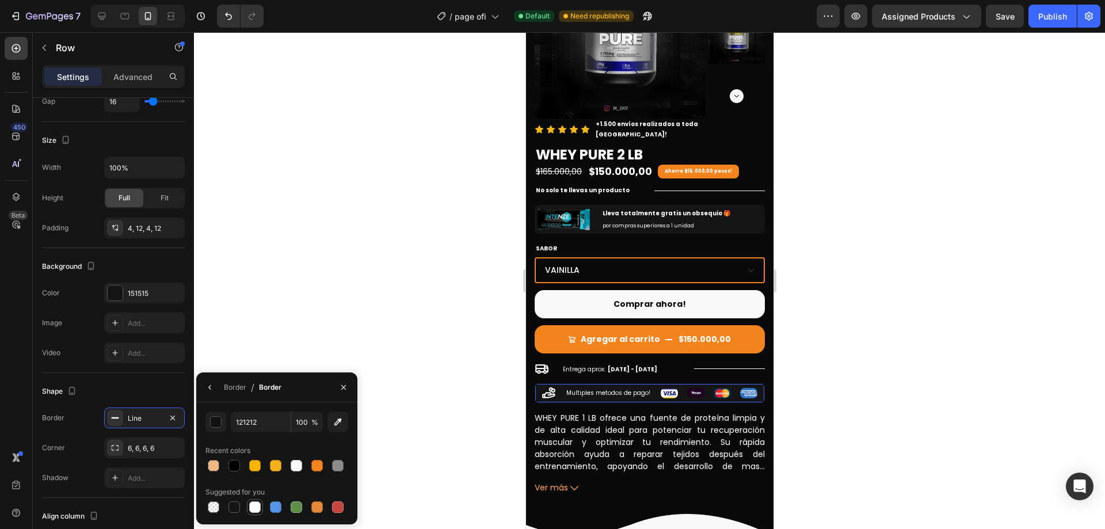
click at [255, 502] on div at bounding box center [255, 507] width 12 height 12
type input "FFFFFF"
click at [981, 337] on div at bounding box center [649, 280] width 911 height 496
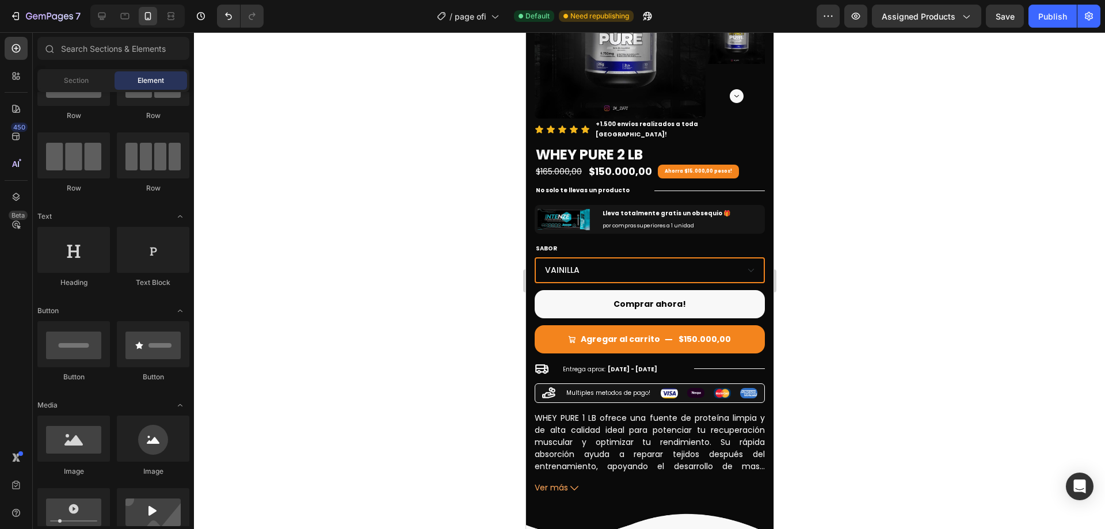
click at [981, 337] on div at bounding box center [649, 280] width 911 height 496
click at [954, 215] on div at bounding box center [649, 280] width 911 height 496
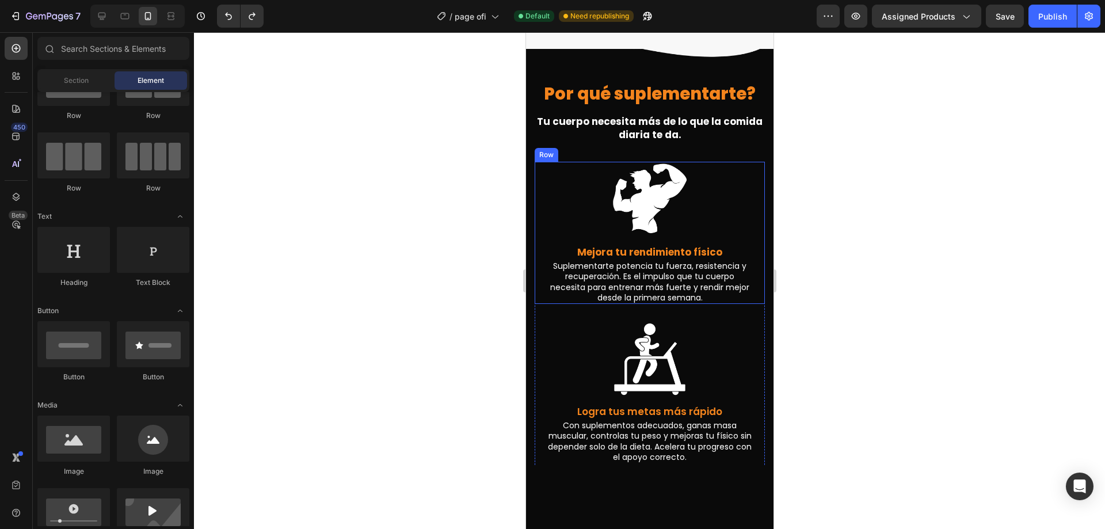
scroll to position [575, 0]
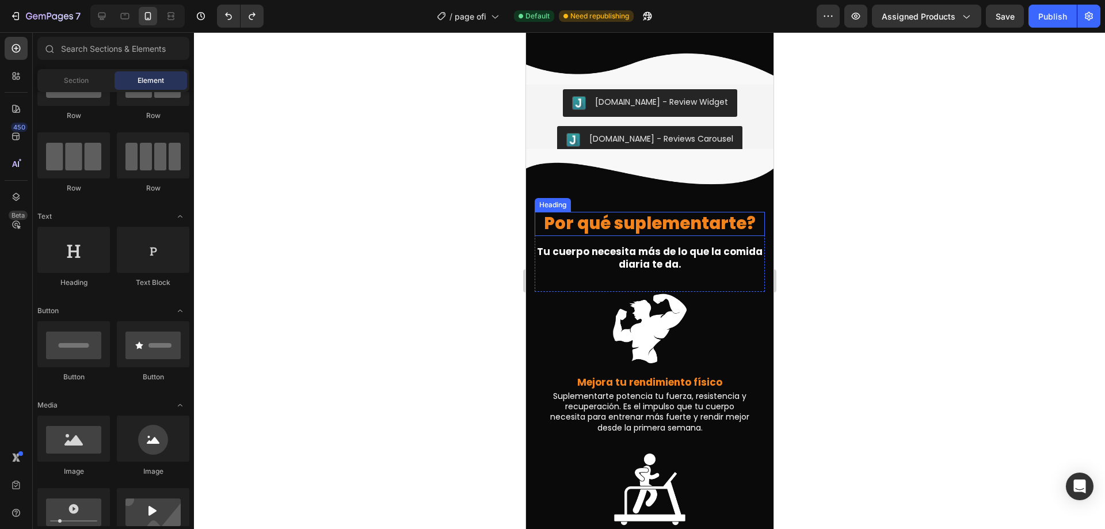
click at [724, 214] on h2 "Por qué suplementarte?" at bounding box center [649, 224] width 230 height 24
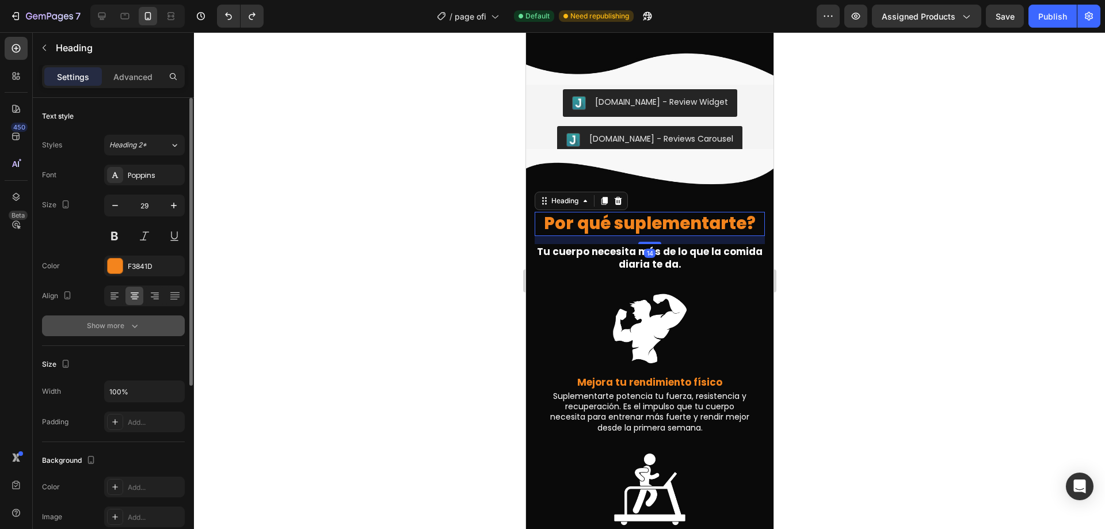
click at [112, 325] on div "Show more" at bounding box center [114, 326] width 54 height 12
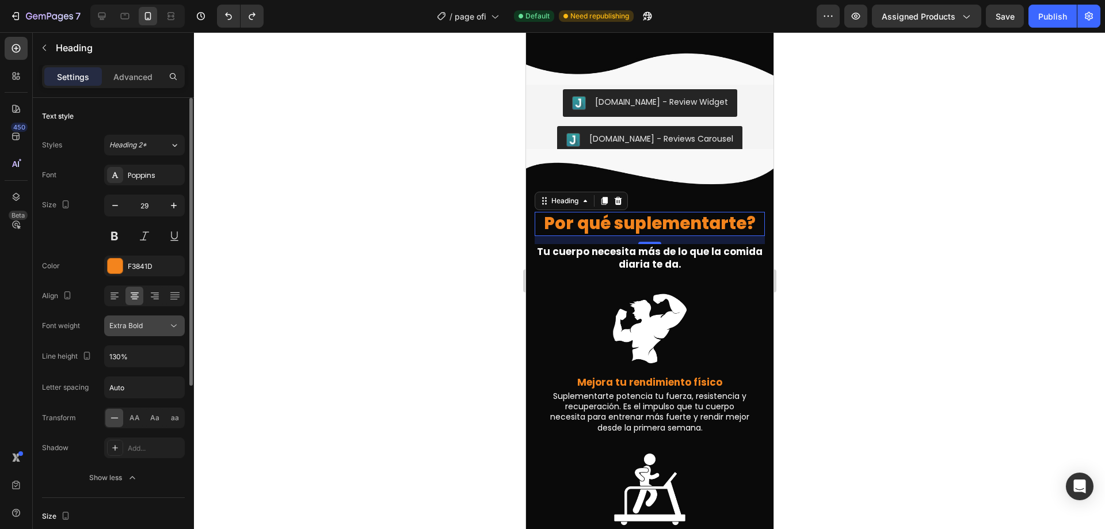
click at [110, 323] on span "Extra Bold" at bounding box center [125, 325] width 33 height 9
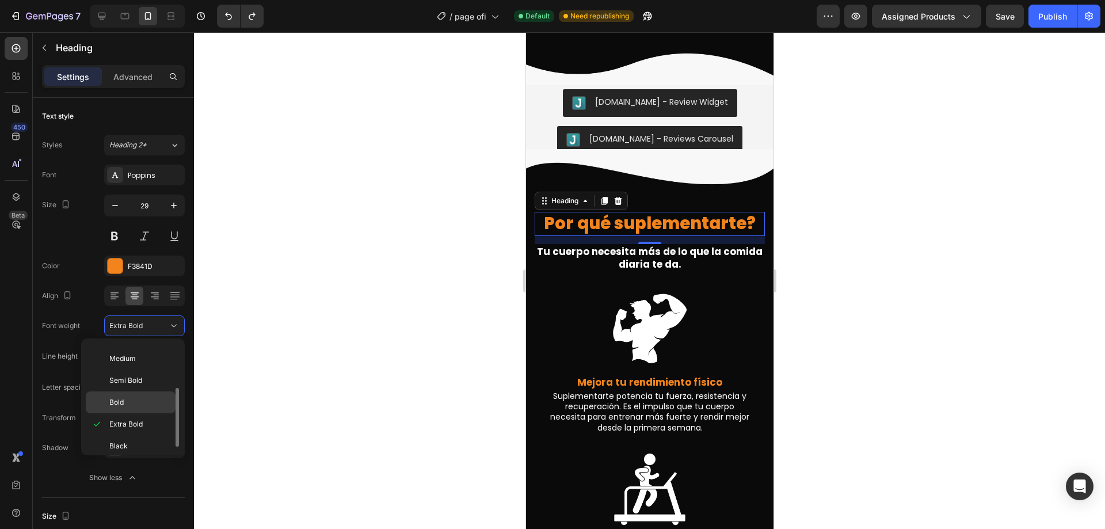
scroll to position [89, 0]
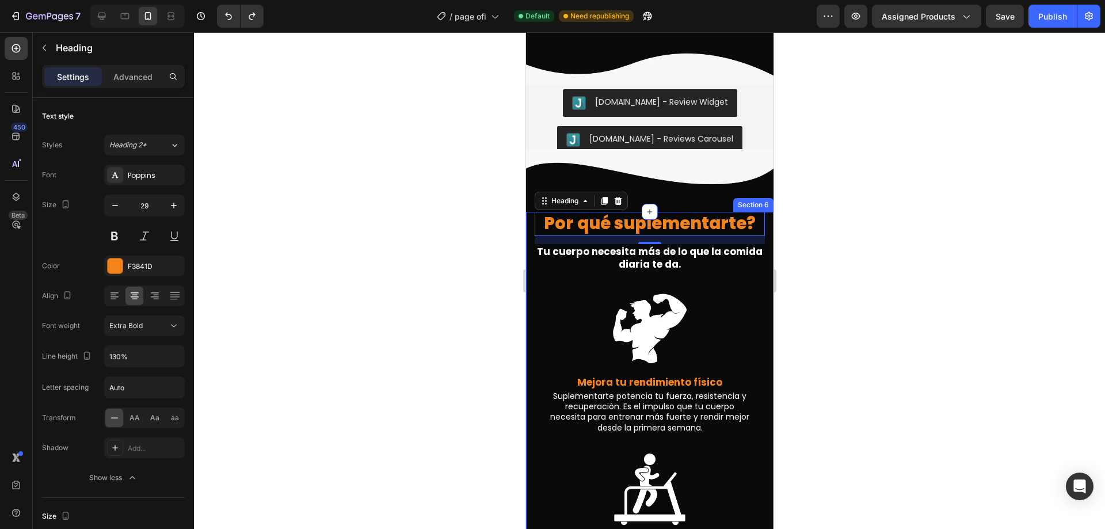
click at [952, 271] on div at bounding box center [649, 280] width 911 height 496
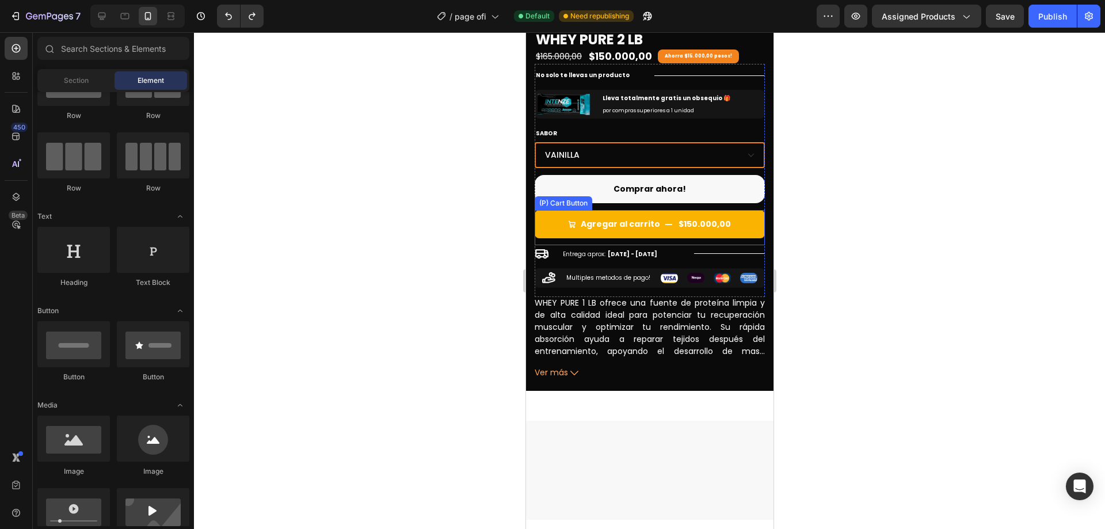
scroll to position [0, 0]
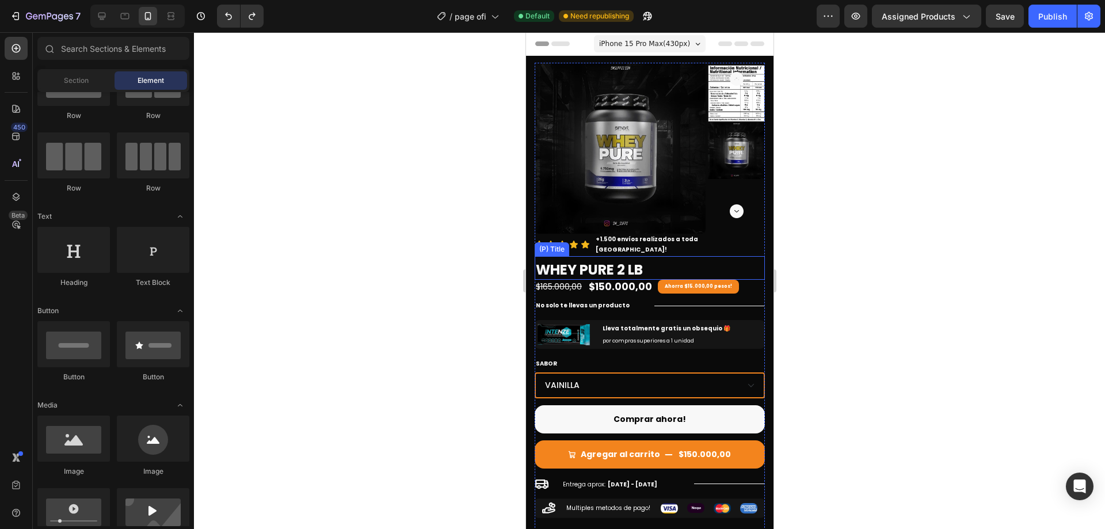
click at [643, 261] on h2 "WHEY PURE 2 LB" at bounding box center [649, 270] width 230 height 19
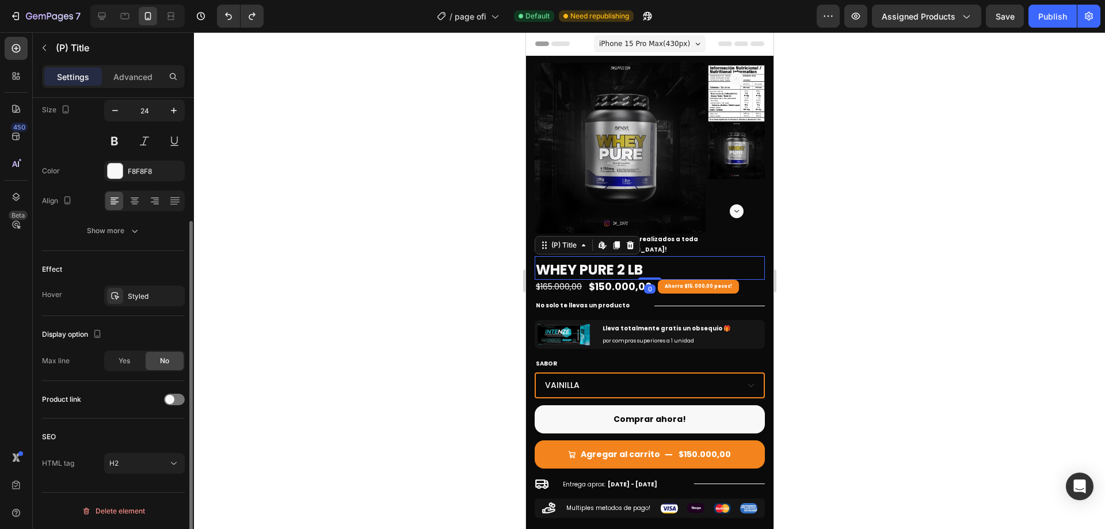
scroll to position [109, 0]
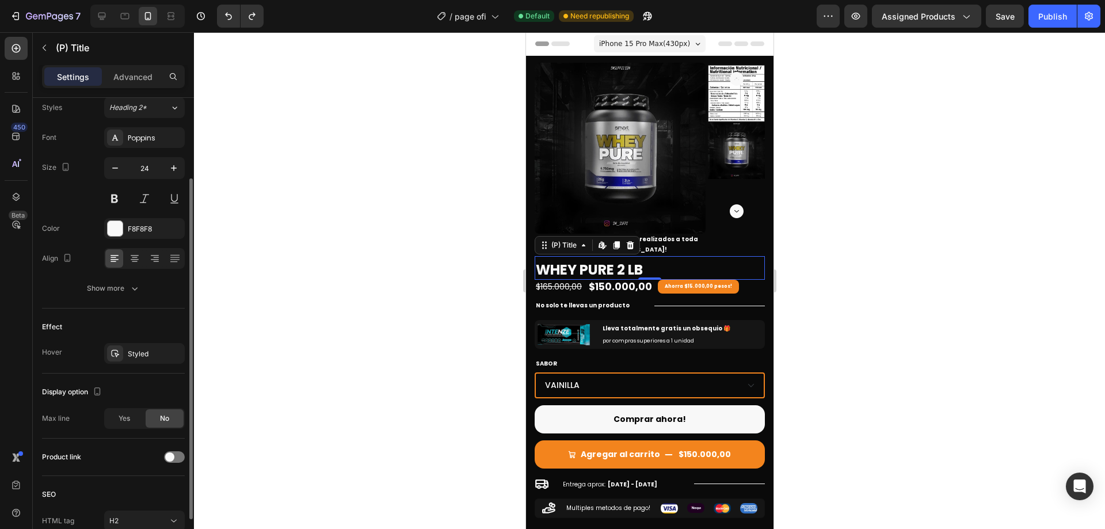
click at [126, 304] on div "Text style Styles Heading 2* Font Poppins Size 24 Color F8F8F8 Align Show more" at bounding box center [113, 186] width 143 height 246
click at [132, 297] on button "Show more" at bounding box center [113, 288] width 143 height 21
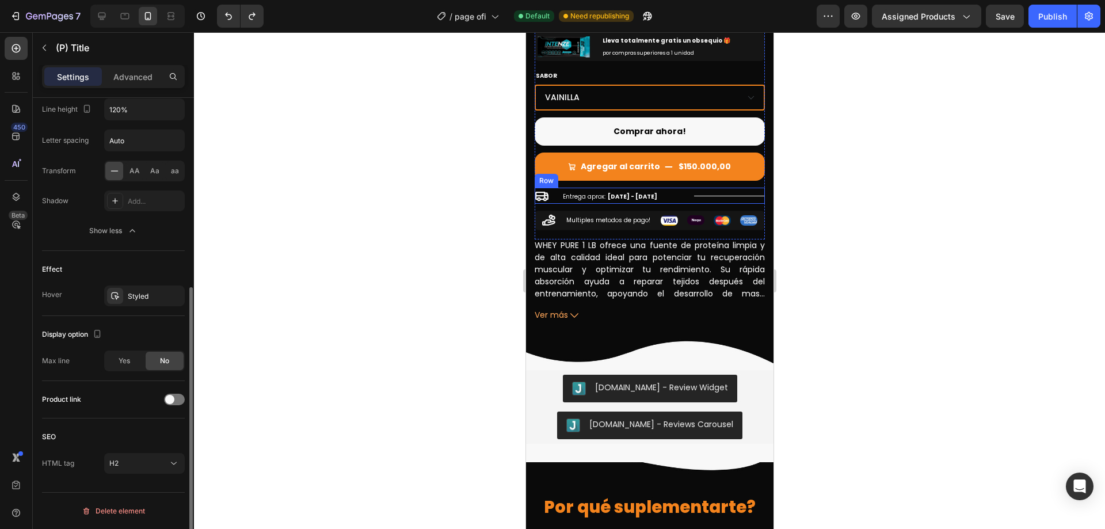
scroll to position [460, 0]
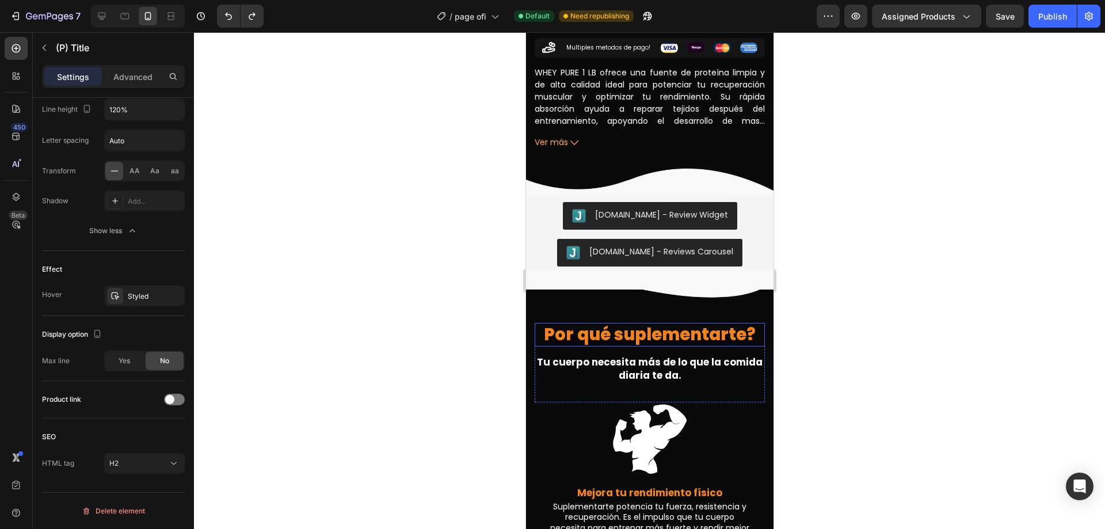
click at [683, 327] on h2 "Por qué suplementarte?" at bounding box center [649, 335] width 230 height 24
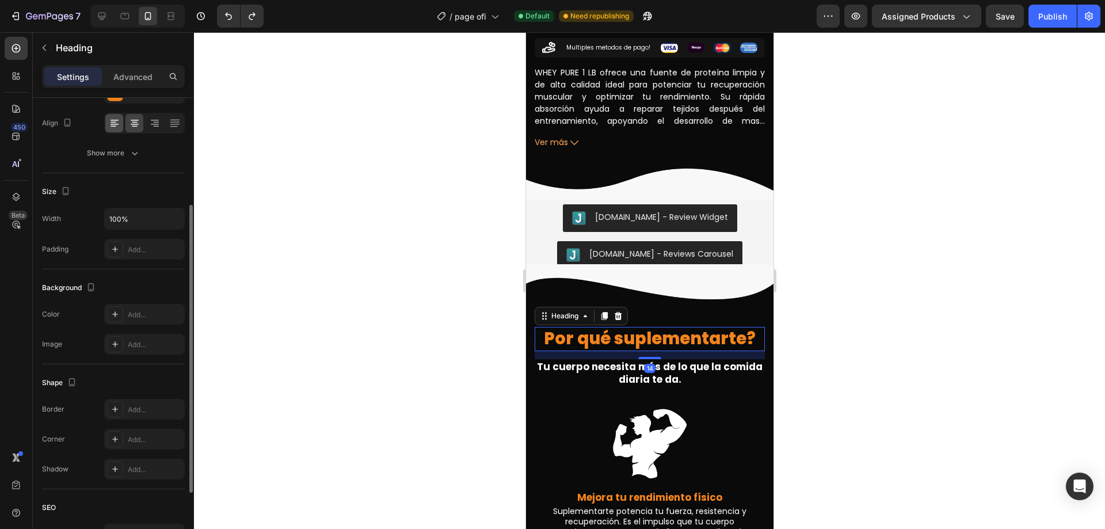
scroll to position [115, 0]
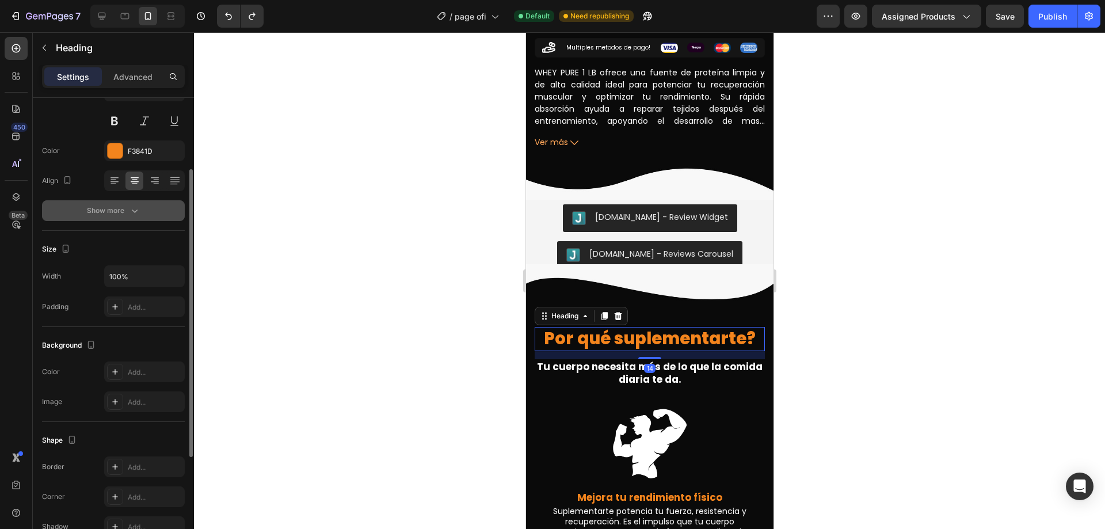
click at [120, 215] on div "Show more" at bounding box center [114, 211] width 54 height 12
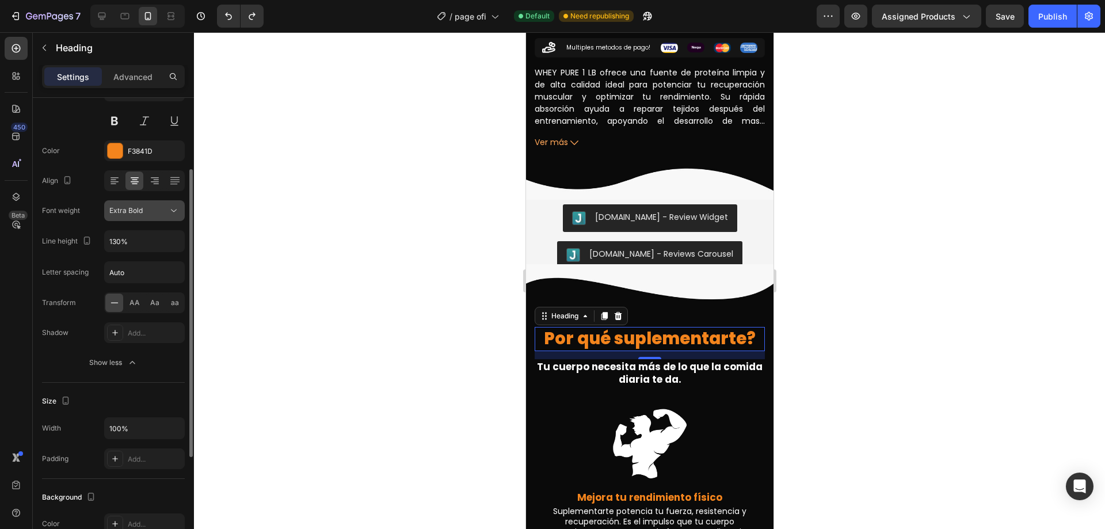
click at [177, 217] on button "Extra Bold" at bounding box center [144, 210] width 81 height 21
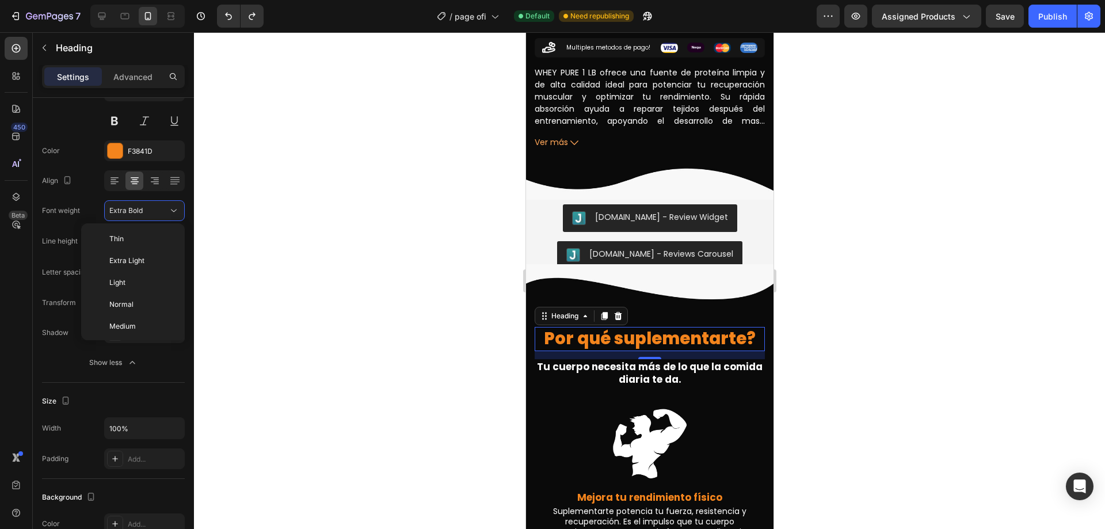
scroll to position [83, 0]
click at [147, 288] on p "Bold" at bounding box center [139, 287] width 61 height 10
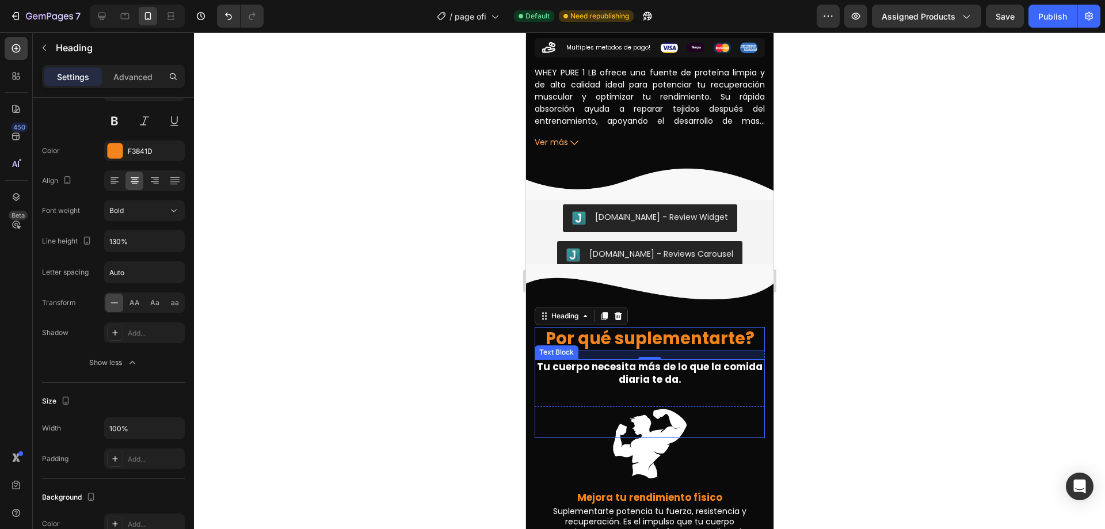
click at [682, 364] on strong "Tu cuerpo necesita más de lo que la comida diaria te da." at bounding box center [649, 373] width 226 height 26
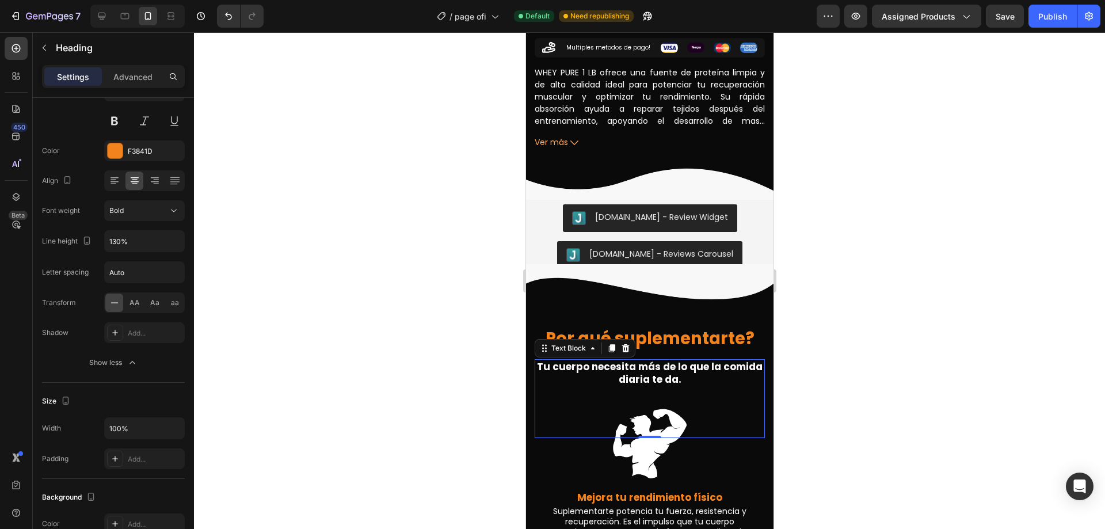
scroll to position [0, 0]
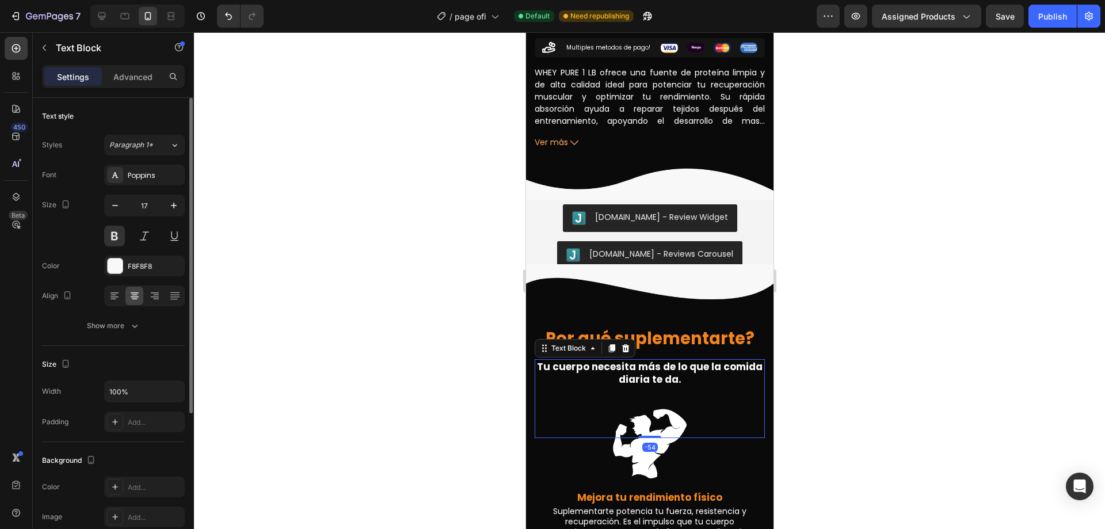
click at [911, 358] on div at bounding box center [649, 280] width 911 height 496
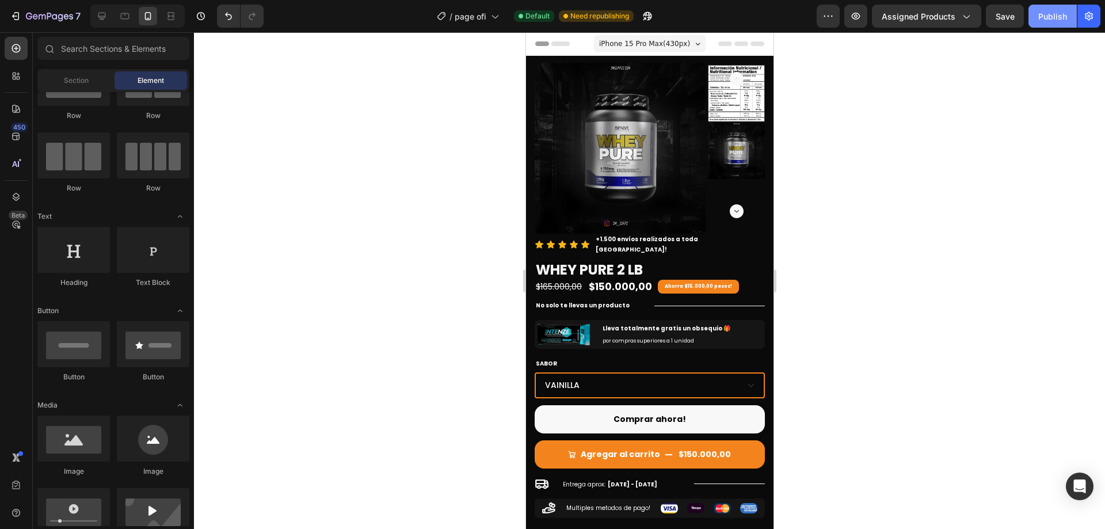
click at [1054, 18] on div "Publish" at bounding box center [1052, 16] width 29 height 12
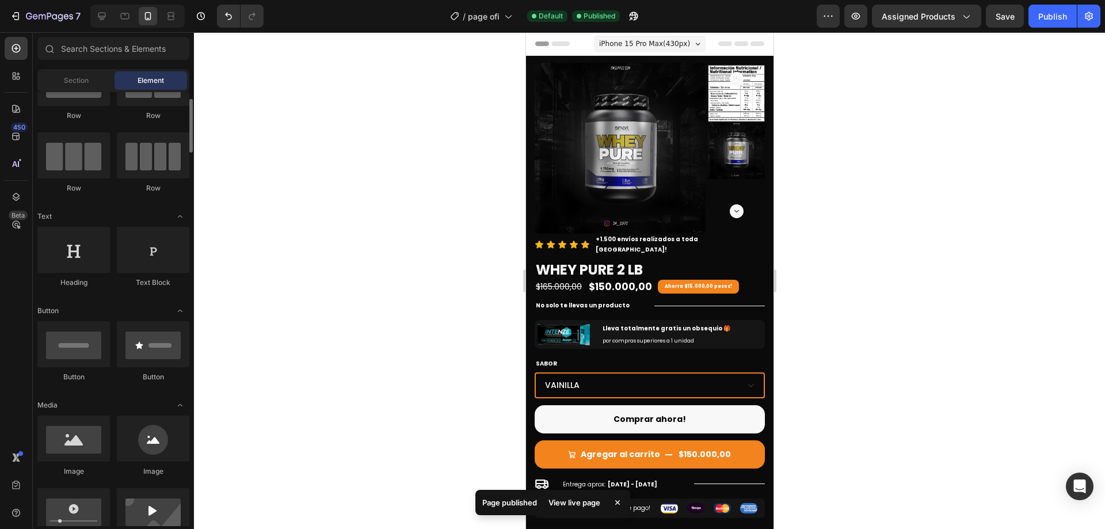
scroll to position [115, 0]
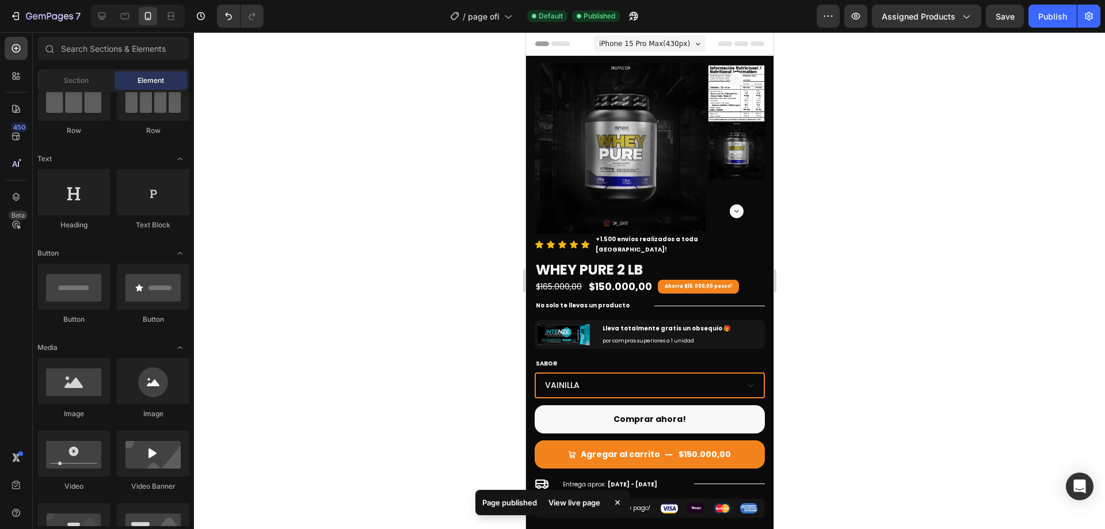
click at [795, 495] on div at bounding box center [649, 280] width 911 height 496
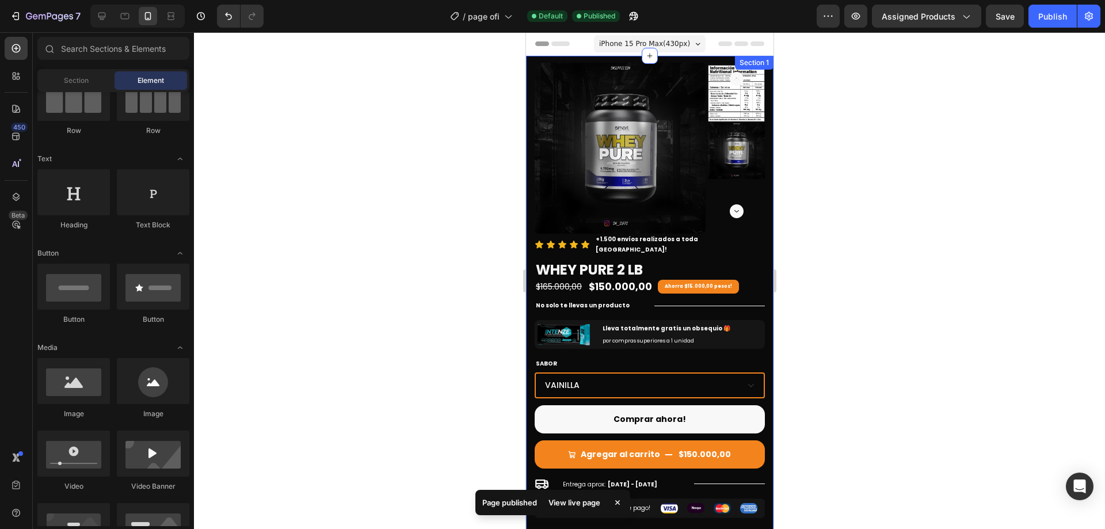
click at [758, 520] on div "Product Images Icon Icon Icon Icon Icon Icon List +1.500 envíos realizados a to…" at bounding box center [648, 338] width 247 height 565
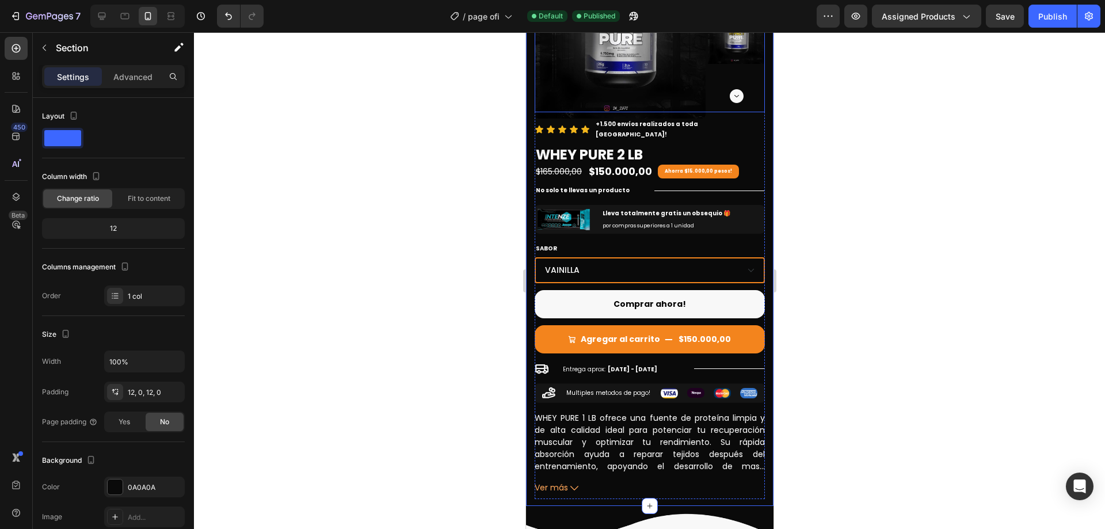
scroll to position [0, 0]
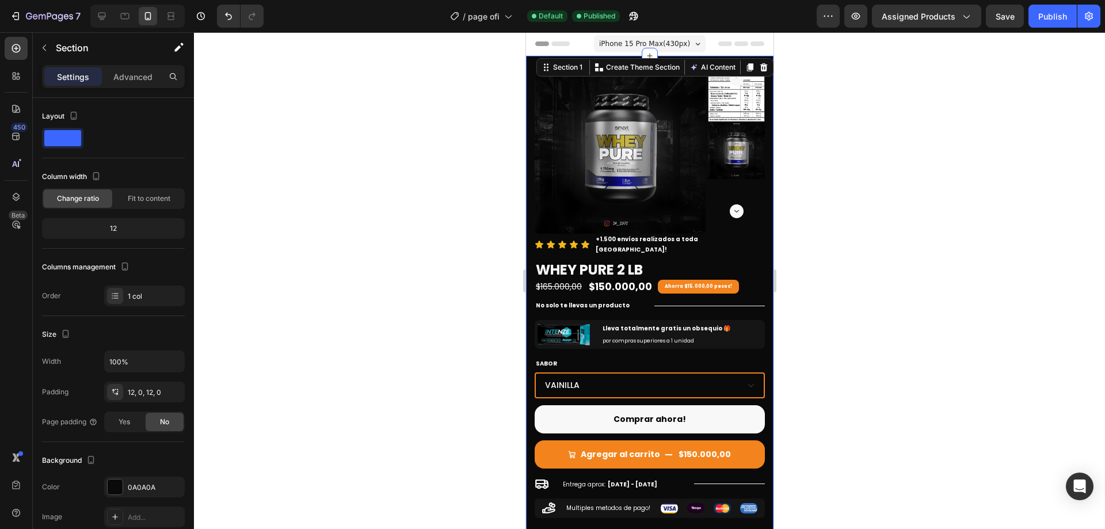
click at [807, 86] on div at bounding box center [649, 280] width 911 height 496
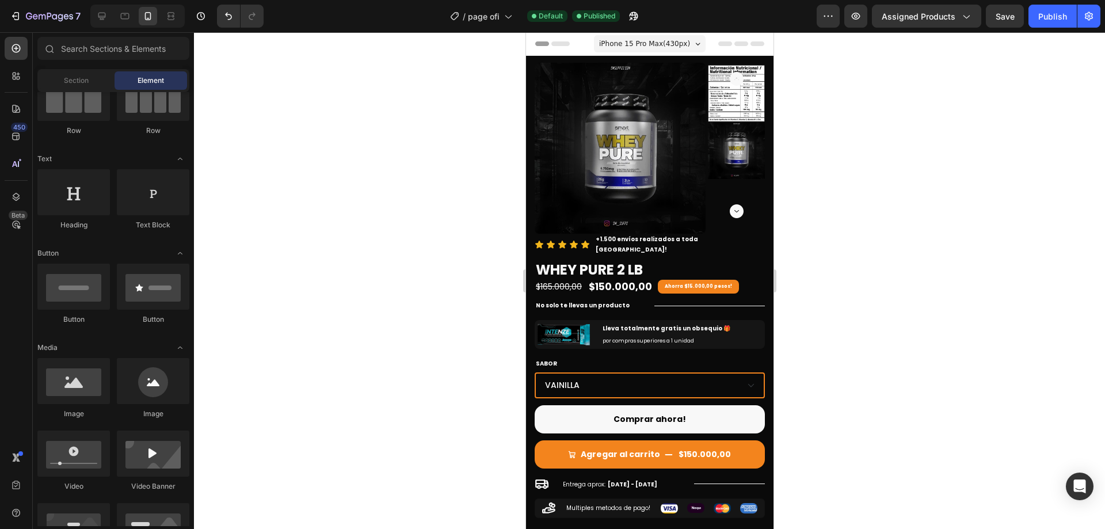
click at [716, 46] on div "Header" at bounding box center [648, 43] width 229 height 23
click at [563, 40] on span "Header" at bounding box center [559, 44] width 25 height 12
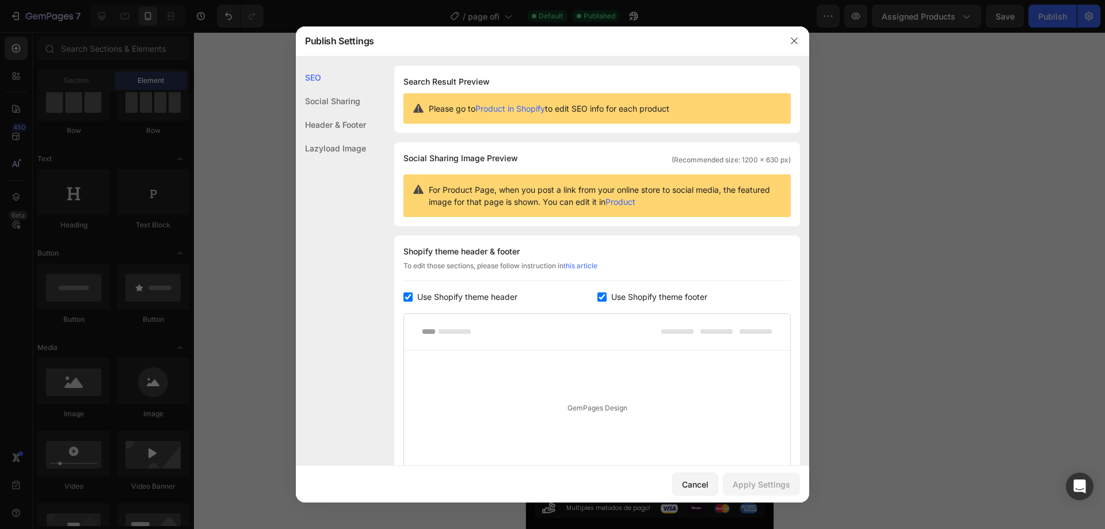
click at [328, 127] on div "Header & Footer" at bounding box center [331, 125] width 70 height 24
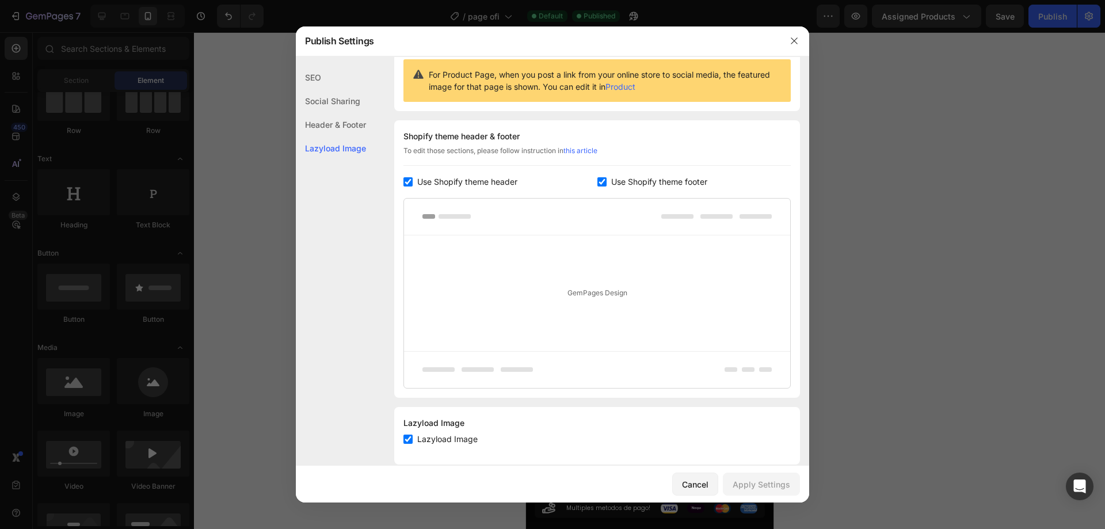
scroll to position [132, 0]
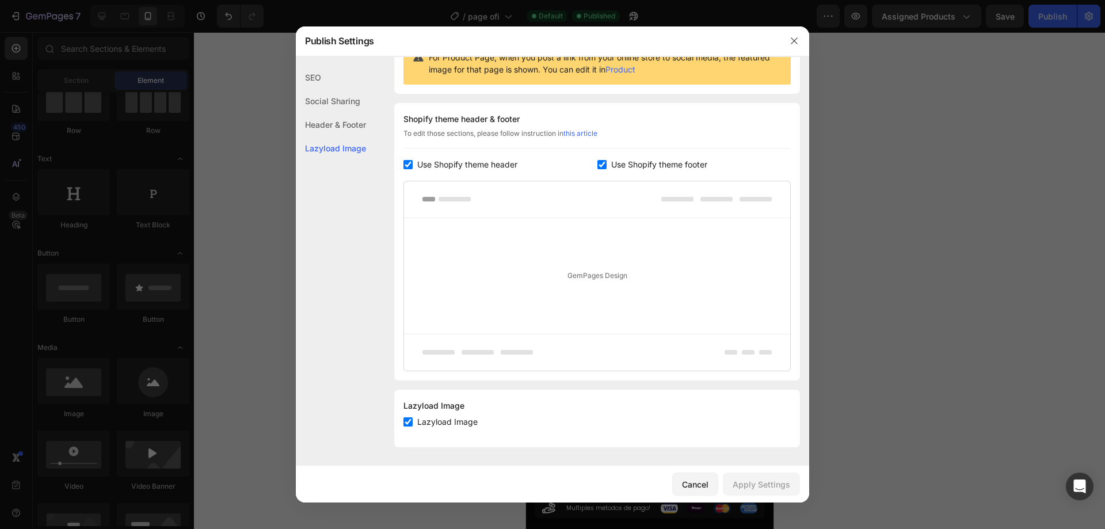
click at [509, 163] on span "Use Shopify theme header" at bounding box center [467, 165] width 100 height 14
checkbox input "false"
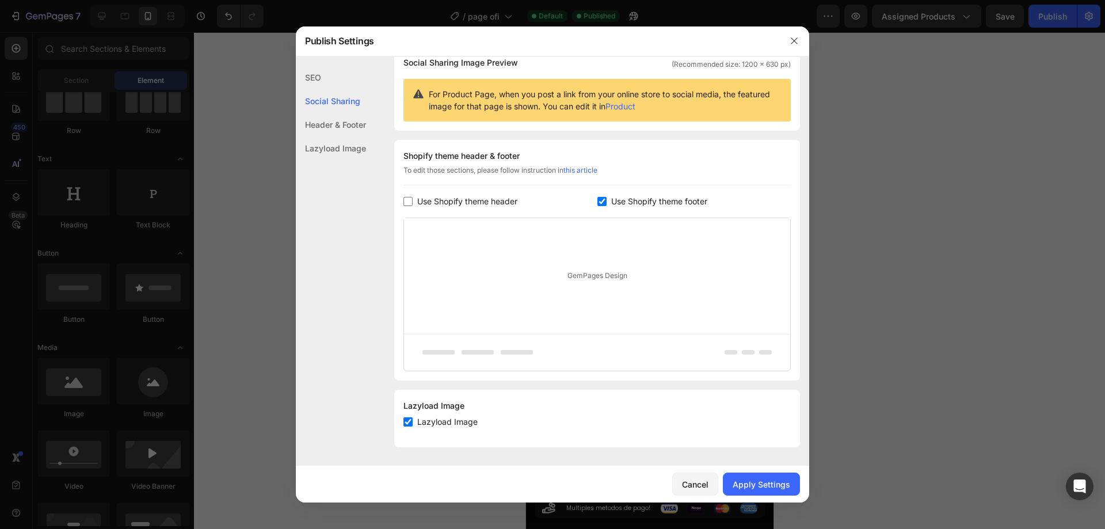
click at [644, 197] on span "Use Shopify theme footer" at bounding box center [659, 201] width 96 height 14
checkbox input "false"
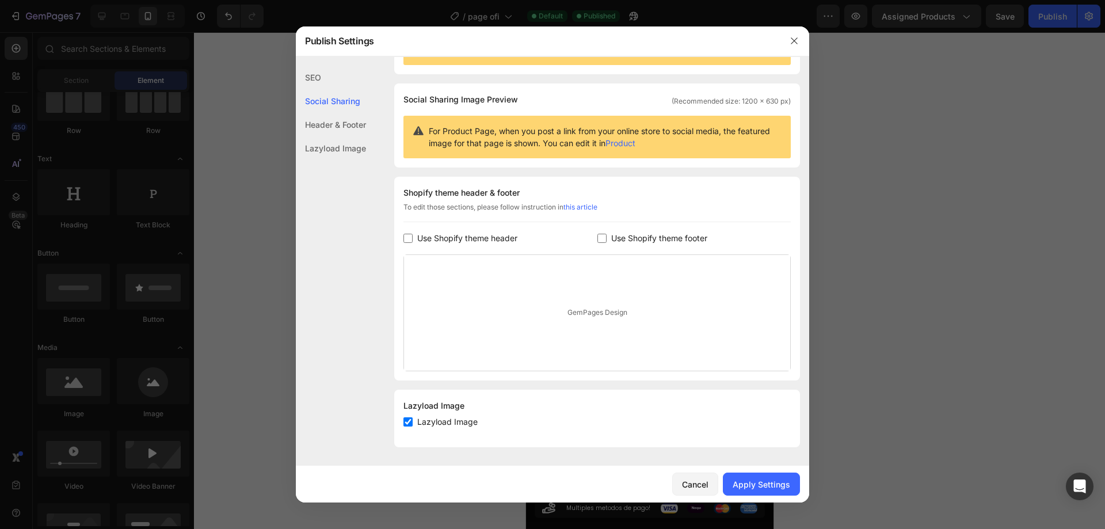
click at [645, 282] on div "GemPages Design" at bounding box center [597, 313] width 386 height 116
click at [494, 239] on span "Use Shopify theme header" at bounding box center [467, 238] width 100 height 14
checkbox input "true"
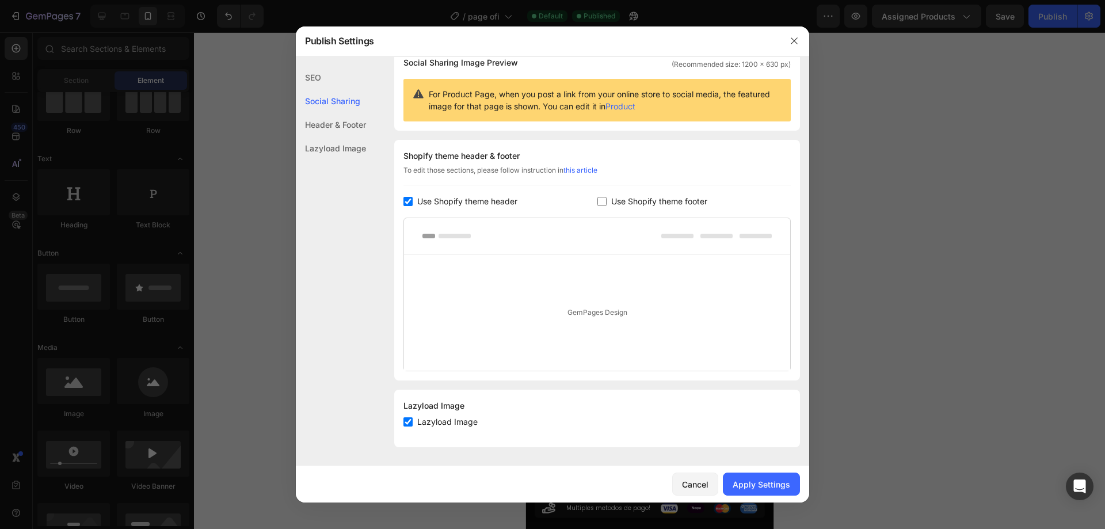
click at [652, 197] on span "Use Shopify theme footer" at bounding box center [659, 201] width 96 height 14
checkbox input "true"
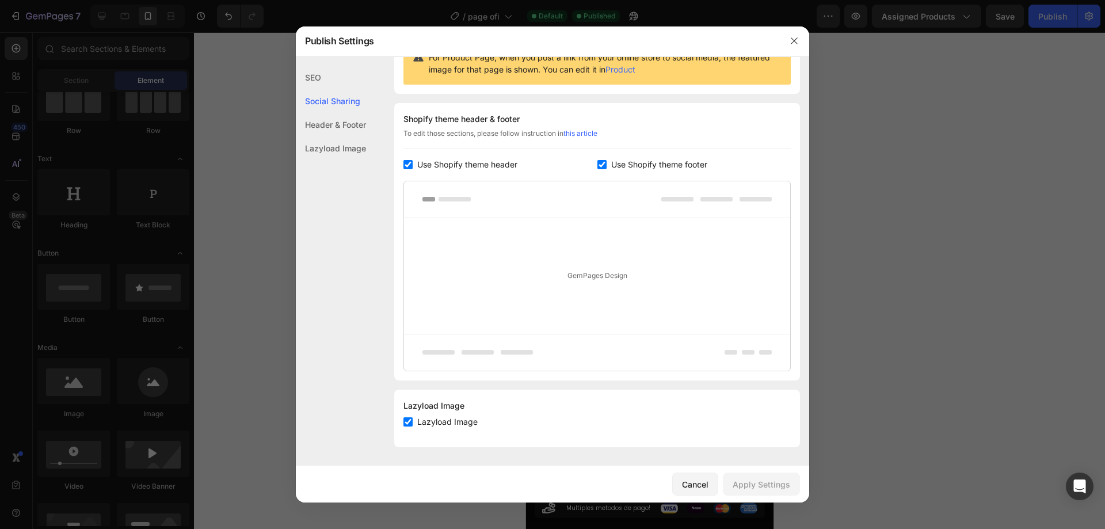
click at [861, 204] on div at bounding box center [552, 264] width 1105 height 529
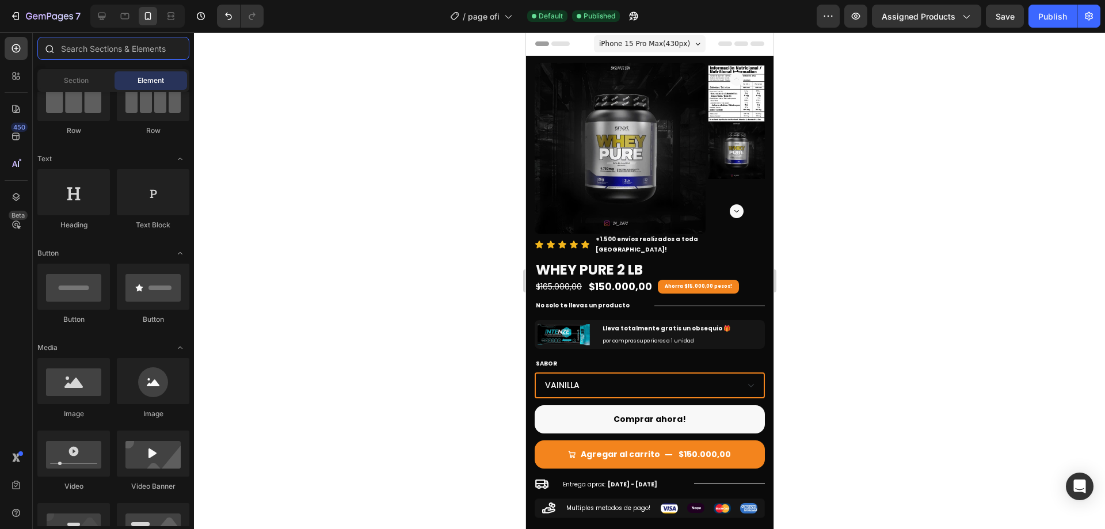
click at [105, 51] on input "text" at bounding box center [113, 48] width 152 height 23
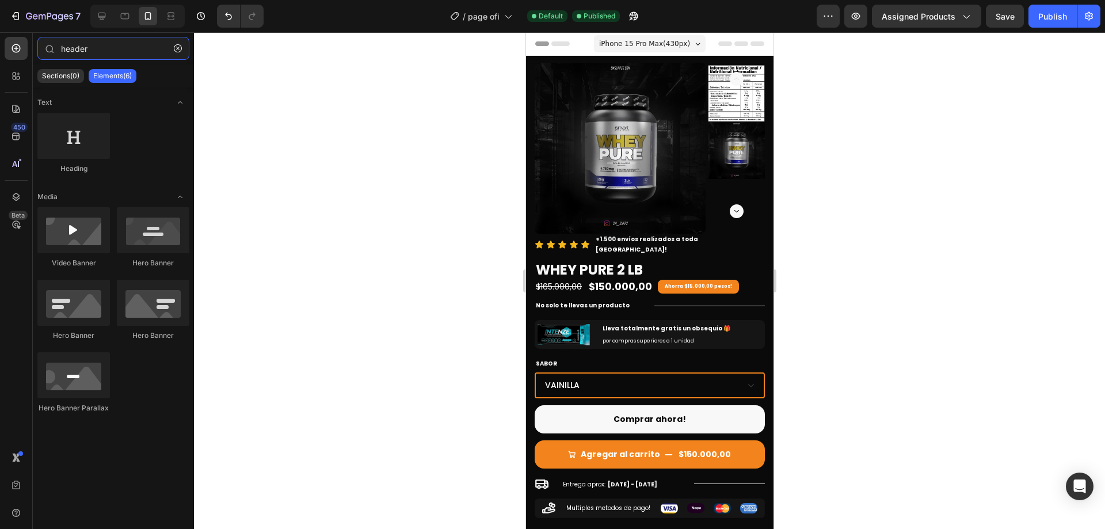
type input "header"
click at [142, 459] on div "Text Heading Media Video Banner Hero Banner Hero Banner Hero Banner Hero Banner…" at bounding box center [113, 304] width 161 height 434
click at [17, 198] on icon at bounding box center [16, 197] width 12 height 12
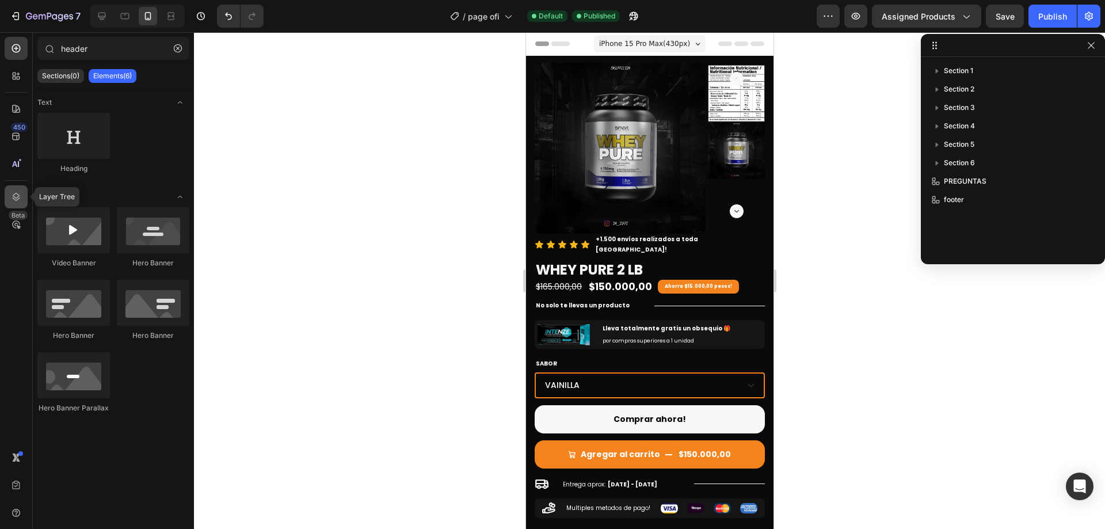
click at [17, 198] on icon at bounding box center [16, 197] width 12 height 12
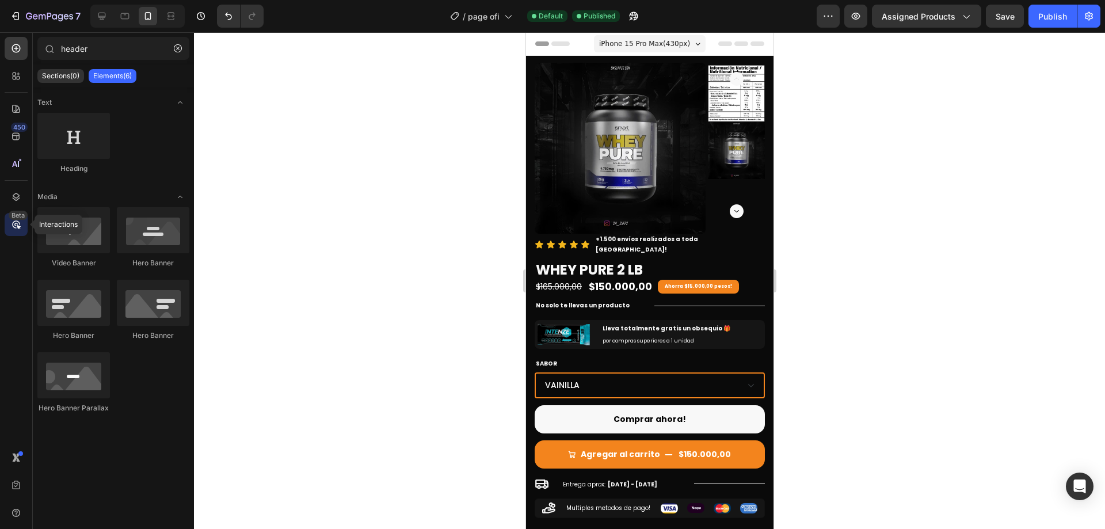
click at [18, 224] on icon at bounding box center [16, 225] width 12 height 12
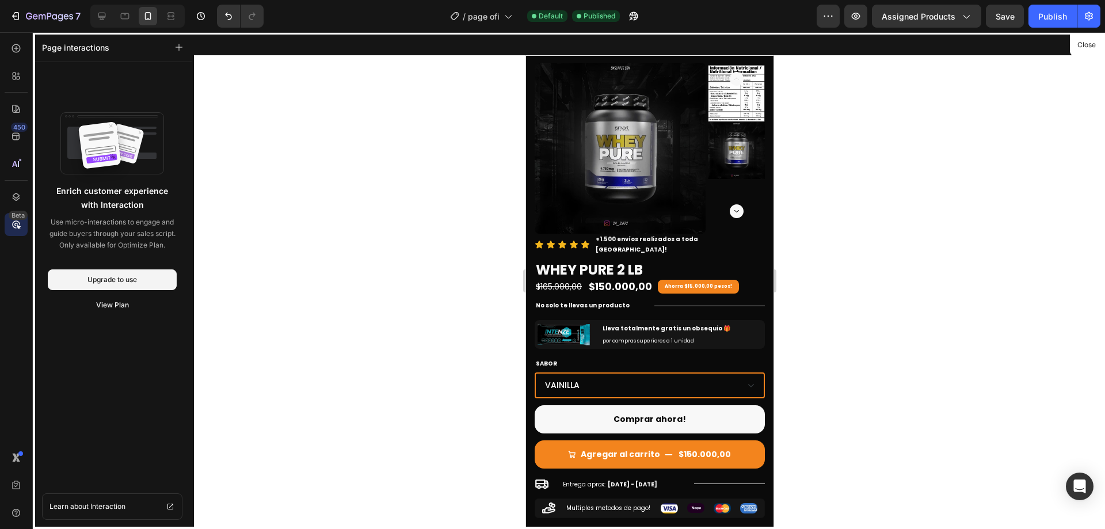
click at [18, 223] on icon at bounding box center [16, 225] width 12 height 12
click at [8, 132] on div "450" at bounding box center [16, 136] width 23 height 23
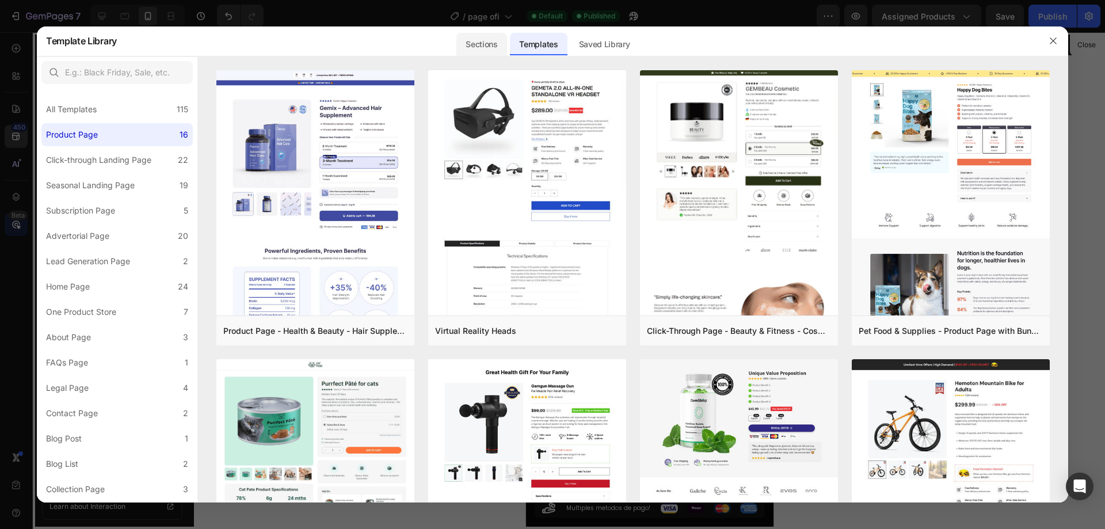
click at [488, 50] on div "Sections" at bounding box center [481, 44] width 50 height 23
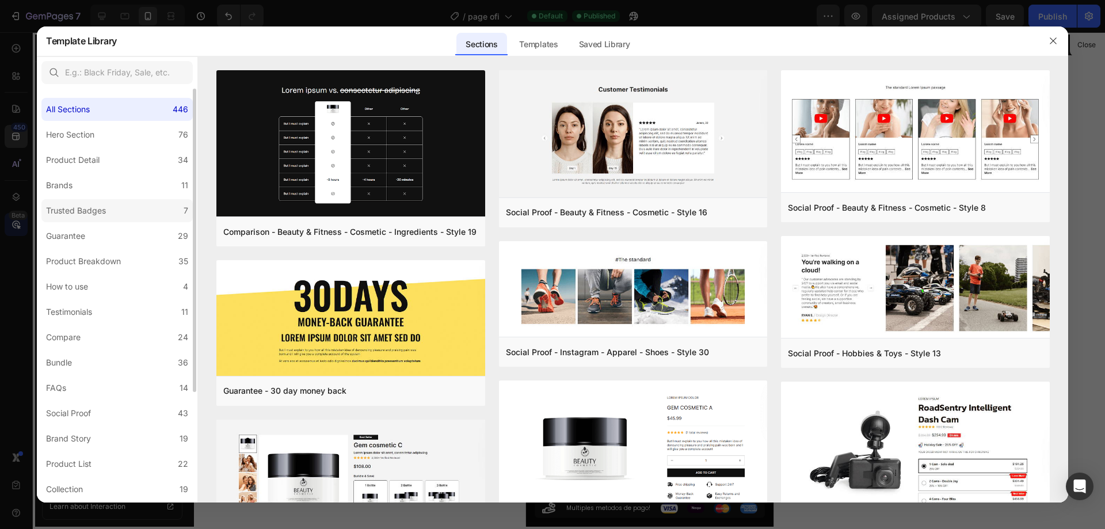
click at [128, 205] on label "Trusted Badges 7" at bounding box center [116, 210] width 151 height 23
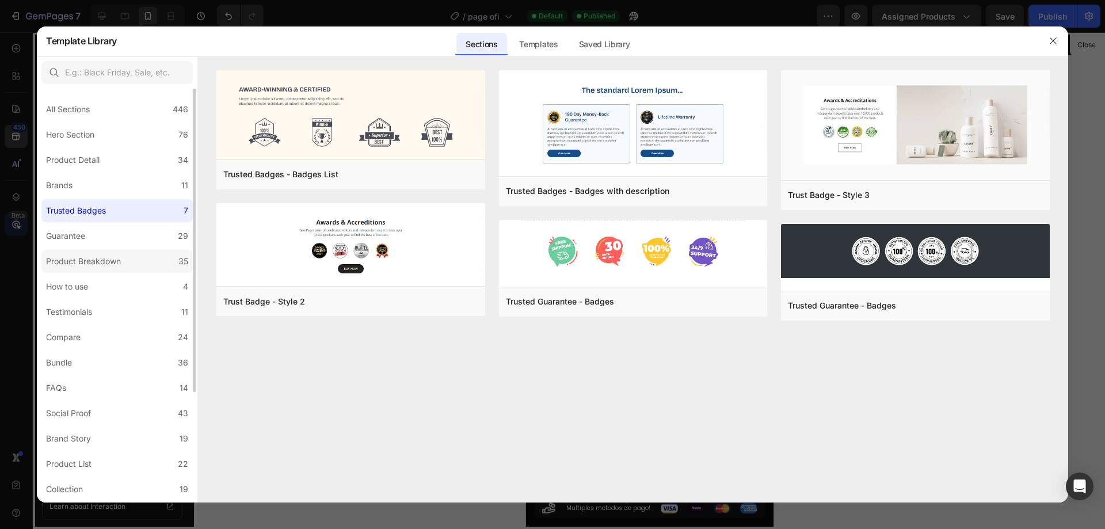
click at [75, 265] on div "Product Breakdown" at bounding box center [83, 261] width 75 height 14
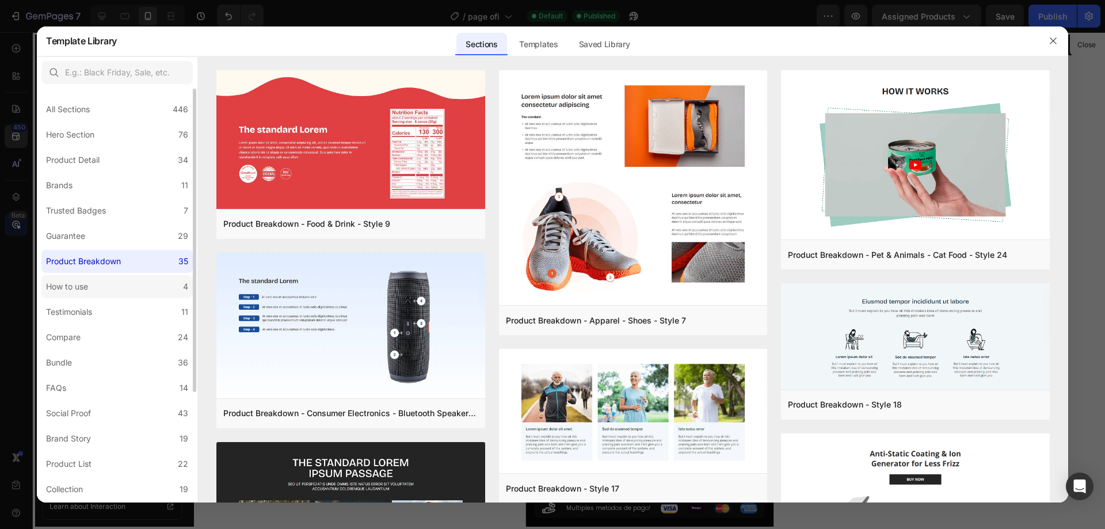
click at [114, 291] on label "How to use 4" at bounding box center [116, 286] width 151 height 23
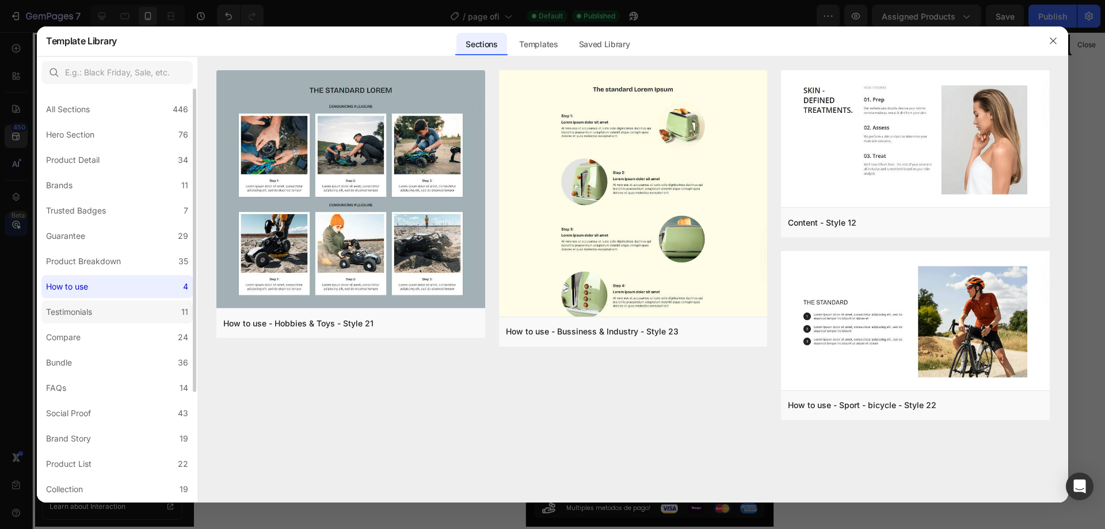
click at [129, 306] on label "Testimonials 11" at bounding box center [116, 311] width 151 height 23
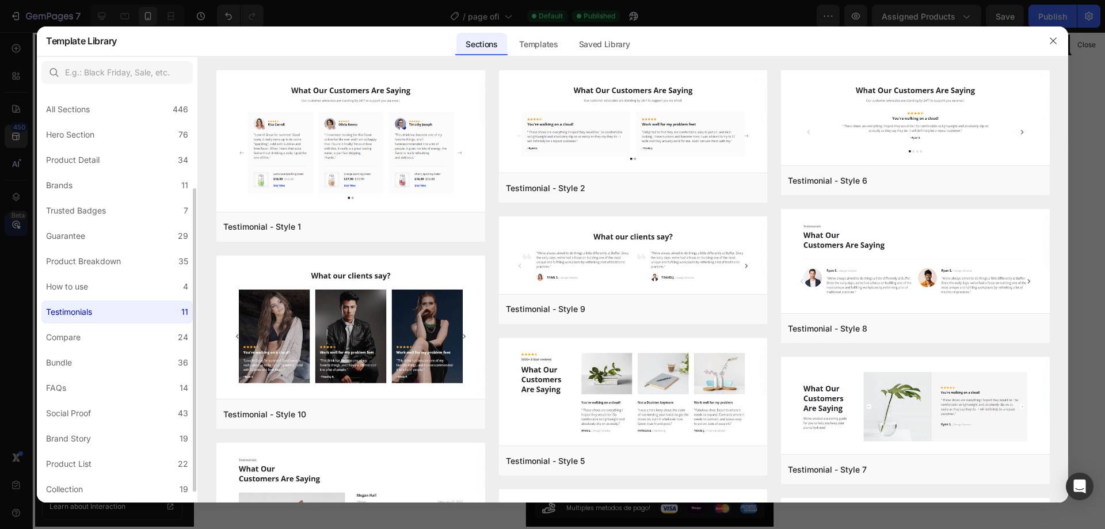
scroll to position [58, 0]
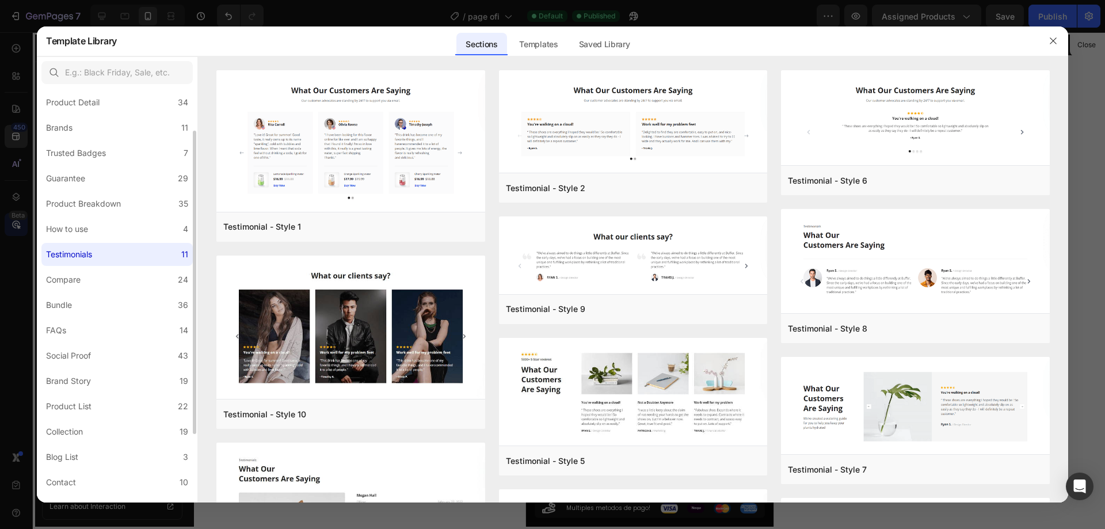
click at [128, 308] on label "Bundle 36" at bounding box center [116, 304] width 151 height 23
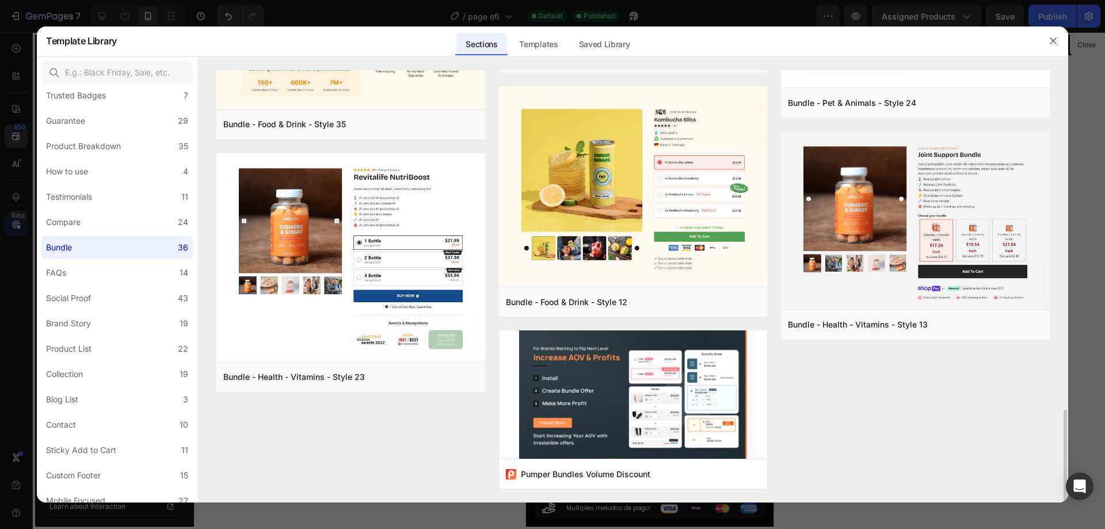
scroll to position [945, 0]
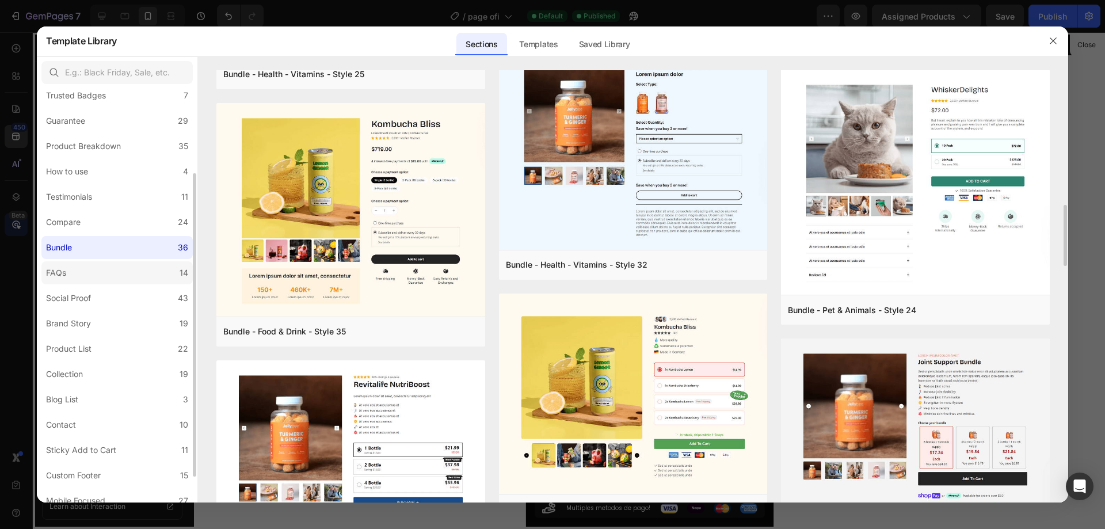
click at [140, 274] on label "FAQs 14" at bounding box center [116, 272] width 151 height 23
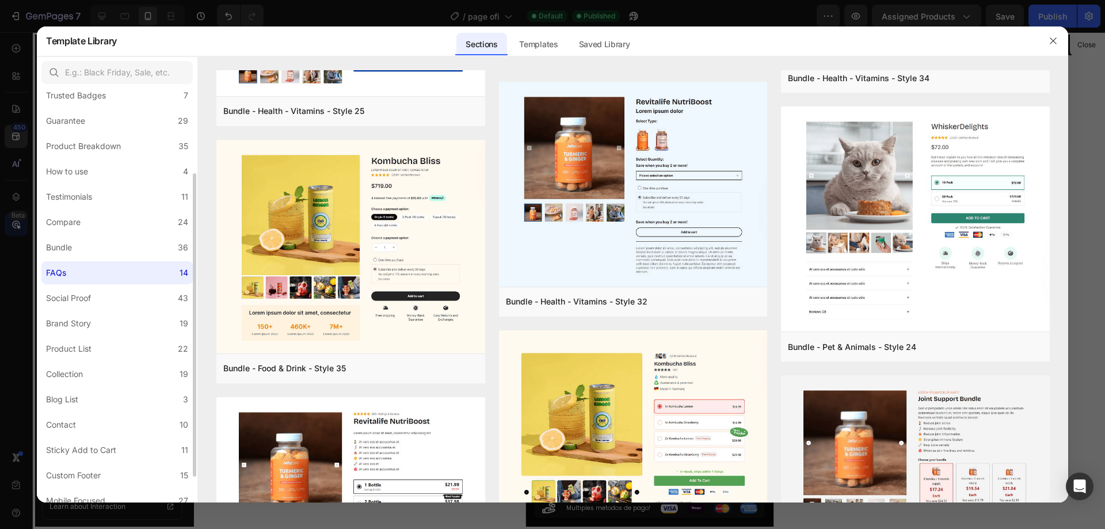
scroll to position [0, 0]
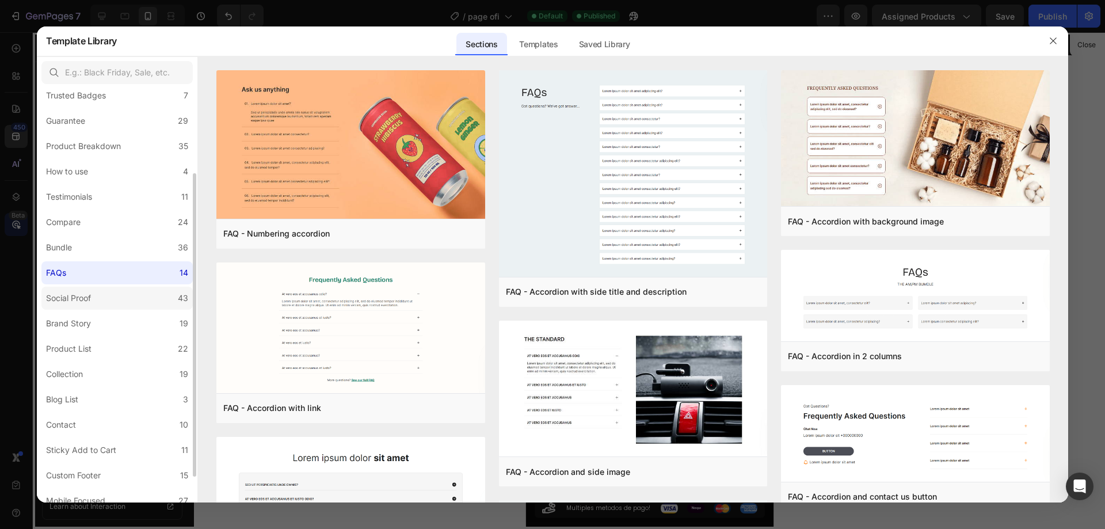
click at [143, 299] on label "Social Proof 43" at bounding box center [116, 297] width 151 height 23
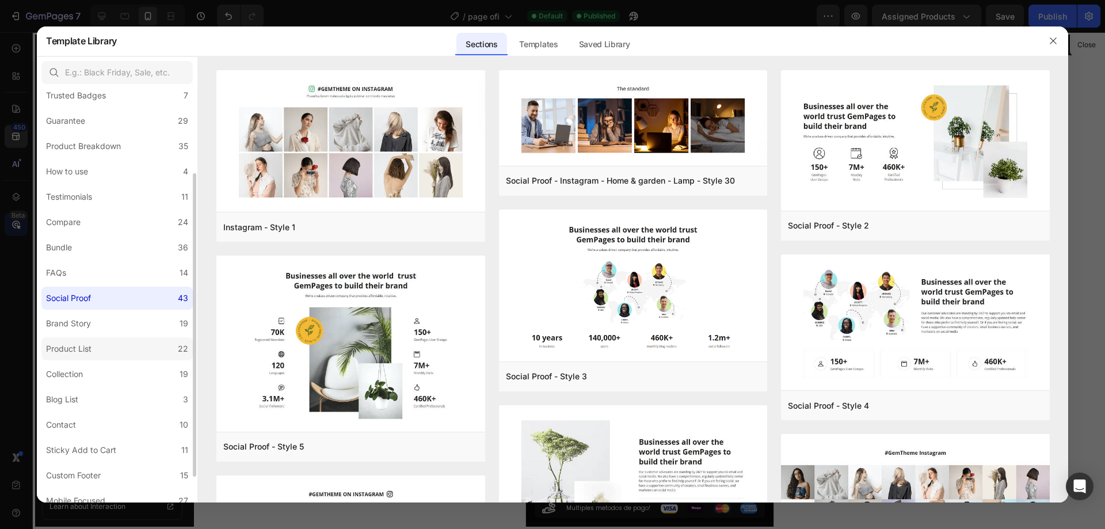
click at [165, 350] on label "Product List 22" at bounding box center [116, 348] width 151 height 23
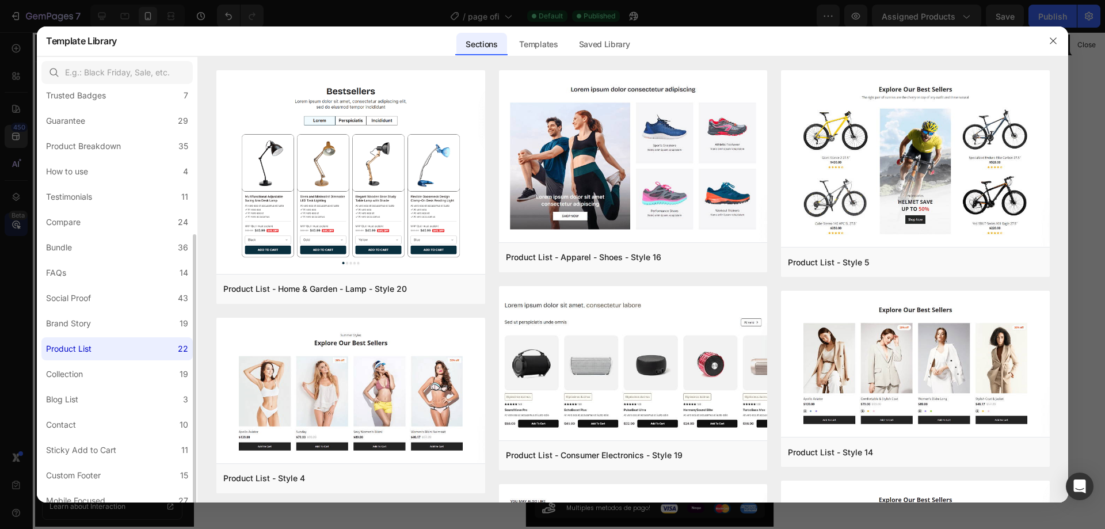
scroll to position [150, 0]
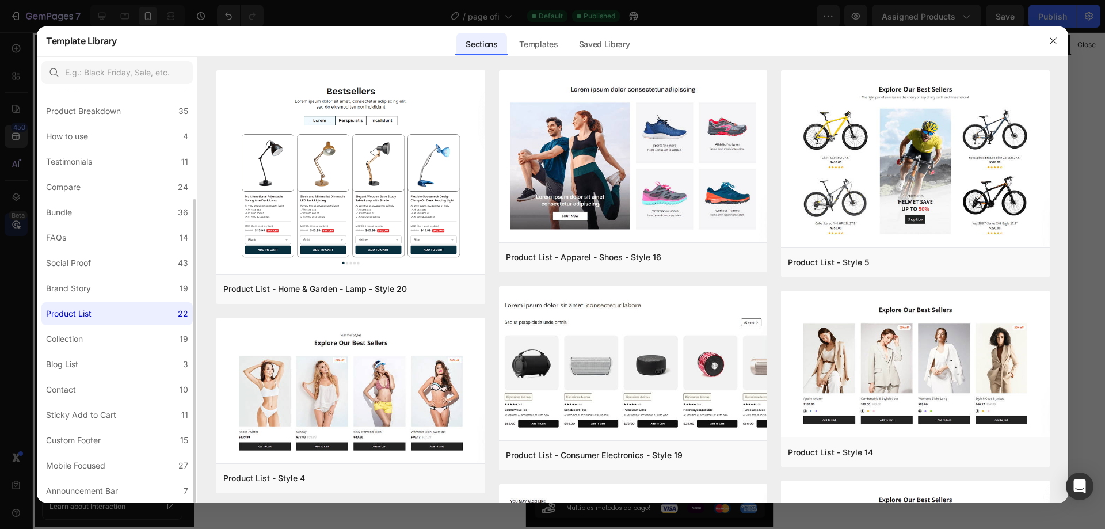
click at [165, 350] on label "Collection 19" at bounding box center [116, 338] width 151 height 23
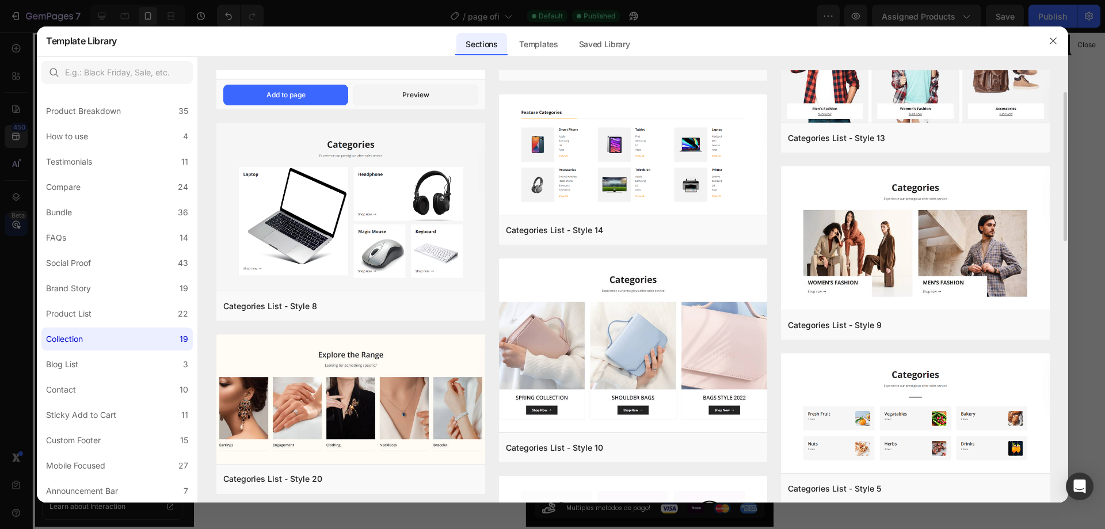
scroll to position [345, 0]
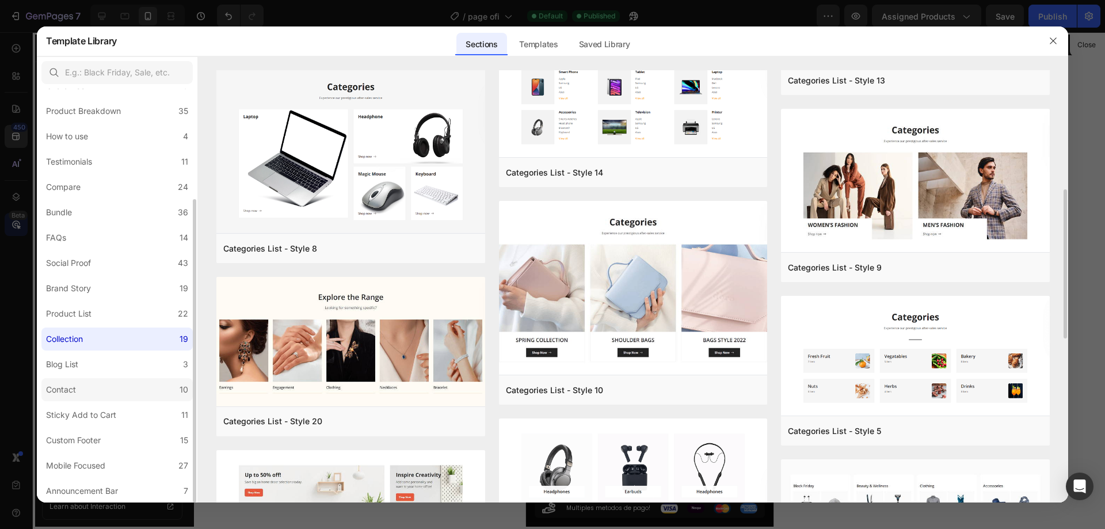
click at [69, 381] on label "Contact 10" at bounding box center [116, 389] width 151 height 23
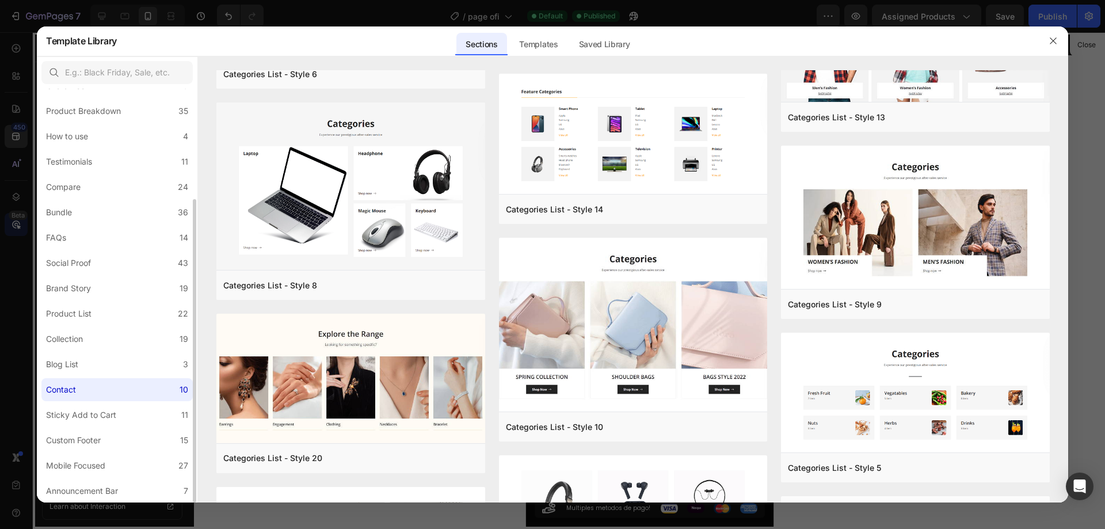
scroll to position [0, 0]
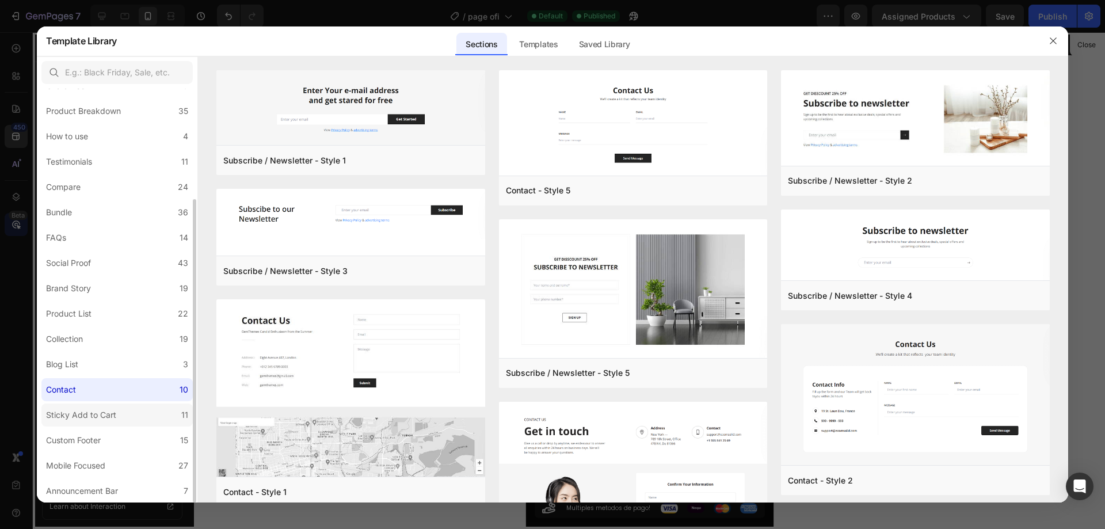
click at [118, 423] on label "Sticky Add to Cart 11" at bounding box center [116, 414] width 151 height 23
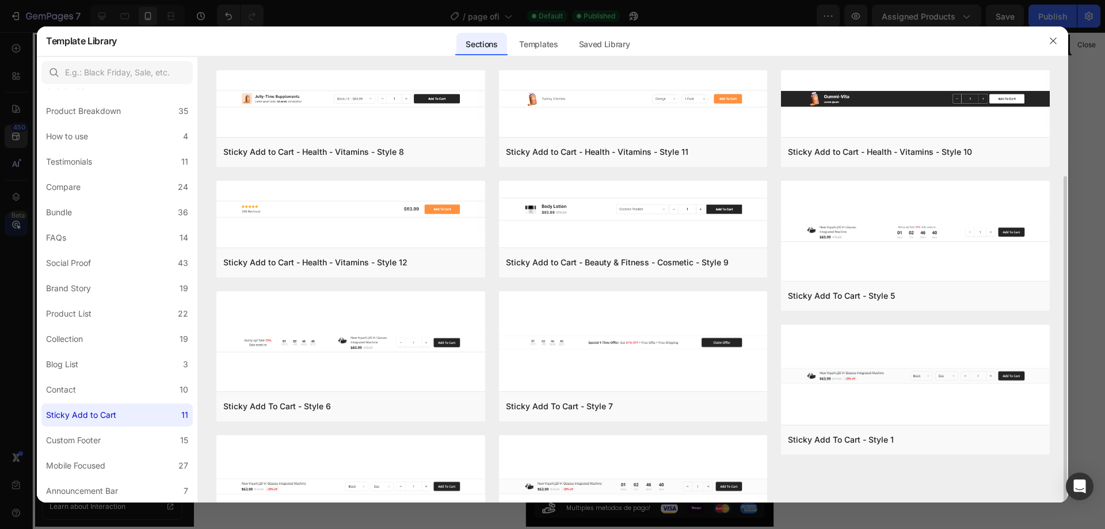
scroll to position [77, 0]
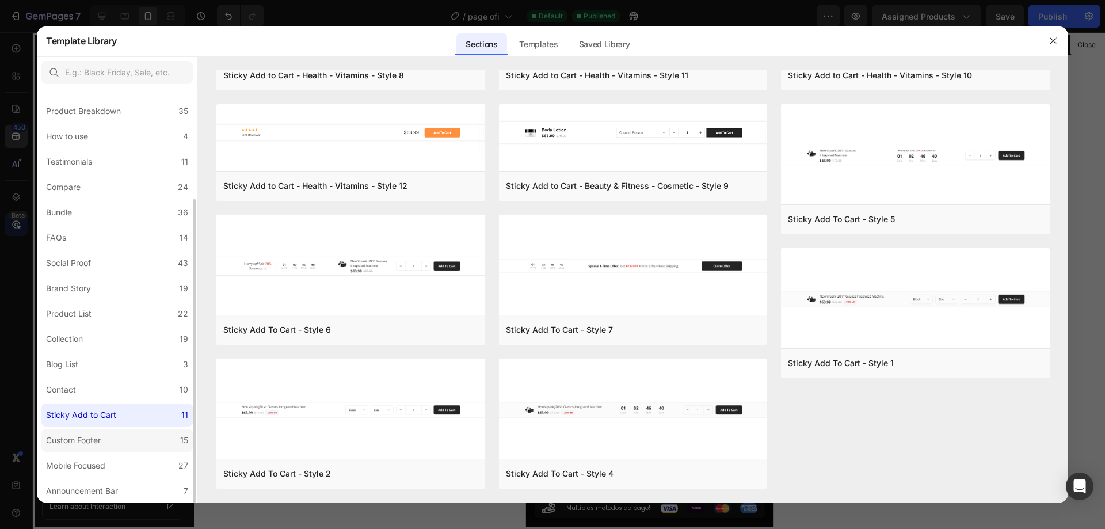
click at [136, 441] on label "Custom Footer 15" at bounding box center [116, 440] width 151 height 23
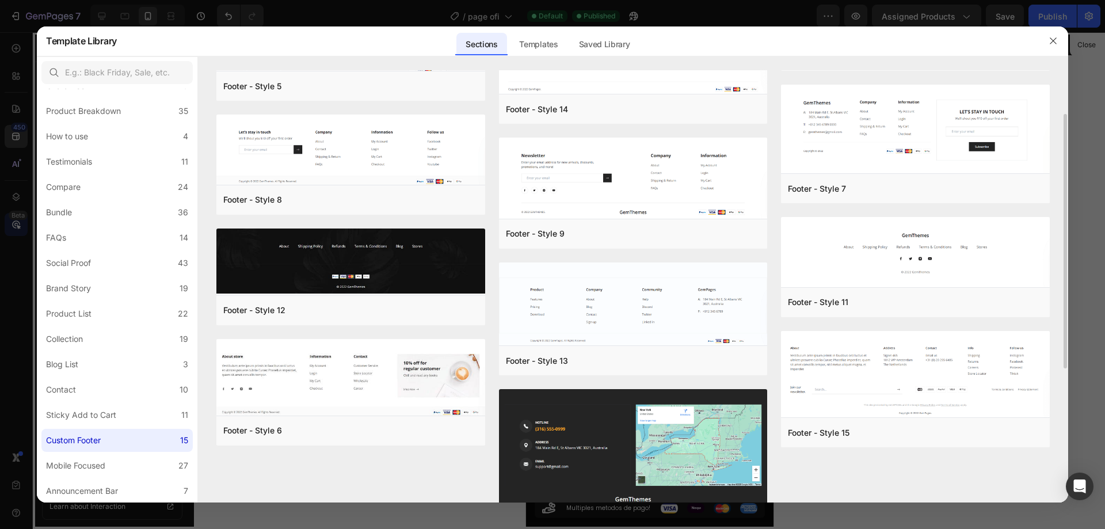
scroll to position [288, 0]
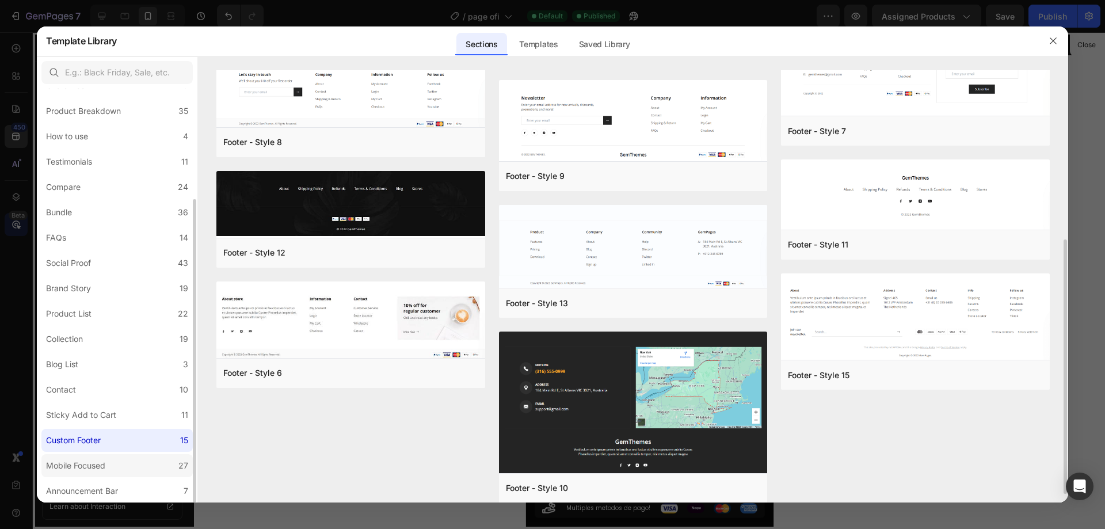
click at [113, 468] on label "Mobile Focused 27" at bounding box center [116, 465] width 151 height 23
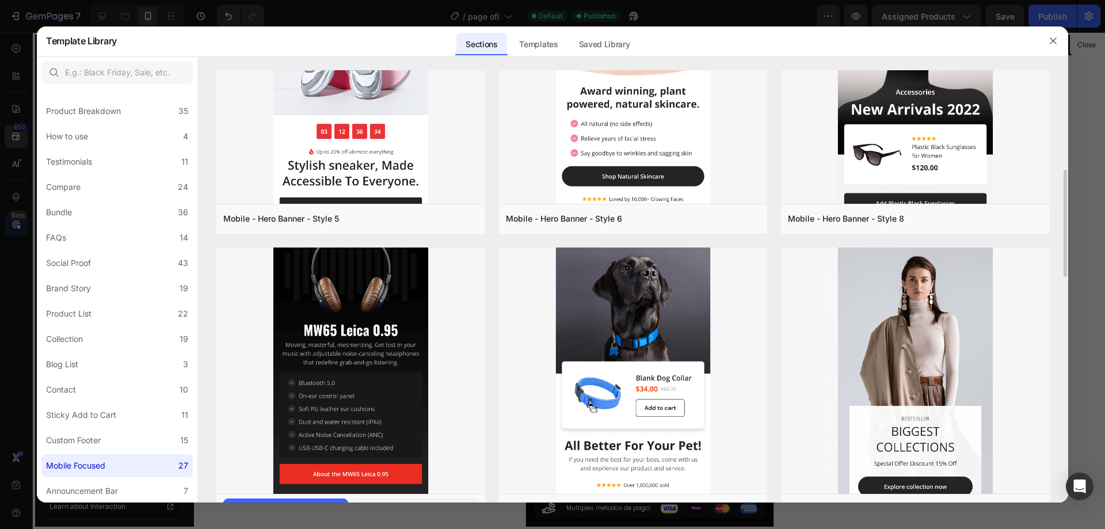
scroll to position [518, 0]
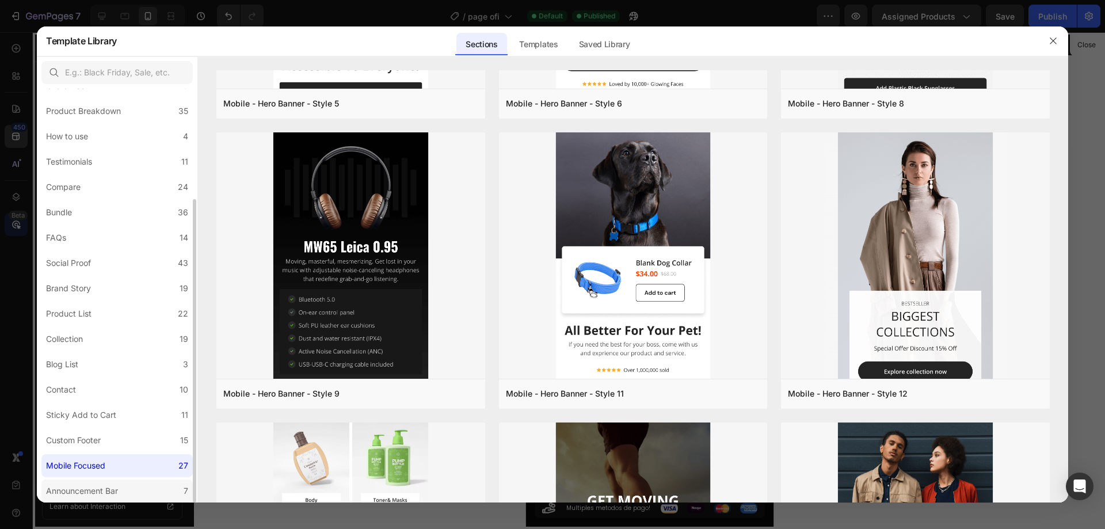
click at [129, 495] on label "Announcement Bar 7" at bounding box center [116, 490] width 151 height 23
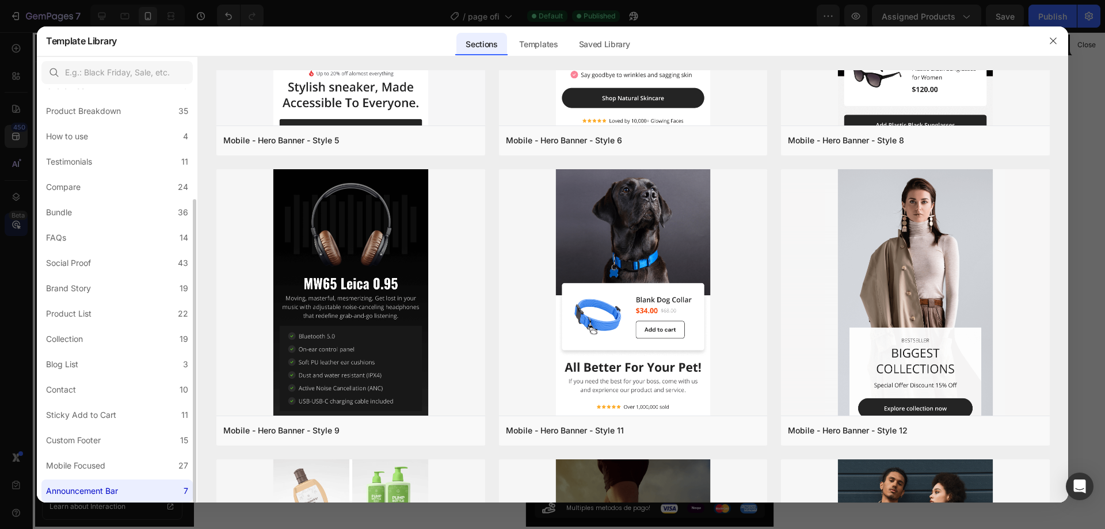
scroll to position [0, 0]
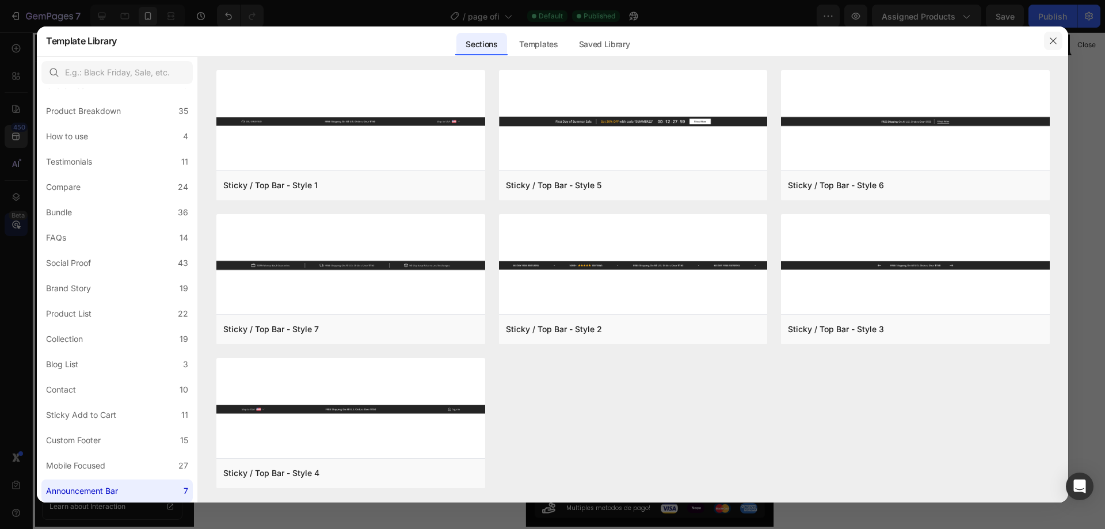
click at [1061, 37] on button "button" at bounding box center [1053, 41] width 18 height 18
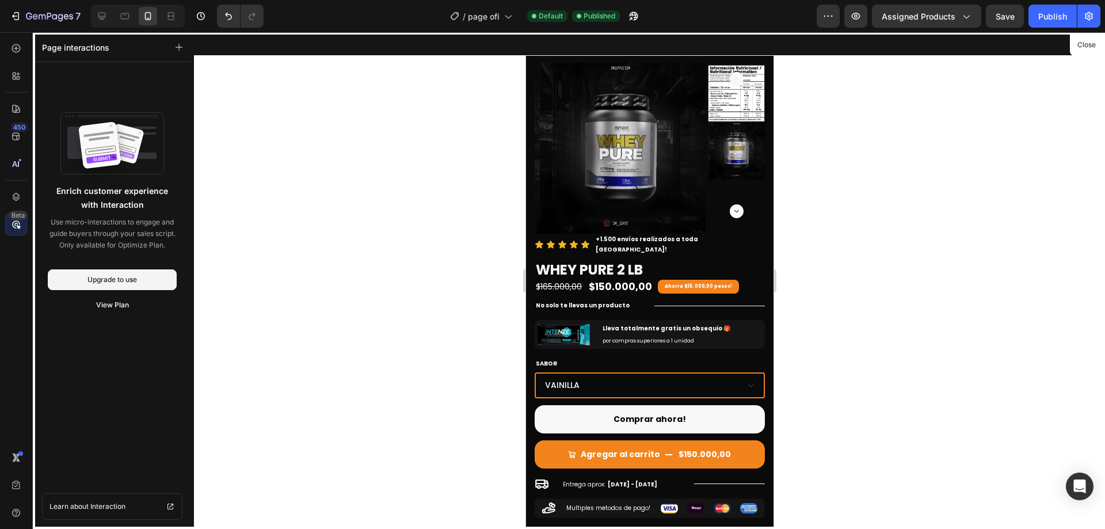
click at [910, 110] on div at bounding box center [649, 280] width 911 height 496
click at [1077, 46] on button "Close" at bounding box center [1086, 45] width 28 height 17
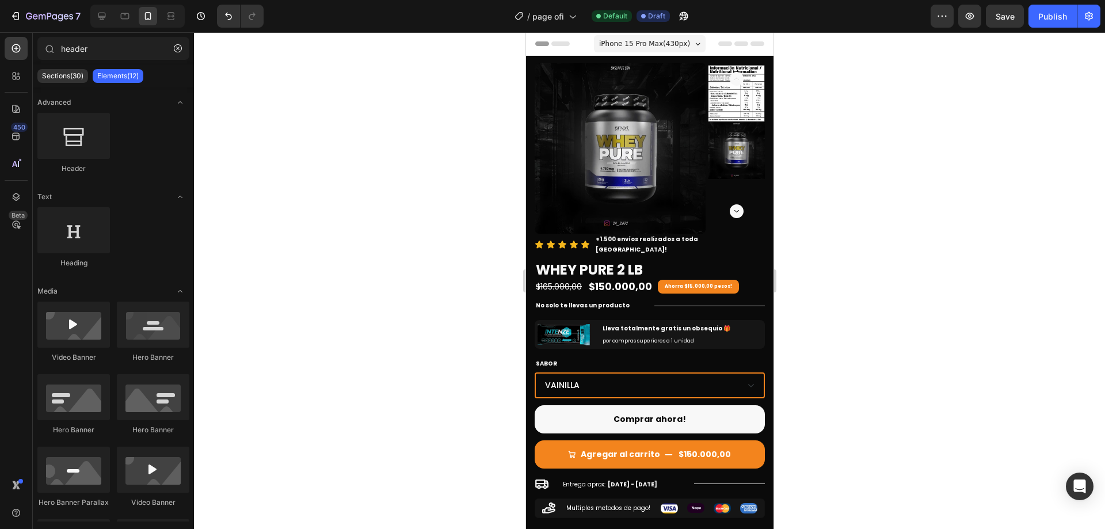
click at [693, 39] on div "iPhone 15 Pro Max ( 430 px)" at bounding box center [649, 43] width 112 height 17
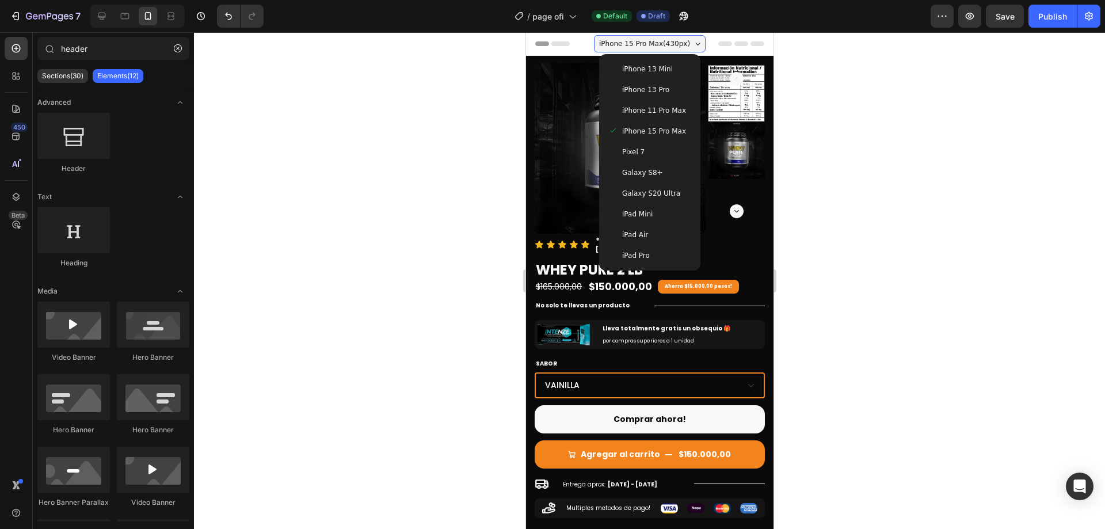
click at [651, 148] on div "Pixel 7" at bounding box center [649, 152] width 83 height 12
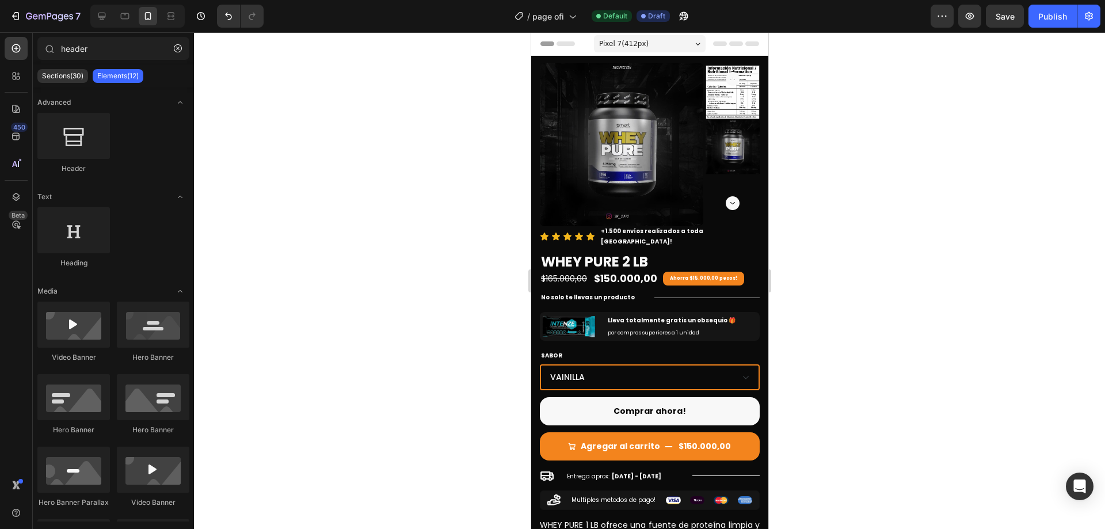
click at [677, 37] on div "Pixel 7 ( 412 px)" at bounding box center [649, 43] width 112 height 17
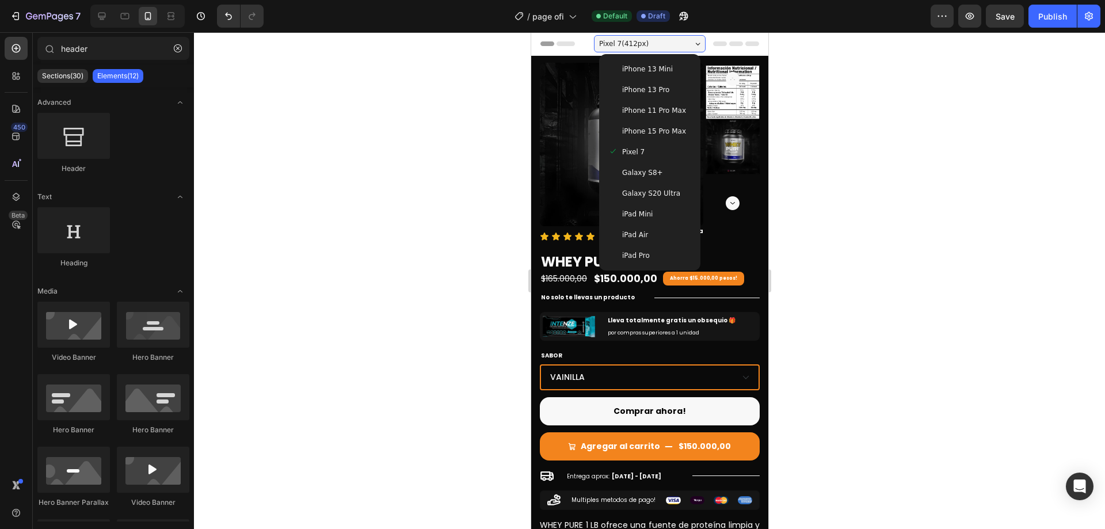
click at [633, 212] on span "iPad Mini" at bounding box center [636, 214] width 30 height 12
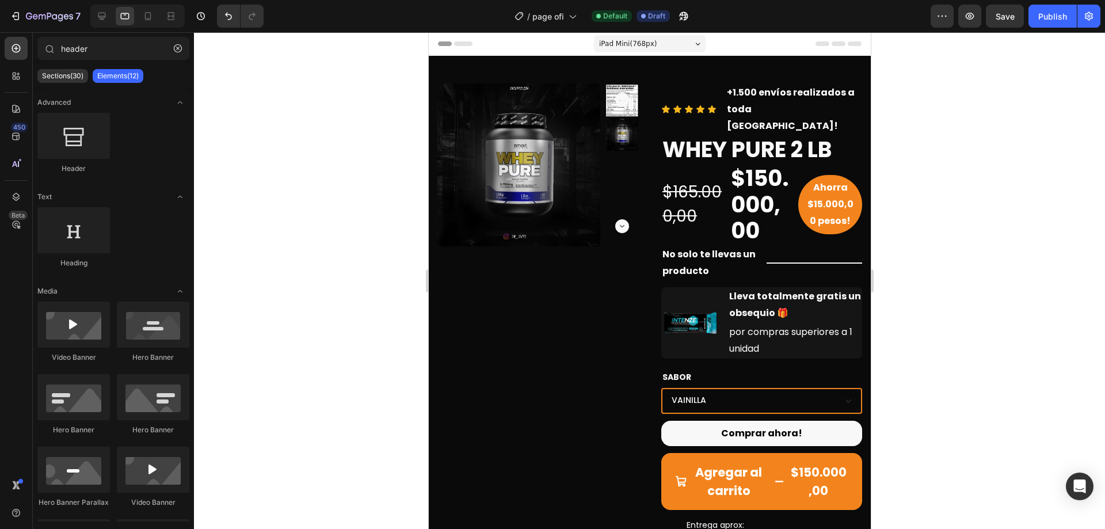
click at [648, 49] on span "iPad Mini ( 768 px)" at bounding box center [627, 44] width 58 height 12
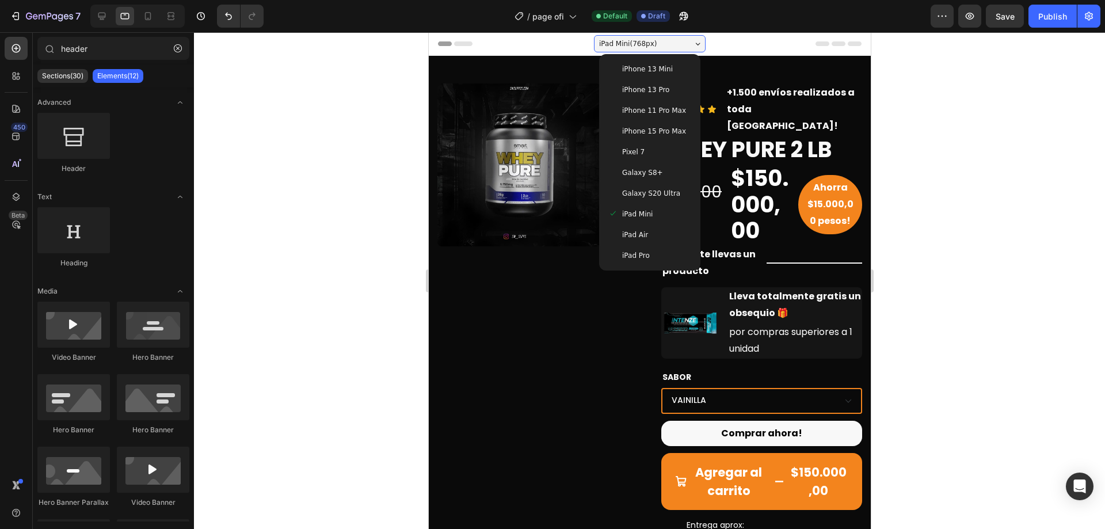
click at [647, 73] on span "iPhone 13 Mini" at bounding box center [646, 69] width 51 height 12
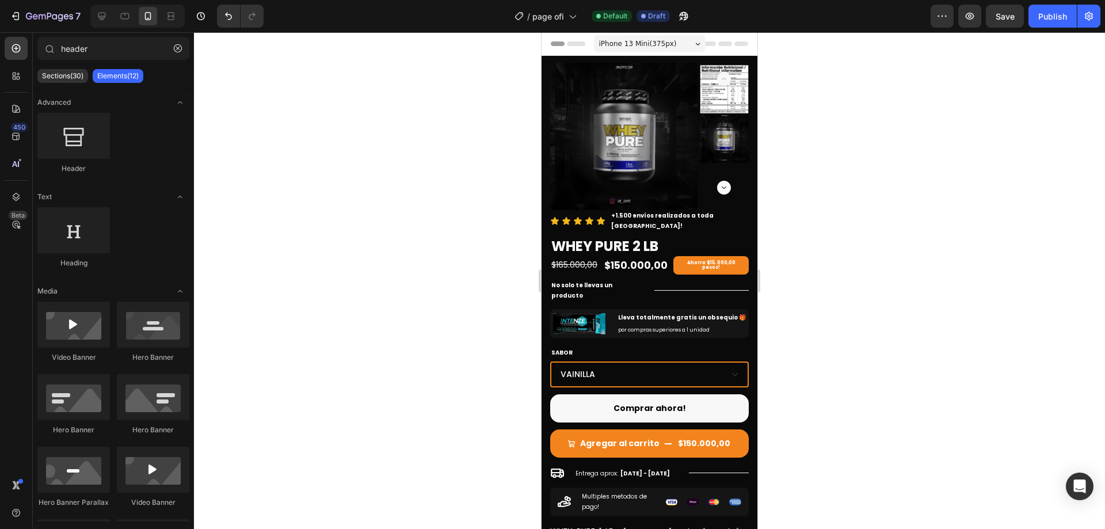
click at [653, 40] on span "iPhone 13 Mini ( 375 px)" at bounding box center [638, 44] width 78 height 12
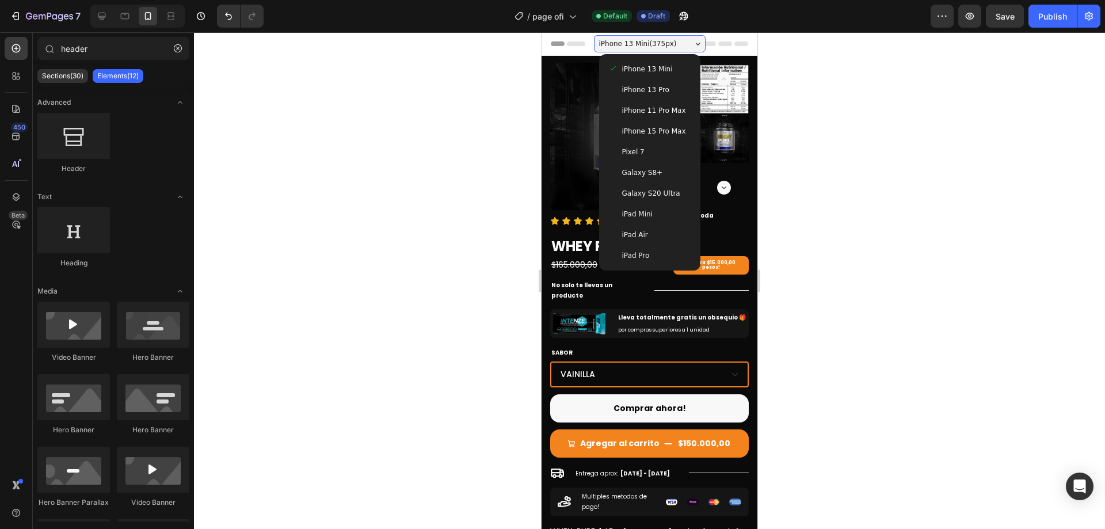
click at [648, 129] on span "iPhone 15 Pro Max" at bounding box center [654, 131] width 64 height 12
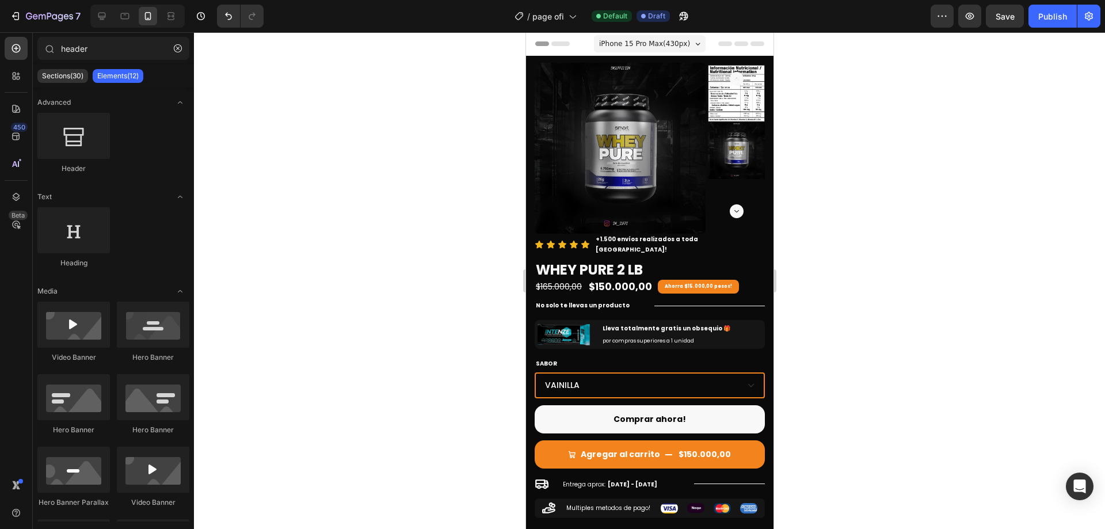
click at [908, 228] on div at bounding box center [649, 280] width 911 height 496
click at [826, 210] on div at bounding box center [649, 280] width 911 height 496
click at [346, 194] on div at bounding box center [649, 280] width 911 height 496
click at [652, 39] on span "iPhone 15 Pro Max ( 430 px)" at bounding box center [643, 44] width 91 height 12
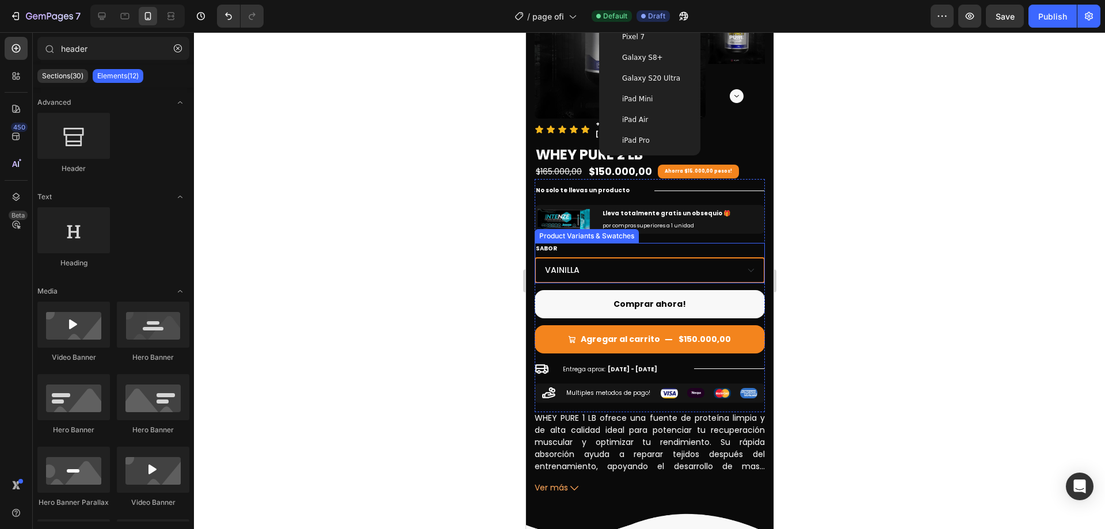
scroll to position [173, 0]
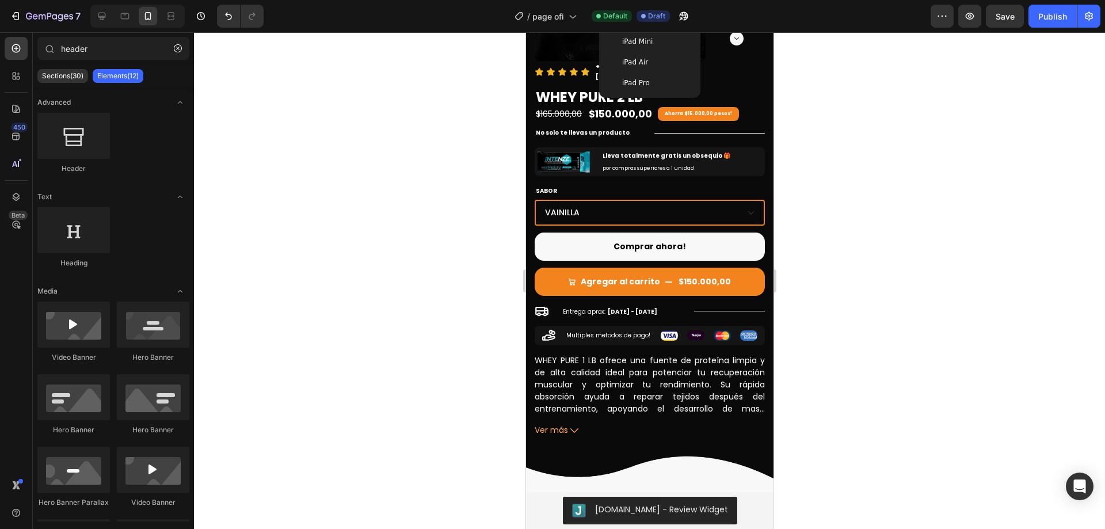
click at [998, 321] on div at bounding box center [649, 280] width 911 height 496
